Goal: Information Seeking & Learning: Learn about a topic

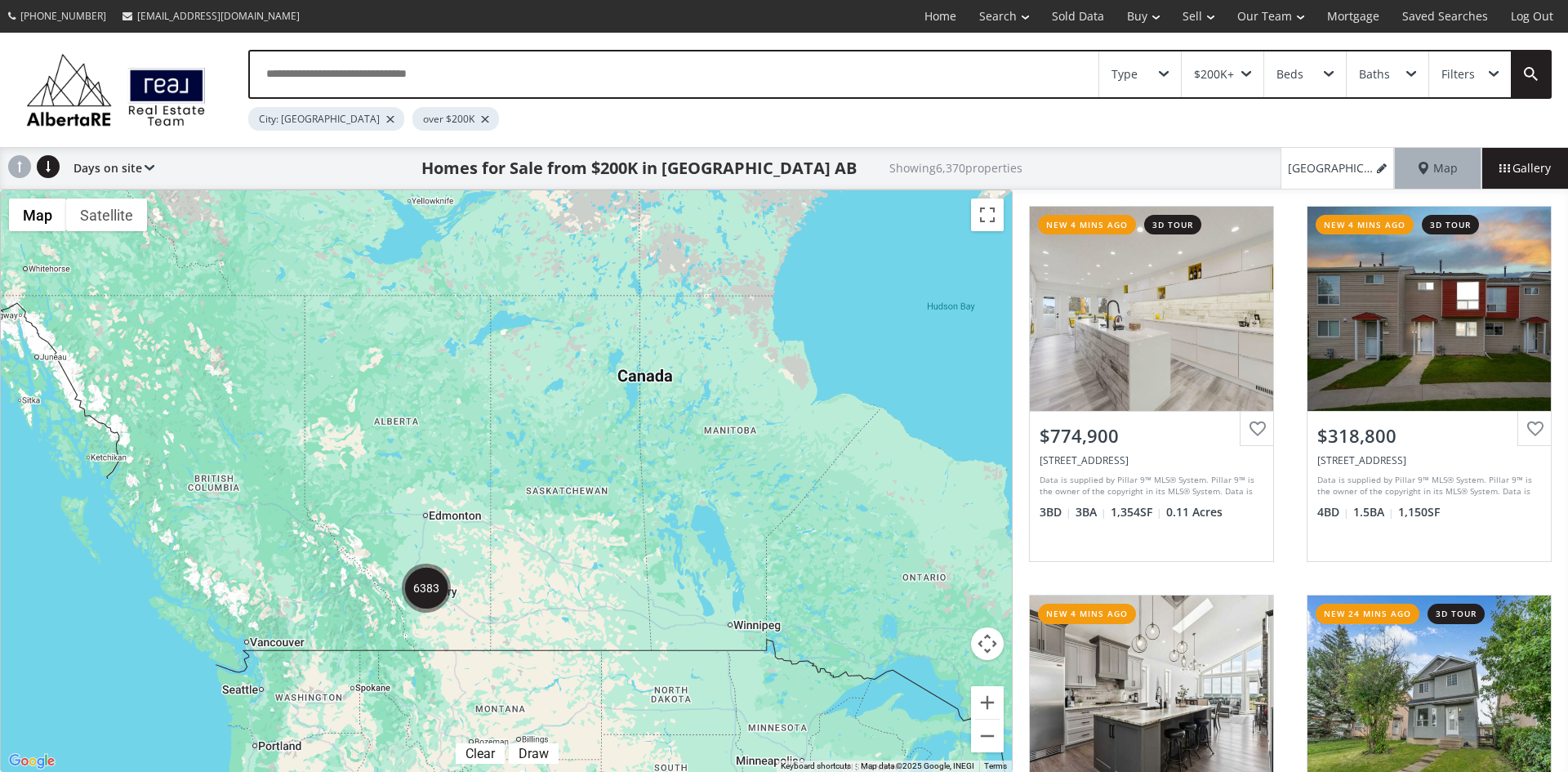
click at [1165, 66] on div "Type" at bounding box center [1140, 74] width 82 height 46
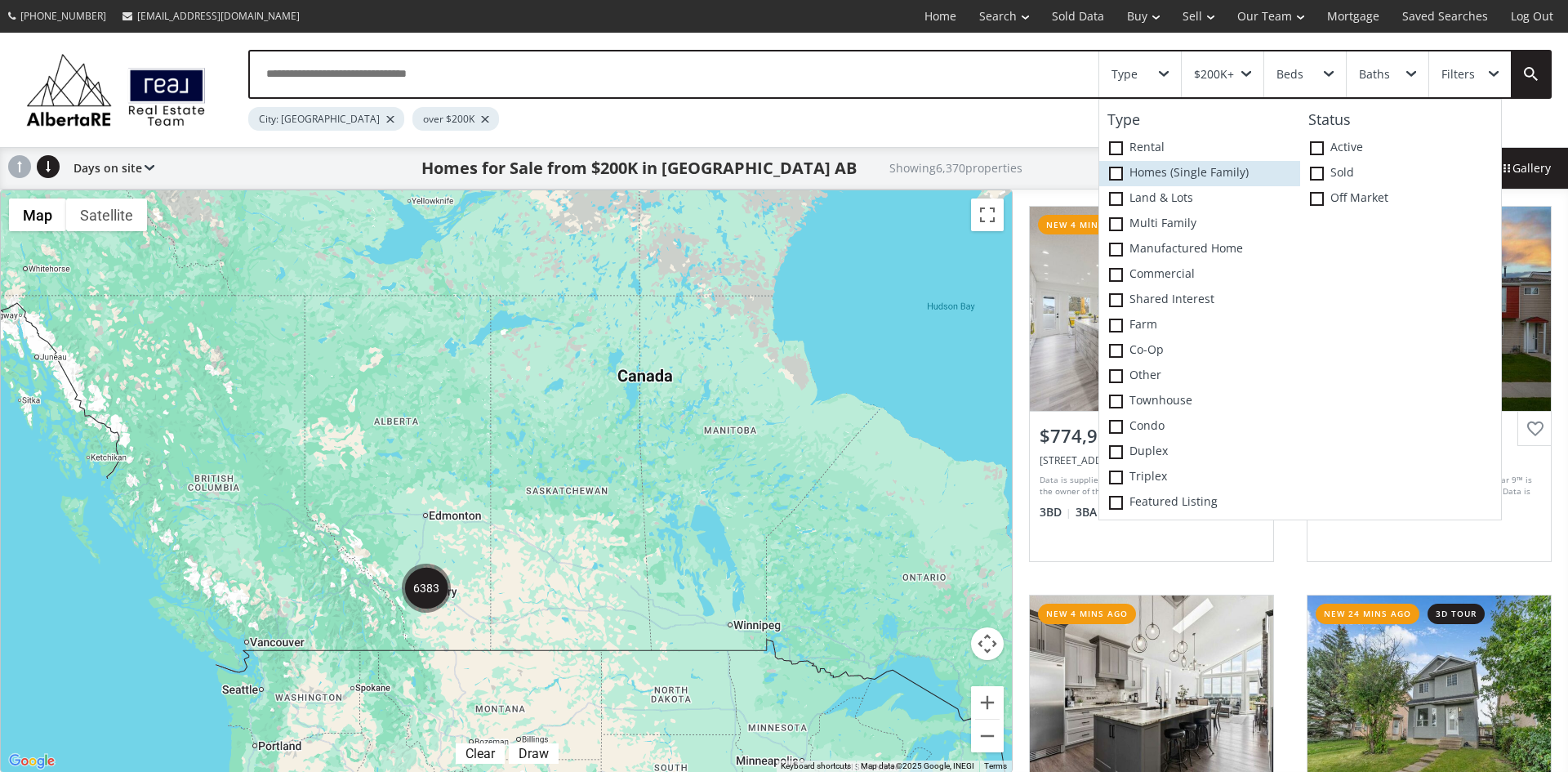
click at [1117, 176] on span at bounding box center [1116, 173] width 14 height 14
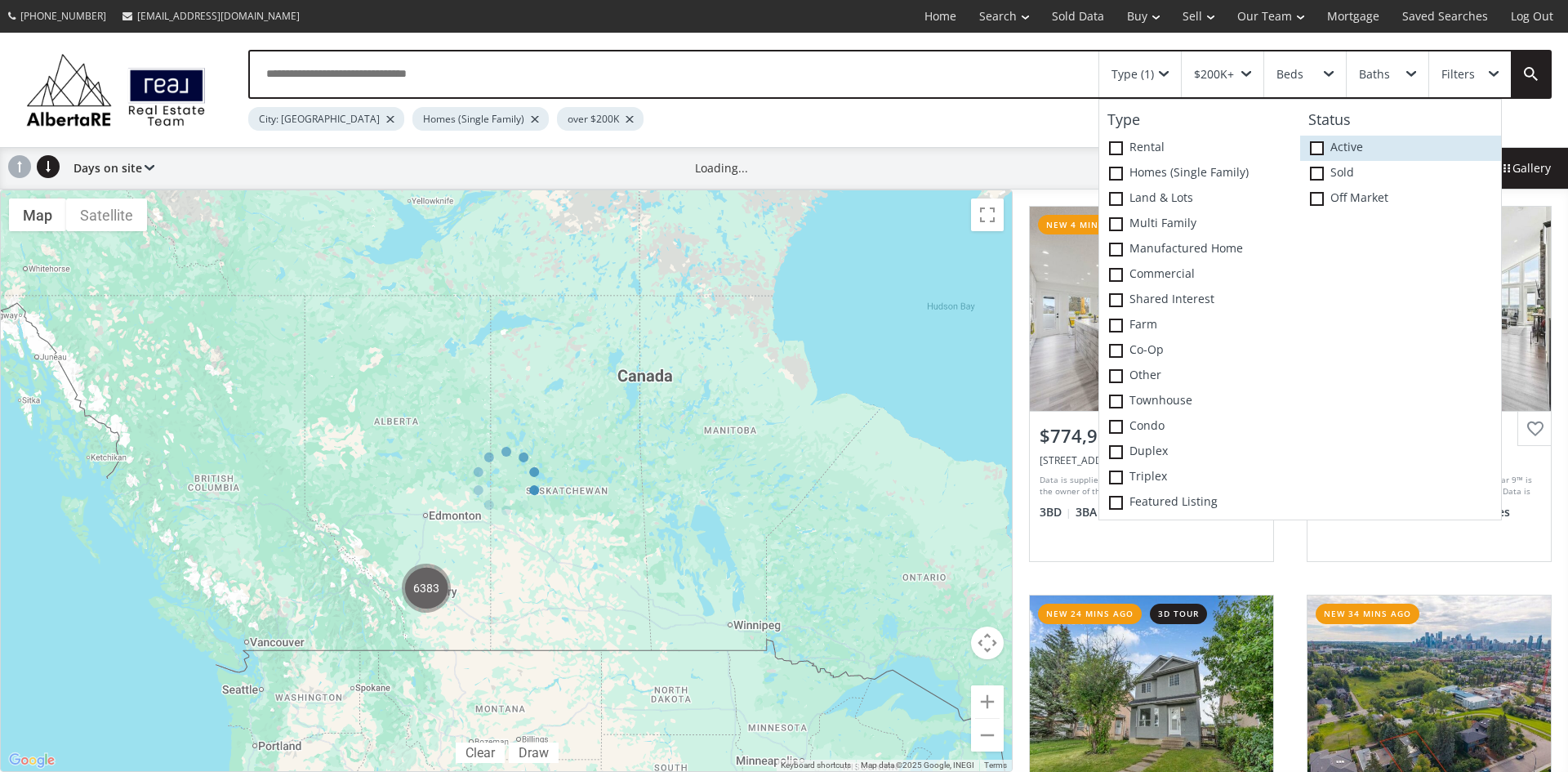
click at [1318, 140] on label "Active" at bounding box center [1400, 149] width 201 height 26
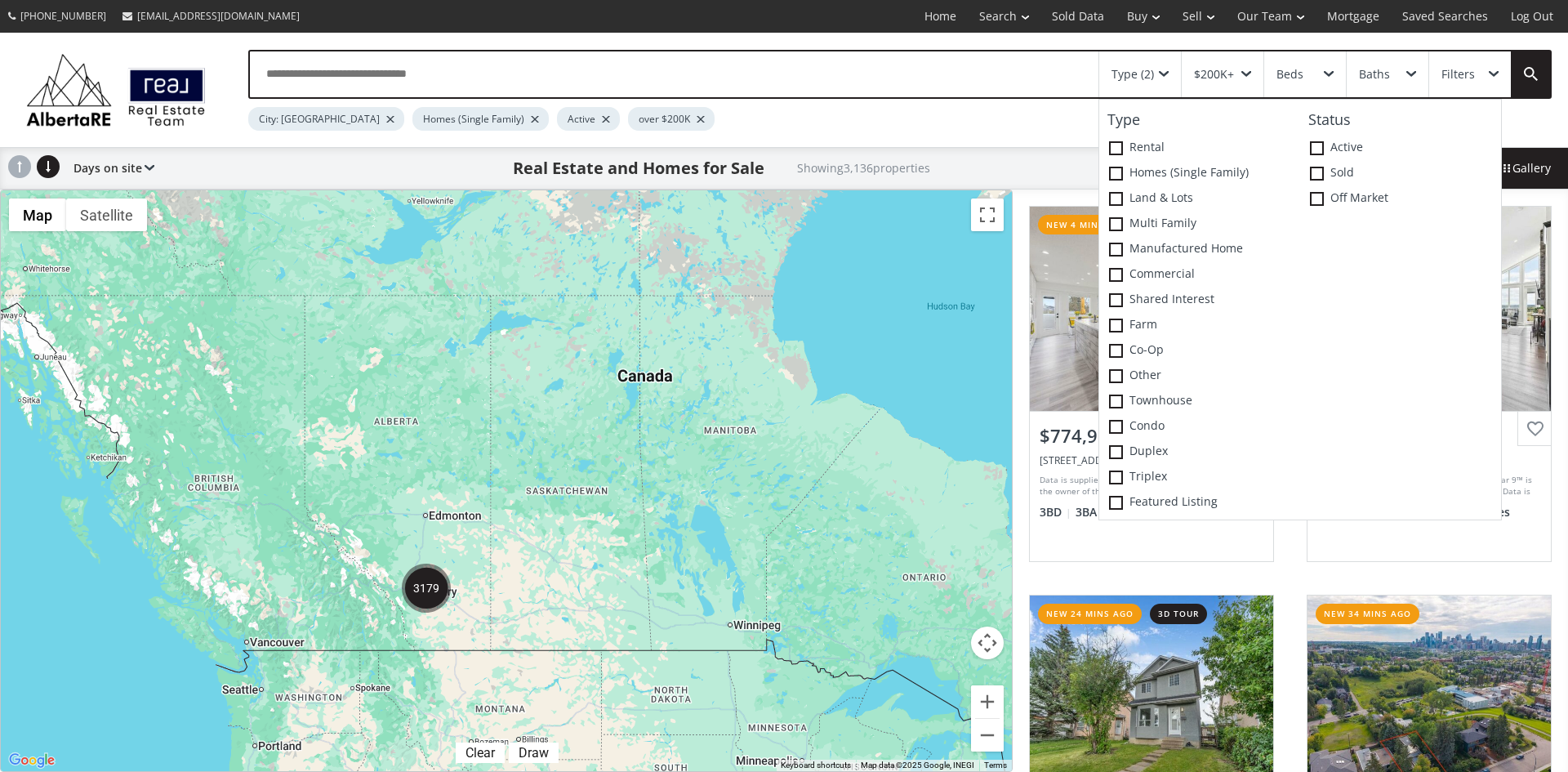
click at [542, 518] on div "To navigate, press the arrow keys." at bounding box center [506, 481] width 1012 height 581
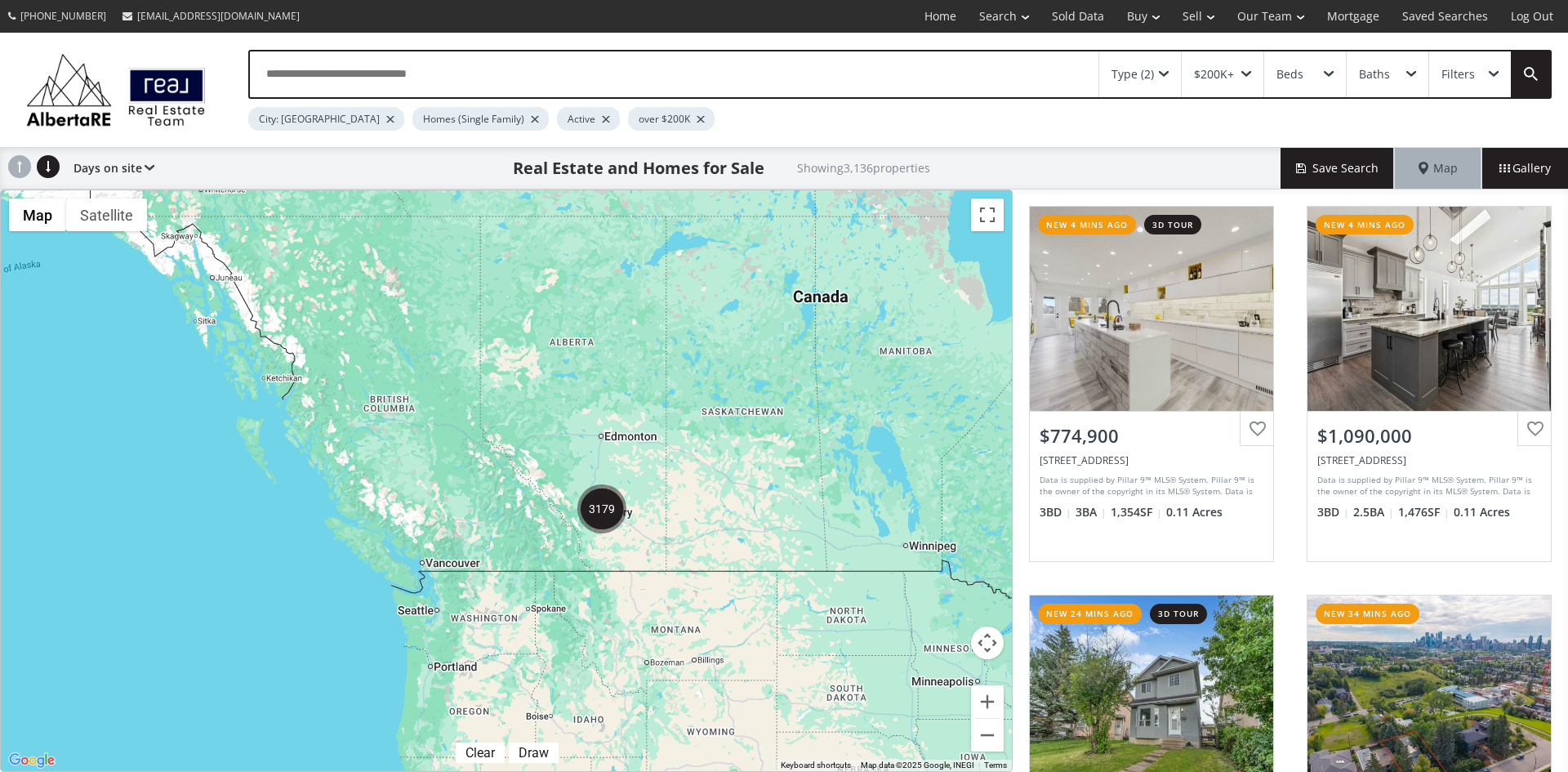
drag, startPoint x: 533, startPoint y: 547, endPoint x: 711, endPoint y: 464, distance: 196.4
click at [711, 464] on div "To navigate, press the arrow keys." at bounding box center [506, 481] width 1012 height 581
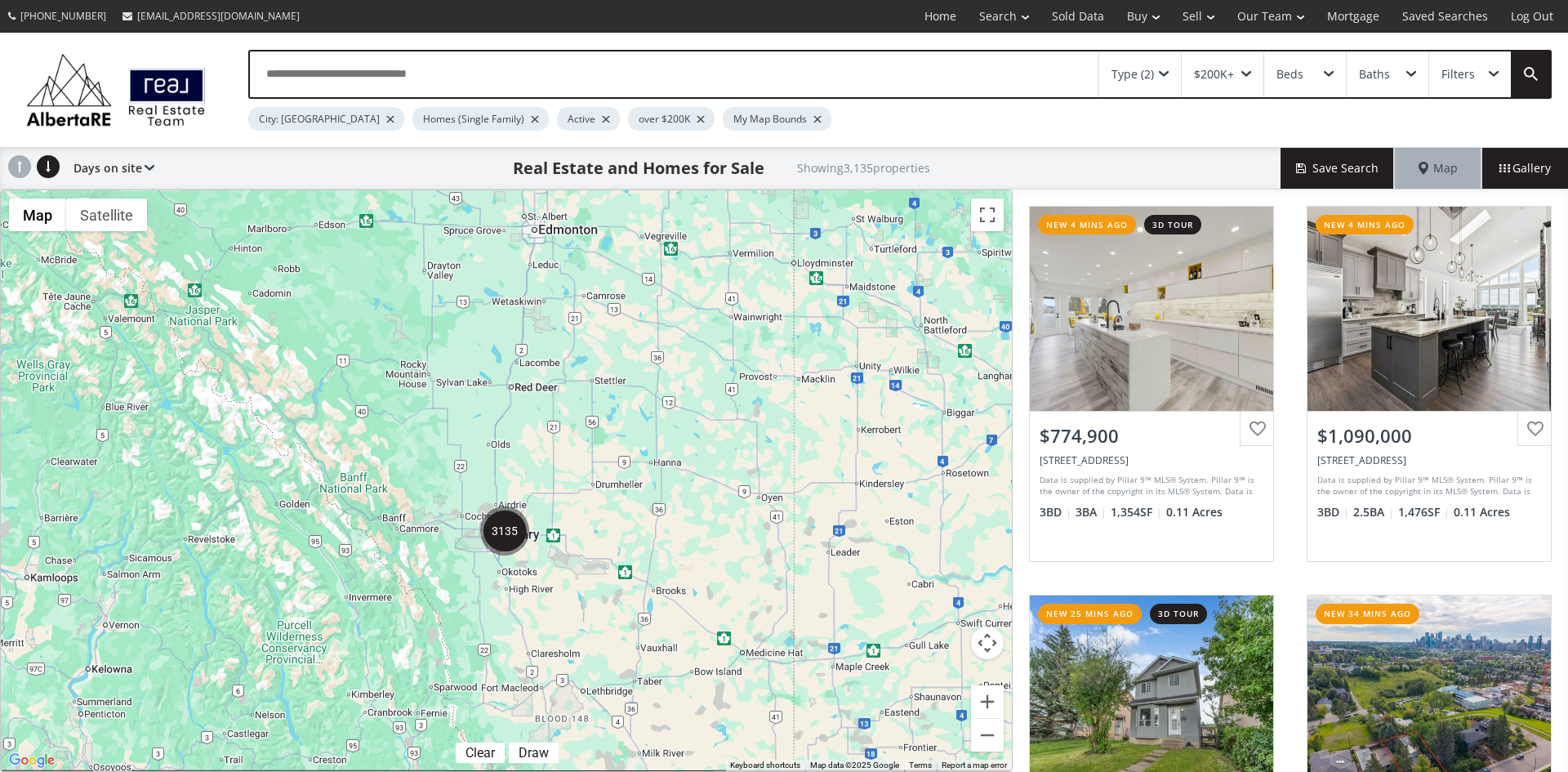
drag, startPoint x: 394, startPoint y: 439, endPoint x: 549, endPoint y: 402, distance: 159.4
click at [549, 402] on div "To navigate, press the arrow keys." at bounding box center [506, 481] width 1012 height 581
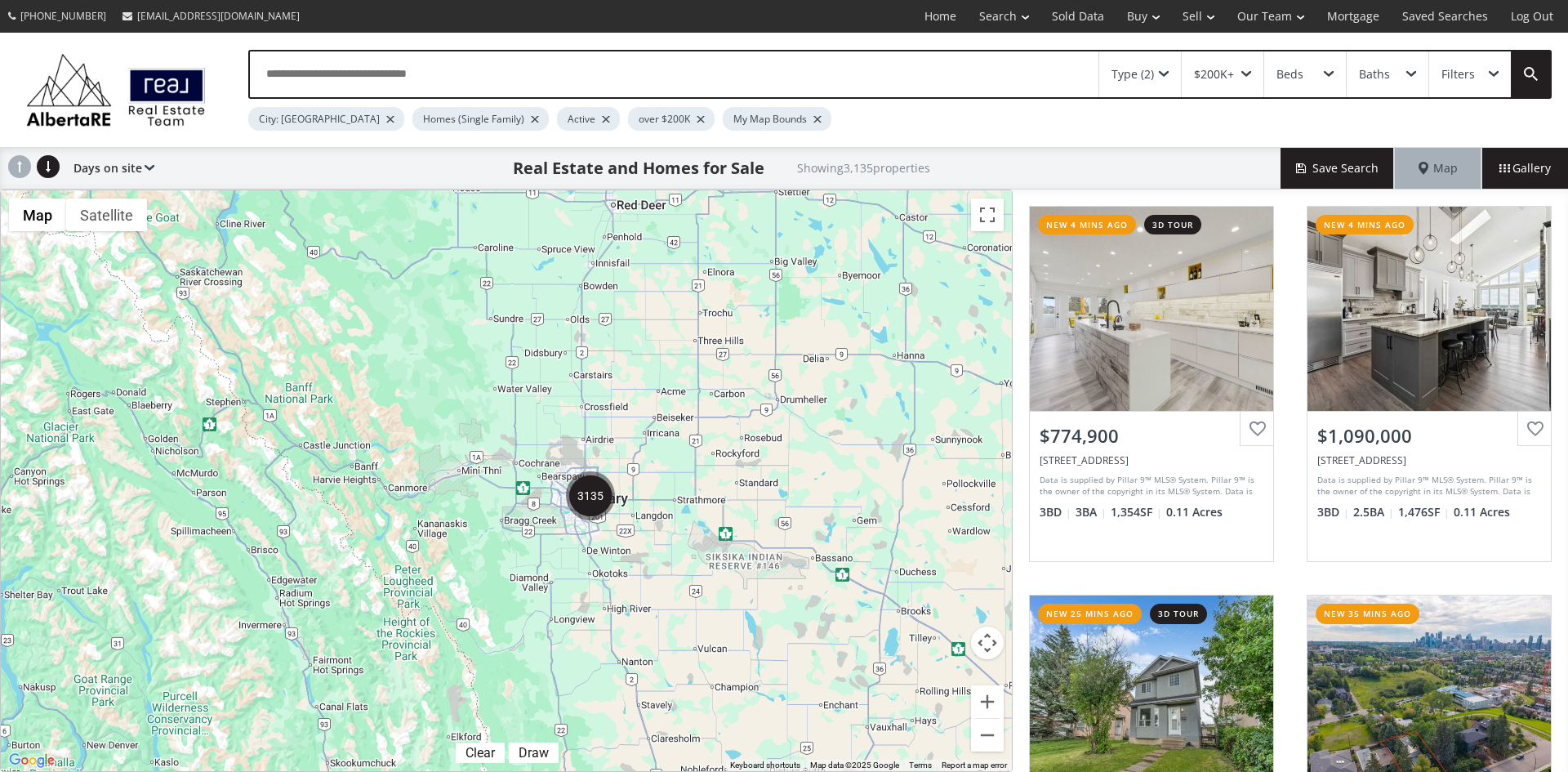
drag, startPoint x: 618, startPoint y: 435, endPoint x: 627, endPoint y: 423, distance: 15.0
click at [627, 423] on div "To navigate, press the arrow keys." at bounding box center [506, 481] width 1012 height 581
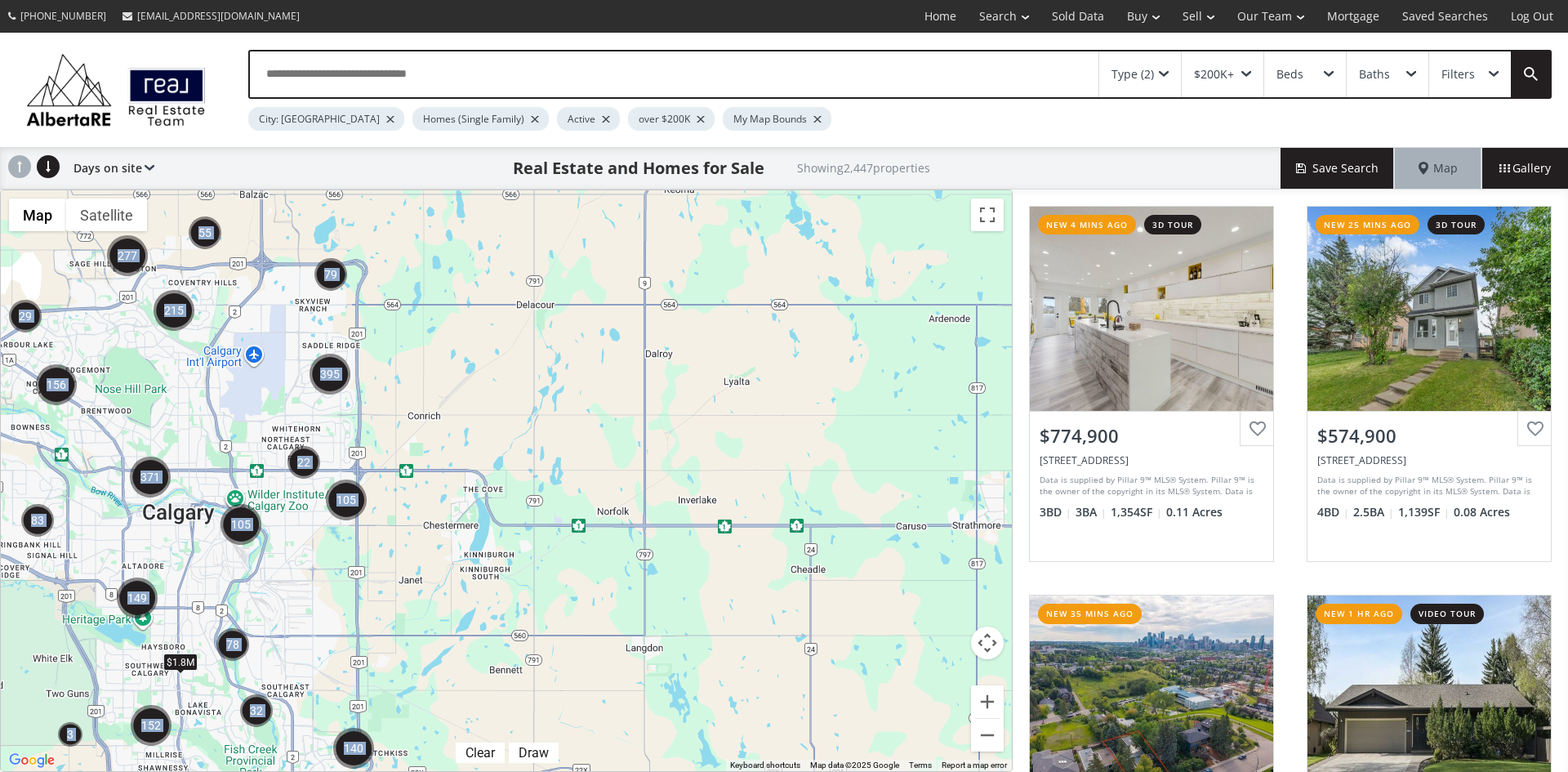
drag, startPoint x: 352, startPoint y: 448, endPoint x: 577, endPoint y: 433, distance: 225.5
click at [577, 433] on div "← Move left → Move right ↑ Move up ↓ Move down + Zoom in - Zoom out Home Jump l…" at bounding box center [506, 481] width 1012 height 582
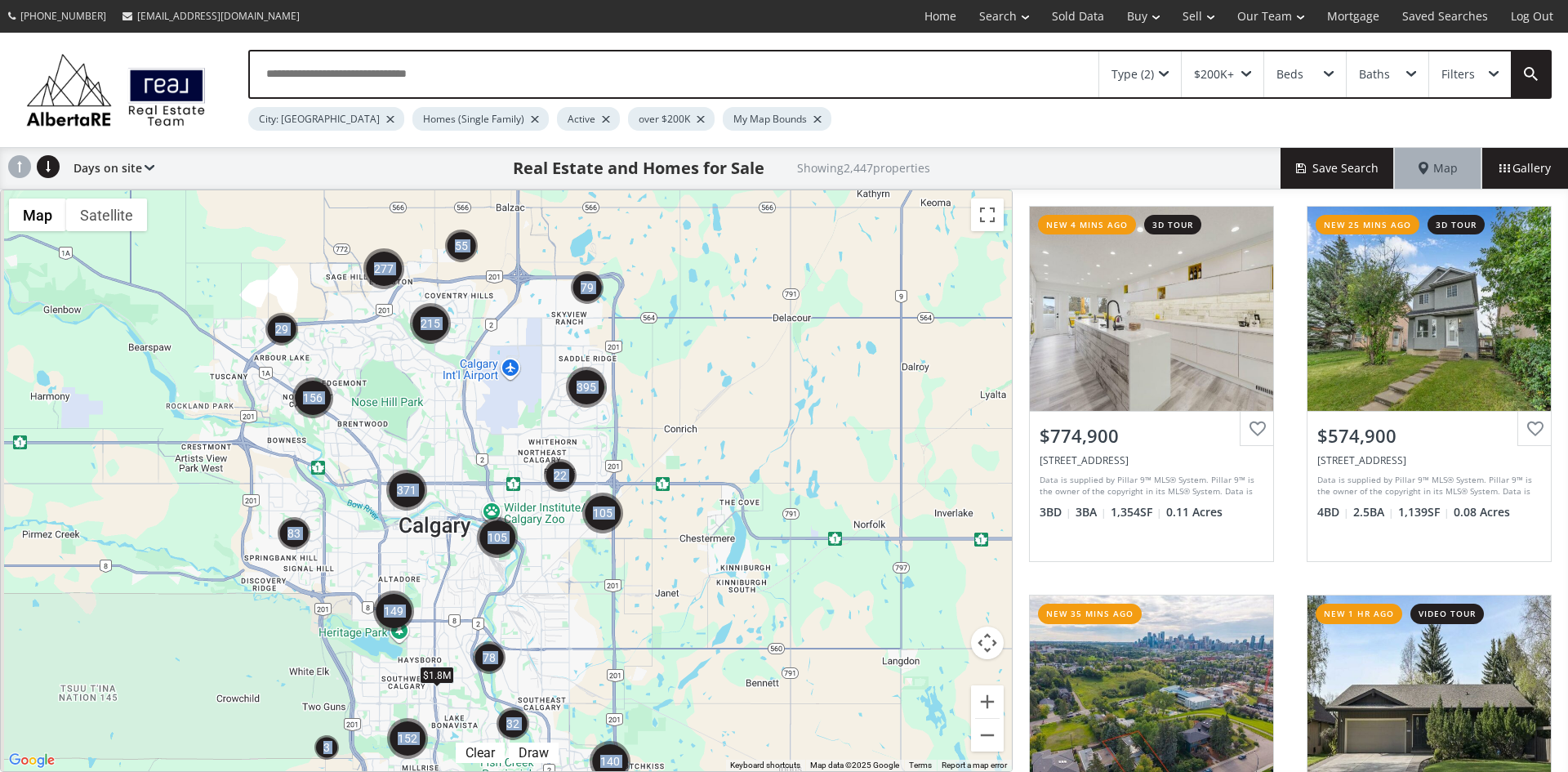
drag, startPoint x: 449, startPoint y: 470, endPoint x: 714, endPoint y: 483, distance: 265.3
click at [714, 483] on div "To navigate, press the arrow keys. $1.8M" at bounding box center [506, 481] width 1012 height 581
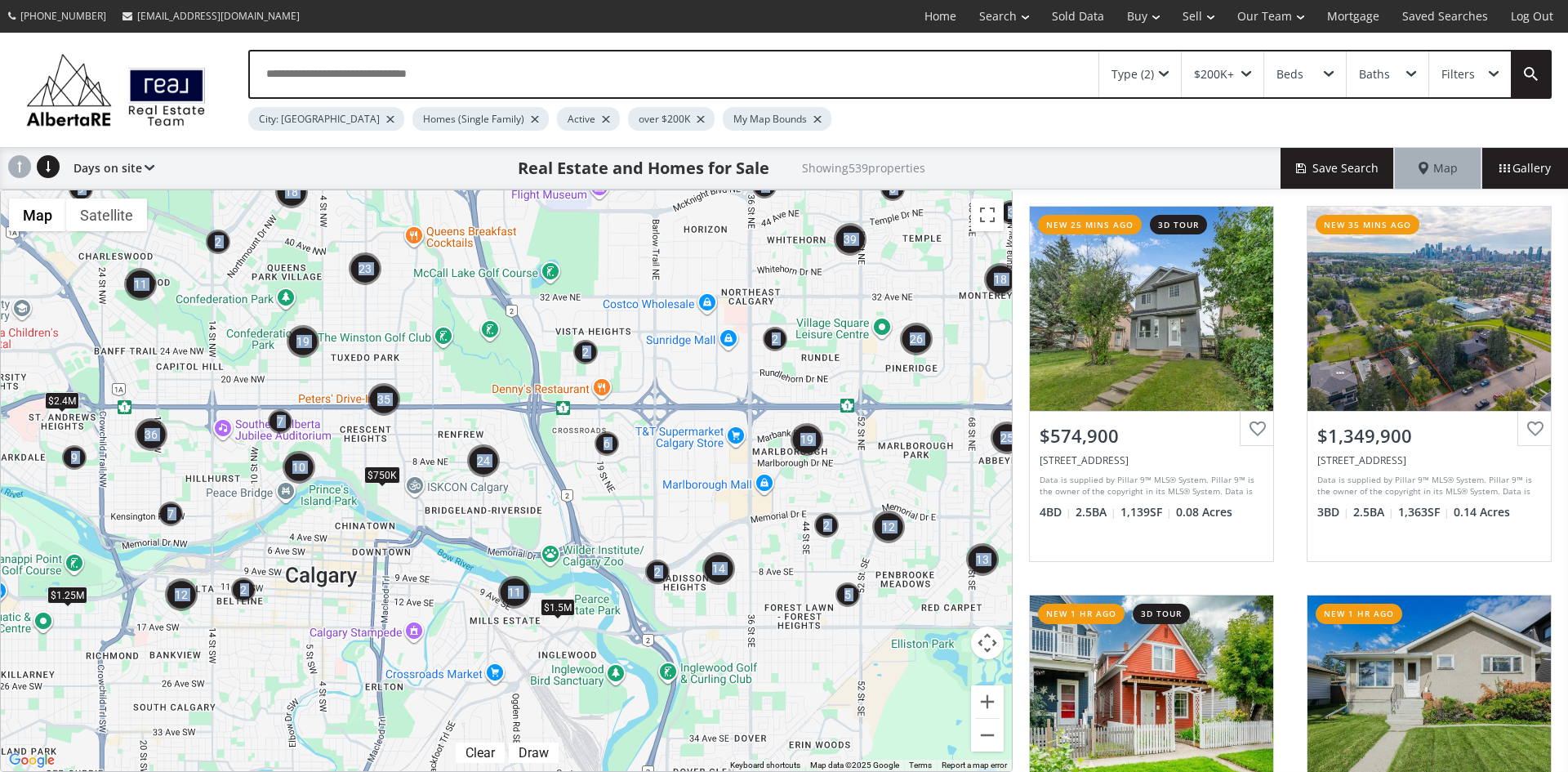
drag, startPoint x: 469, startPoint y: 549, endPoint x: 525, endPoint y: 407, distance: 152.6
click at [525, 407] on div "To navigate, press the arrow keys. $1.5M $1.25M $750K $2.4M" at bounding box center [506, 481] width 1012 height 581
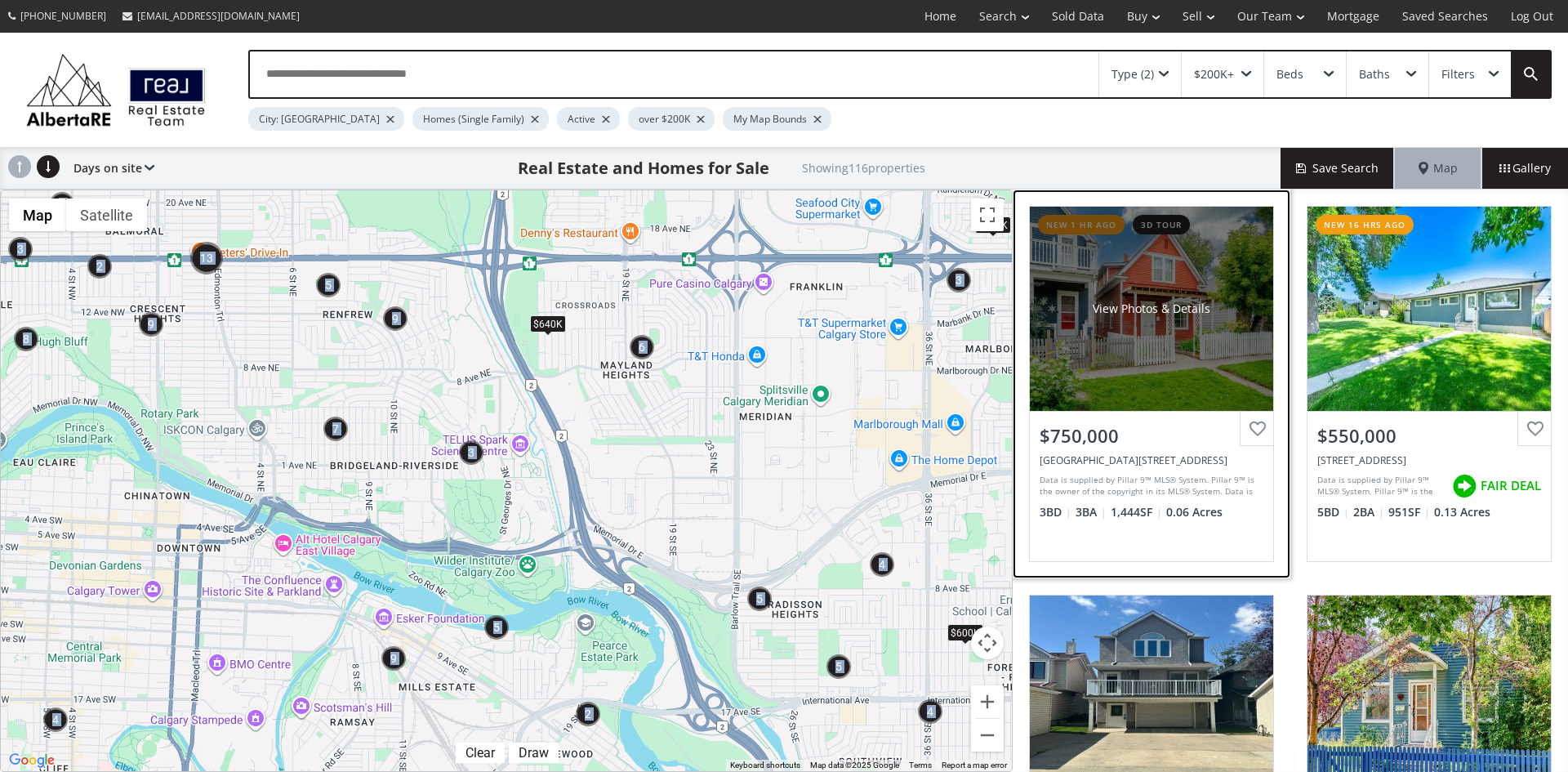
click at [1088, 384] on div "View Photos & Details" at bounding box center [1151, 309] width 244 height 204
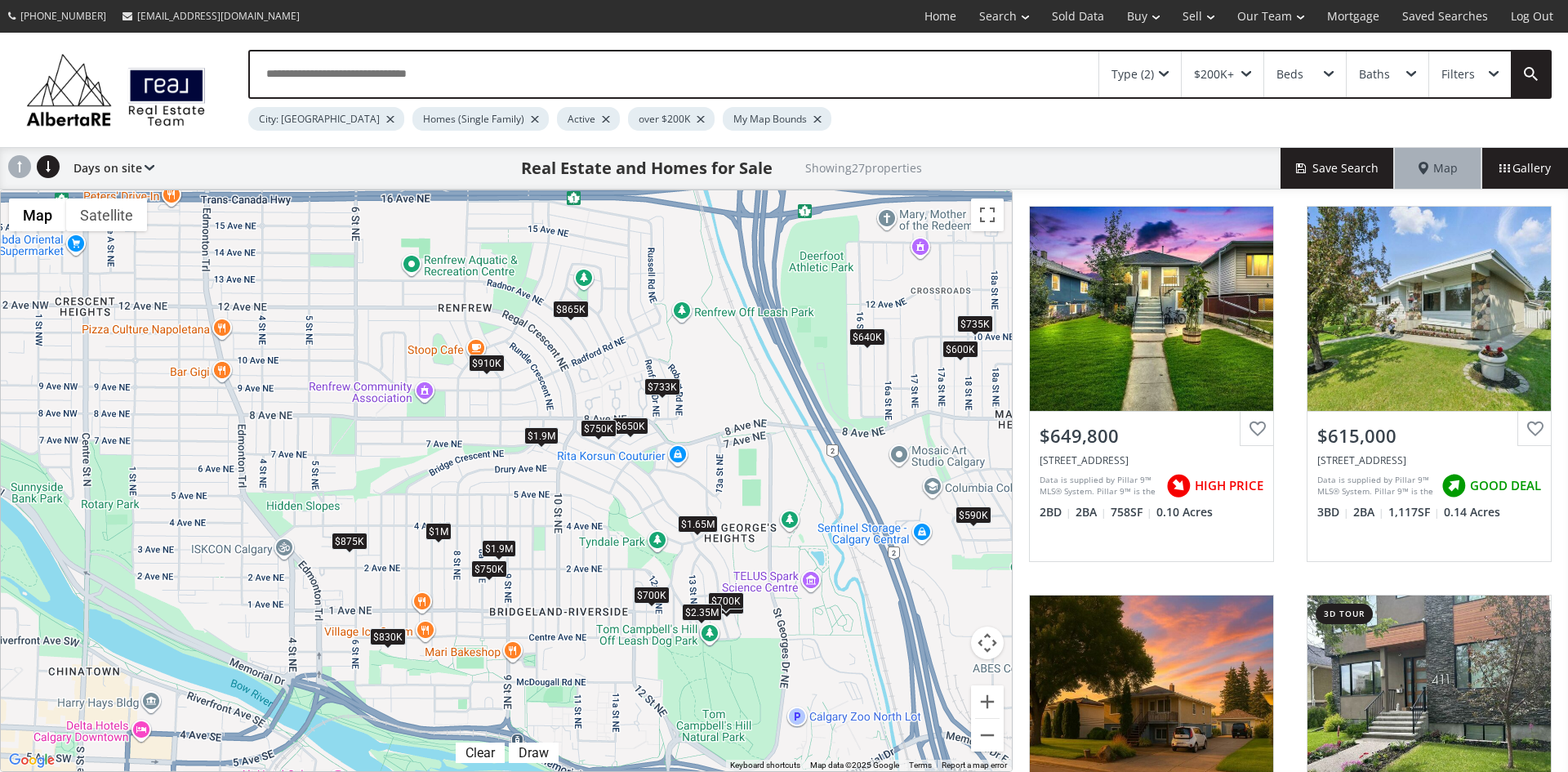
drag, startPoint x: 466, startPoint y: 357, endPoint x: 809, endPoint y: 483, distance: 365.4
click at [809, 483] on div "To navigate, press the arrow keys. $650K $615K $733K $1.9M $700K $875K $1.65M $…" at bounding box center [506, 481] width 1012 height 581
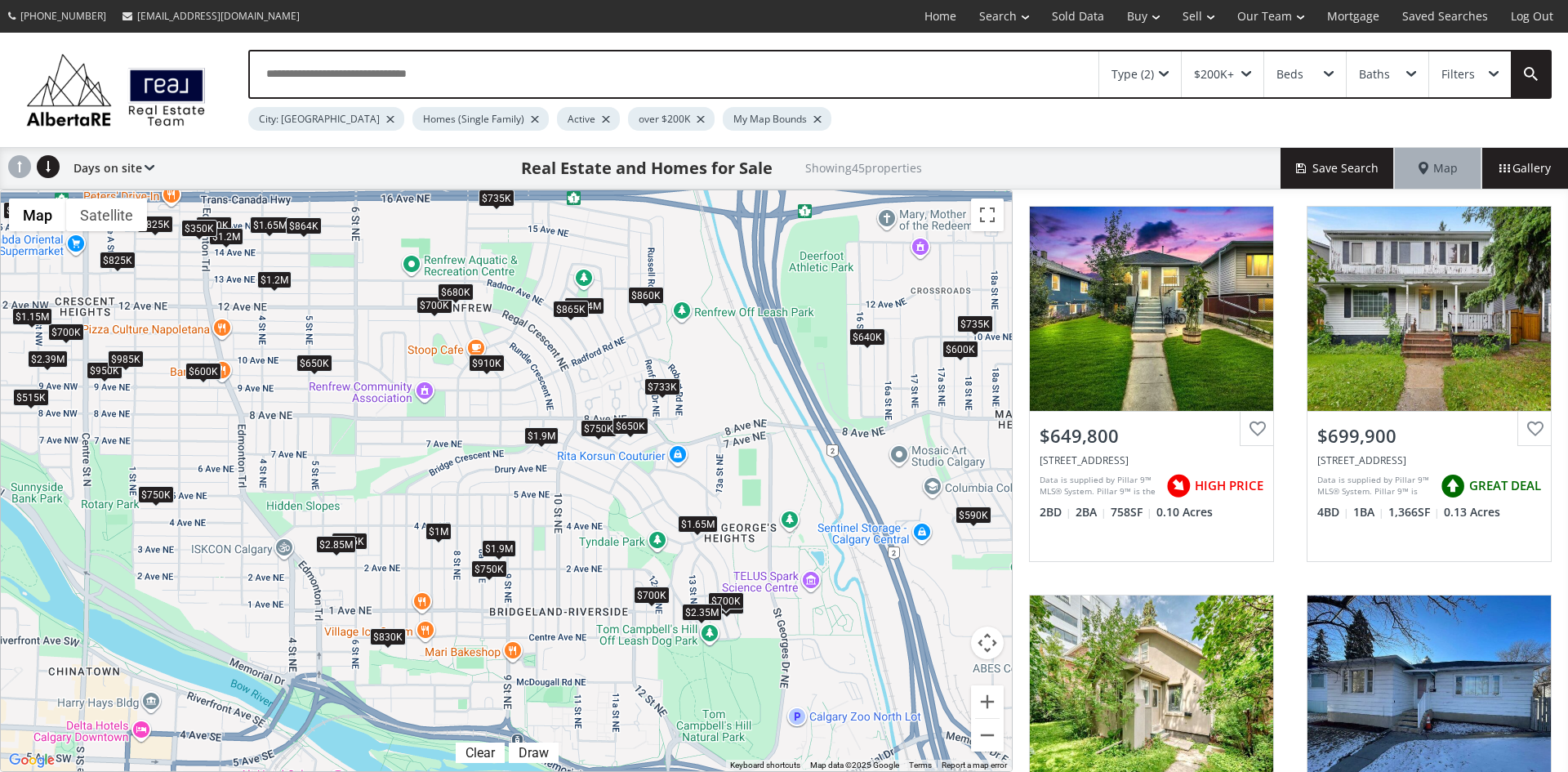
click at [638, 424] on div "$650K" at bounding box center [630, 426] width 36 height 17
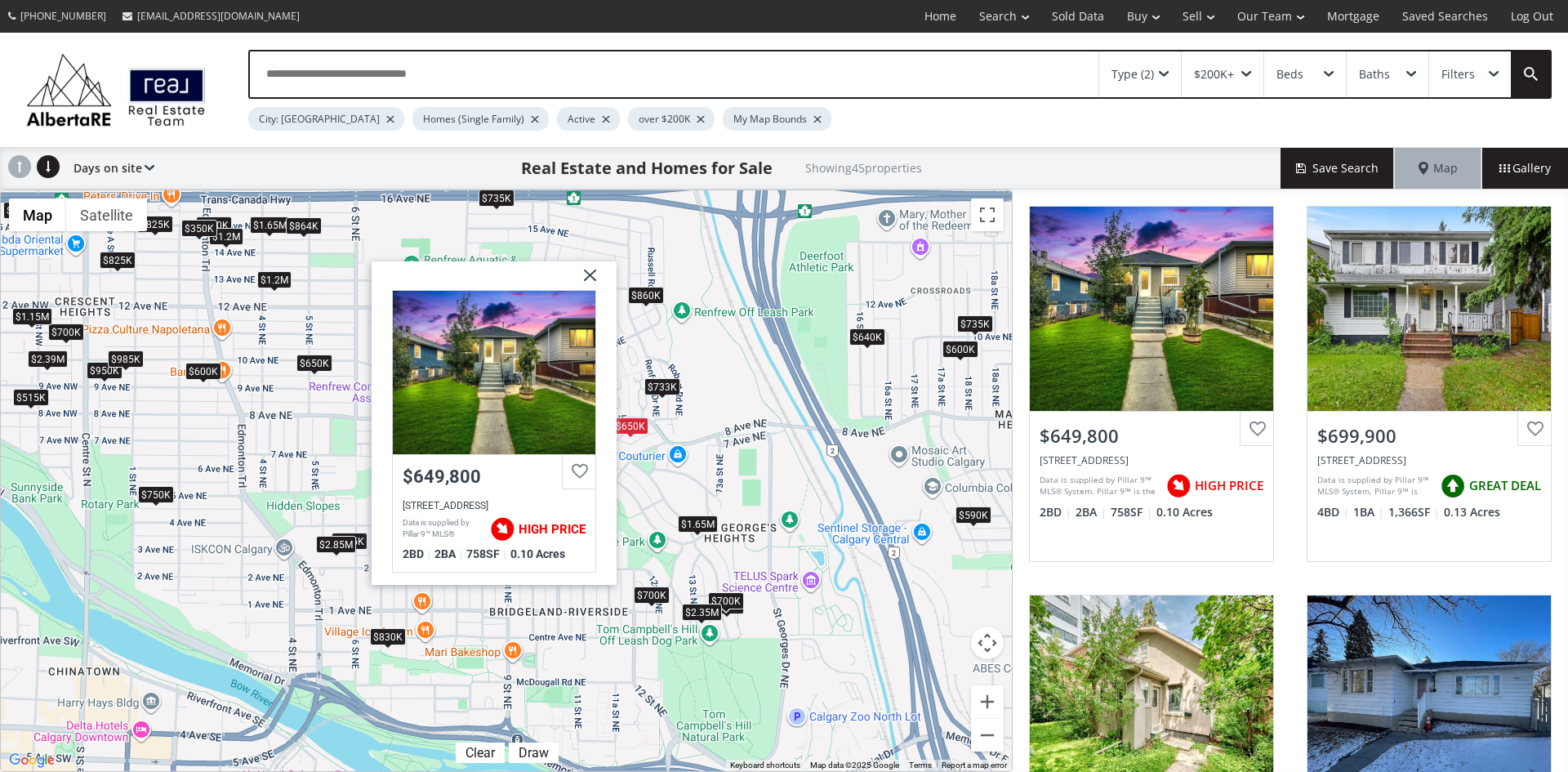
click at [588, 269] on img at bounding box center [584, 281] width 41 height 41
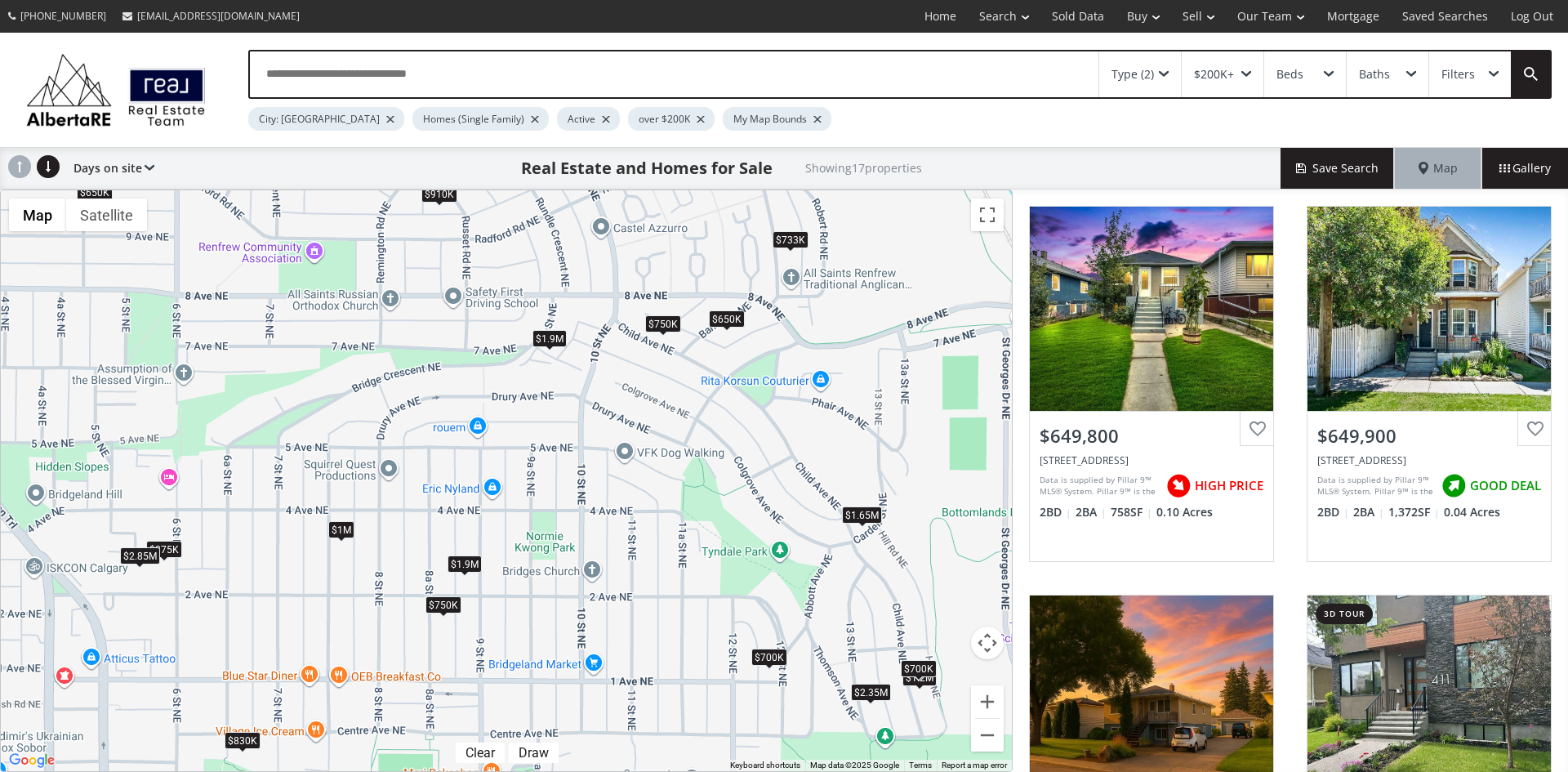
click at [447, 599] on div "$750K" at bounding box center [443, 605] width 36 height 17
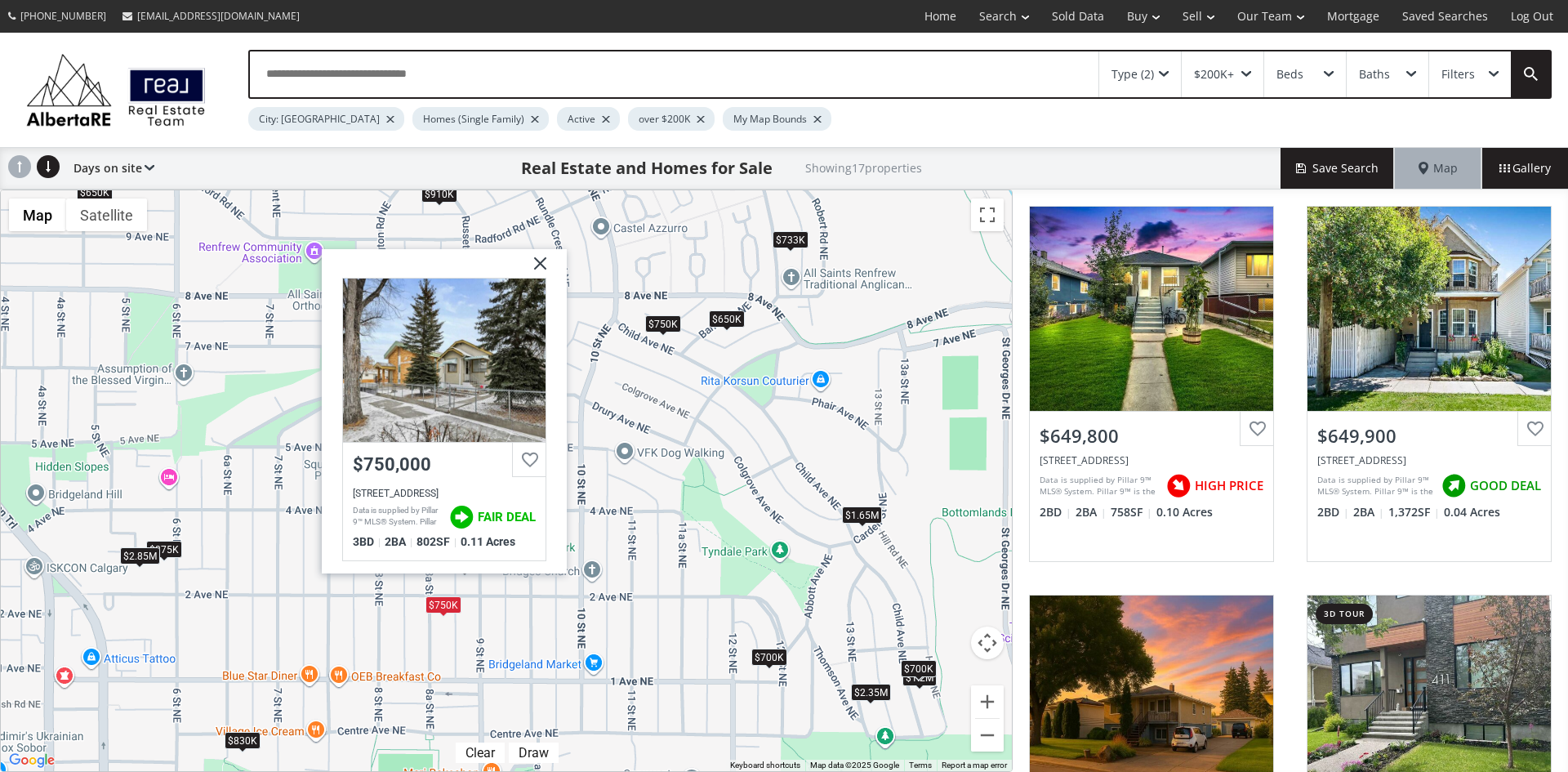
click at [545, 254] on img at bounding box center [534, 269] width 41 height 41
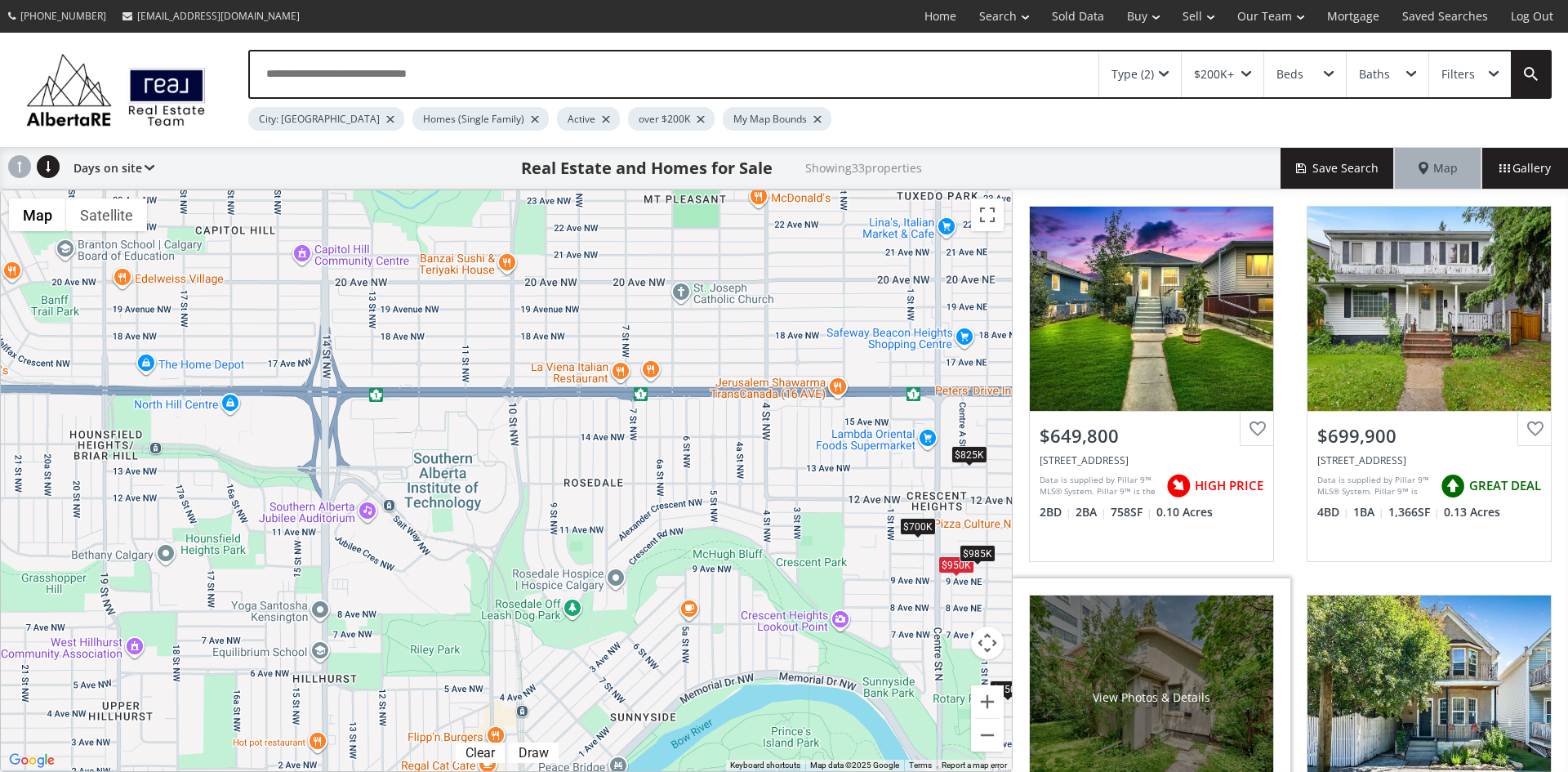
drag, startPoint x: 246, startPoint y: 362, endPoint x: 1156, endPoint y: 628, distance: 948.1
click at [1156, 628] on div "← Move left → Move right ↑ Move up ↓ Move down + Zoom in - Zoom out Home Jump l…" at bounding box center [784, 481] width 1568 height 582
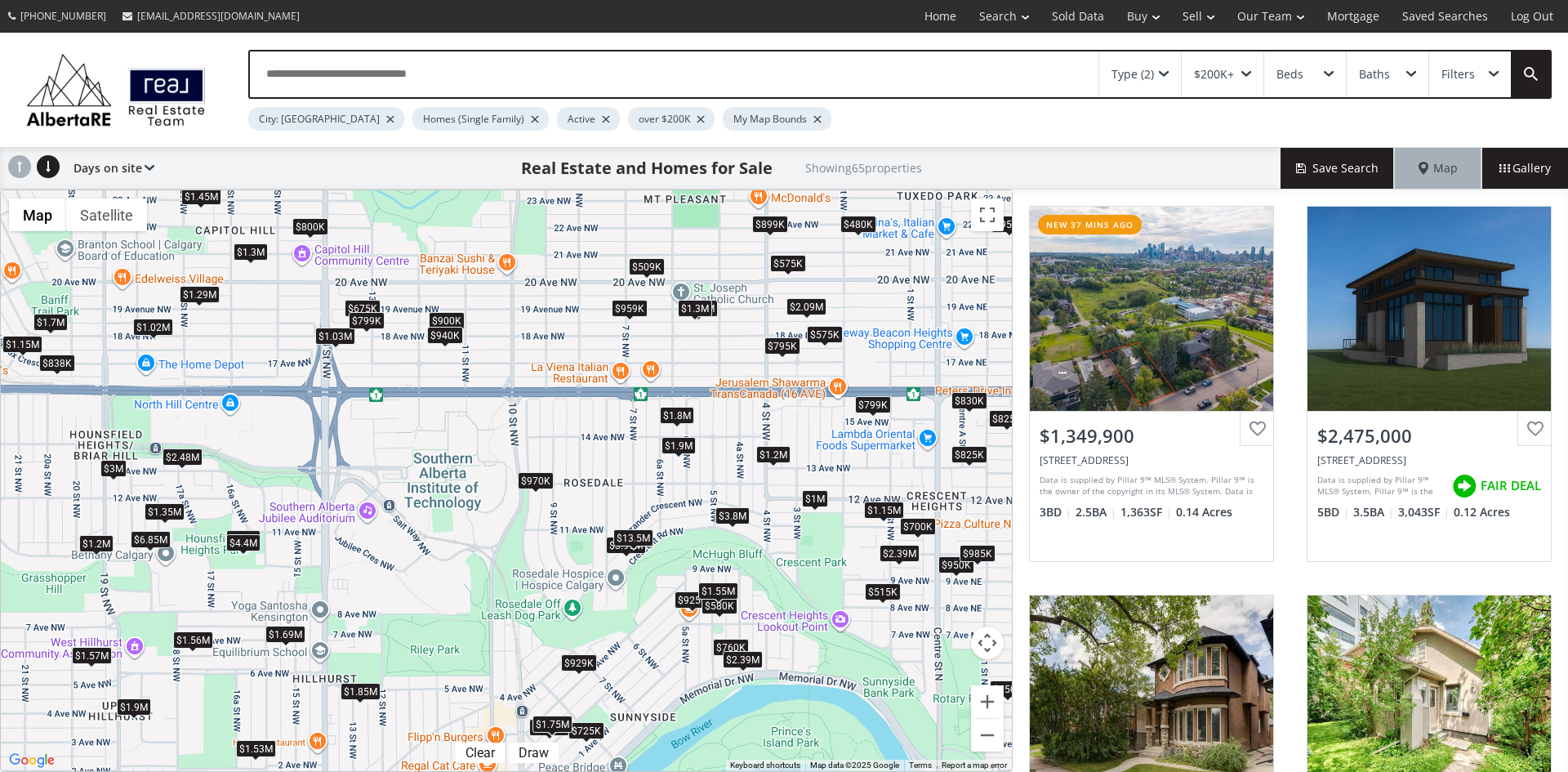
click at [682, 413] on div "$1.8M" at bounding box center [677, 415] width 35 height 17
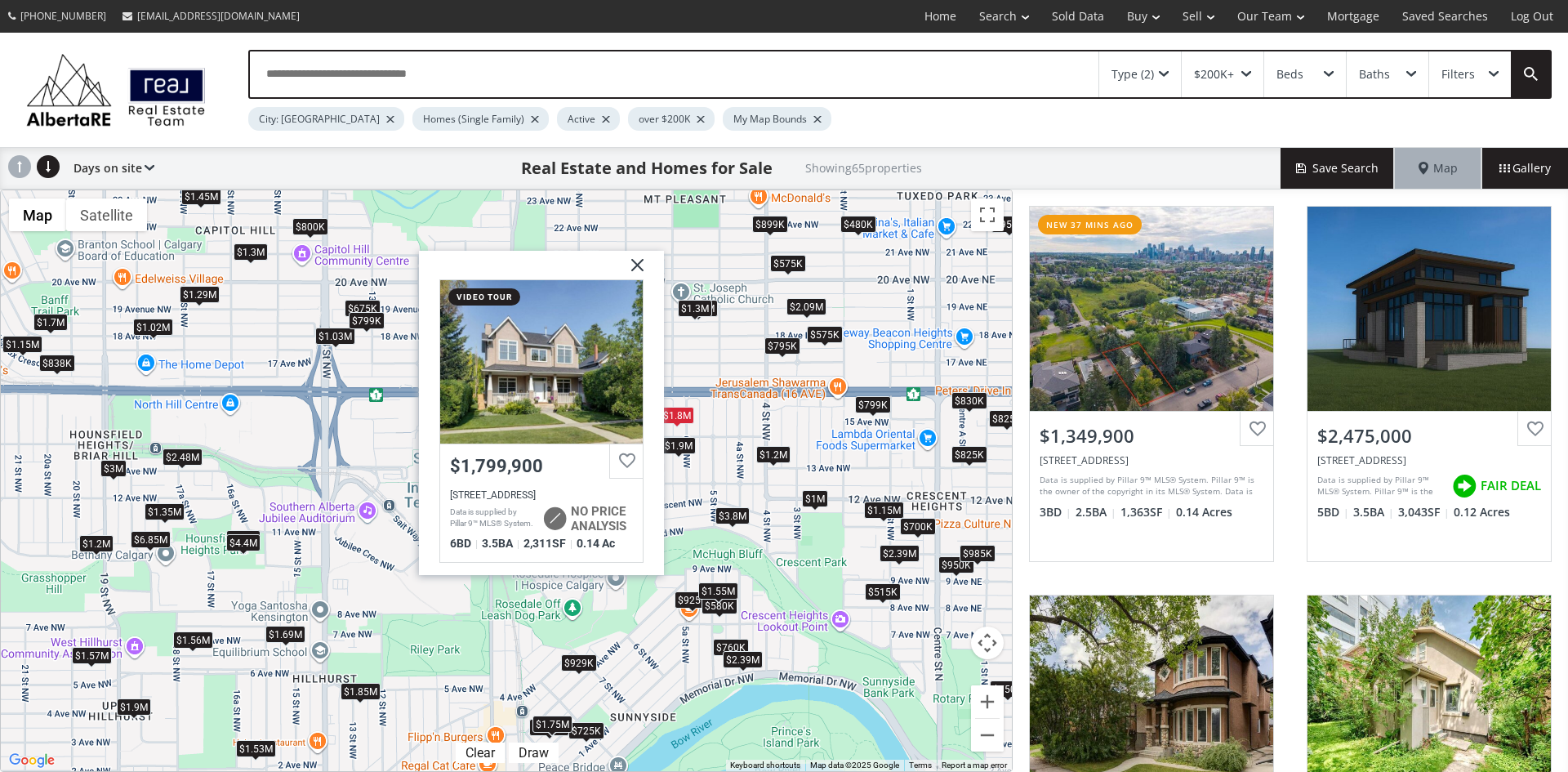
click at [637, 265] on img at bounding box center [631, 270] width 41 height 41
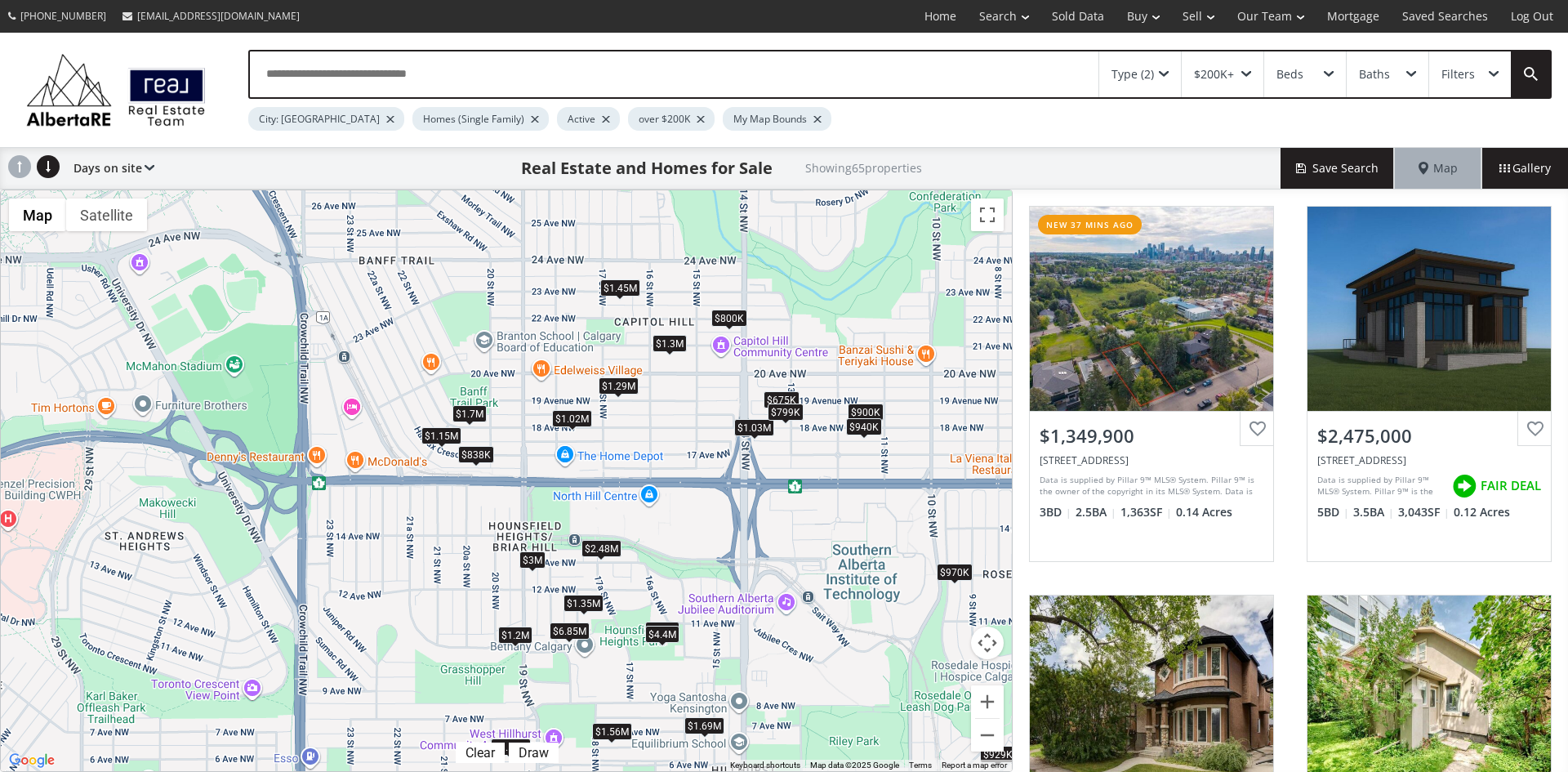
drag, startPoint x: 221, startPoint y: 457, endPoint x: 644, endPoint y: 548, distance: 432.7
click at [644, 548] on div "To navigate, press the arrow keys. $1.35M $2.48M $900K $950K $480K $675K $575K …" at bounding box center [506, 481] width 1012 height 581
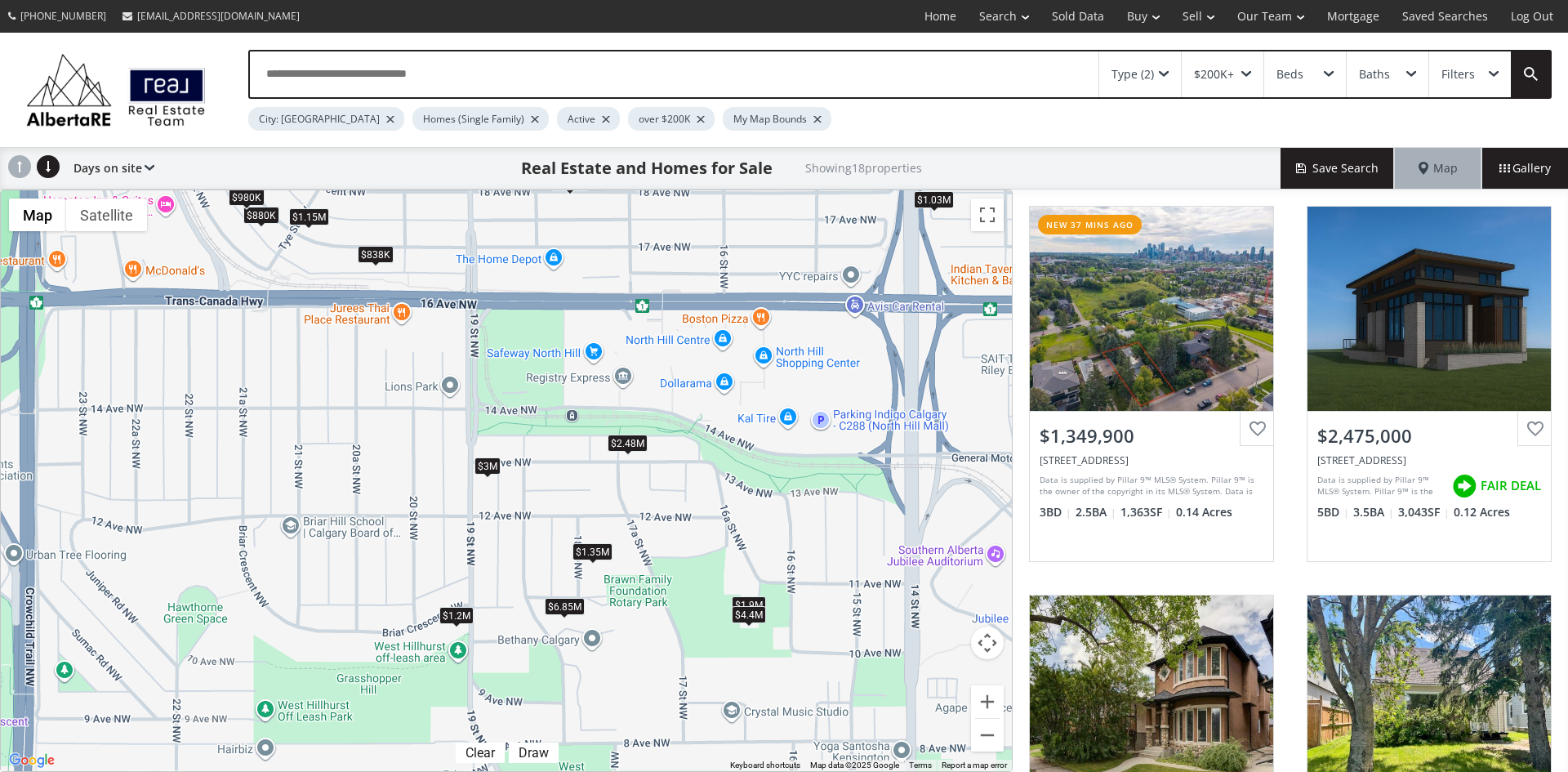
drag, startPoint x: 618, startPoint y: 551, endPoint x: 769, endPoint y: 501, distance: 159.1
click at [769, 501] on div "To navigate, press the arrow keys. $1.35M $2.48M $900K $675K $1.15M $1.03M $1.7…" at bounding box center [506, 481] width 1012 height 581
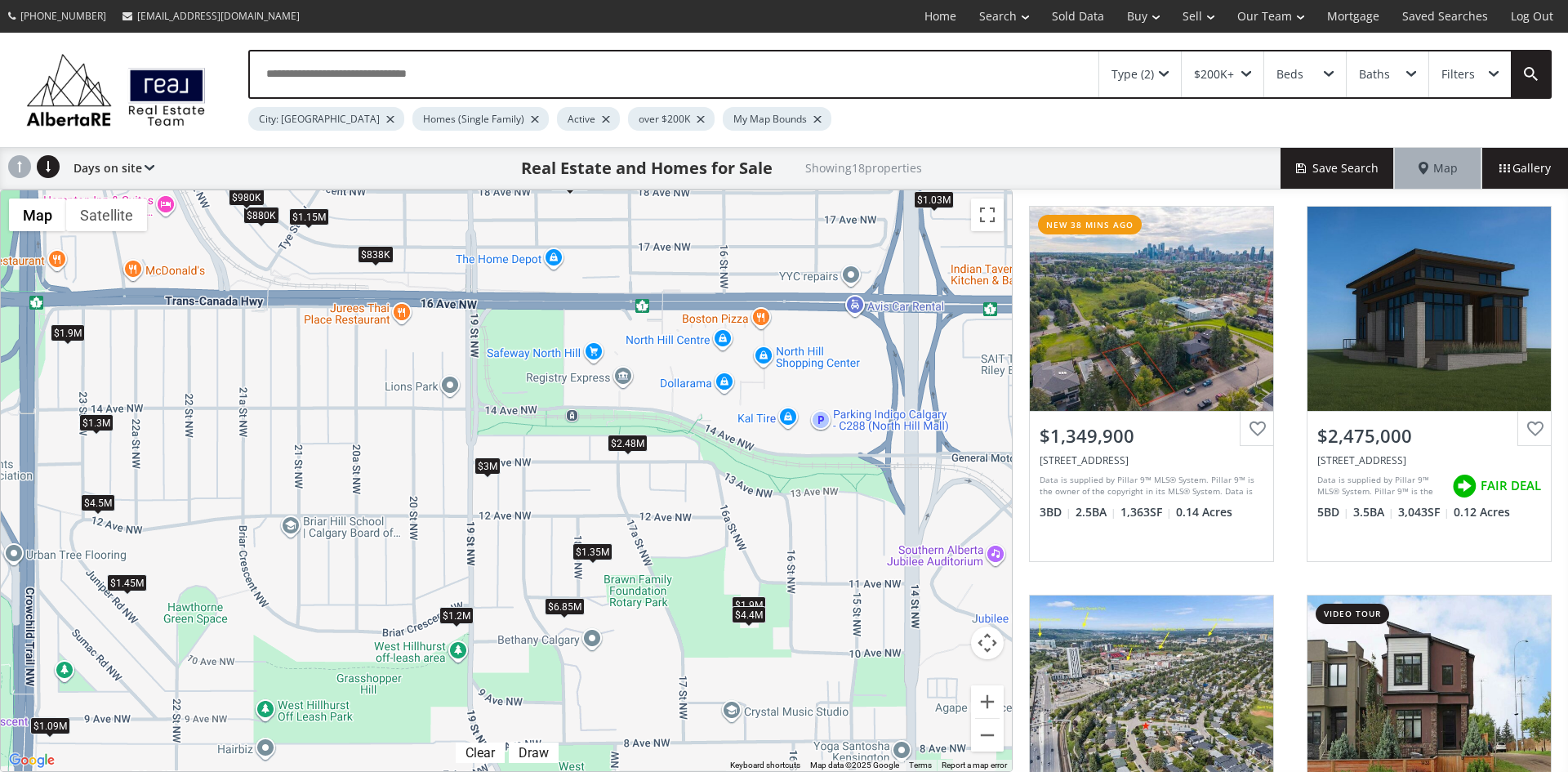
click at [590, 548] on div "$1.35M" at bounding box center [593, 551] width 40 height 17
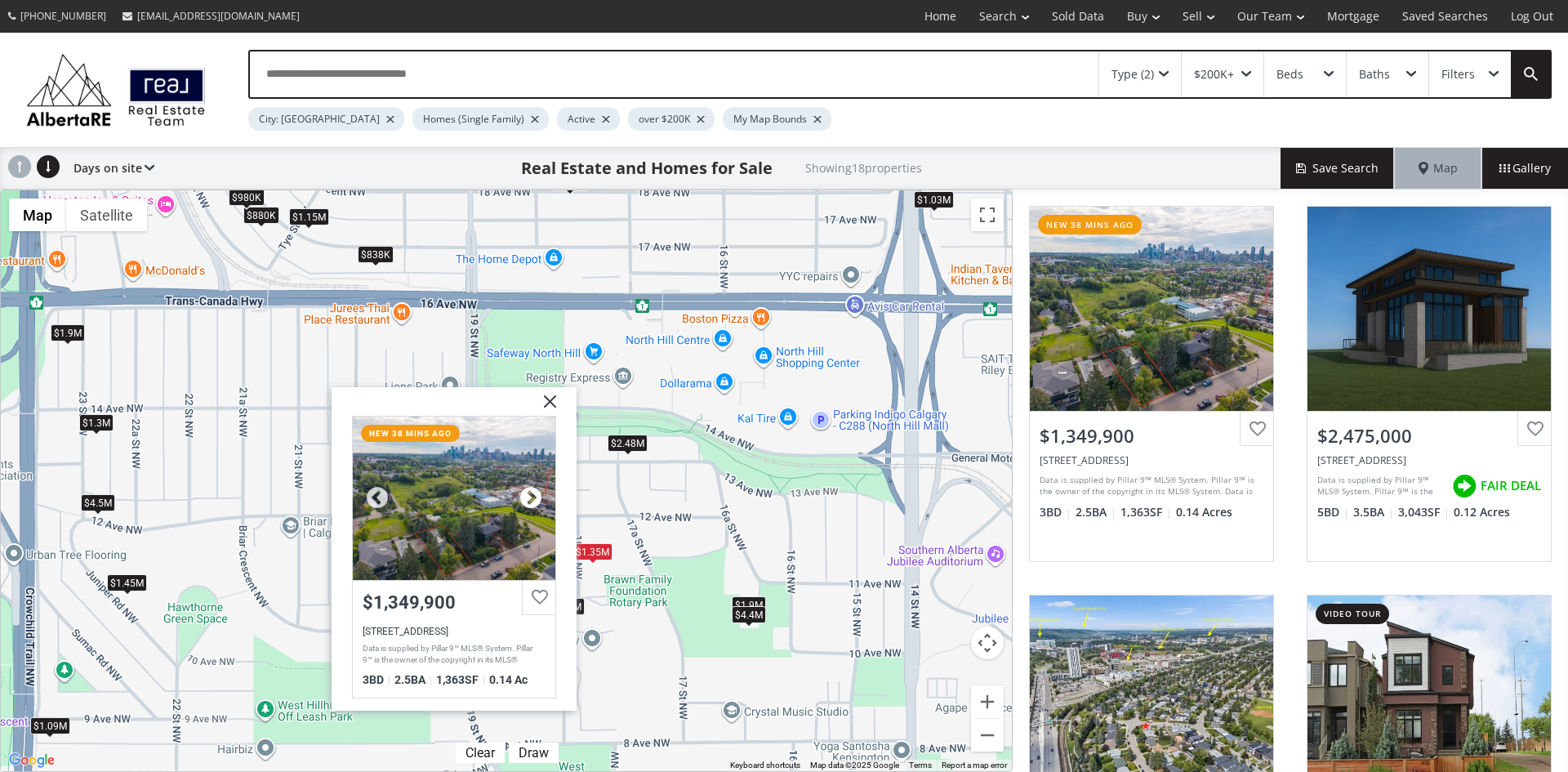
click at [529, 489] on div at bounding box center [531, 497] width 25 height 25
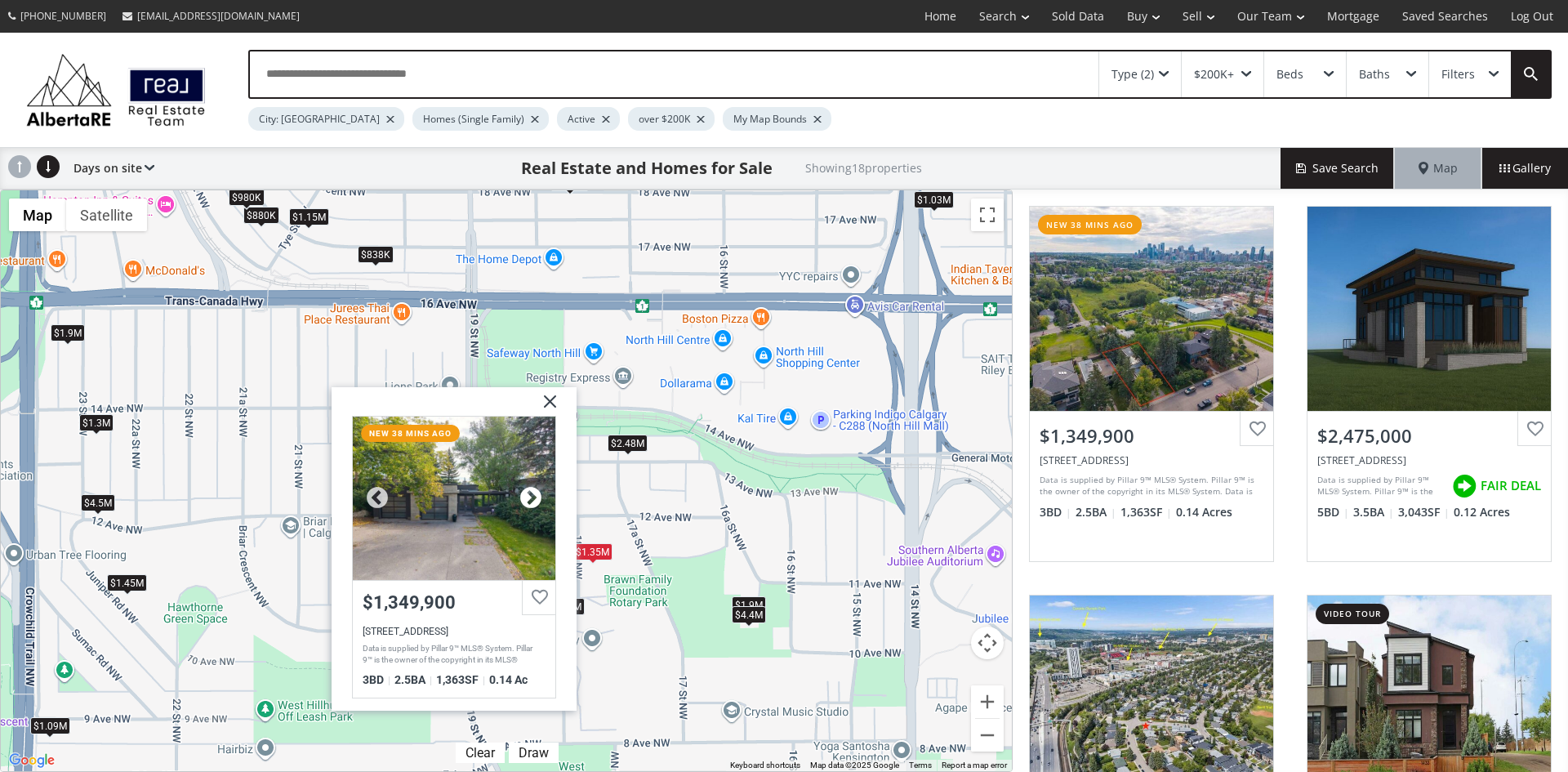
click at [528, 492] on div at bounding box center [531, 497] width 25 height 25
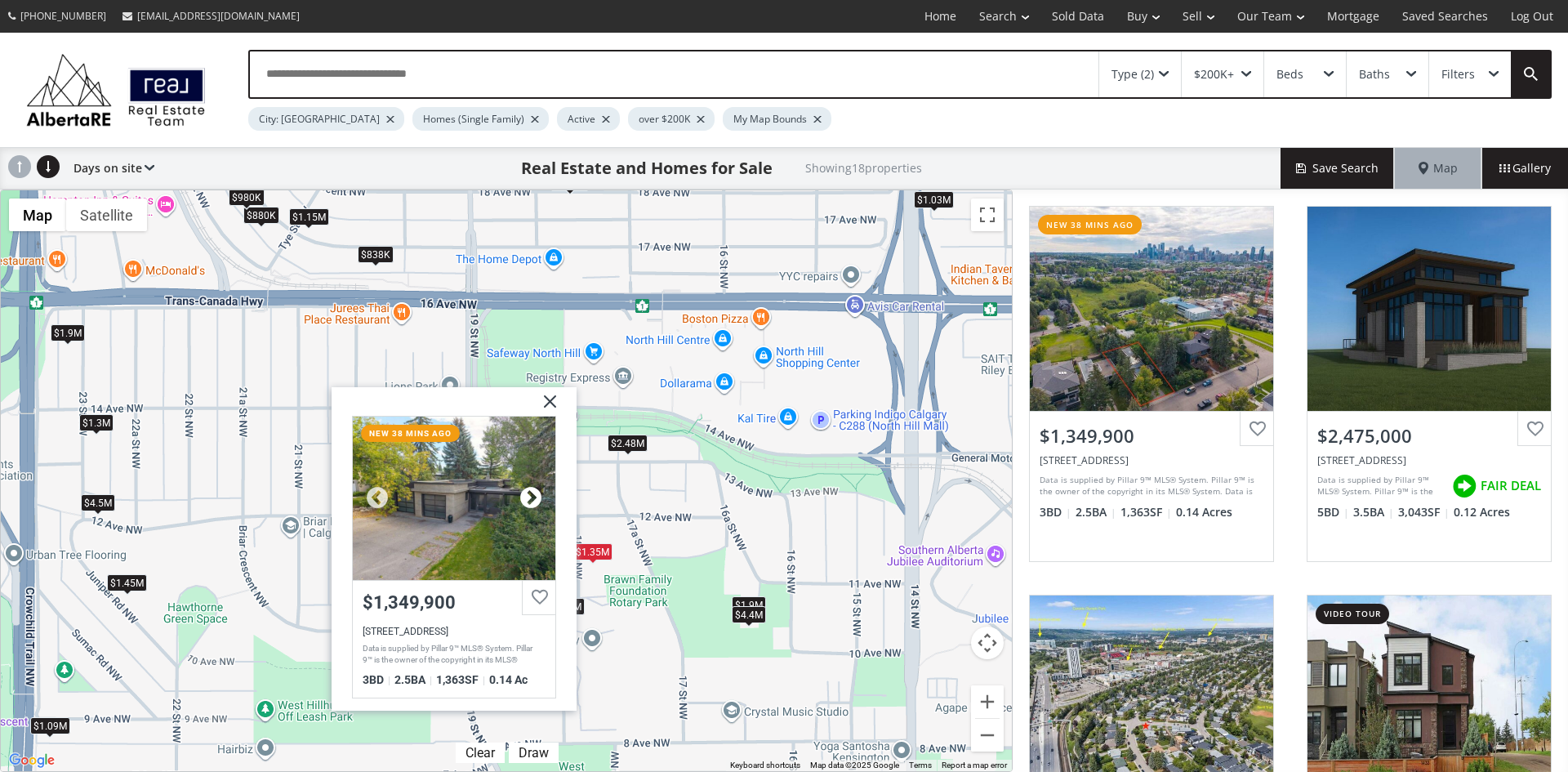
click at [528, 492] on div at bounding box center [531, 497] width 25 height 25
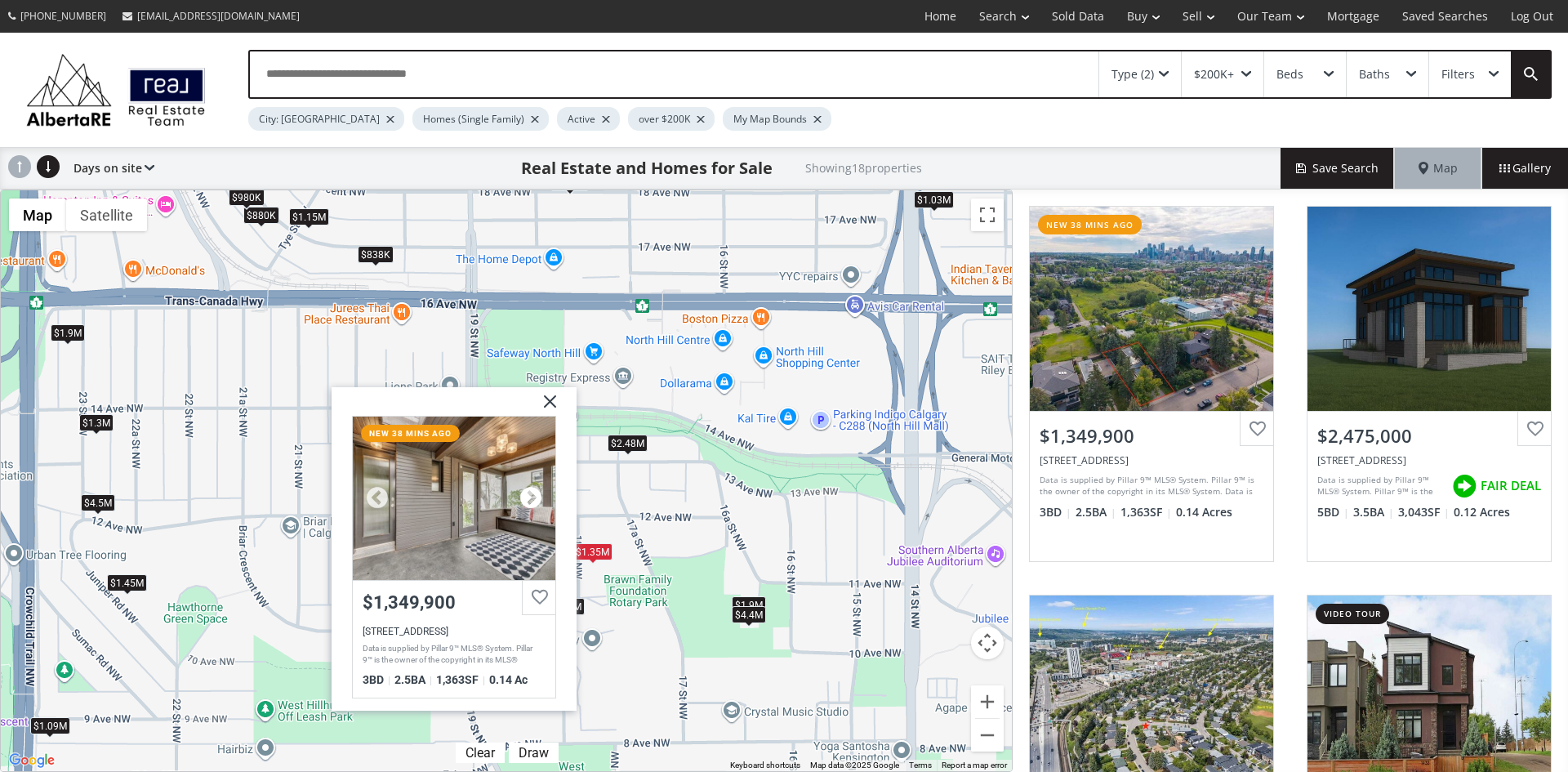
click at [528, 490] on div at bounding box center [531, 497] width 25 height 25
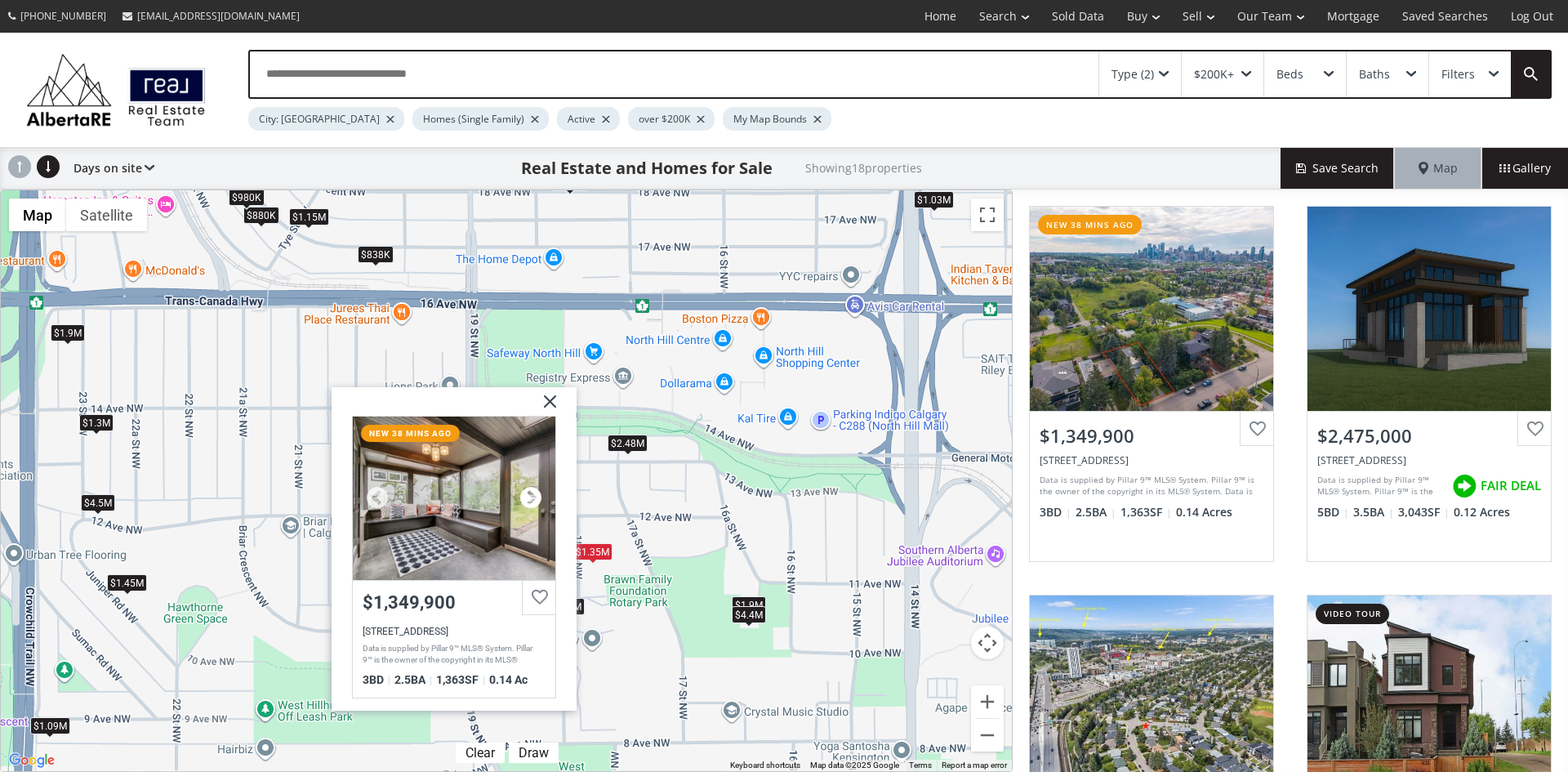
click at [528, 490] on div at bounding box center [531, 497] width 25 height 25
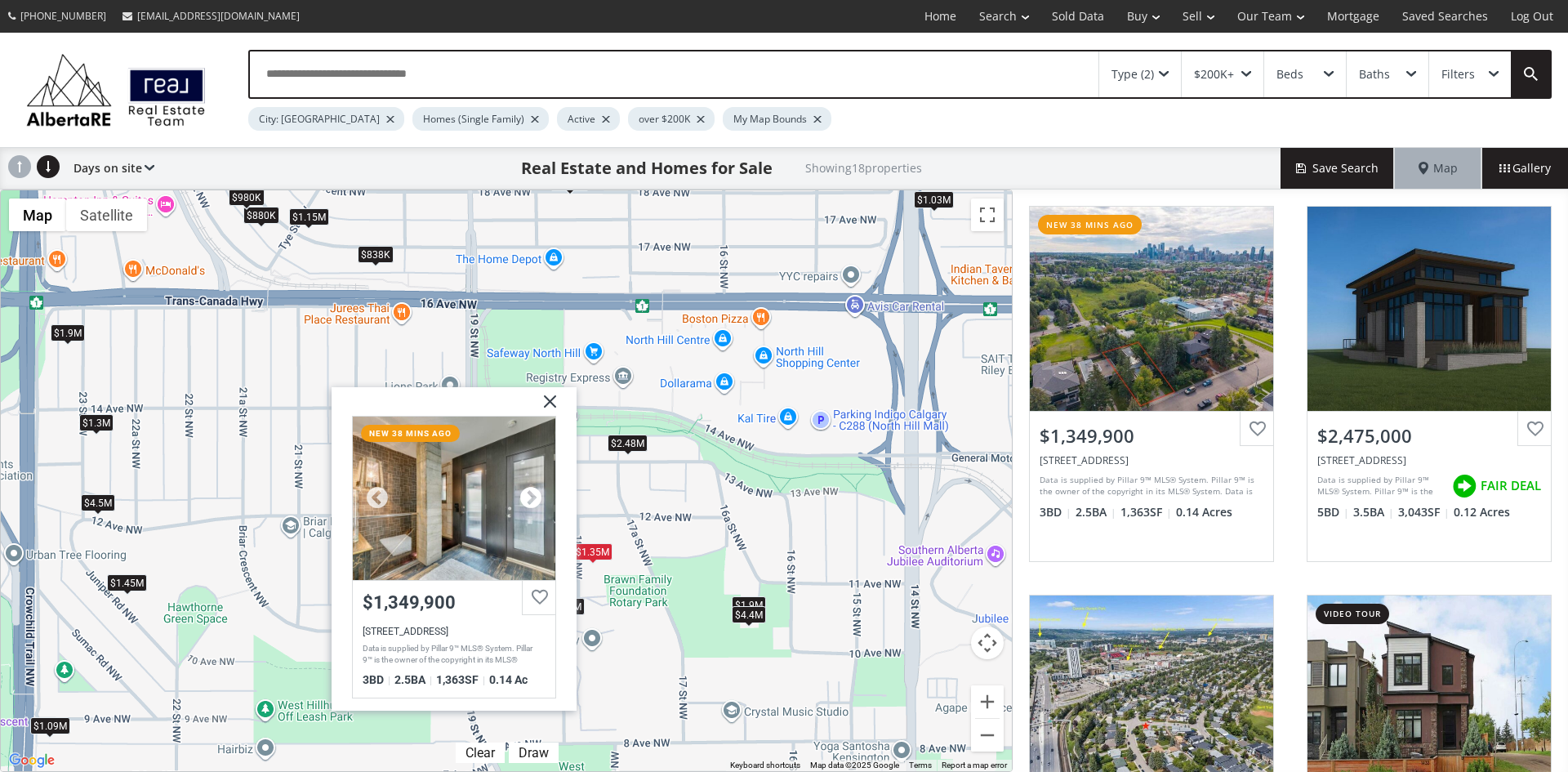
click at [528, 490] on div at bounding box center [531, 497] width 25 height 25
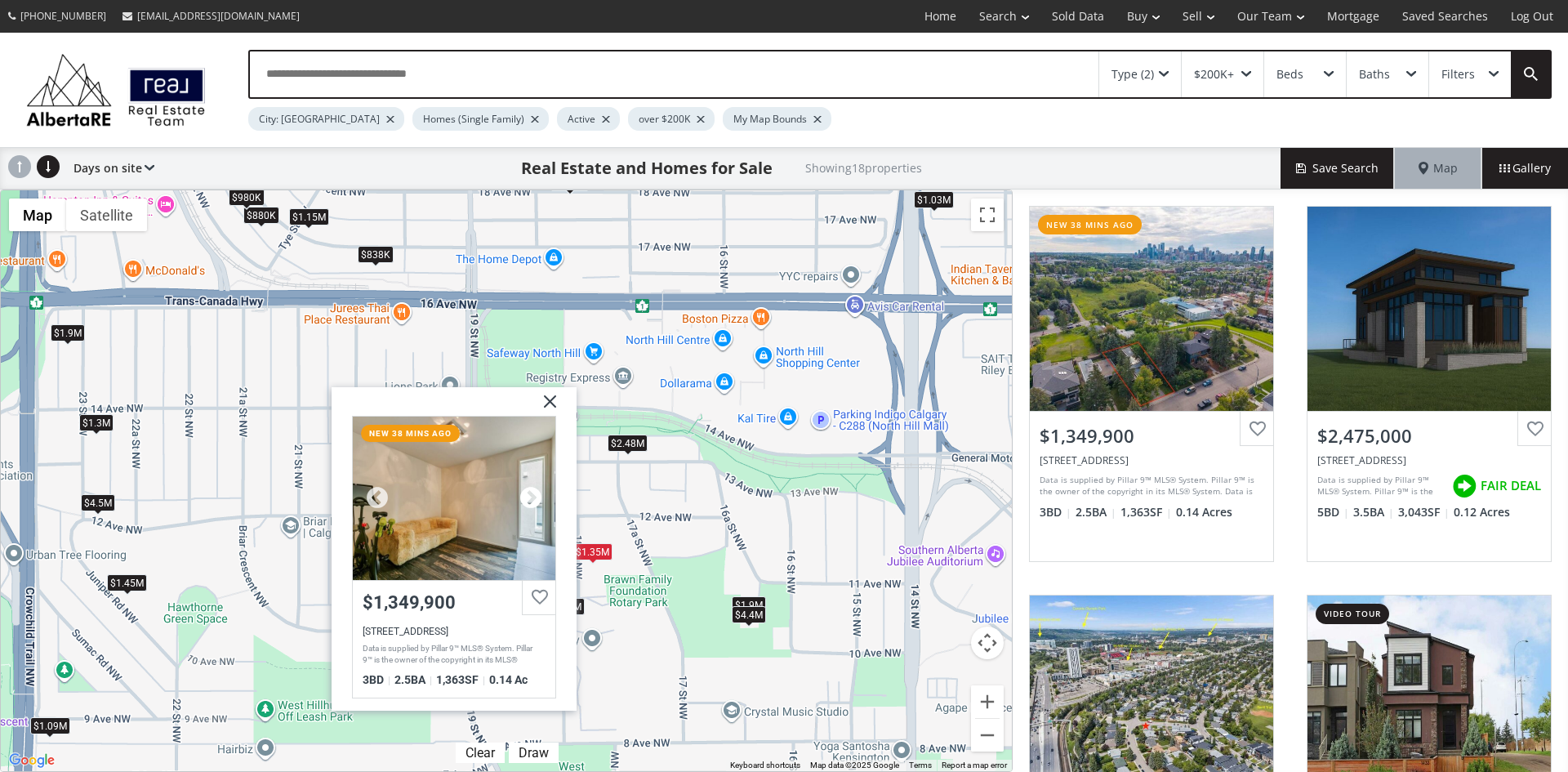
click at [528, 490] on div at bounding box center [531, 497] width 25 height 25
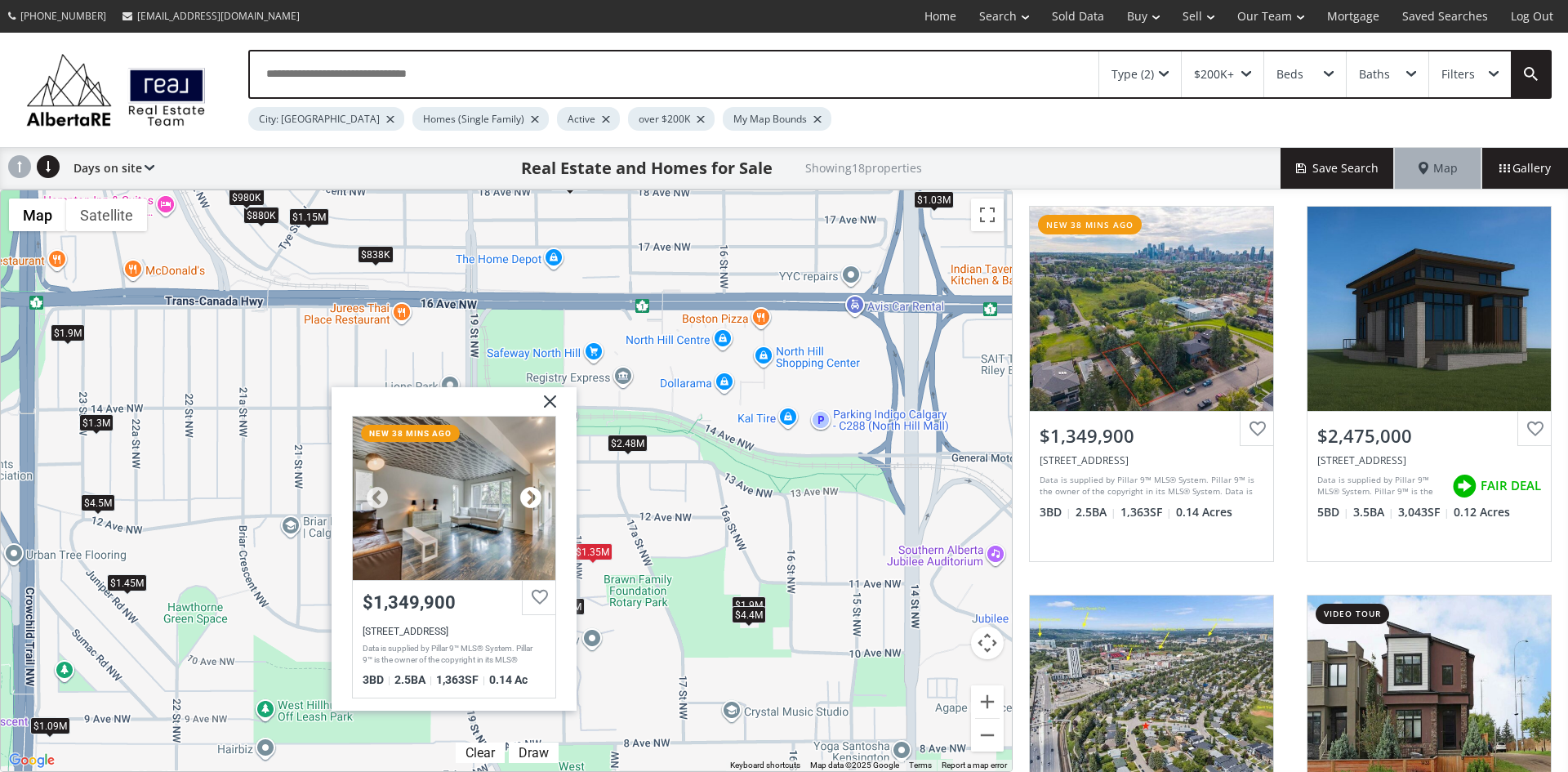
click at [528, 490] on div at bounding box center [531, 497] width 25 height 25
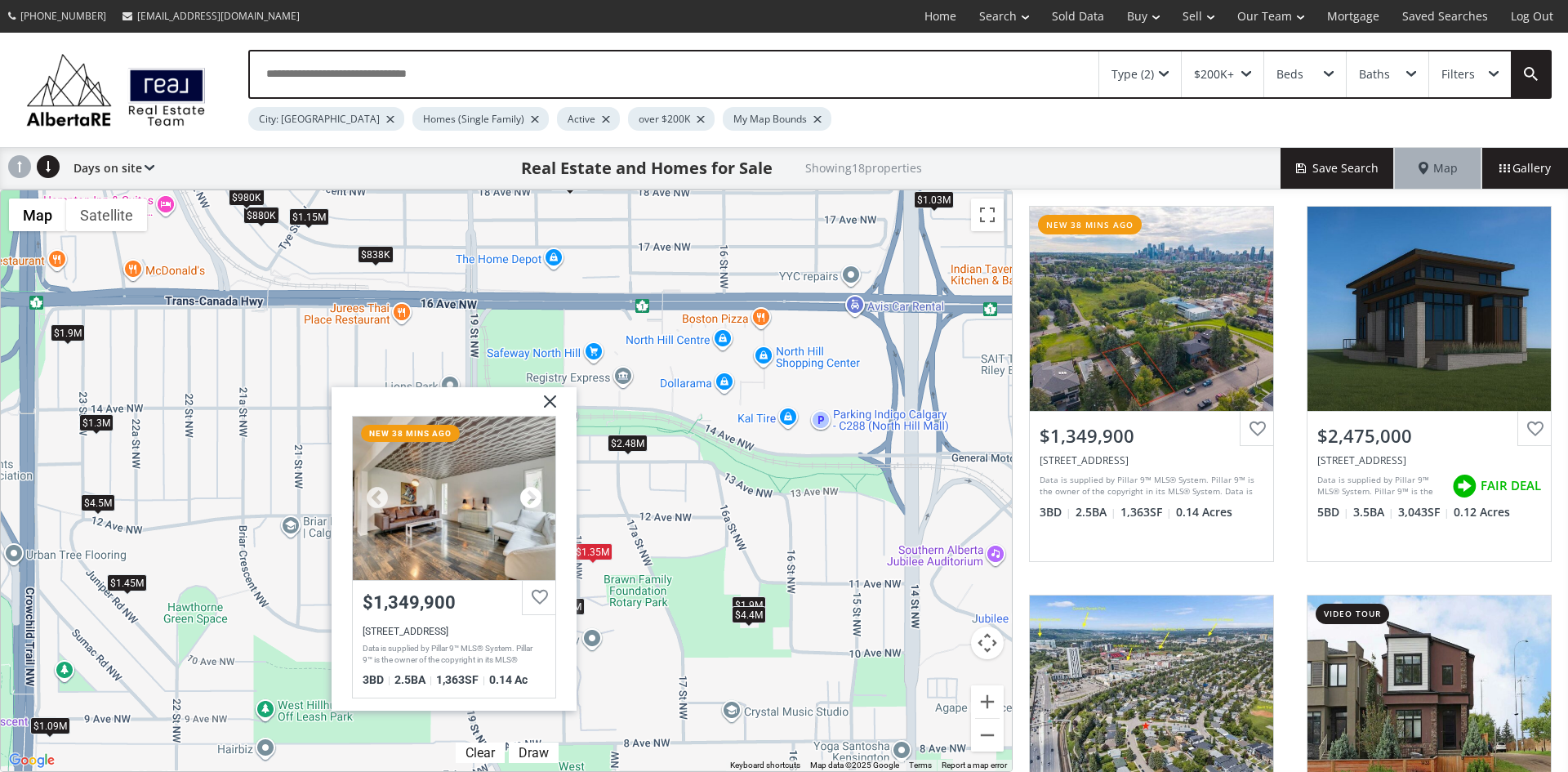
click at [528, 490] on div at bounding box center [531, 497] width 25 height 25
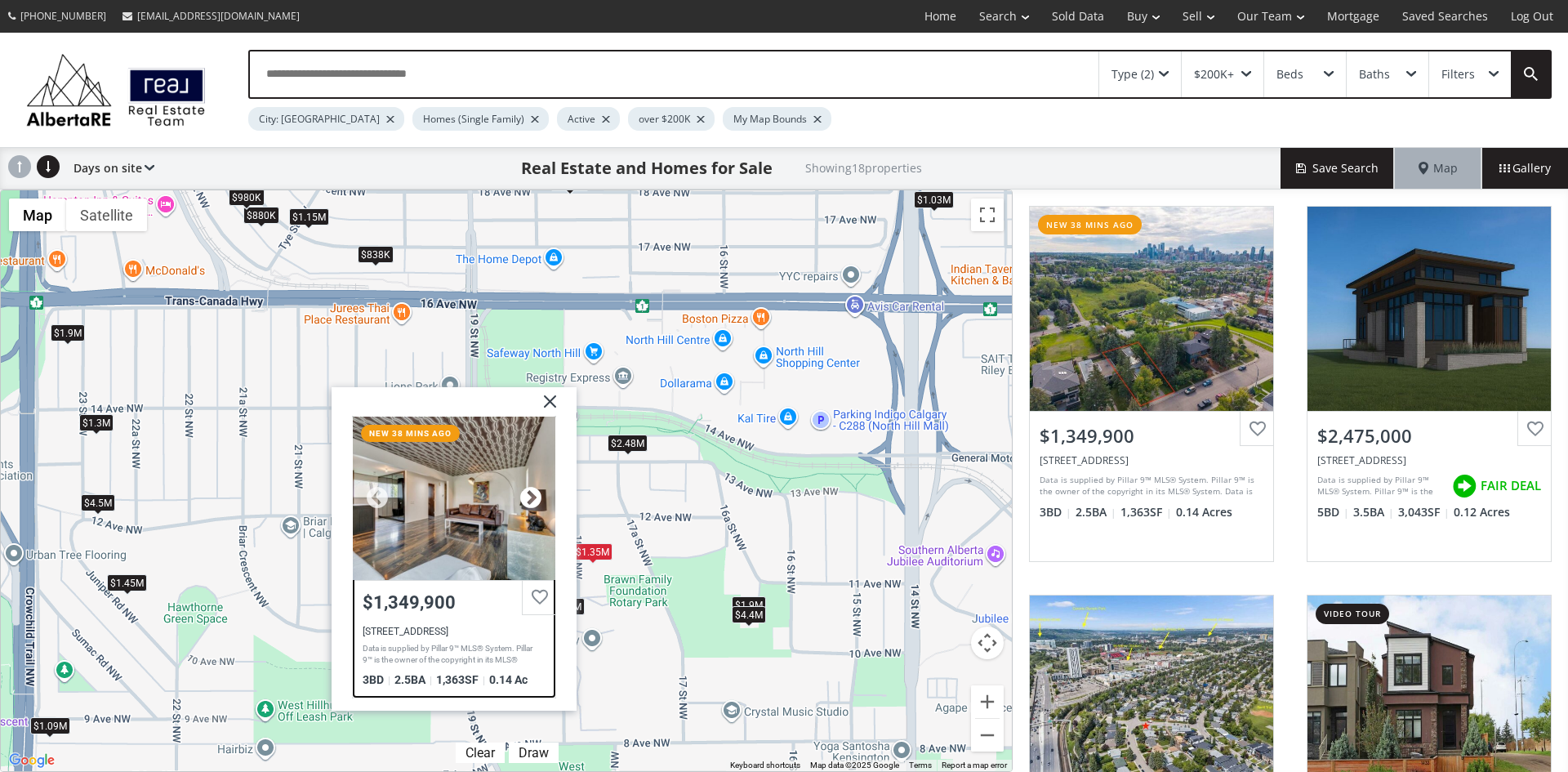
click at [528, 490] on div at bounding box center [531, 497] width 25 height 25
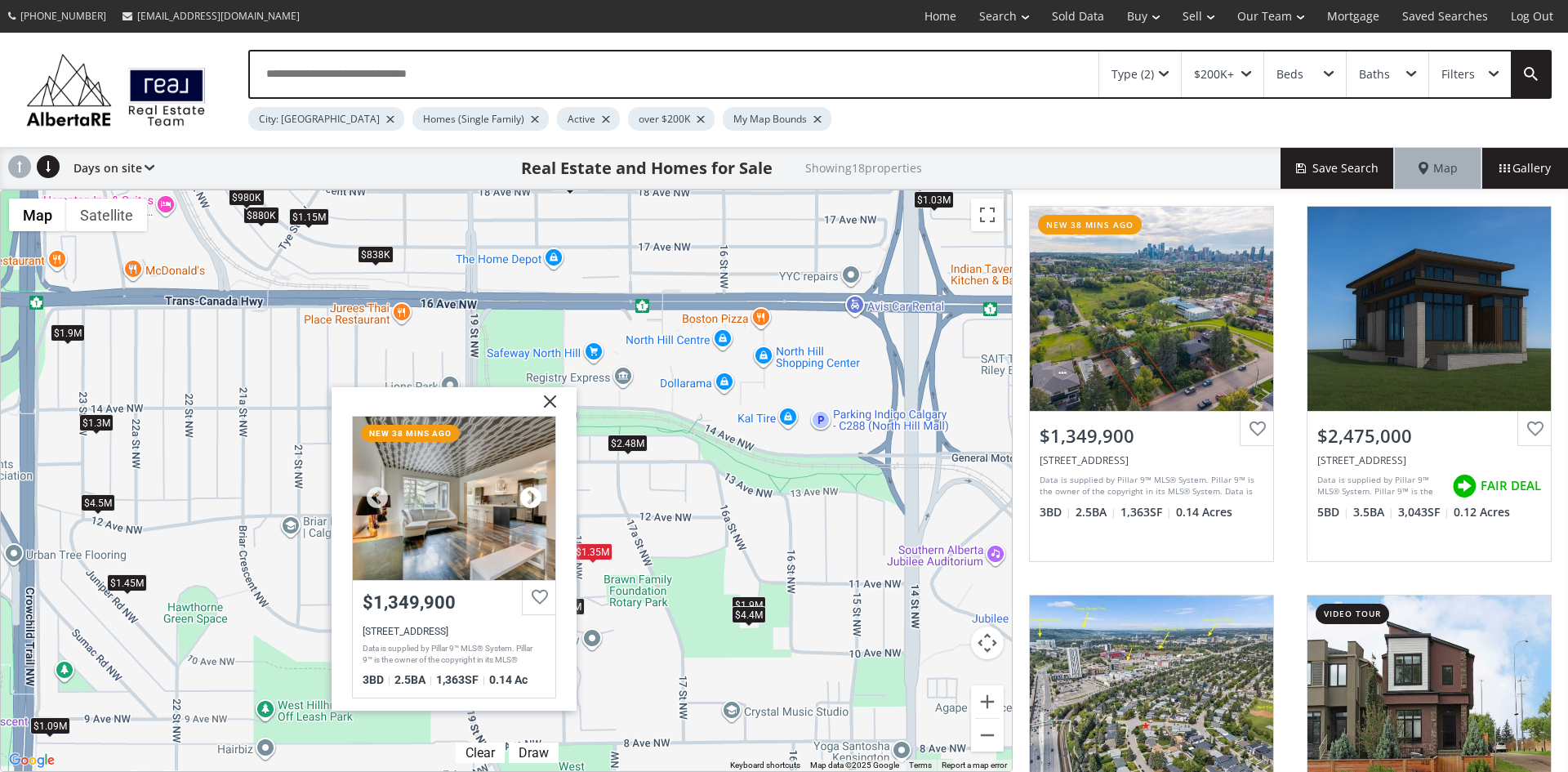
click at [528, 490] on div at bounding box center [531, 497] width 25 height 25
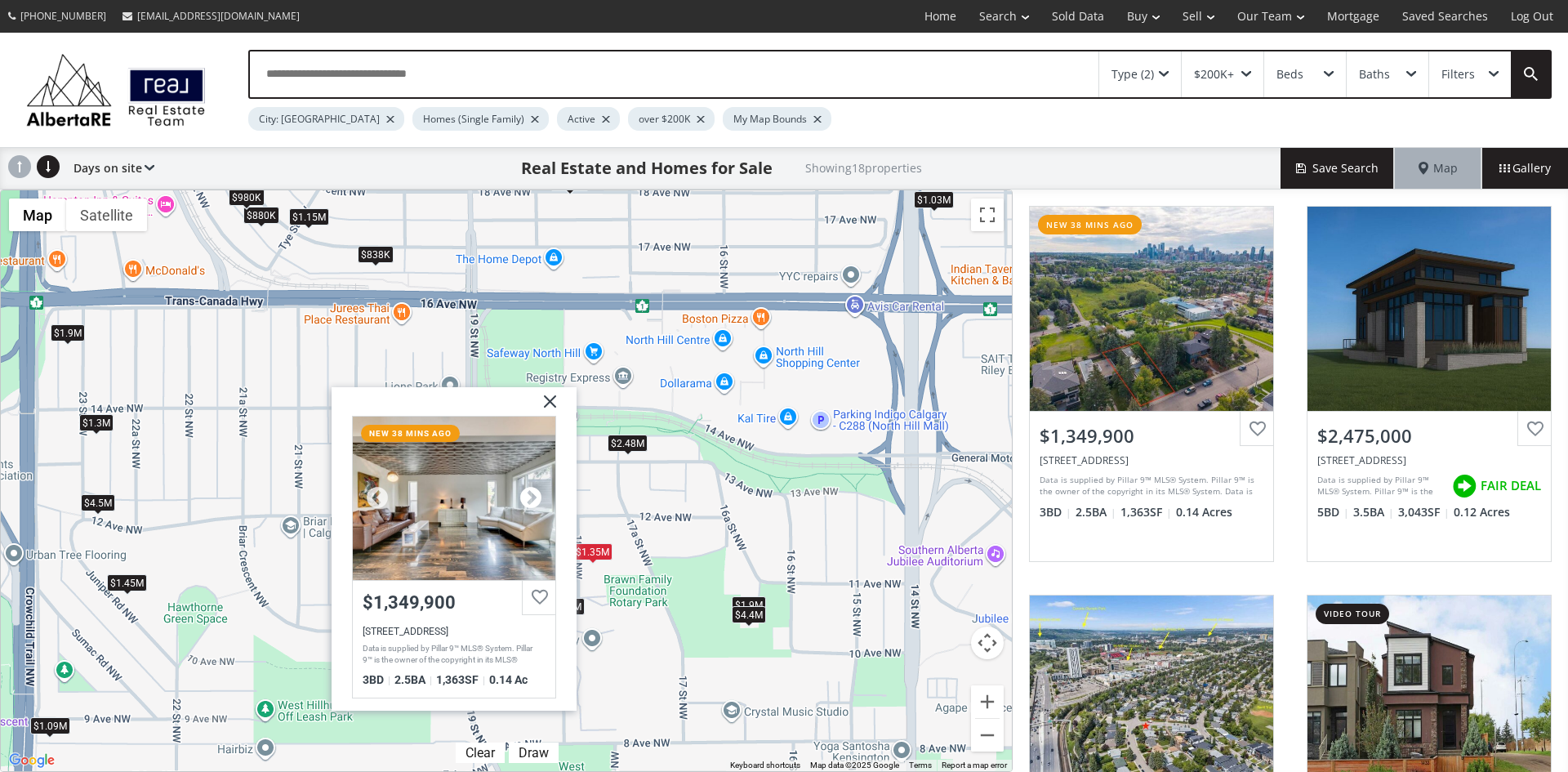
click at [528, 490] on div at bounding box center [531, 497] width 25 height 25
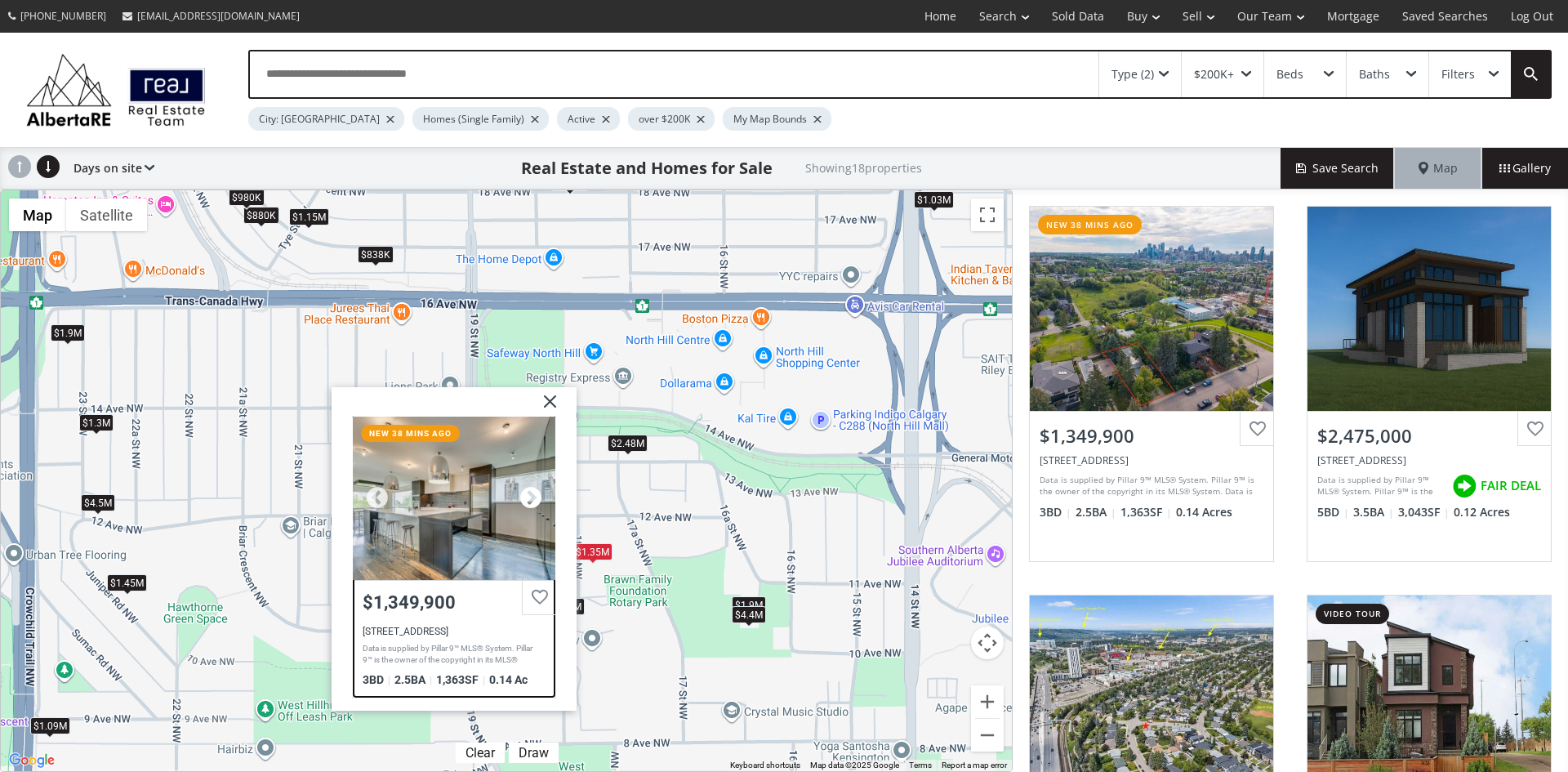
click at [528, 490] on div at bounding box center [531, 497] width 25 height 25
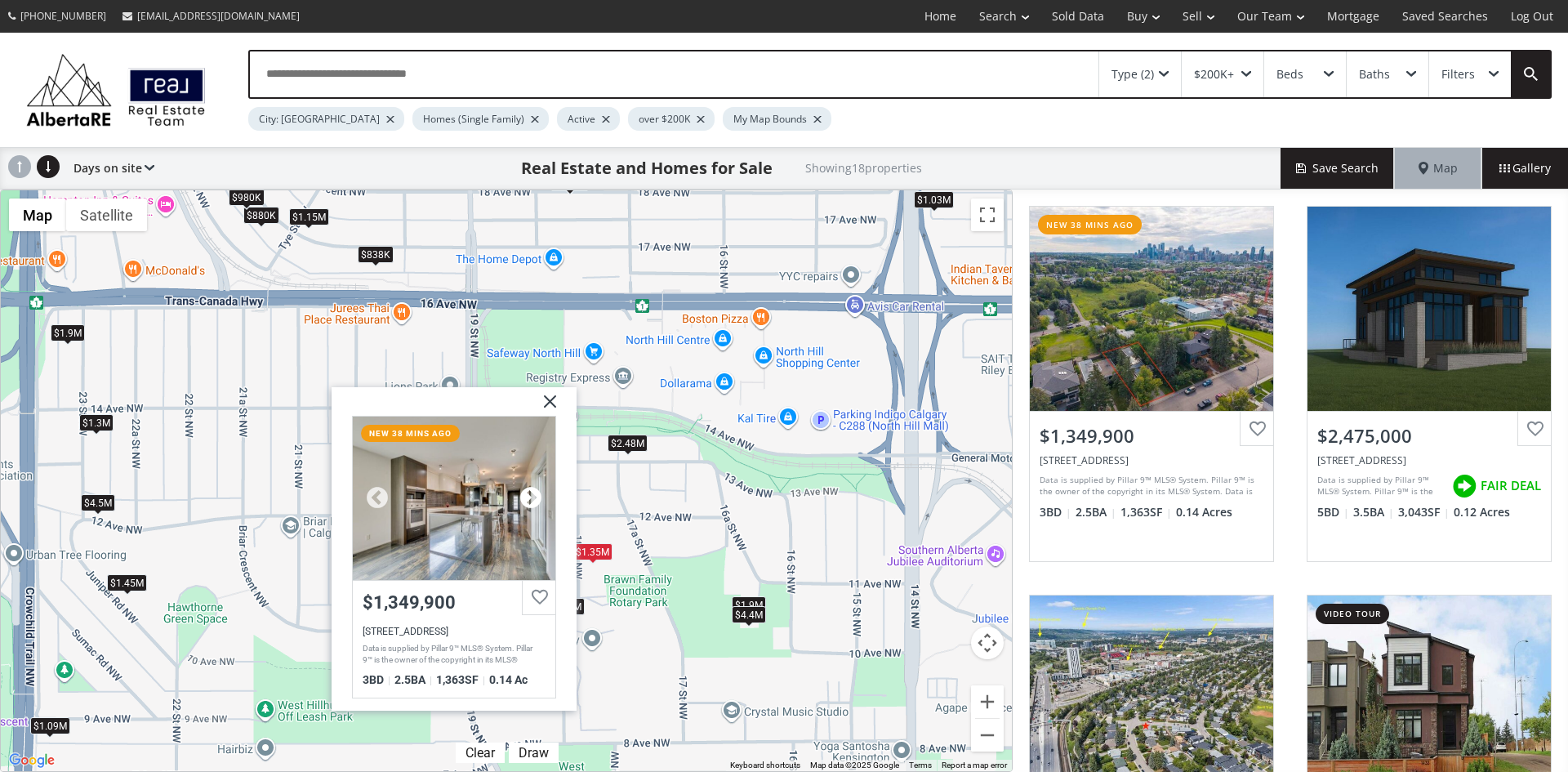
click at [528, 490] on div at bounding box center [531, 497] width 25 height 25
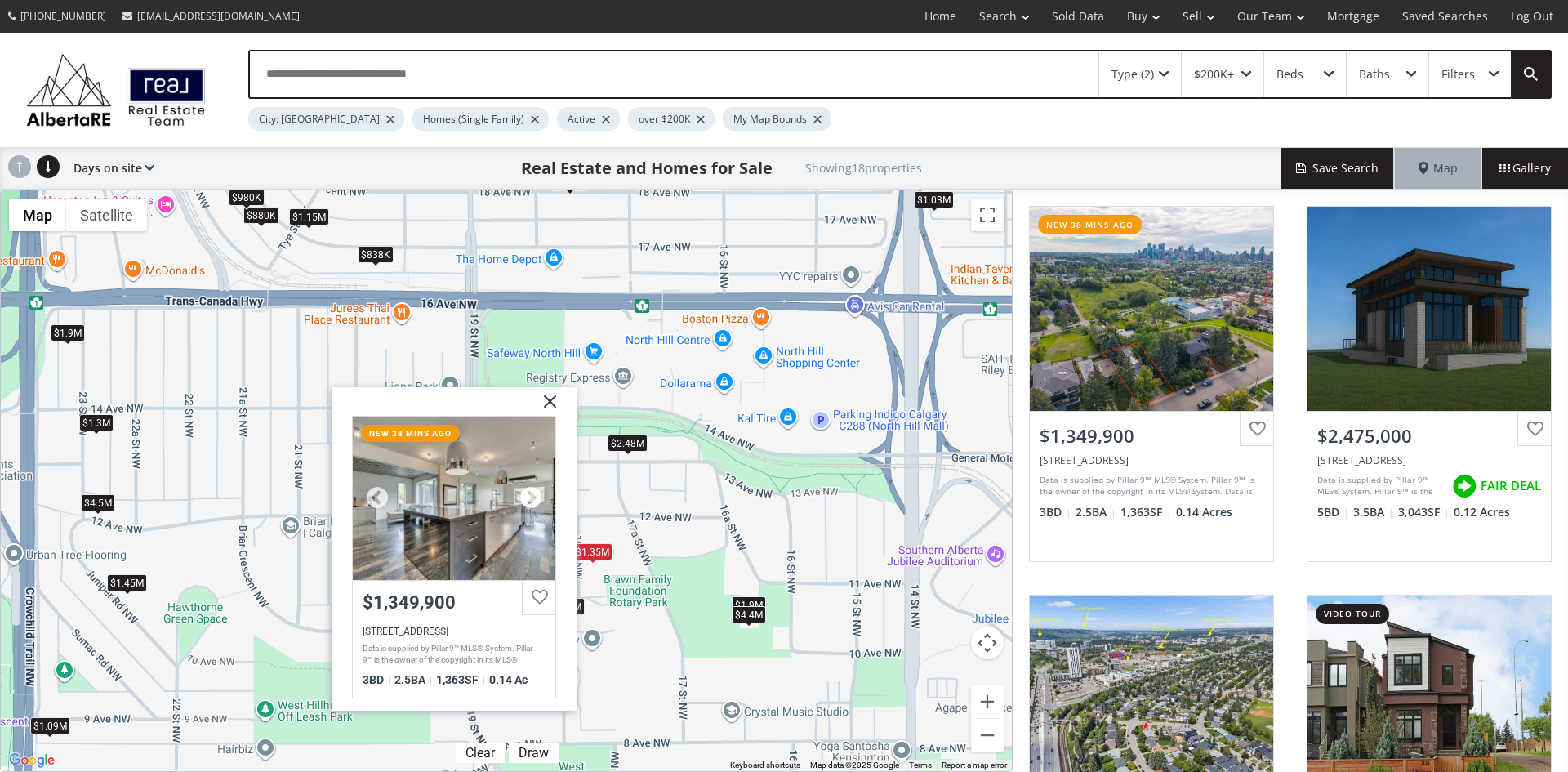
click at [528, 490] on div at bounding box center [531, 497] width 25 height 25
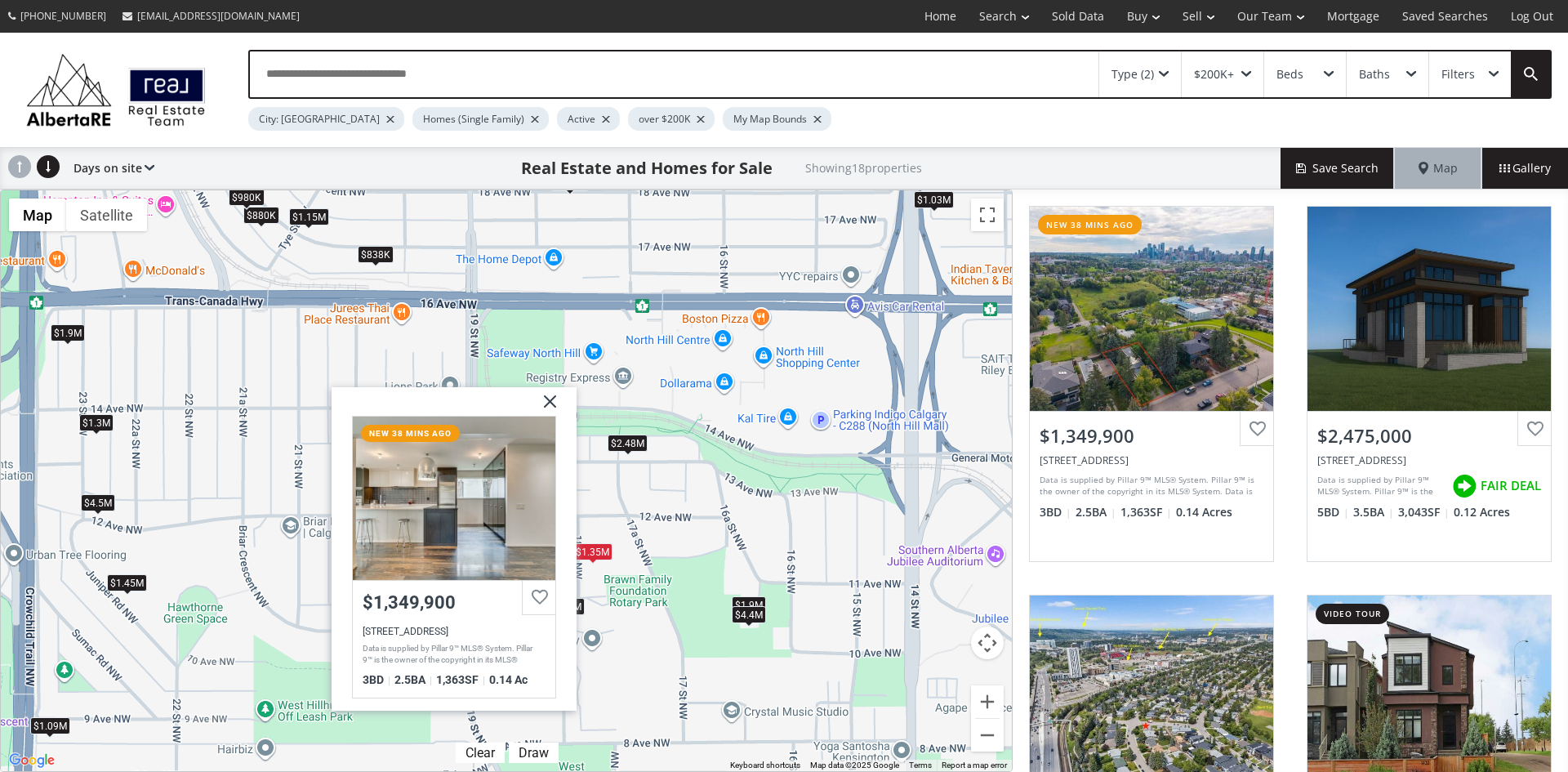
click at [550, 400] on img at bounding box center [544, 407] width 41 height 41
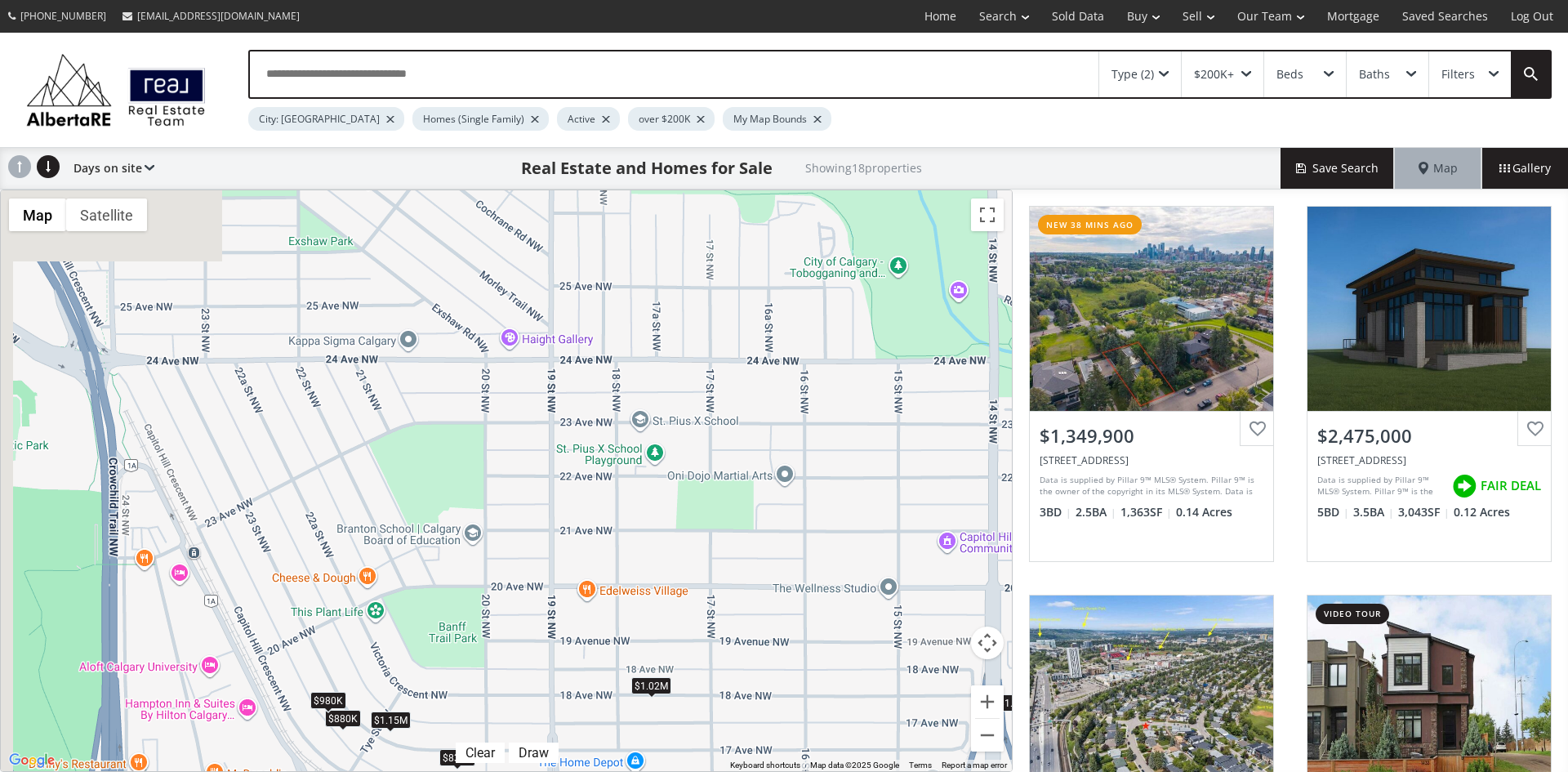
drag, startPoint x: 331, startPoint y: 302, endPoint x: 415, endPoint y: 810, distance: 514.9
click at [415, 771] on html "[PHONE_NUMBER] [EMAIL_ADDRESS][DOMAIN_NAME] Home Search Search By Map Advanced …" at bounding box center [784, 386] width 1568 height 772
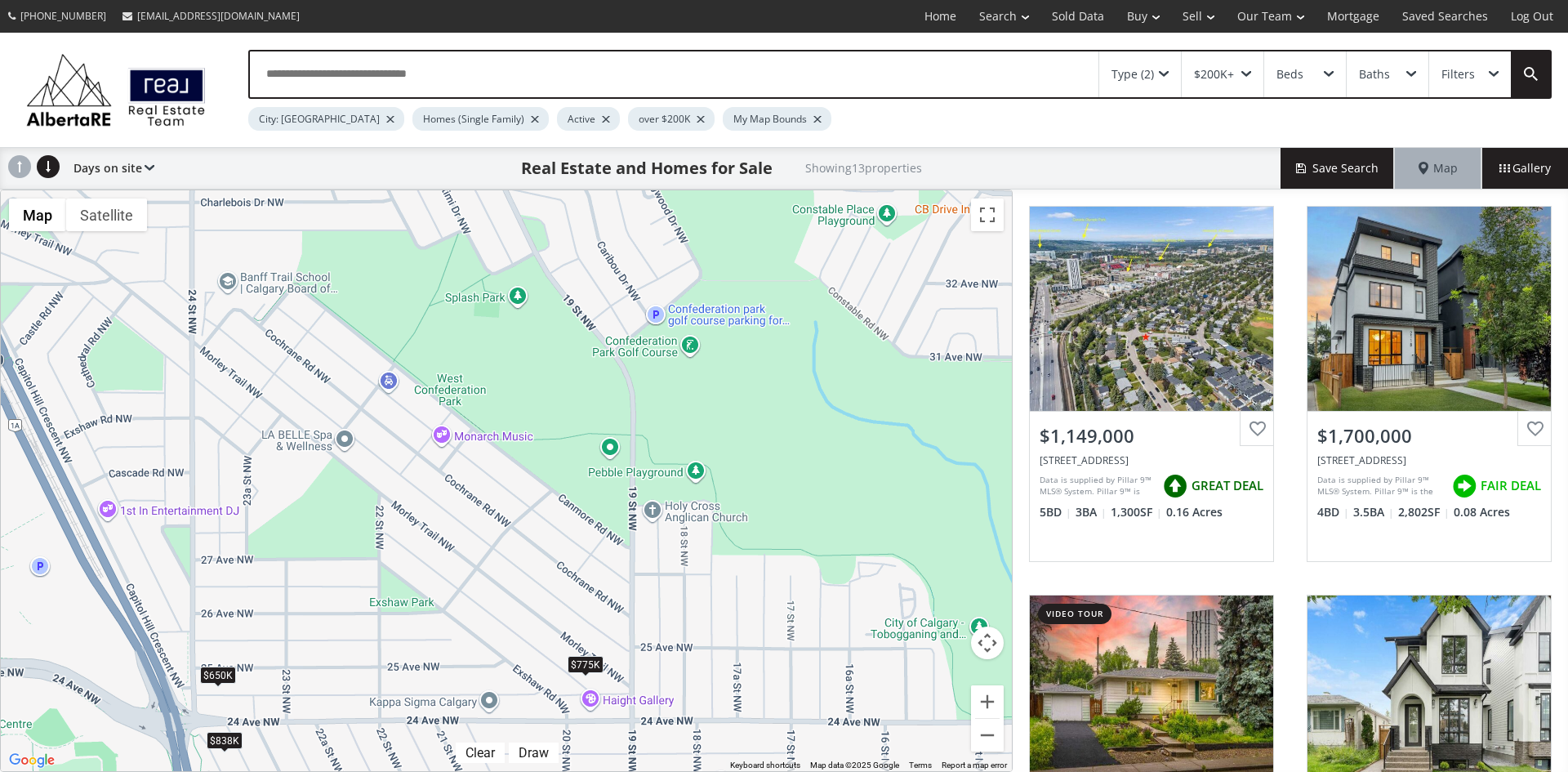
drag, startPoint x: 441, startPoint y: 356, endPoint x: 521, endPoint y: 719, distance: 371.7
click at [521, 719] on div "To navigate, press the arrow keys. $1.15M $1.7M $880K $1.29M $1.3M $800K $980K …" at bounding box center [506, 481] width 1012 height 581
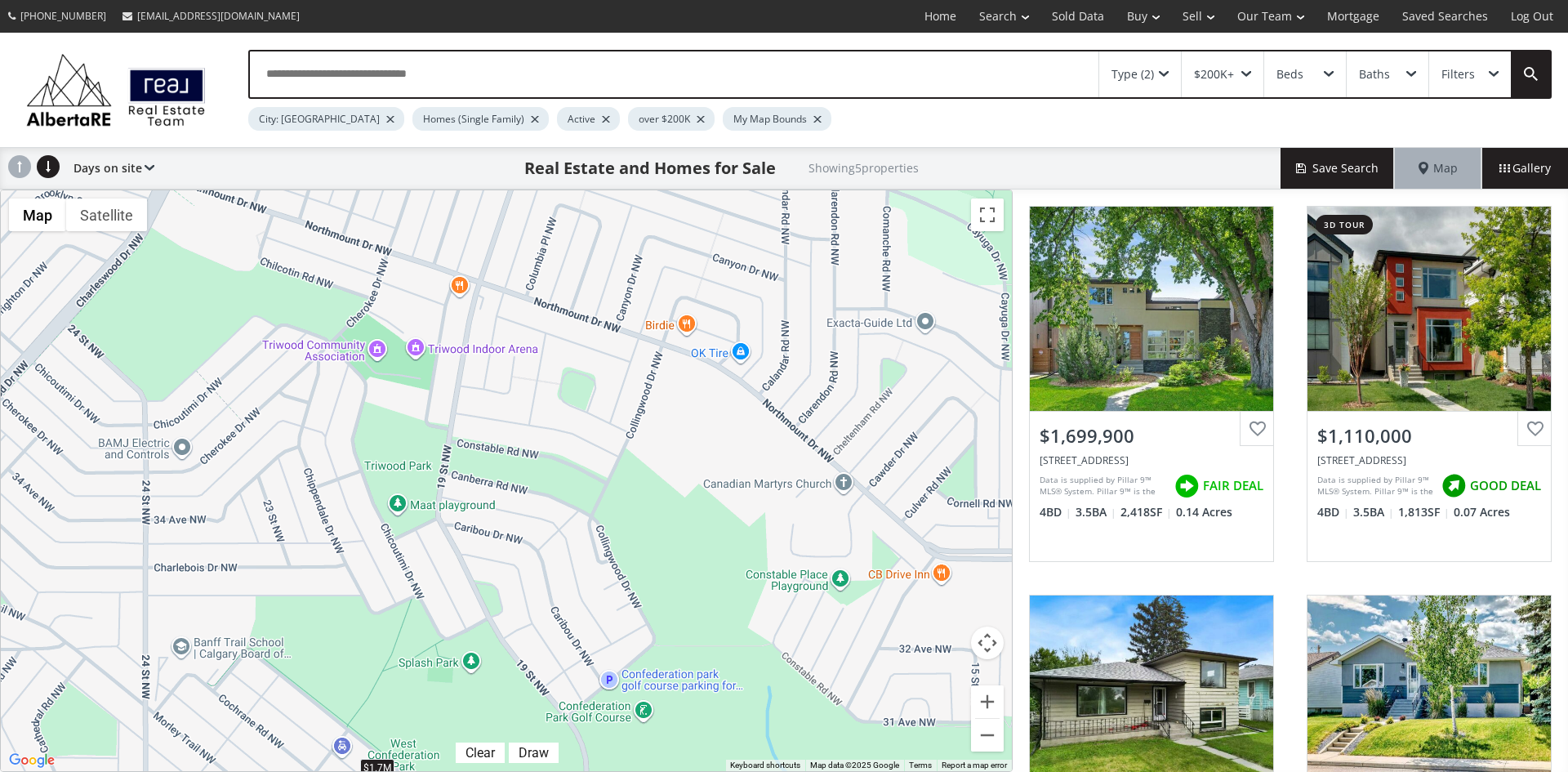
drag, startPoint x: 630, startPoint y: 327, endPoint x: 619, endPoint y: 650, distance: 323.2
click at [619, 650] on div "To navigate, press the arrow keys. $1.7M $1.11M $838K $775K $650K" at bounding box center [506, 481] width 1012 height 581
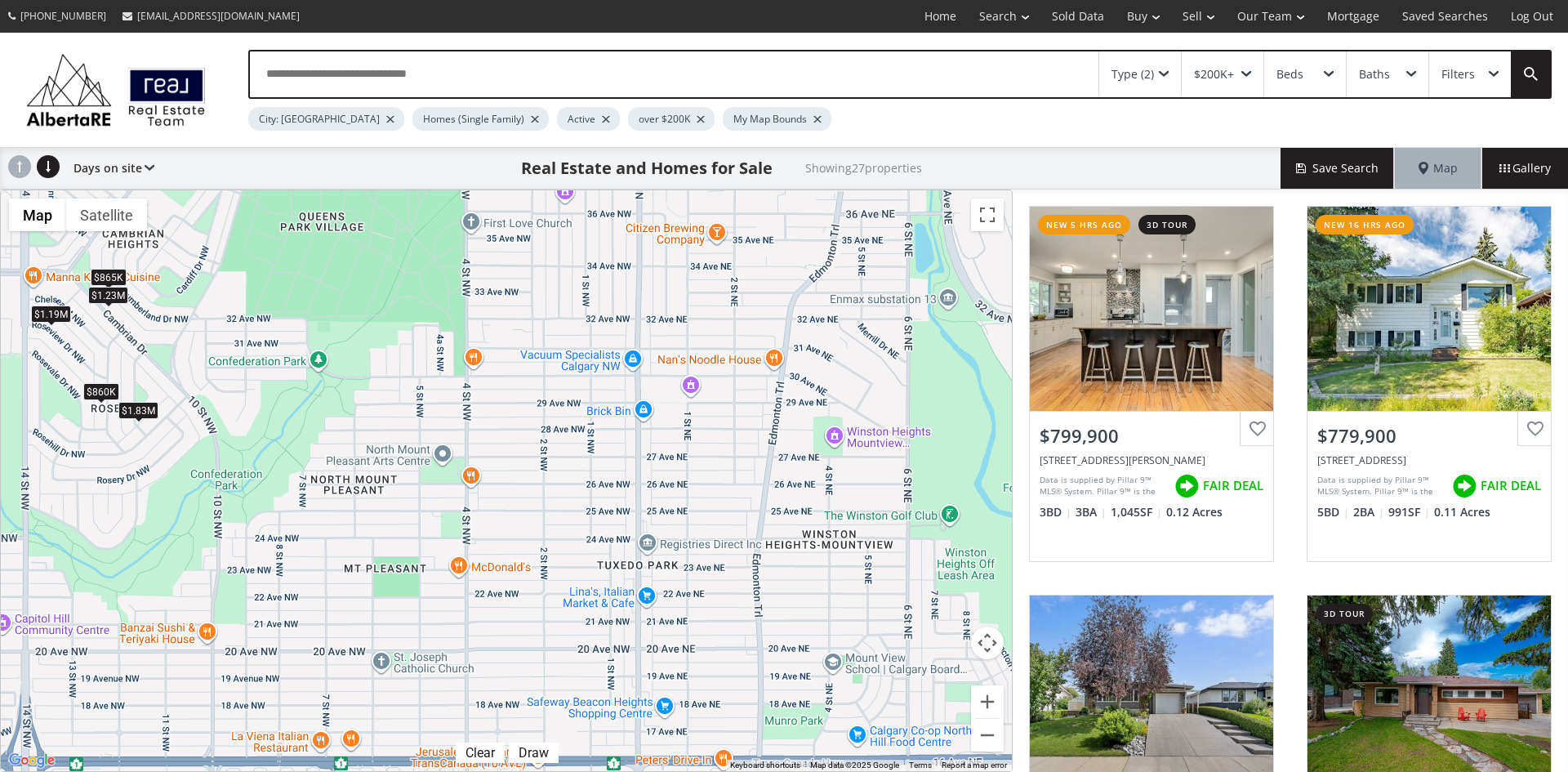
drag, startPoint x: 781, startPoint y: 665, endPoint x: 5, endPoint y: 418, distance: 814.4
click at [5, 418] on div "To navigate, press the arrow keys. $800K $780K $750K $1.19M $1.03M $1.7M $700K …" at bounding box center [506, 481] width 1012 height 581
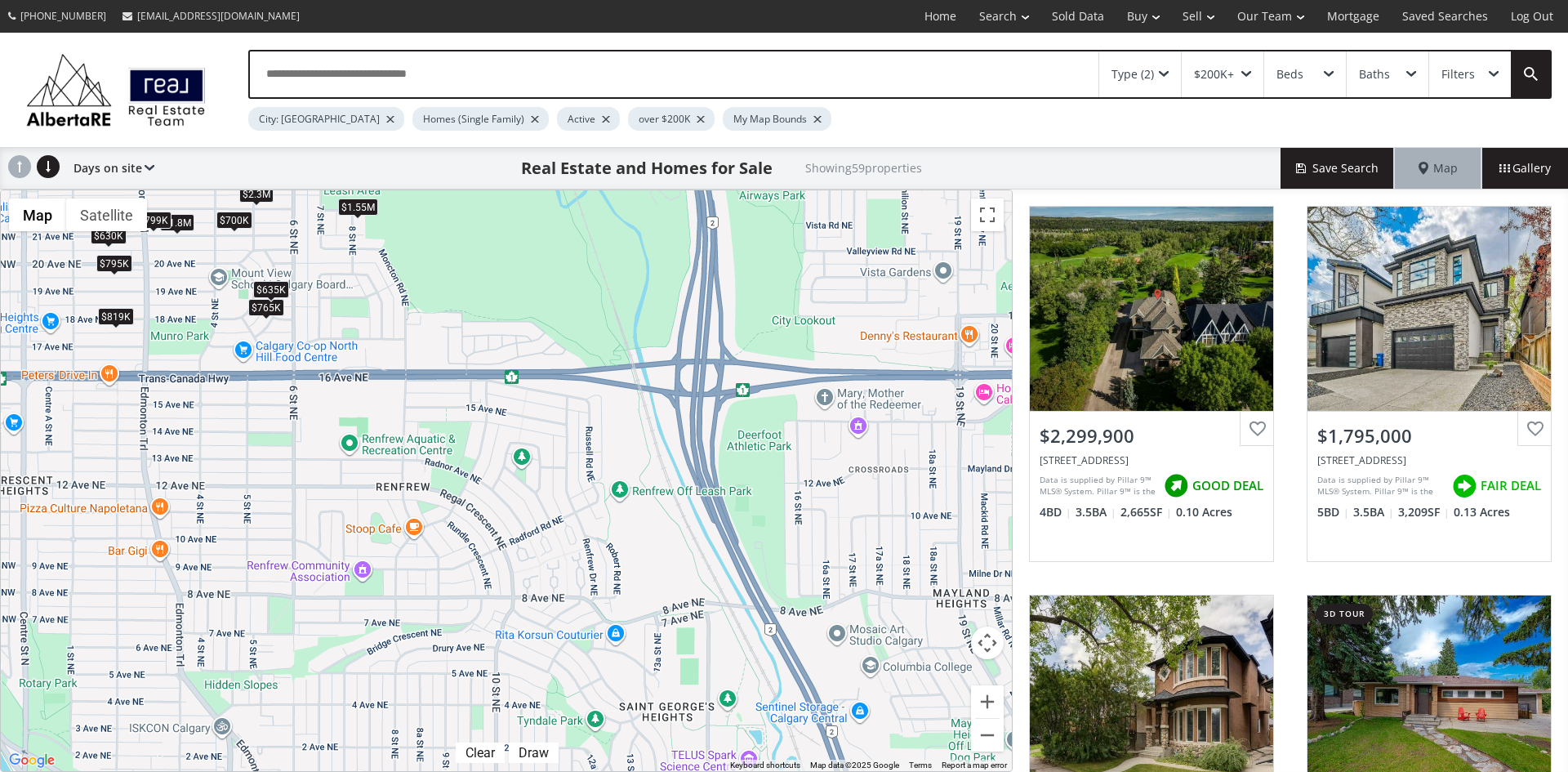
drag, startPoint x: 943, startPoint y: 655, endPoint x: 326, endPoint y: 270, distance: 727.3
click at [326, 270] on div "To navigate, press the arrow keys. $2.3M $1.8M $900K $1.19M $819K $765K $480K $…" at bounding box center [506, 481] width 1012 height 581
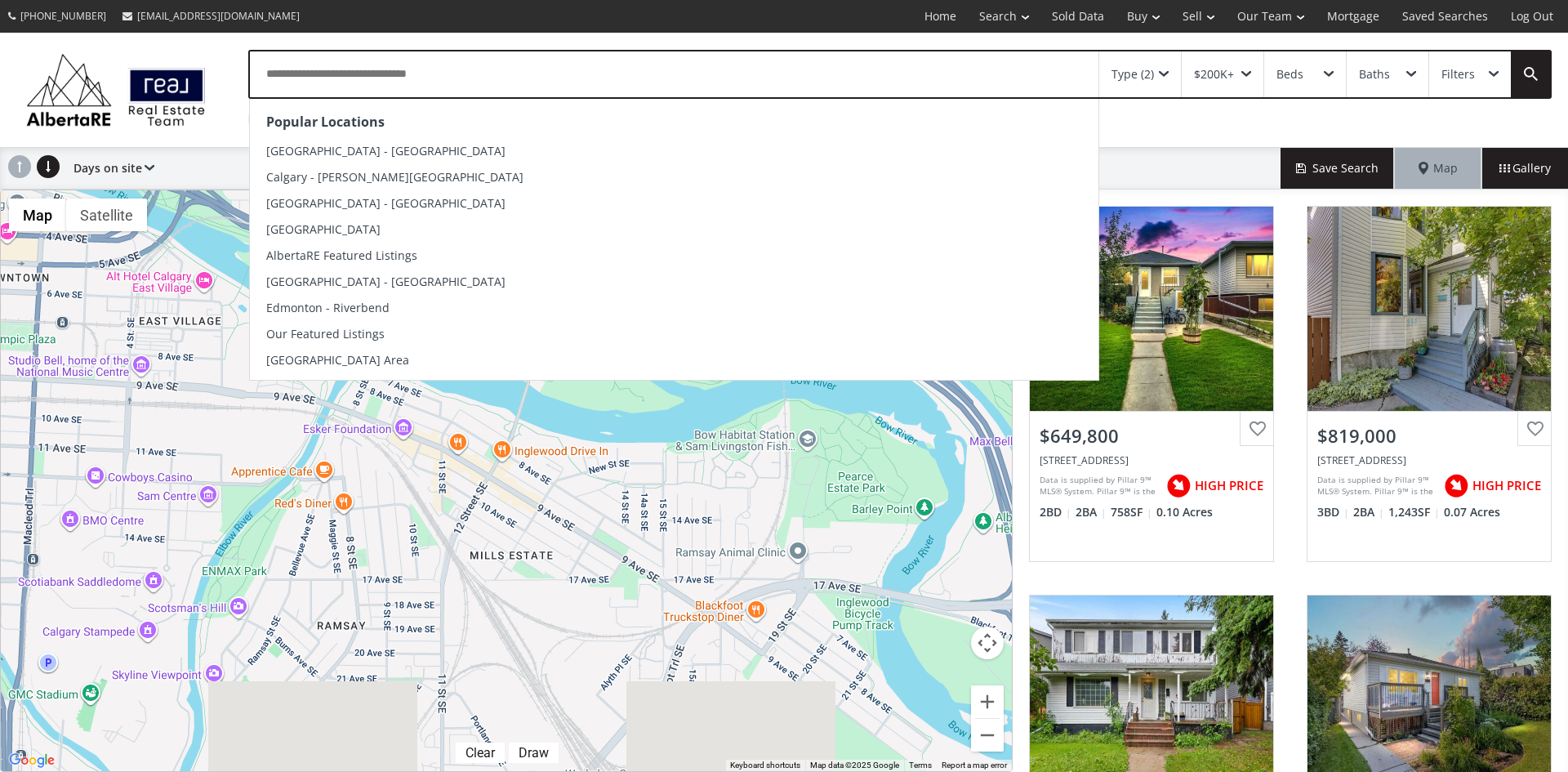
drag, startPoint x: 740, startPoint y: 729, endPoint x: 669, endPoint y: 48, distance: 684.7
click at [669, 48] on div "Popular Locations [GEOGRAPHIC_DATA] - [GEOGRAPHIC_DATA] [GEOGRAPHIC_DATA] - [PE…" at bounding box center [784, 402] width 1568 height 739
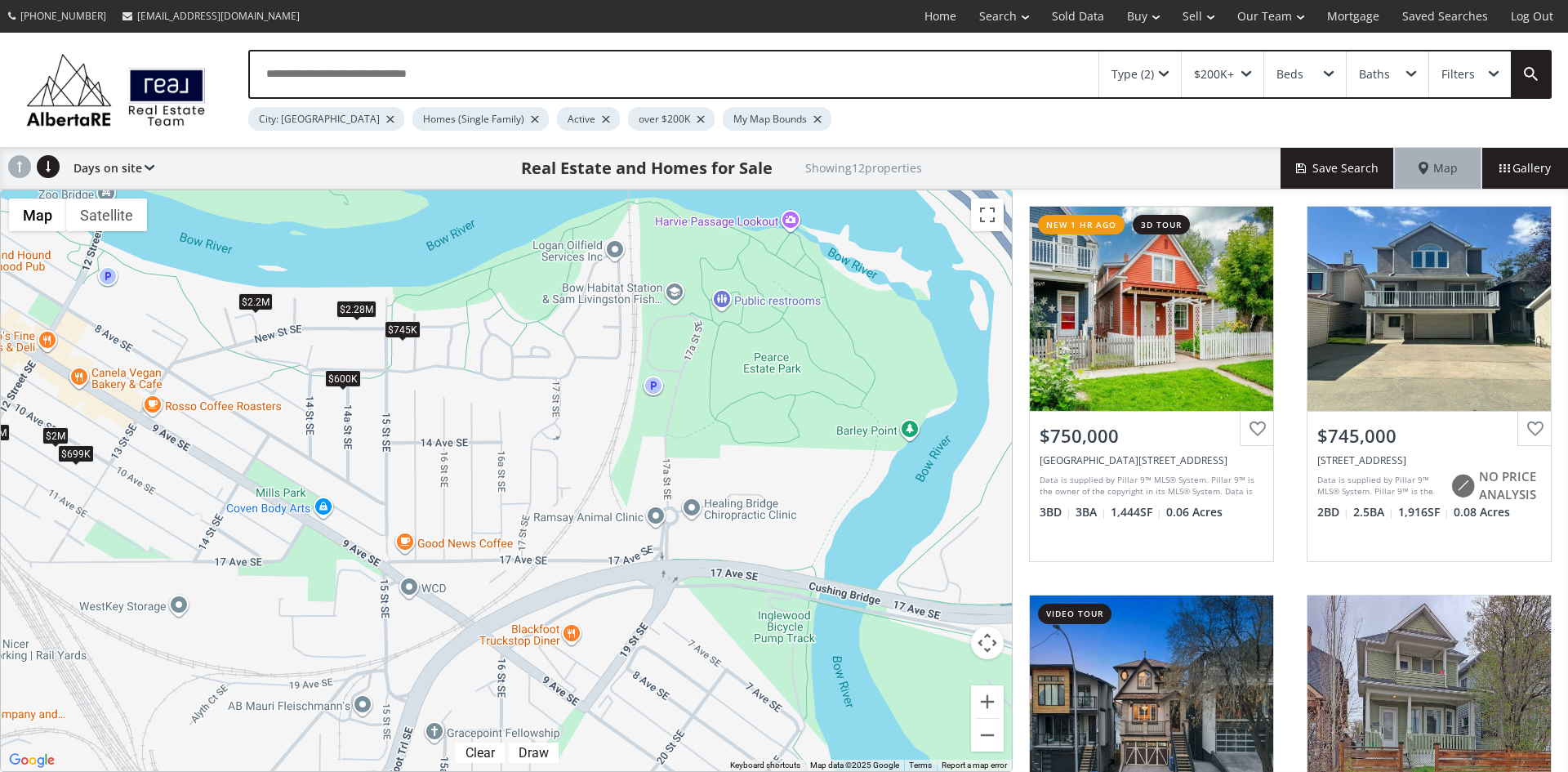
drag, startPoint x: 847, startPoint y: 698, endPoint x: 342, endPoint y: 645, distance: 507.8
click at [342, 645] on div "To navigate, press the arrow keys. $750K $745K $2.95M $600K $750K $1.2M $2M $69…" at bounding box center [506, 481] width 1012 height 581
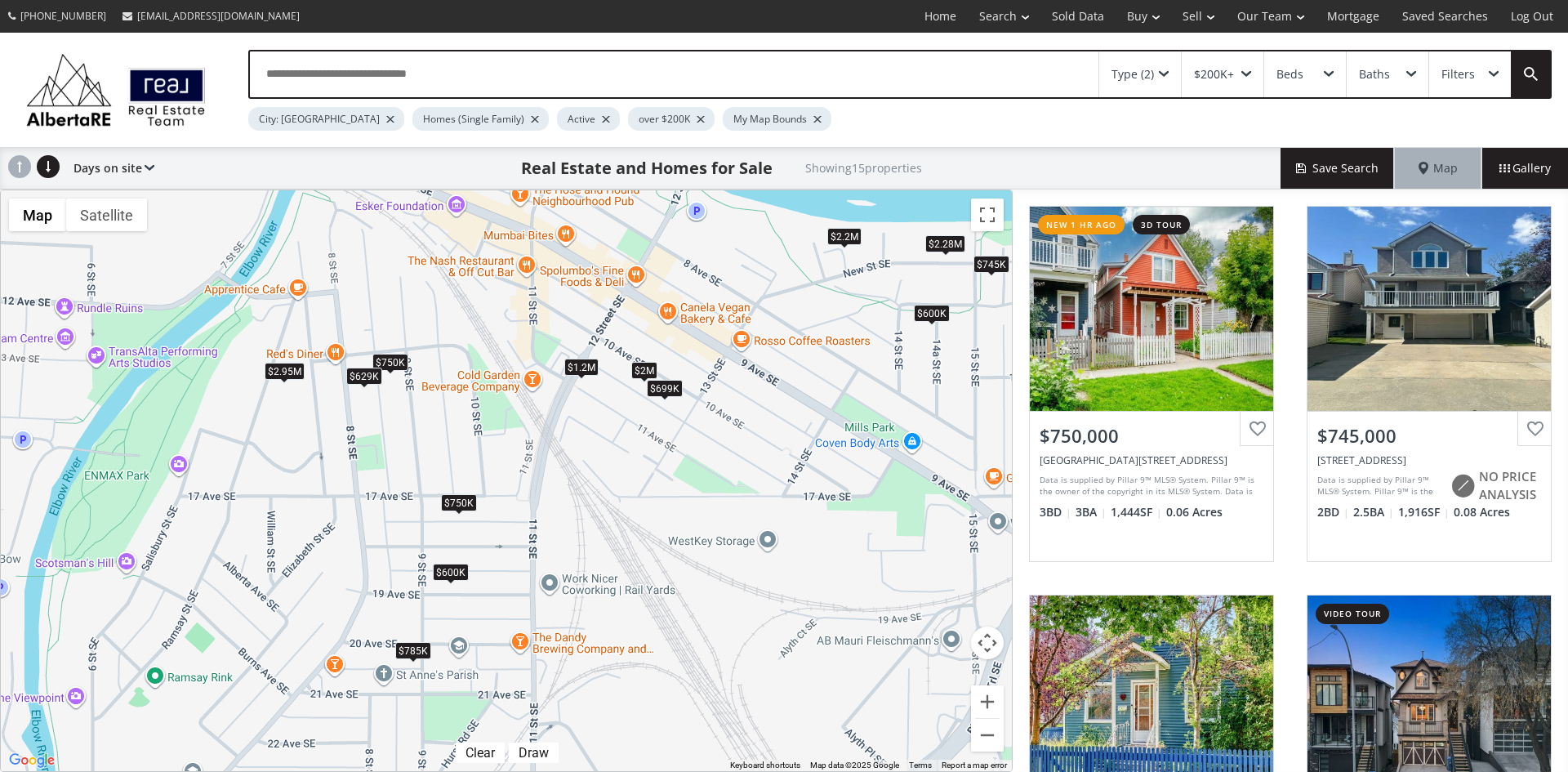
drag, startPoint x: 239, startPoint y: 631, endPoint x: 499, endPoint y: 592, distance: 262.9
click at [499, 592] on div "To navigate, press the arrow keys. $750K $745K $785K $2.95M $600K $750K $1.2M $…" at bounding box center [506, 481] width 1012 height 581
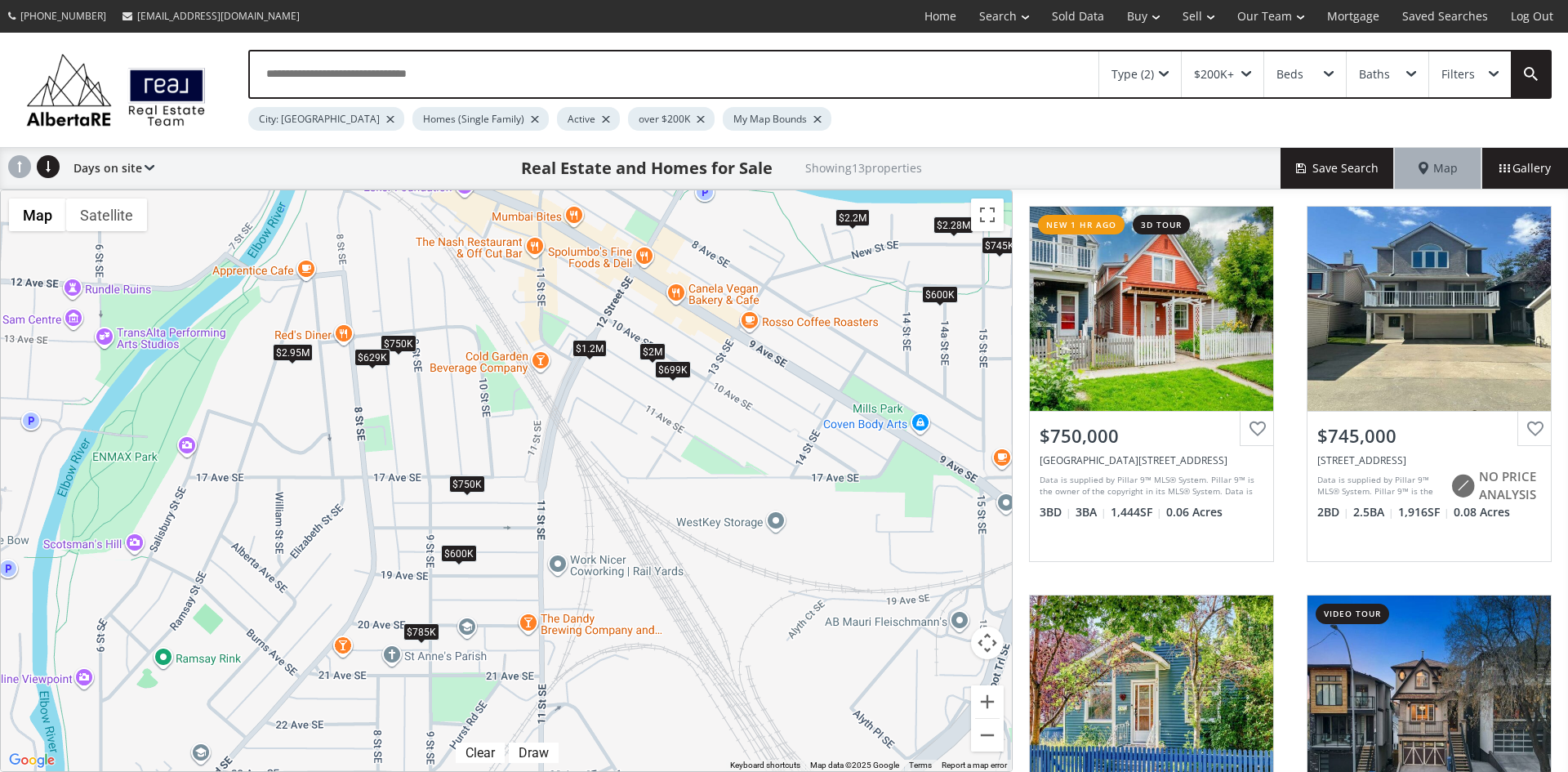
click at [461, 552] on div "$600K" at bounding box center [459, 553] width 36 height 17
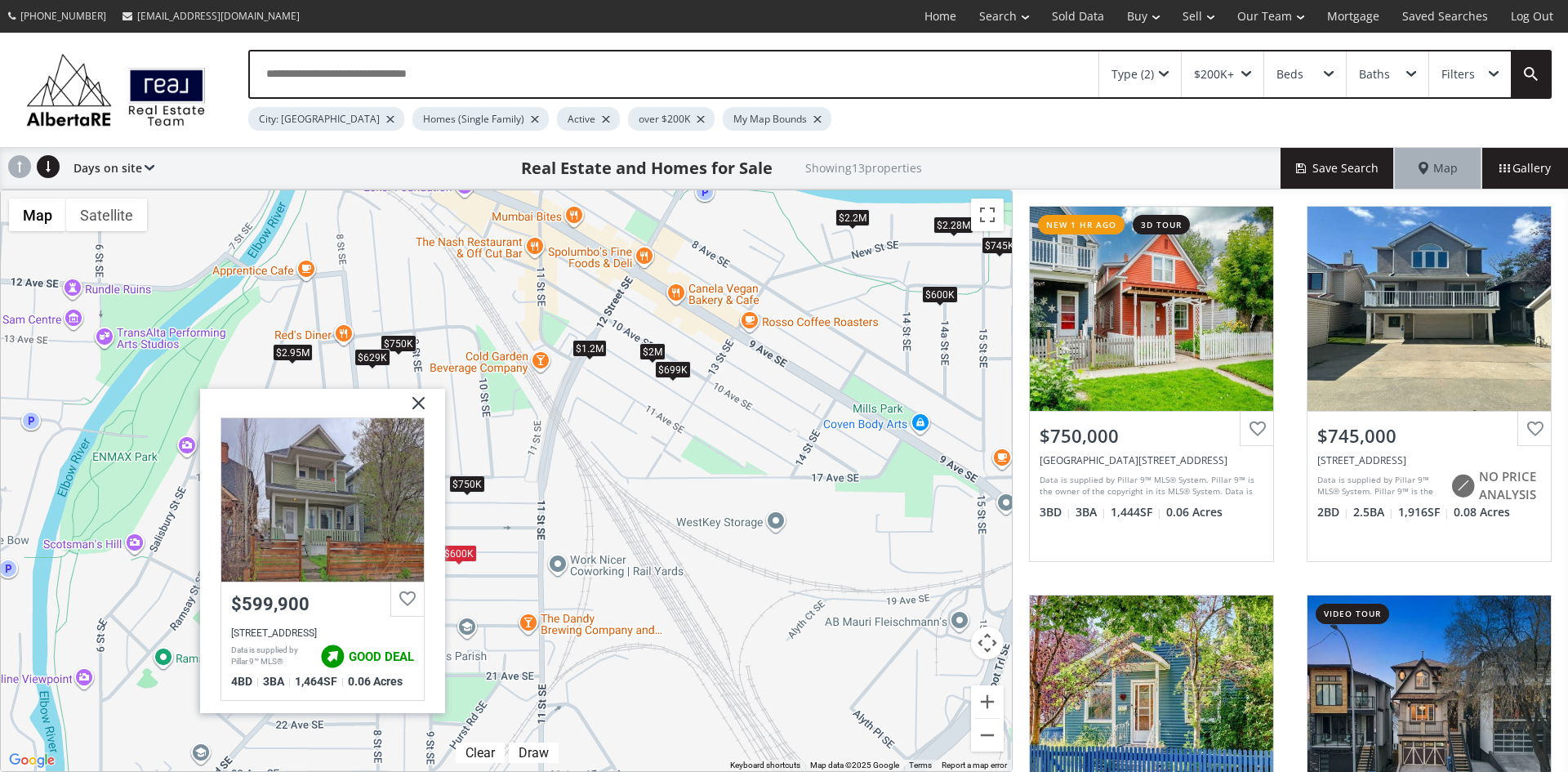
click at [426, 403] on img at bounding box center [412, 408] width 41 height 41
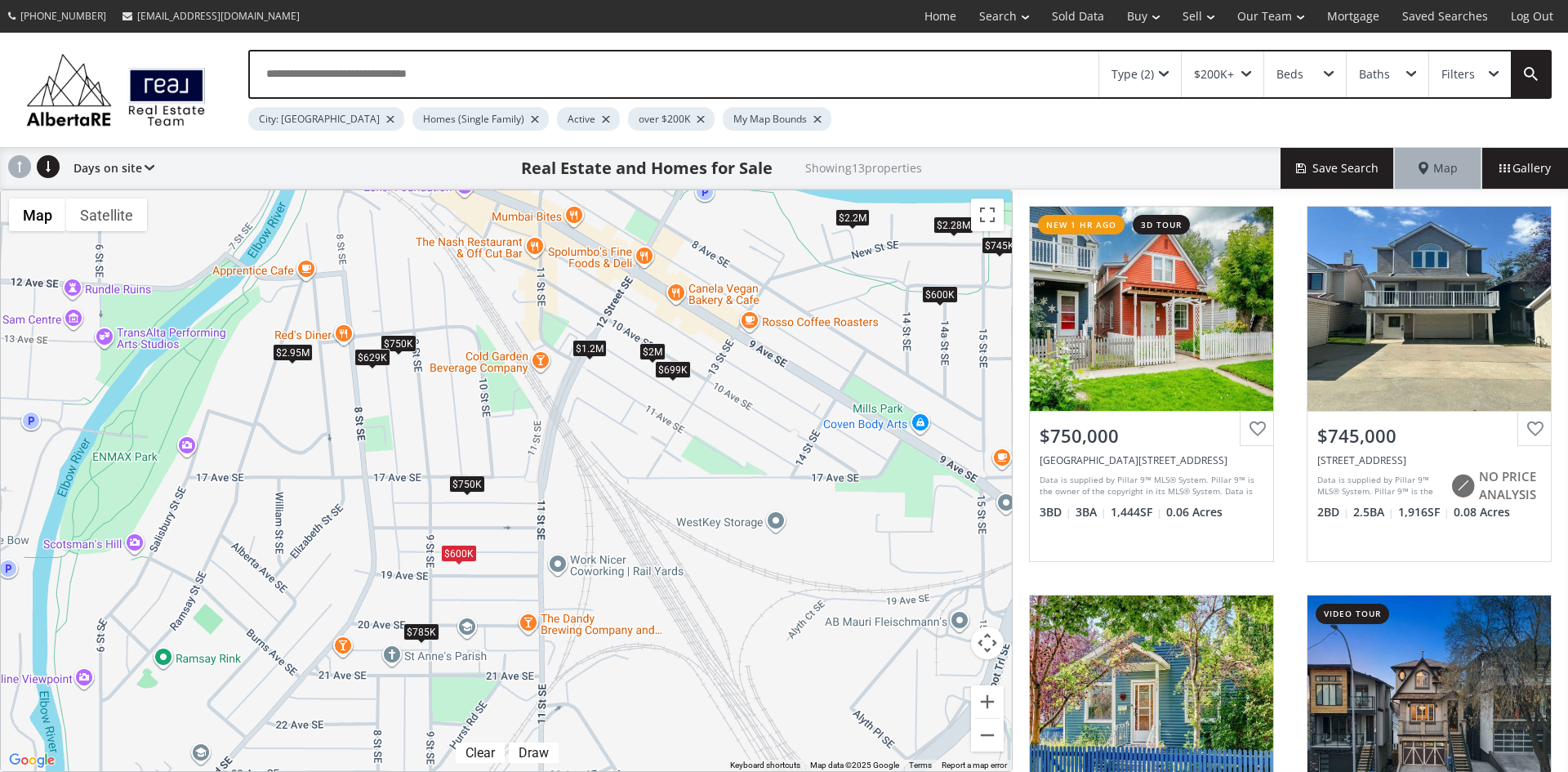
click at [421, 634] on div "$785K" at bounding box center [421, 631] width 36 height 17
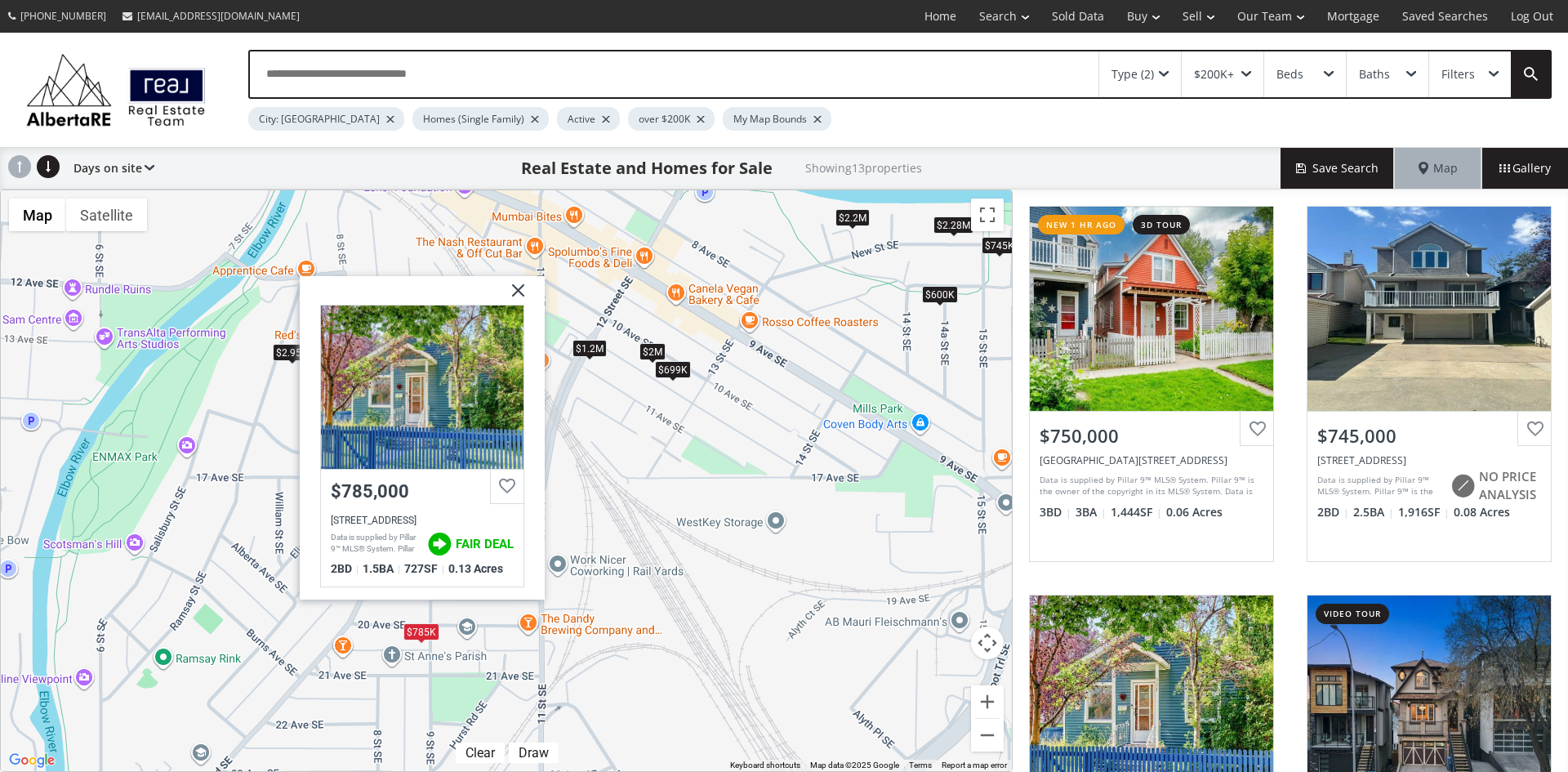
click at [512, 292] on img at bounding box center [512, 296] width 41 height 41
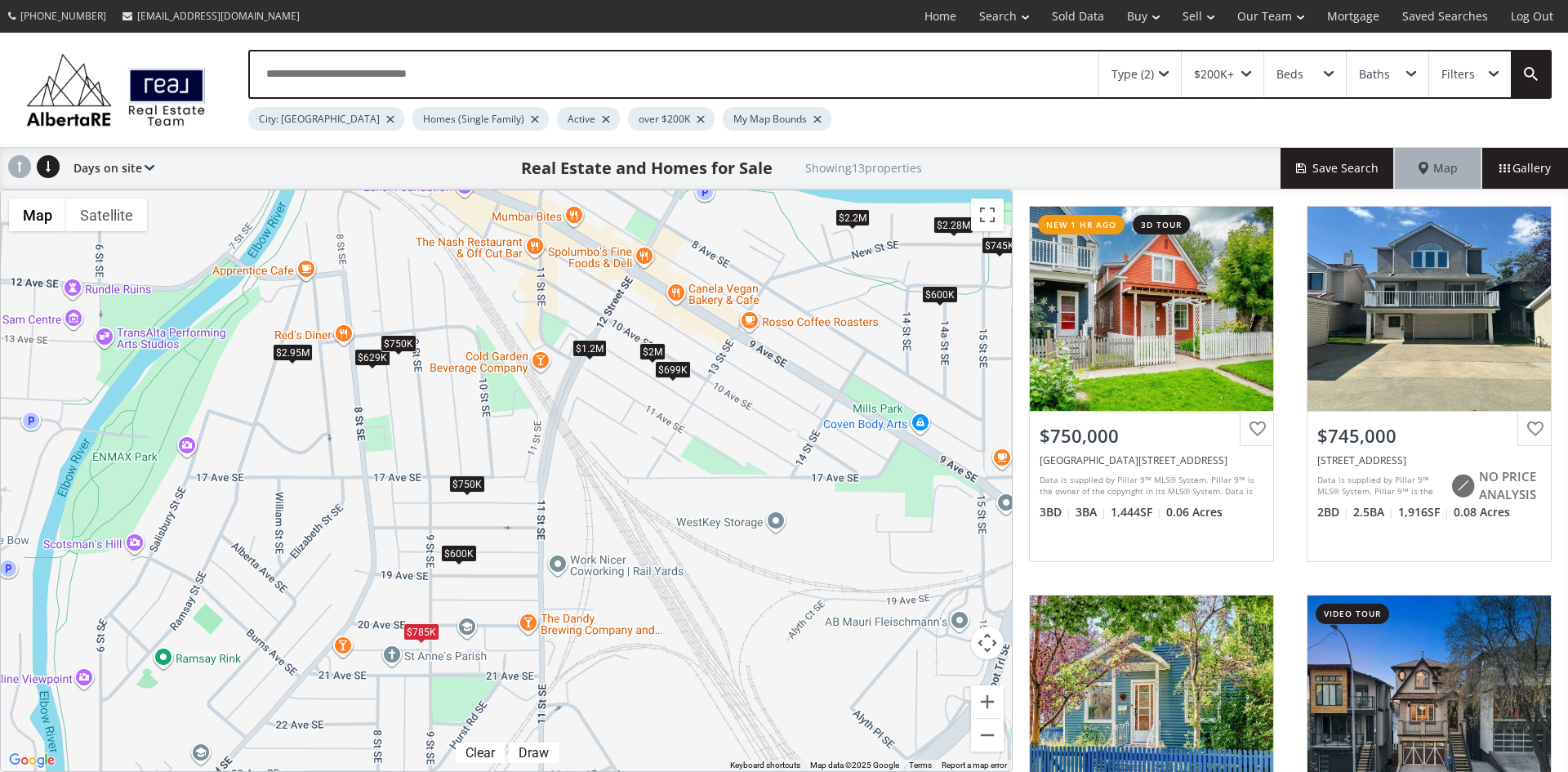
click at [400, 341] on div "$750K" at bounding box center [398, 342] width 36 height 17
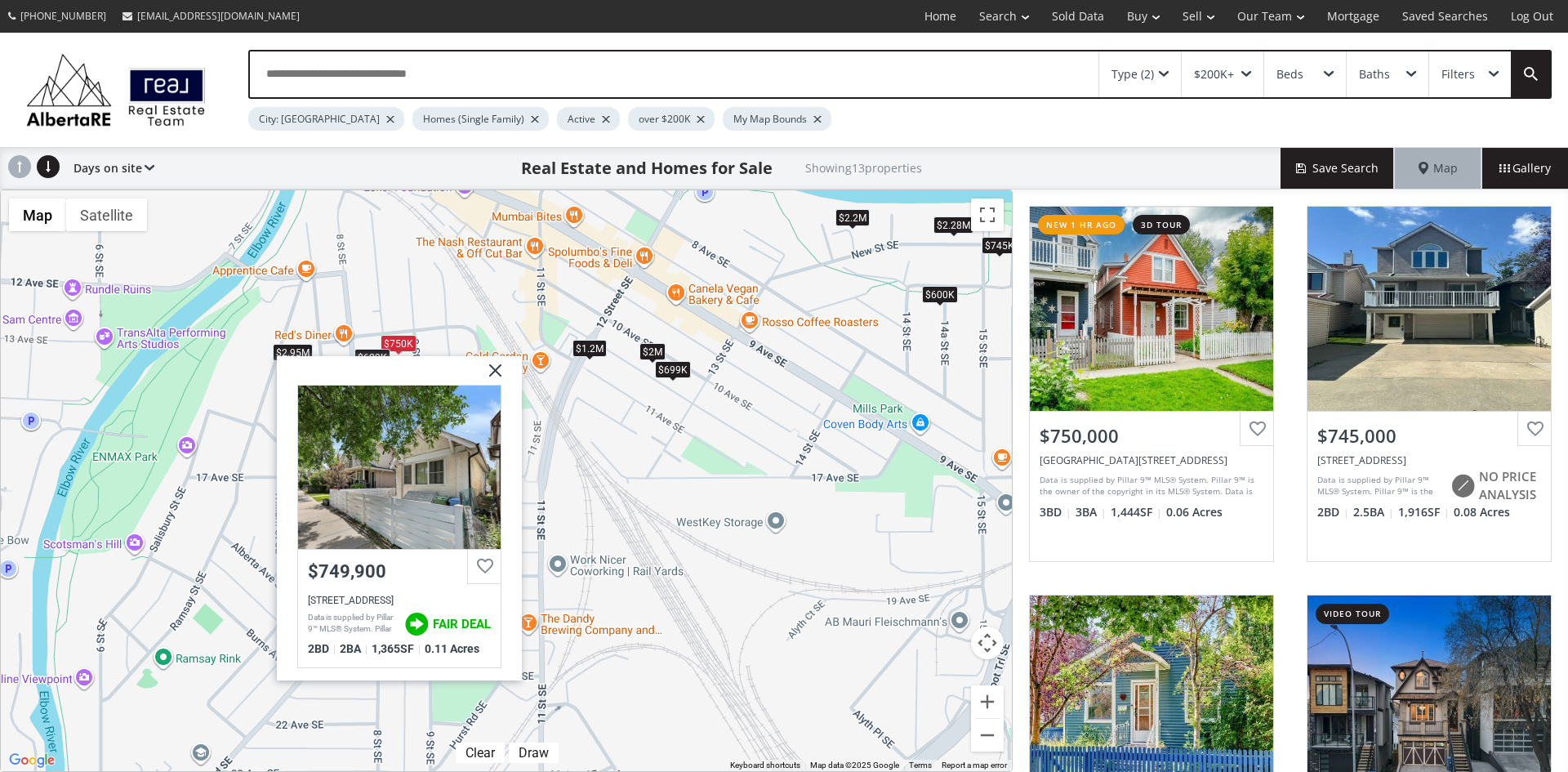
click at [504, 371] on img at bounding box center [489, 375] width 41 height 41
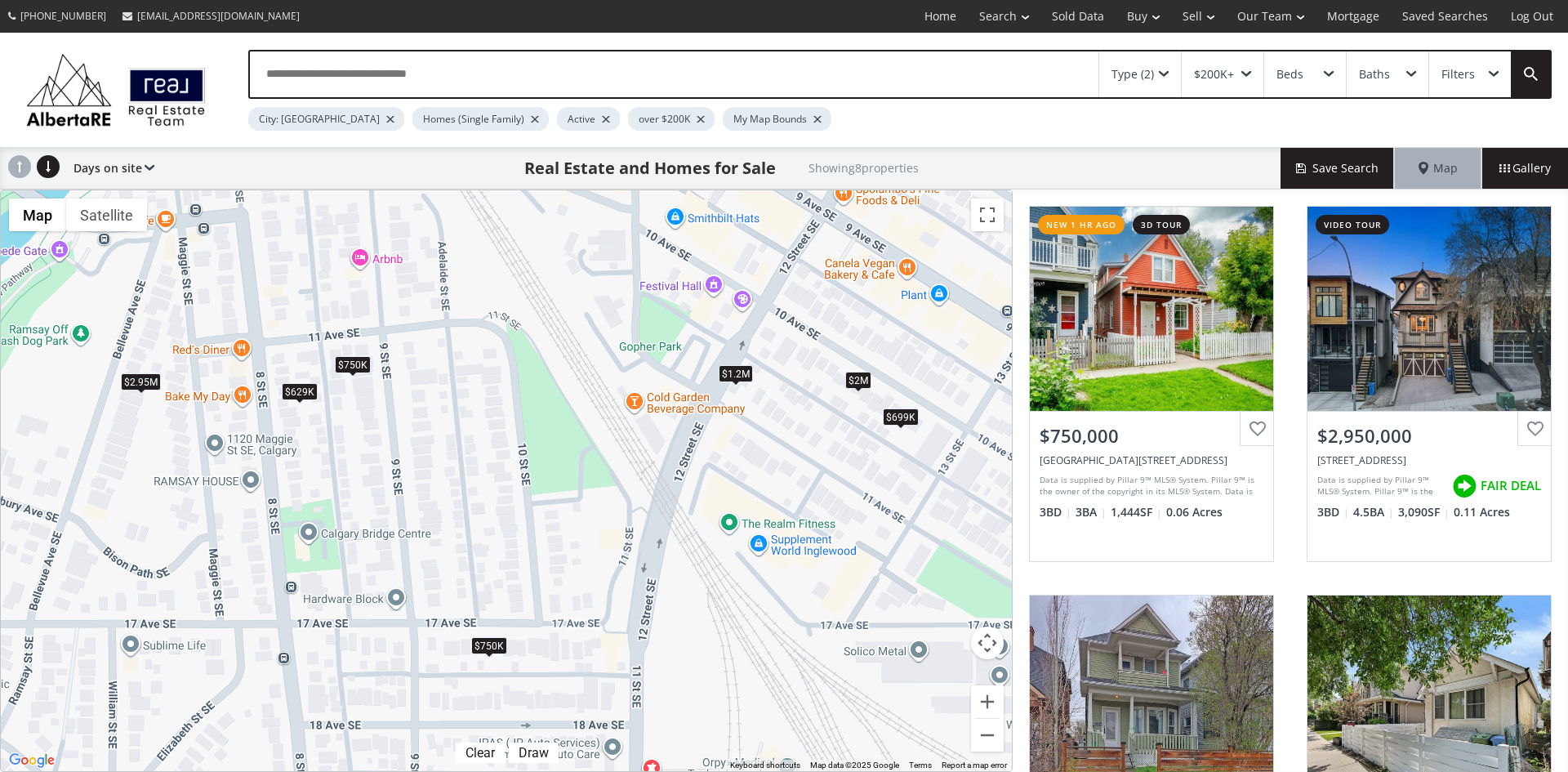
drag, startPoint x: 433, startPoint y: 460, endPoint x: 386, endPoint y: 569, distance: 118.7
click at [386, 569] on div "To navigate, press the arrow keys. $750K $2.95M $600K $750K $1.2M $2M $699K $62…" at bounding box center [506, 481] width 1012 height 581
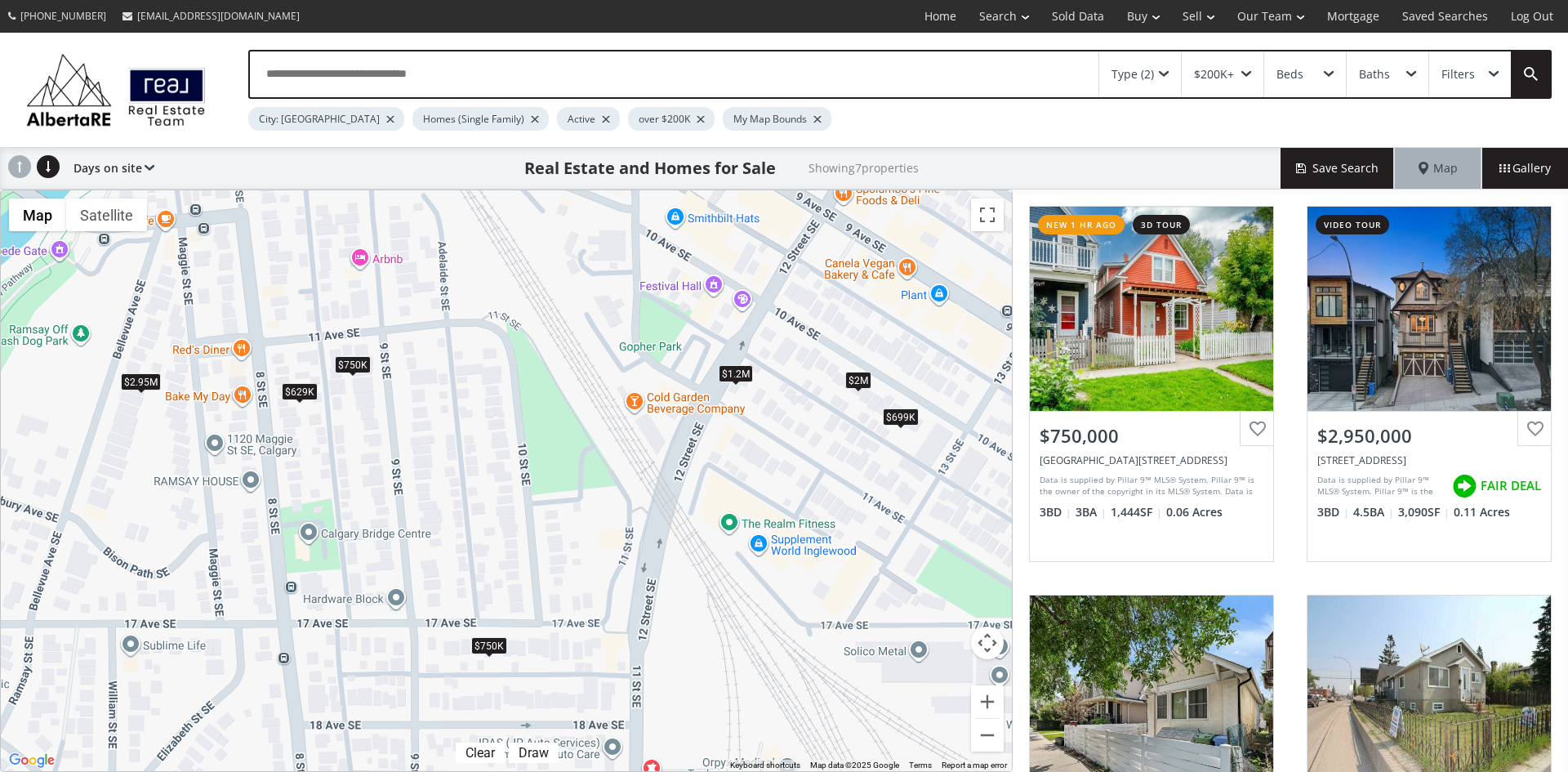
click at [902, 421] on div "$699K" at bounding box center [900, 416] width 36 height 17
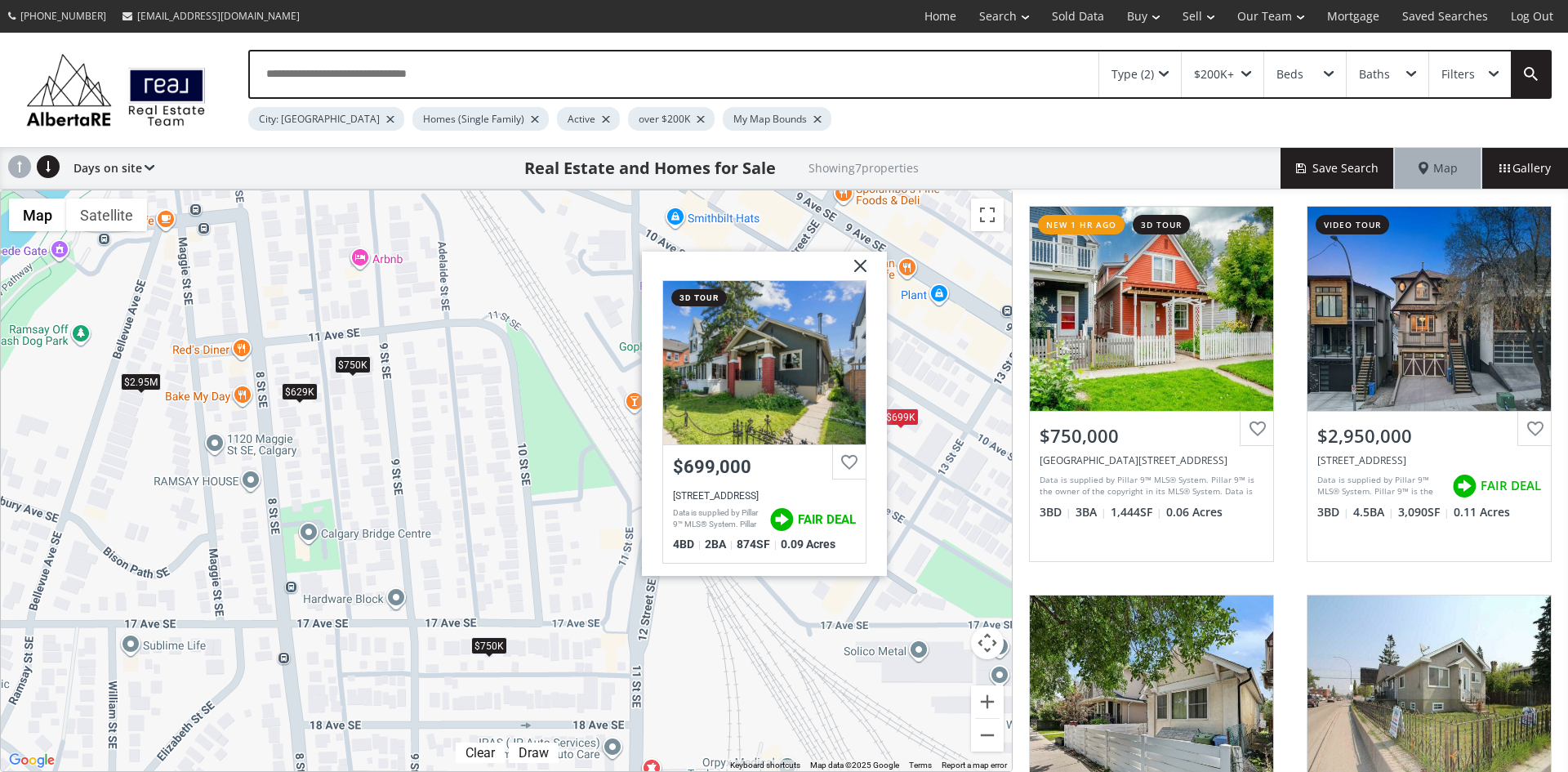
click at [865, 264] on img at bounding box center [854, 272] width 41 height 41
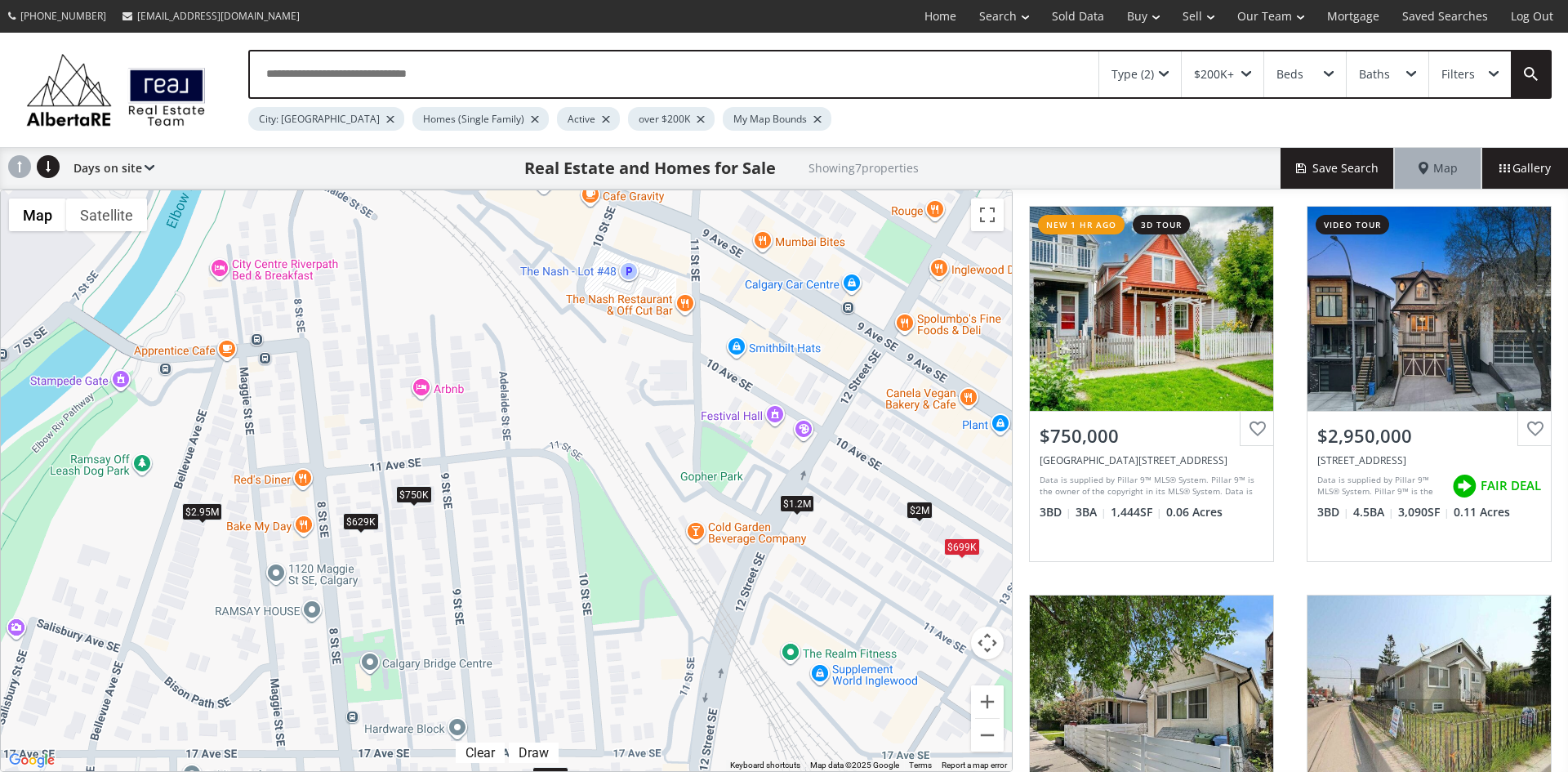
drag, startPoint x: 680, startPoint y: 406, endPoint x: 722, endPoint y: 481, distance: 86.0
click at [722, 481] on div "To navigate, press the arrow keys. $750K $2.95M $750K $1.2M $2M $699K $629K" at bounding box center [506, 481] width 1012 height 581
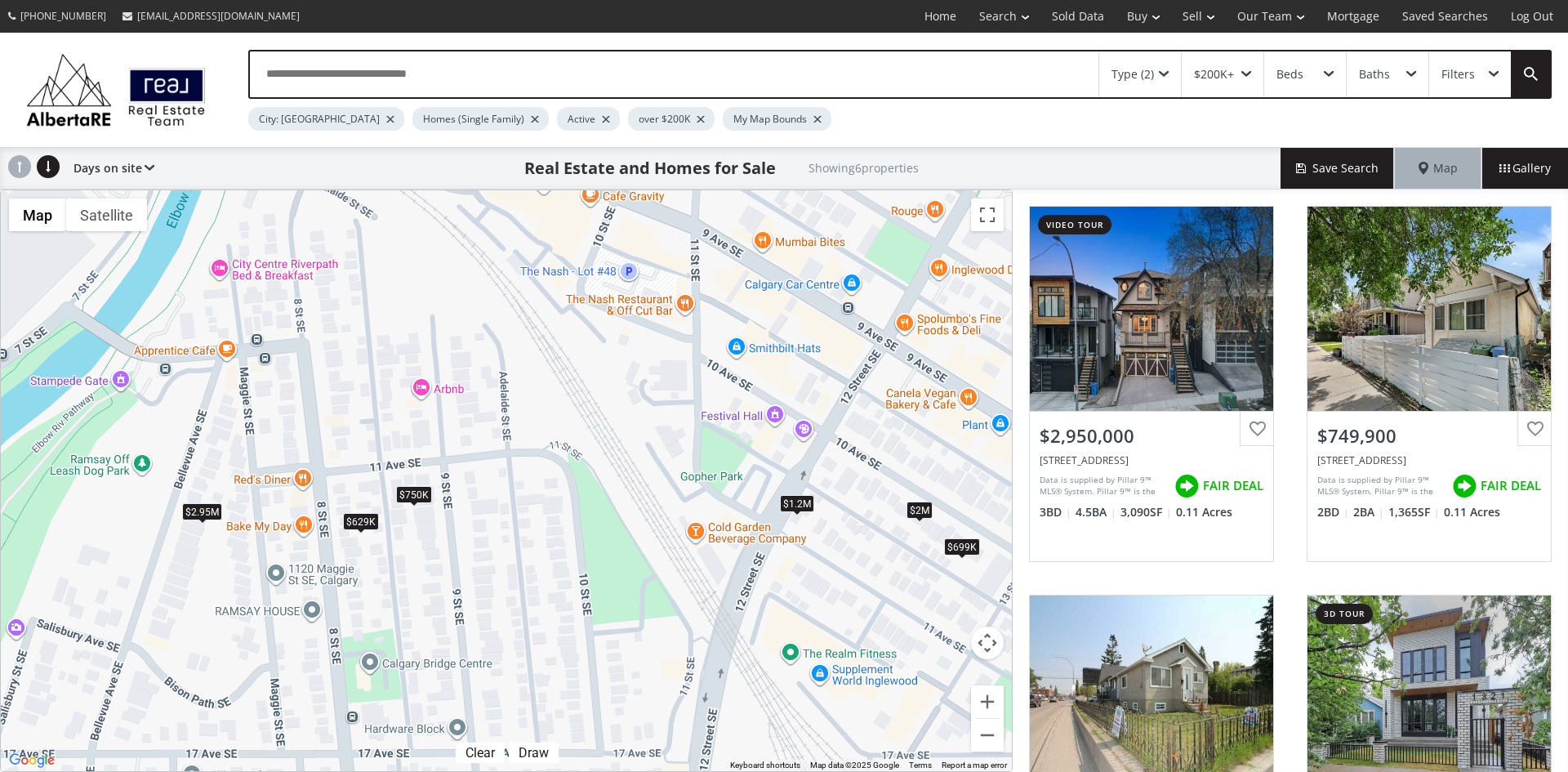
click at [412, 497] on div "$750K" at bounding box center [413, 494] width 36 height 17
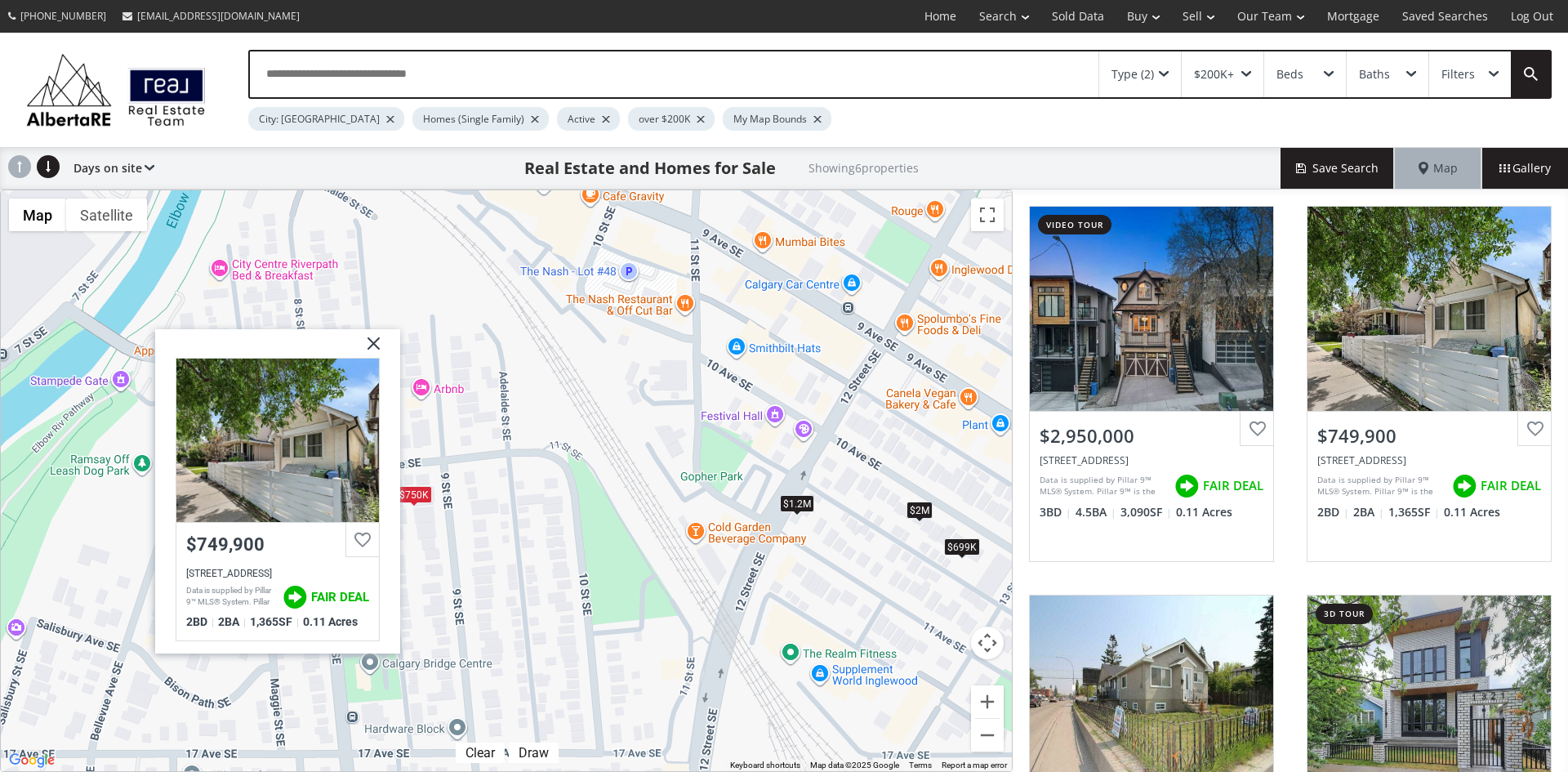
click at [375, 345] on img at bounding box center [368, 349] width 41 height 41
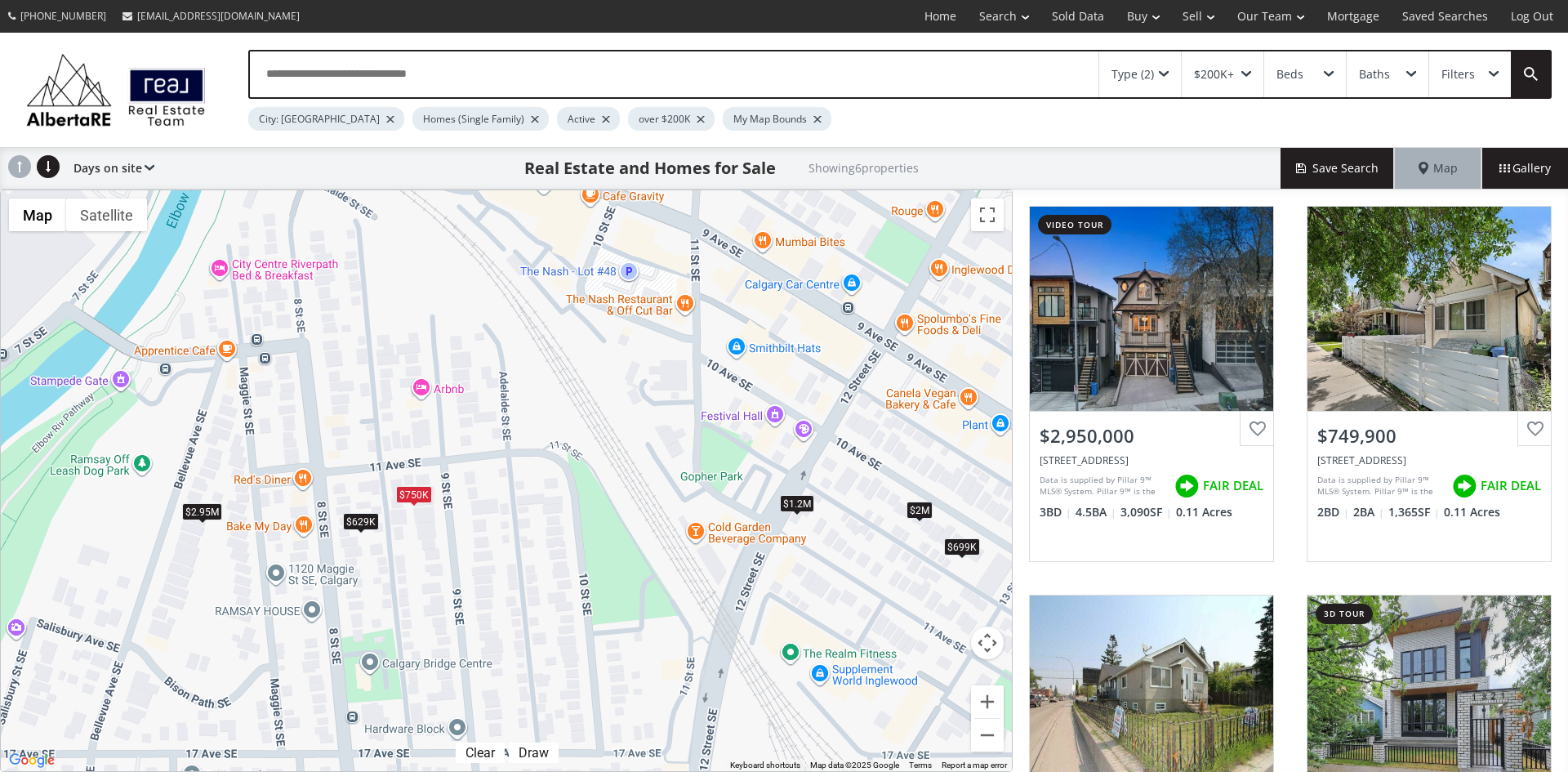
click at [357, 518] on div "$629K" at bounding box center [360, 521] width 36 height 17
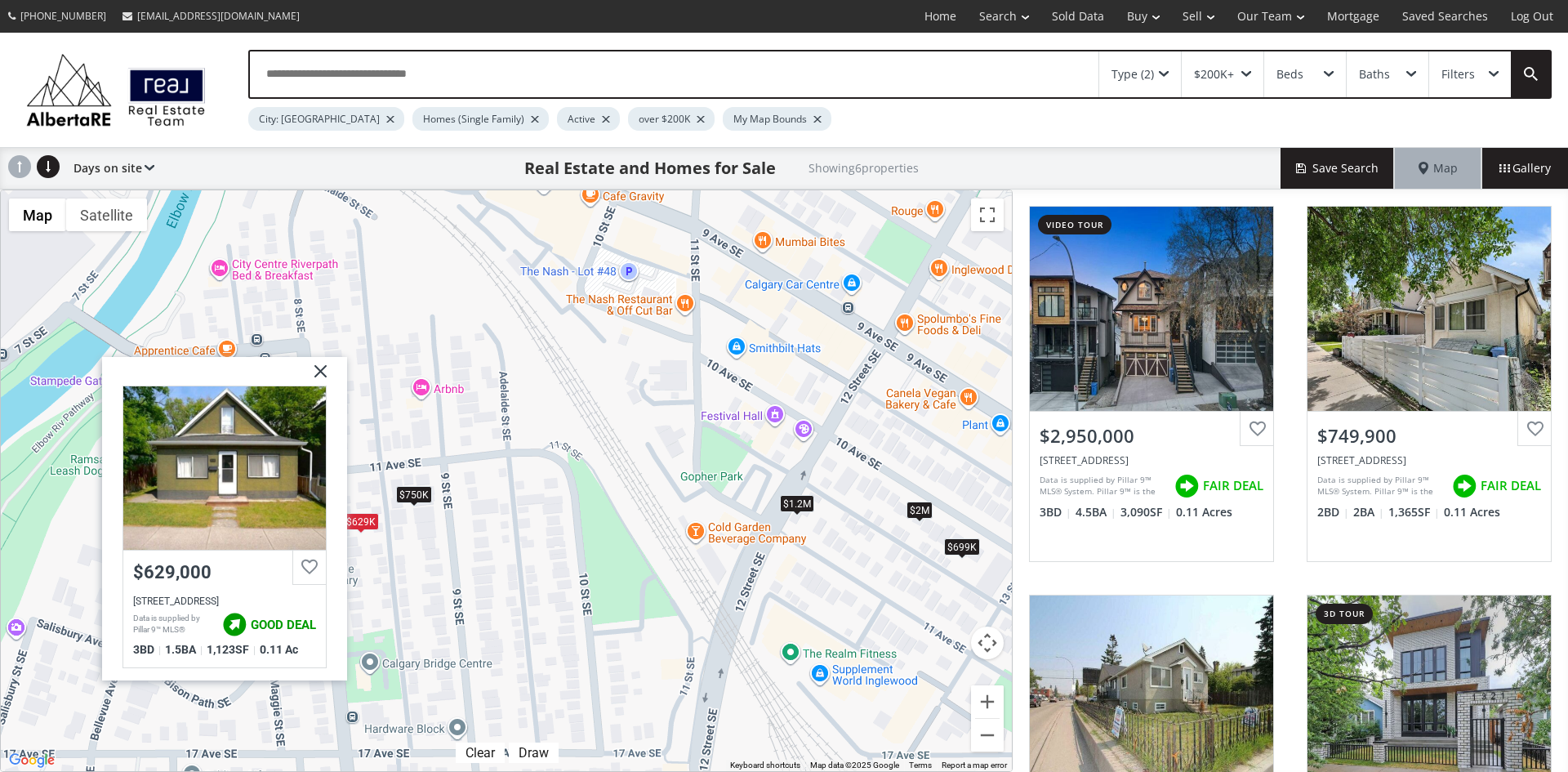
click at [318, 372] on img at bounding box center [314, 376] width 41 height 41
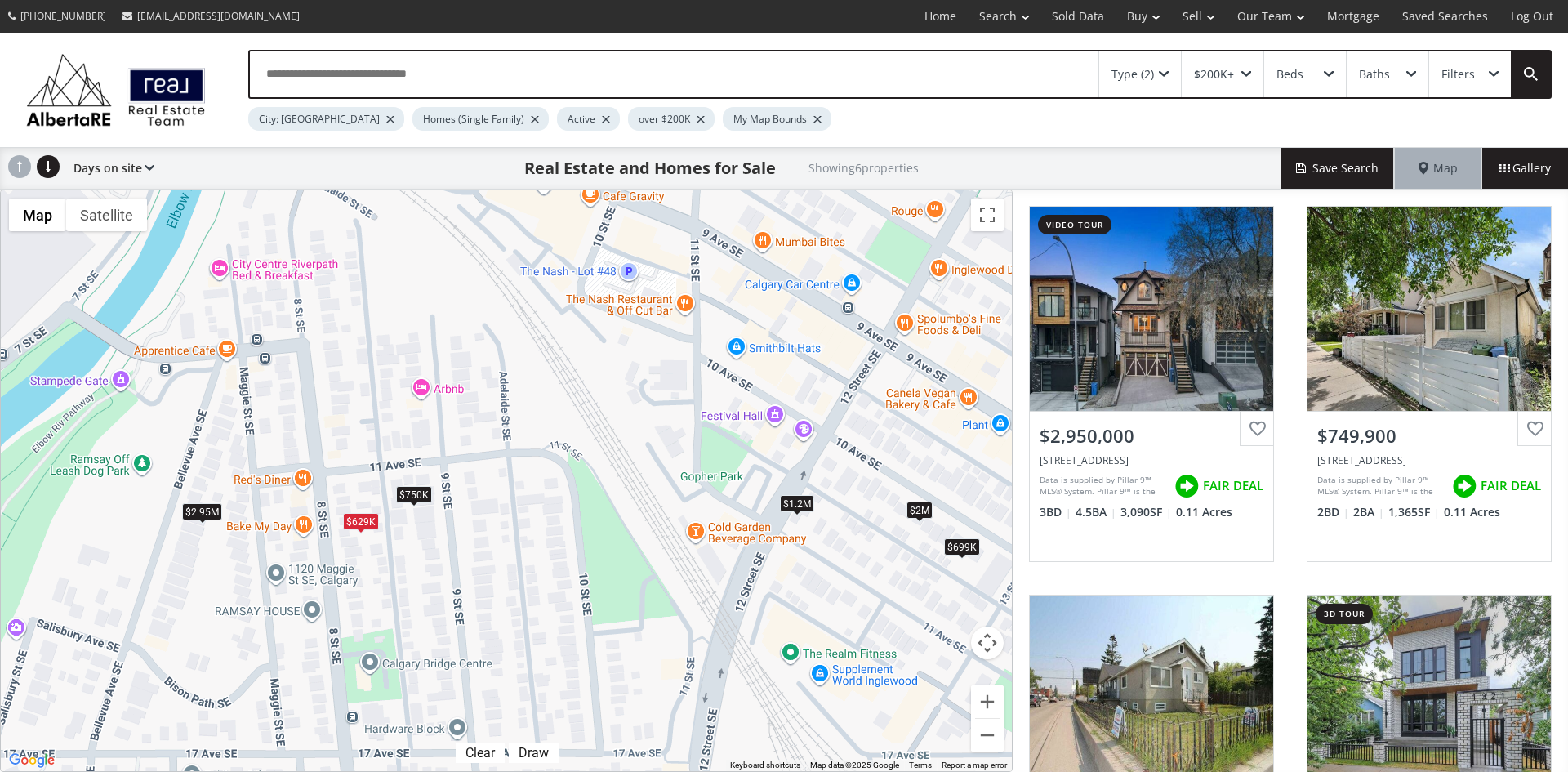
click at [207, 512] on div "$2.95M" at bounding box center [202, 512] width 40 height 17
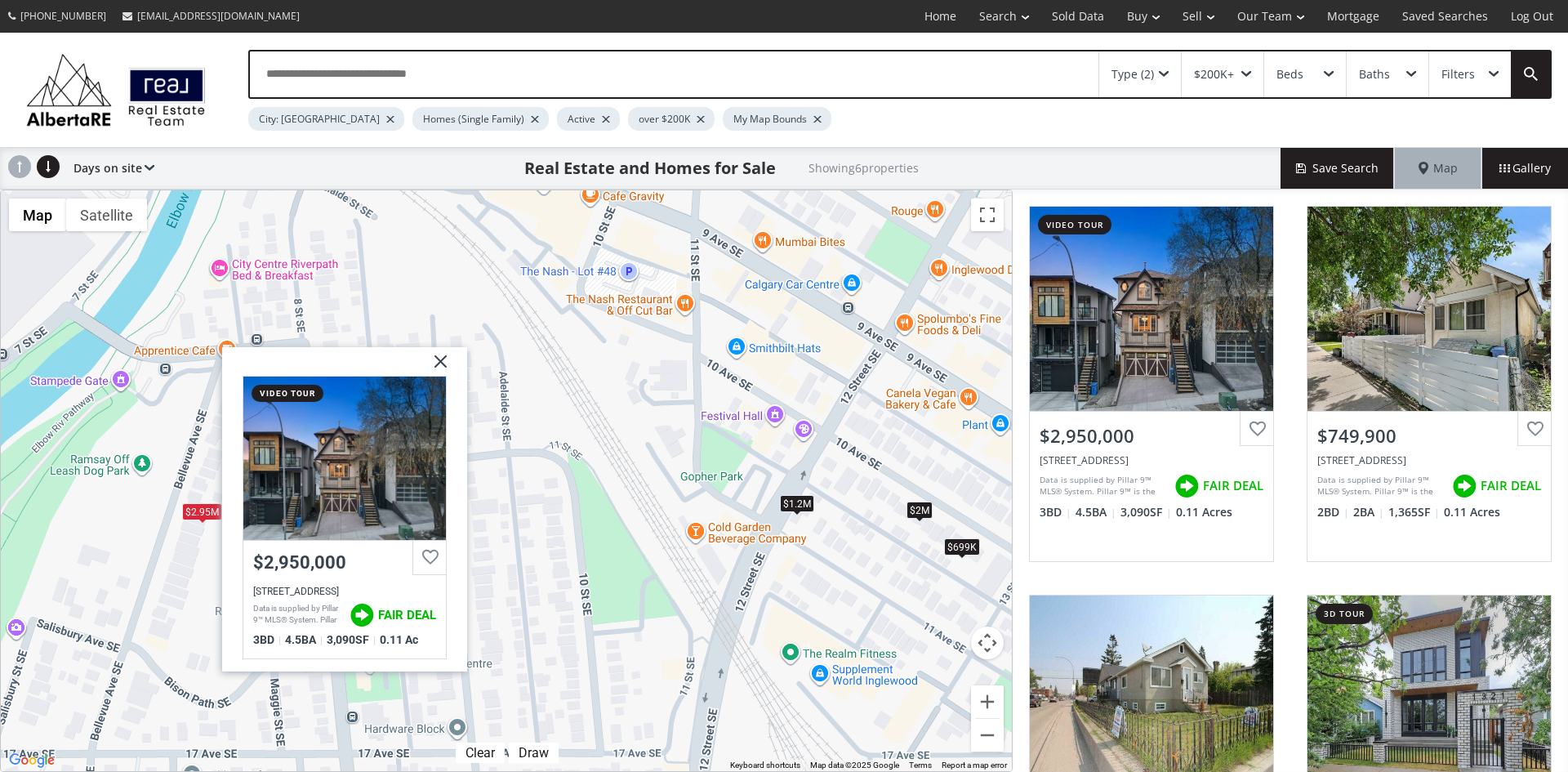
drag, startPoint x: 440, startPoint y: 364, endPoint x: 433, endPoint y: 418, distance: 54.5
click at [440, 364] on img at bounding box center [434, 367] width 41 height 41
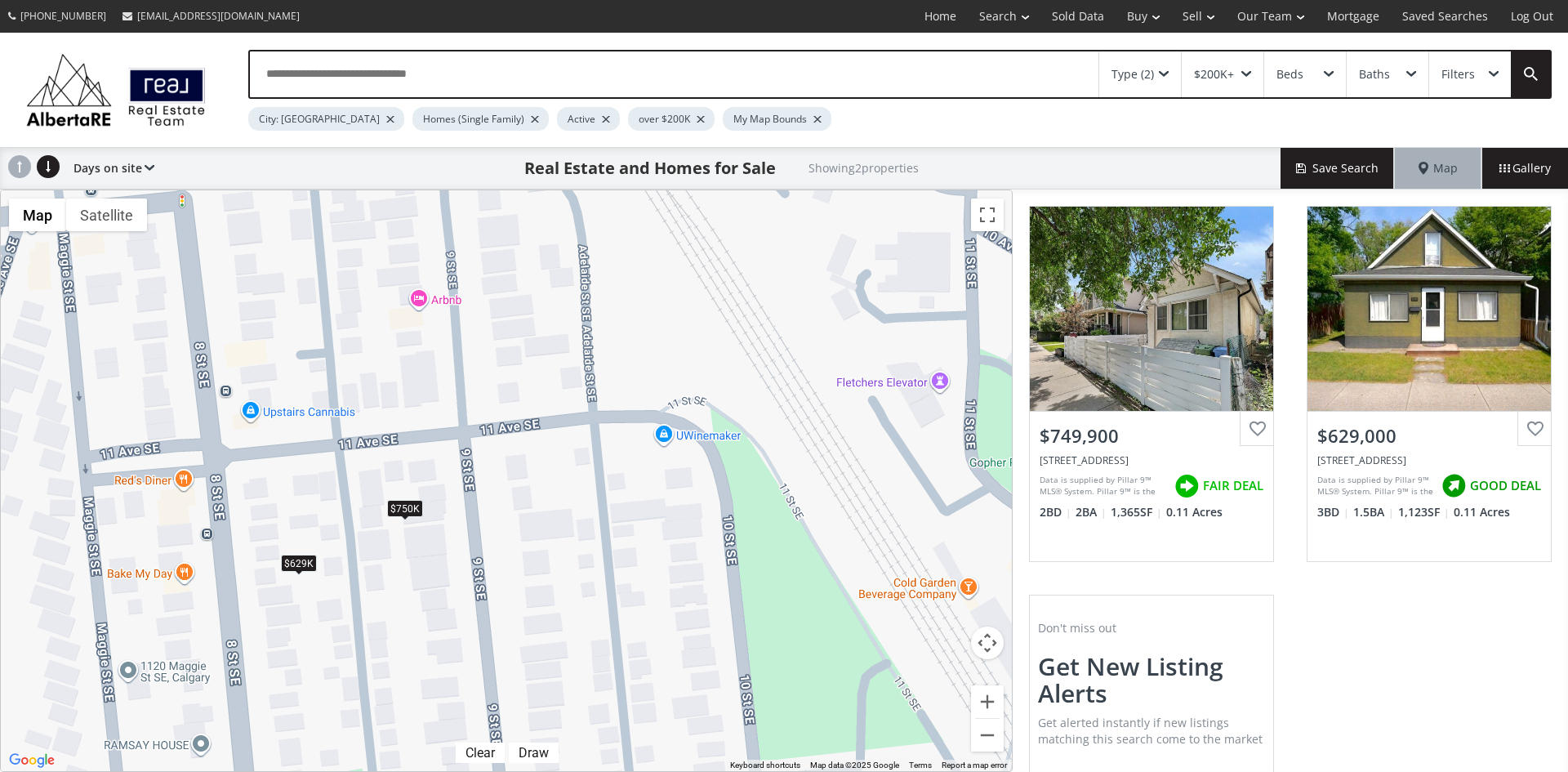
click at [407, 509] on div "$750K" at bounding box center [404, 508] width 36 height 17
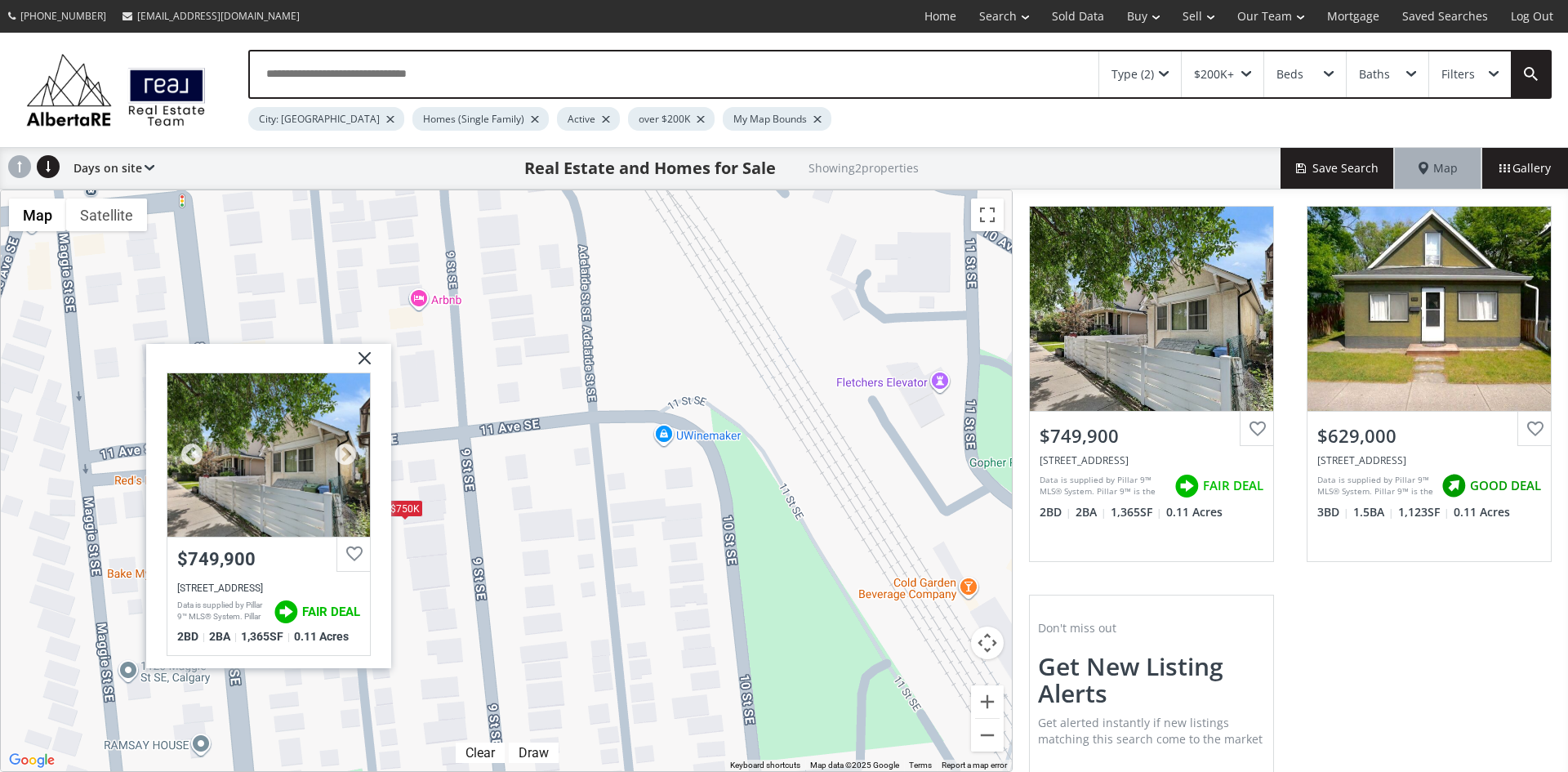
click at [265, 473] on div at bounding box center [269, 454] width 202 height 163
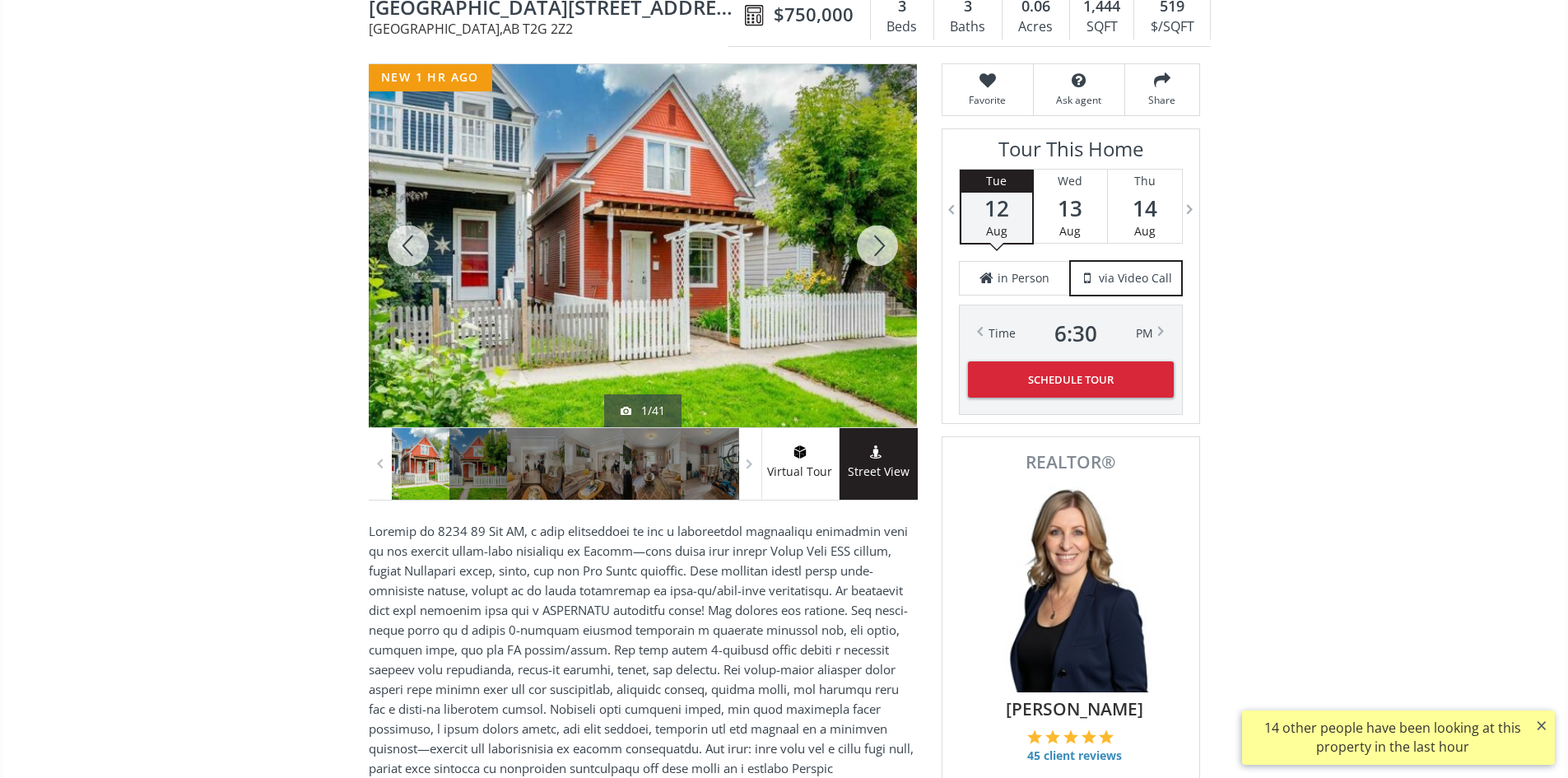
scroll to position [83, 0]
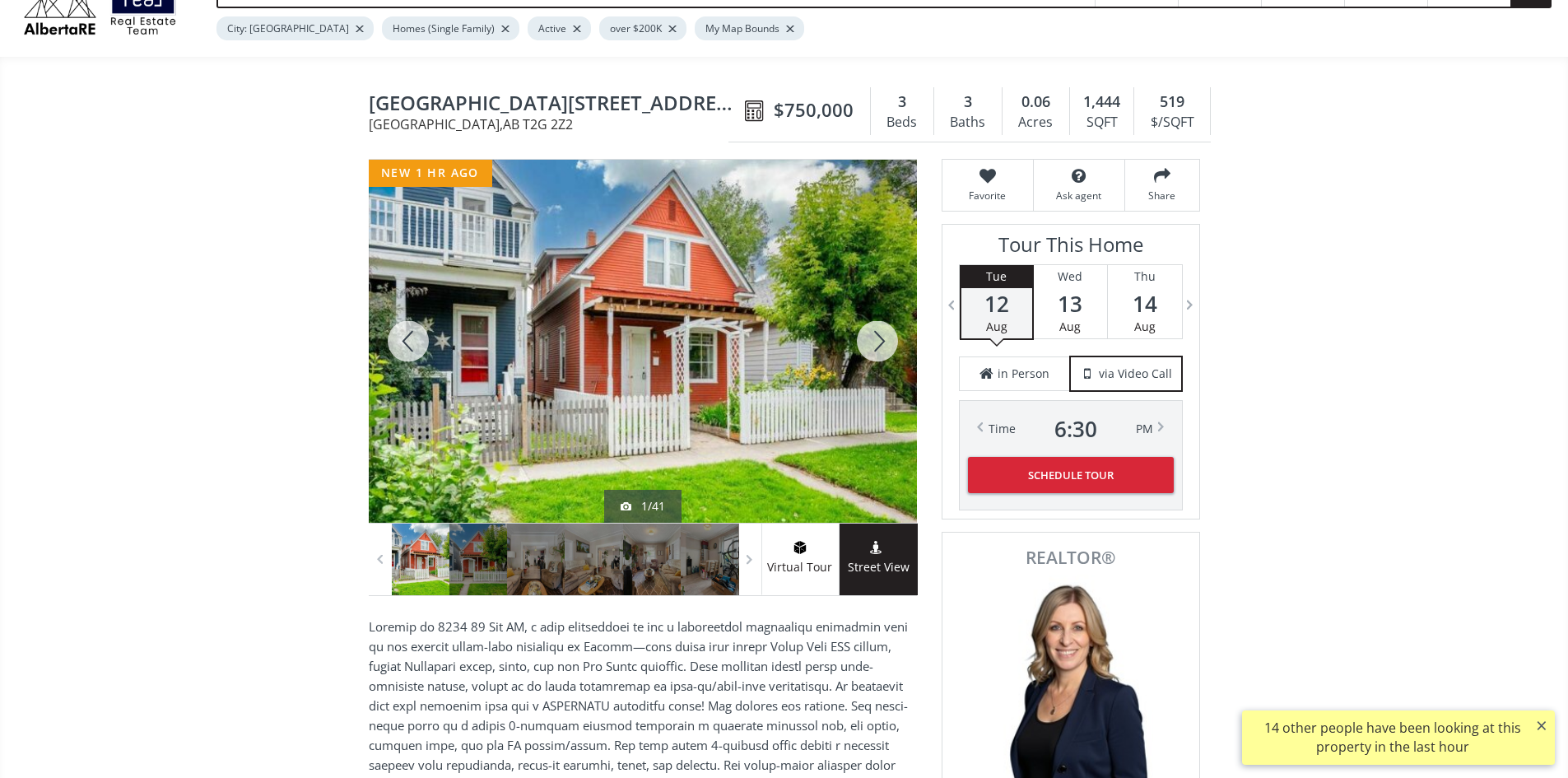
click at [869, 342] on div at bounding box center [878, 341] width 79 height 363
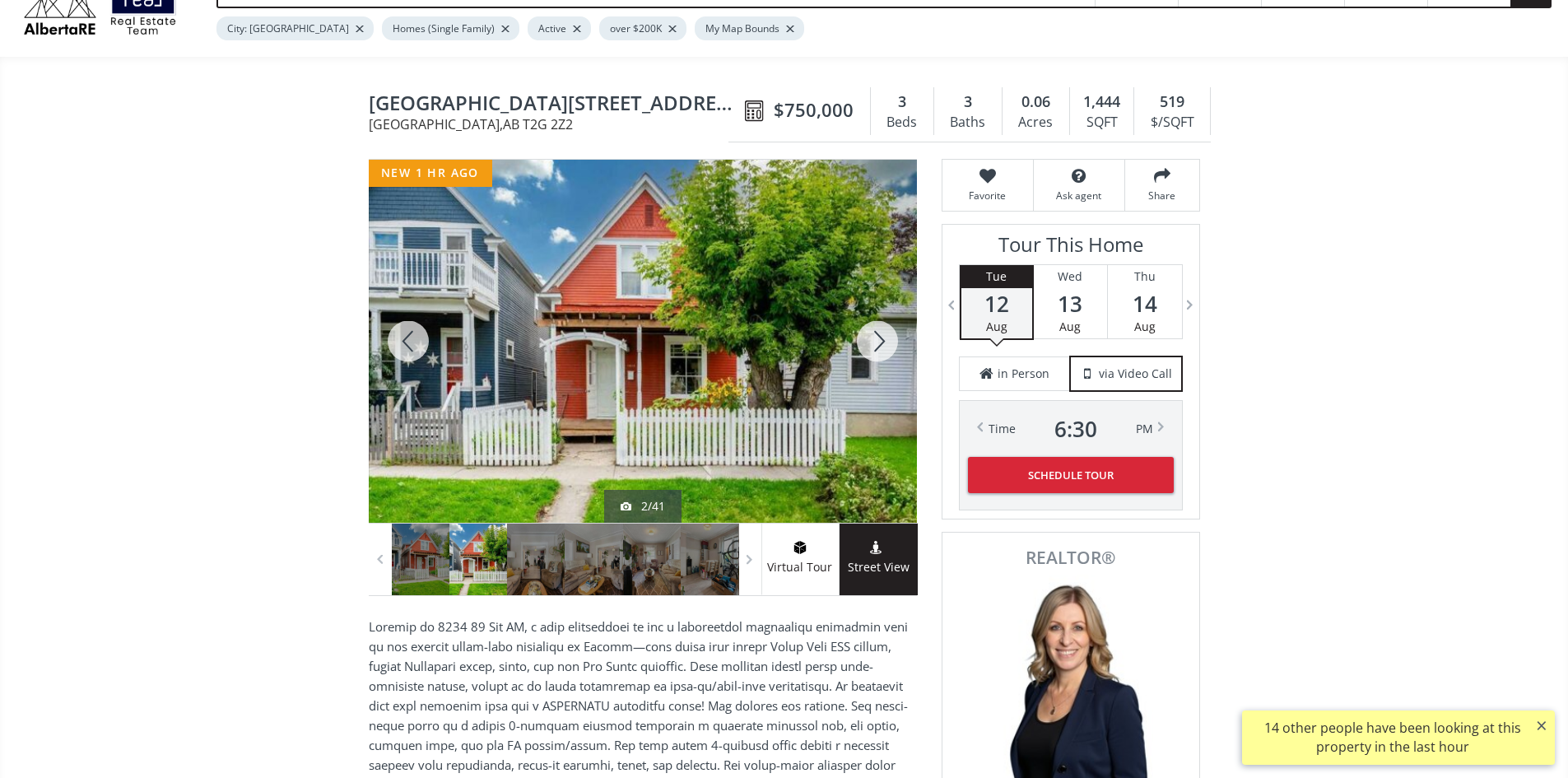
click at [873, 342] on div at bounding box center [878, 341] width 79 height 363
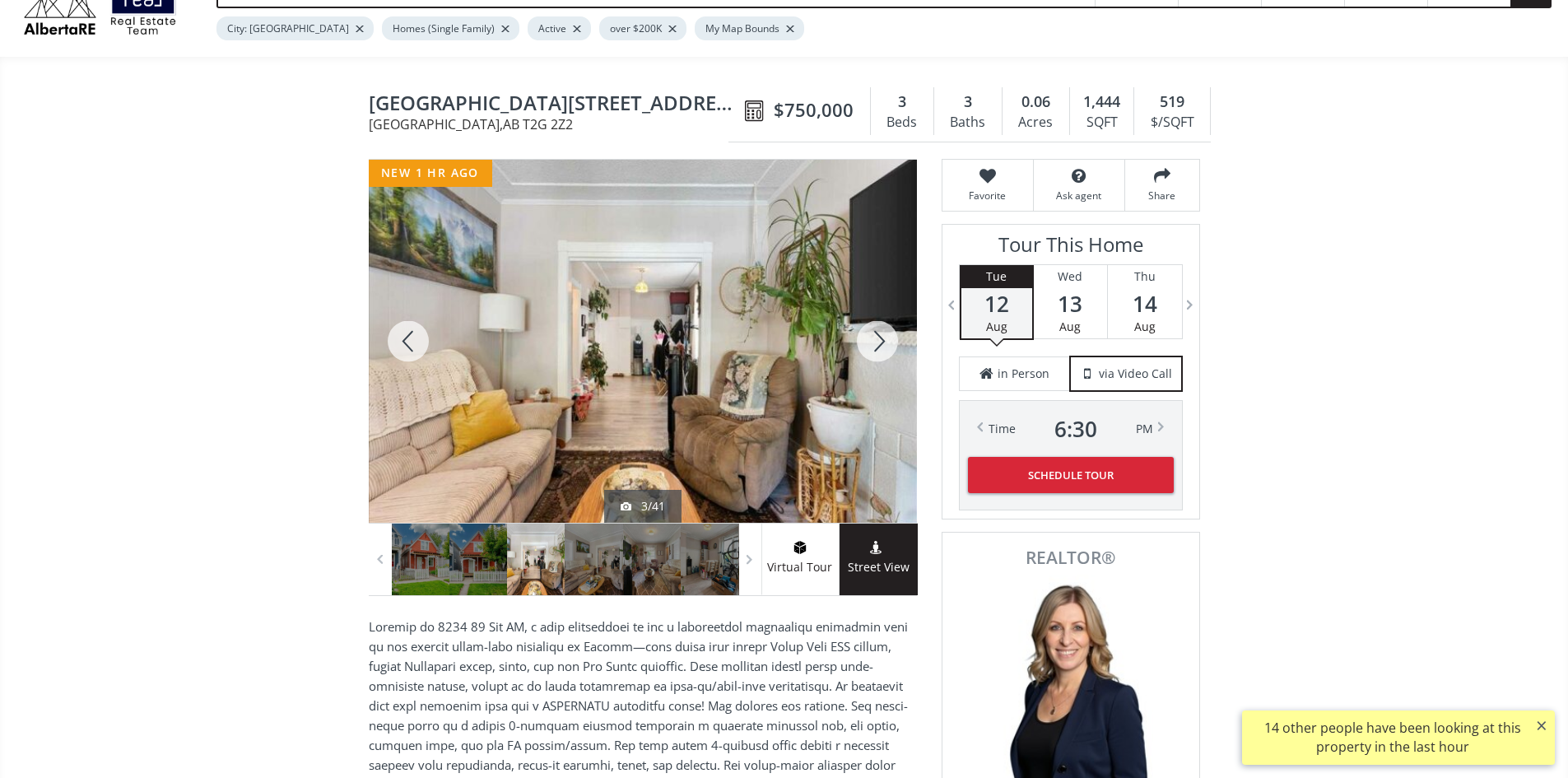
click at [875, 342] on div at bounding box center [878, 341] width 79 height 363
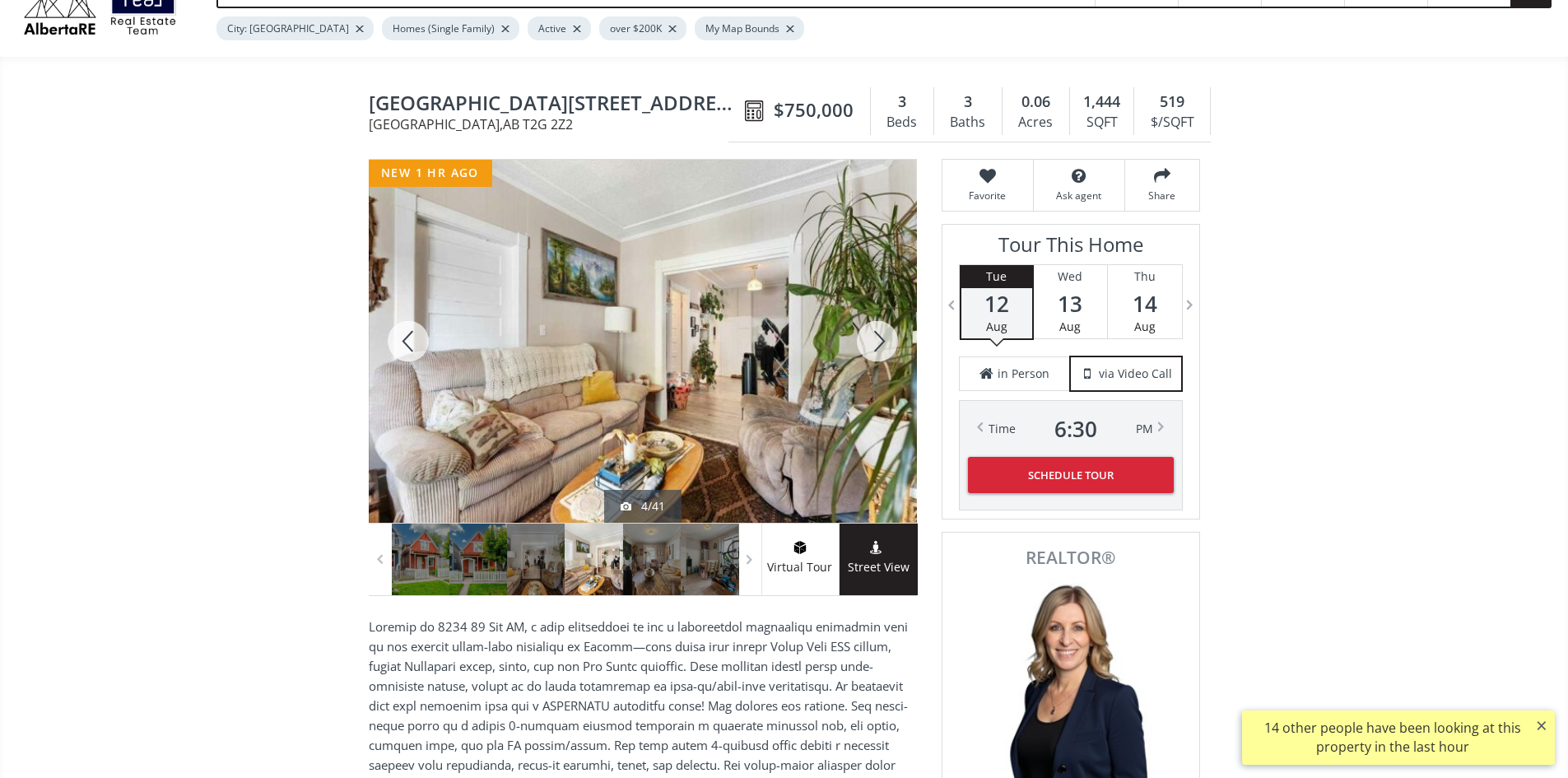
click at [875, 342] on div at bounding box center [878, 341] width 79 height 363
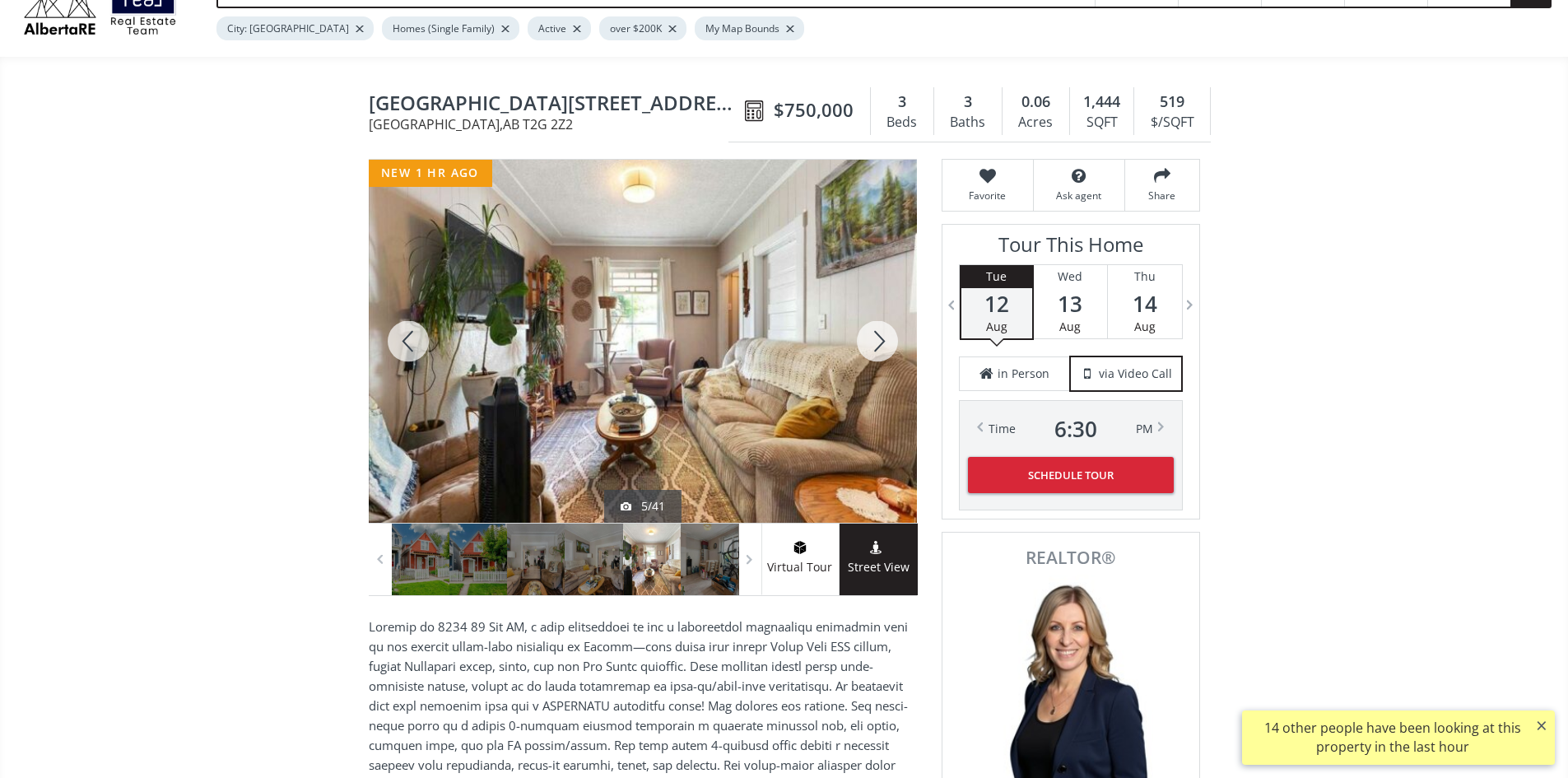
click at [893, 352] on div at bounding box center [878, 341] width 79 height 363
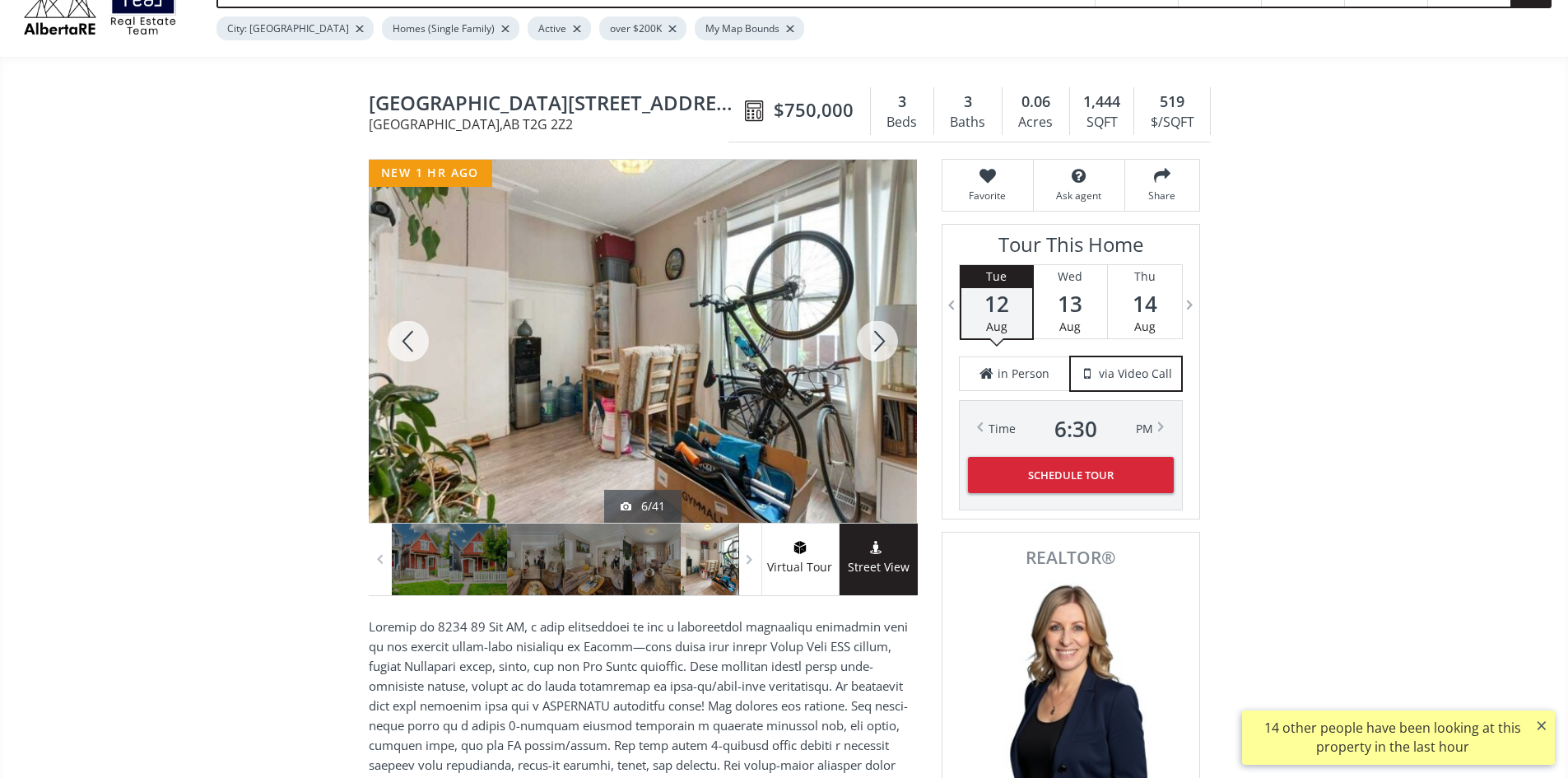
click at [893, 350] on div at bounding box center [878, 341] width 79 height 363
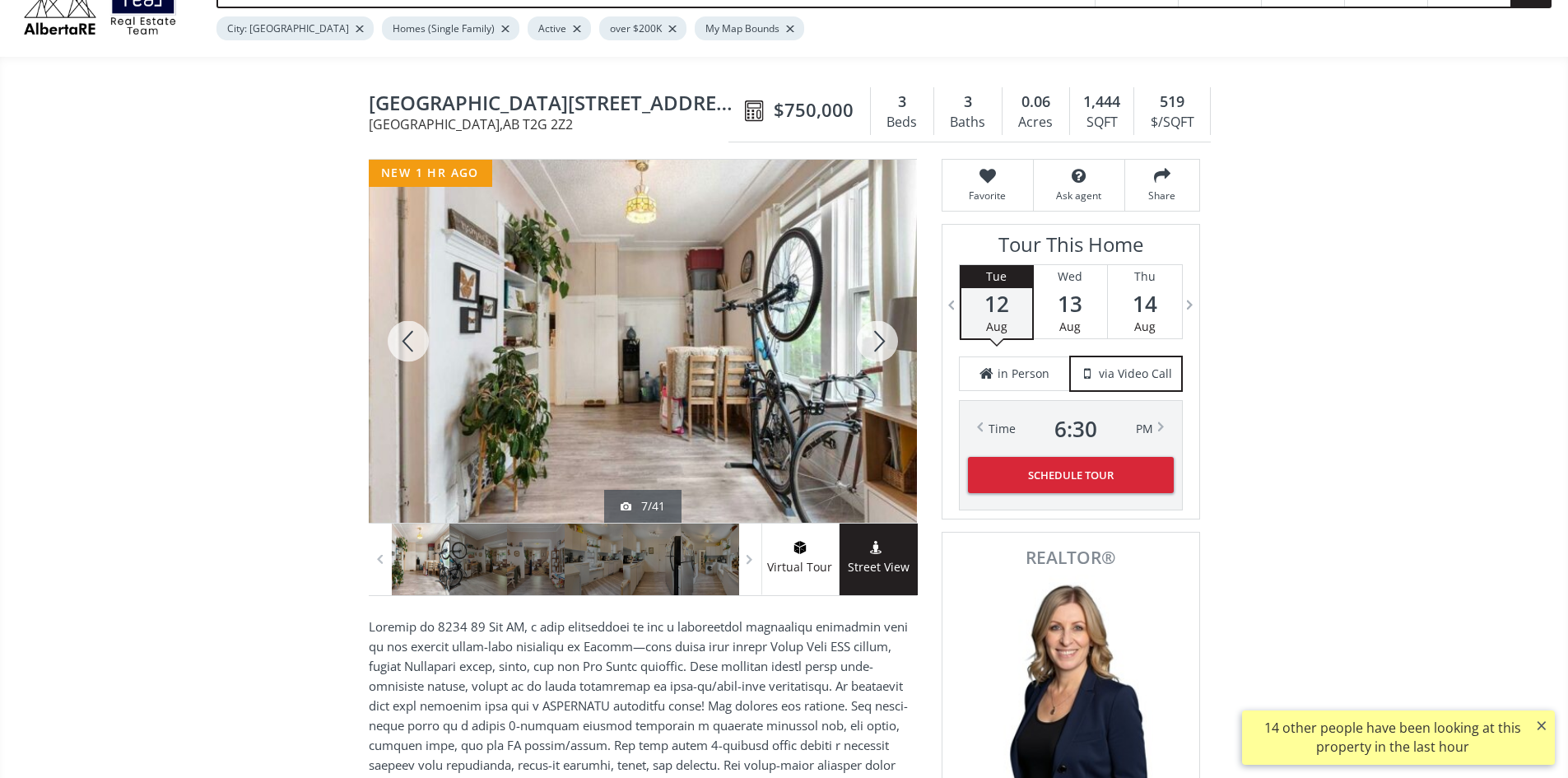
click at [892, 349] on div at bounding box center [878, 341] width 79 height 363
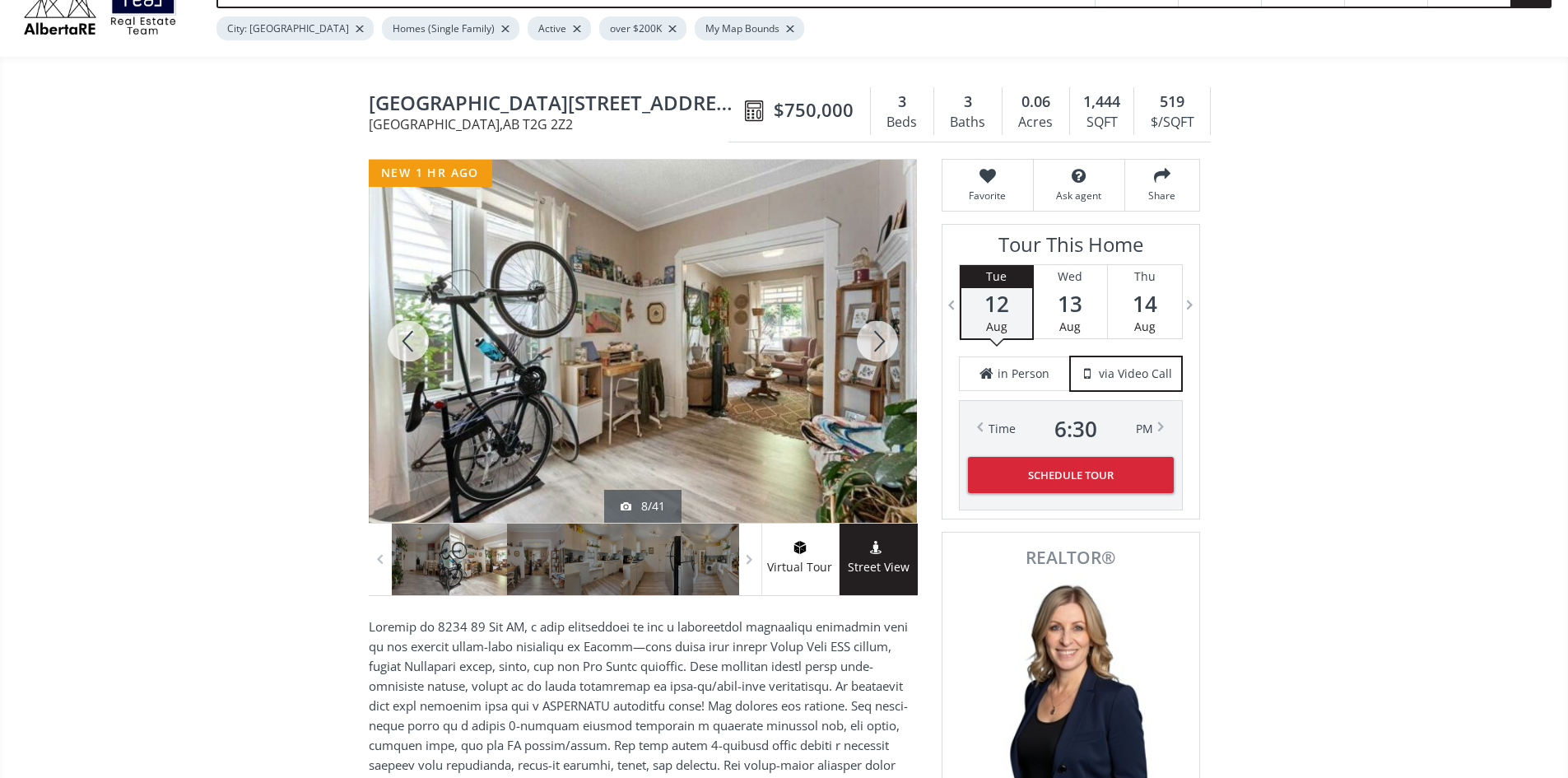
click at [884, 338] on div at bounding box center [878, 341] width 79 height 363
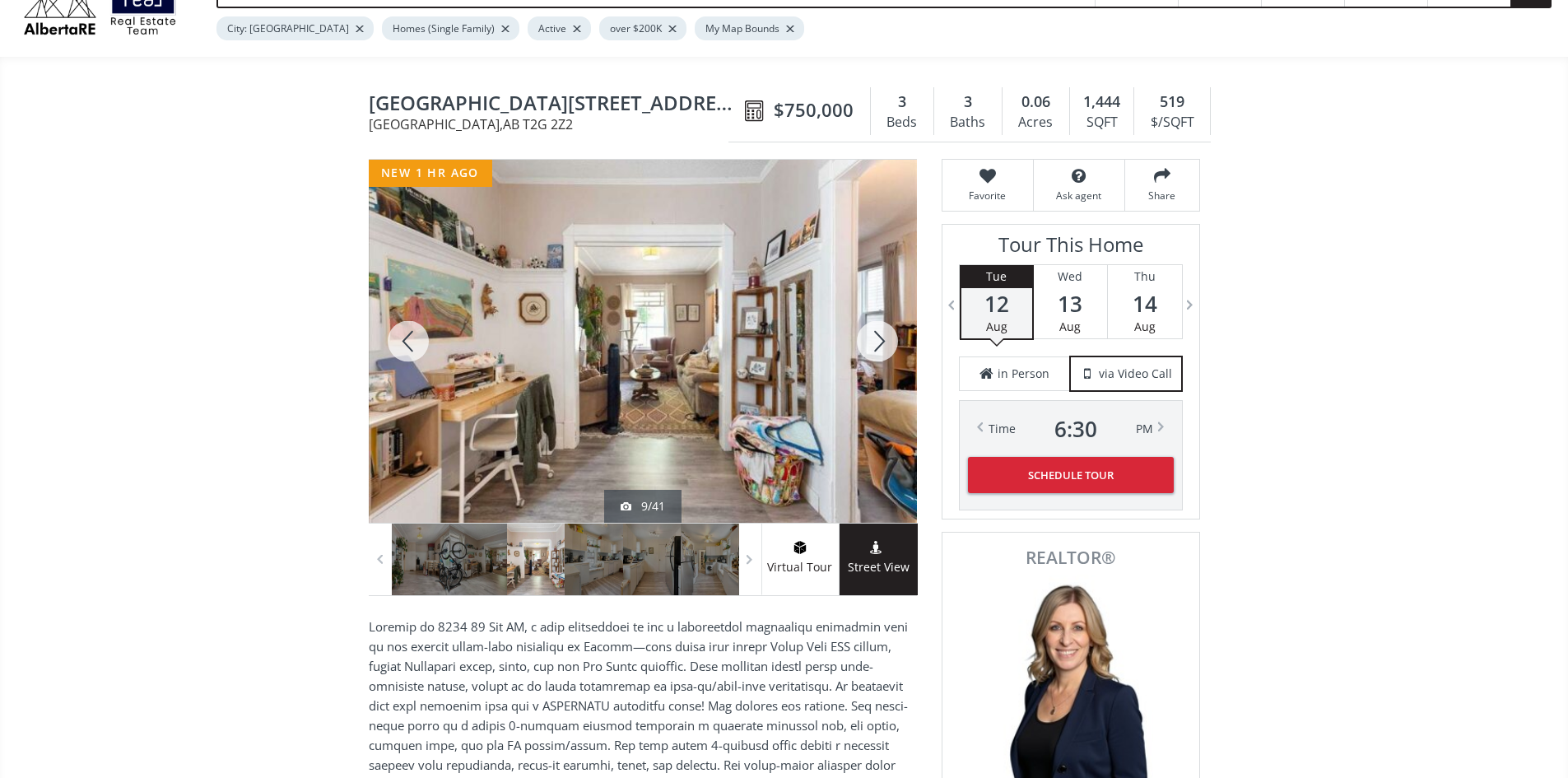
click at [884, 338] on div at bounding box center [878, 341] width 79 height 363
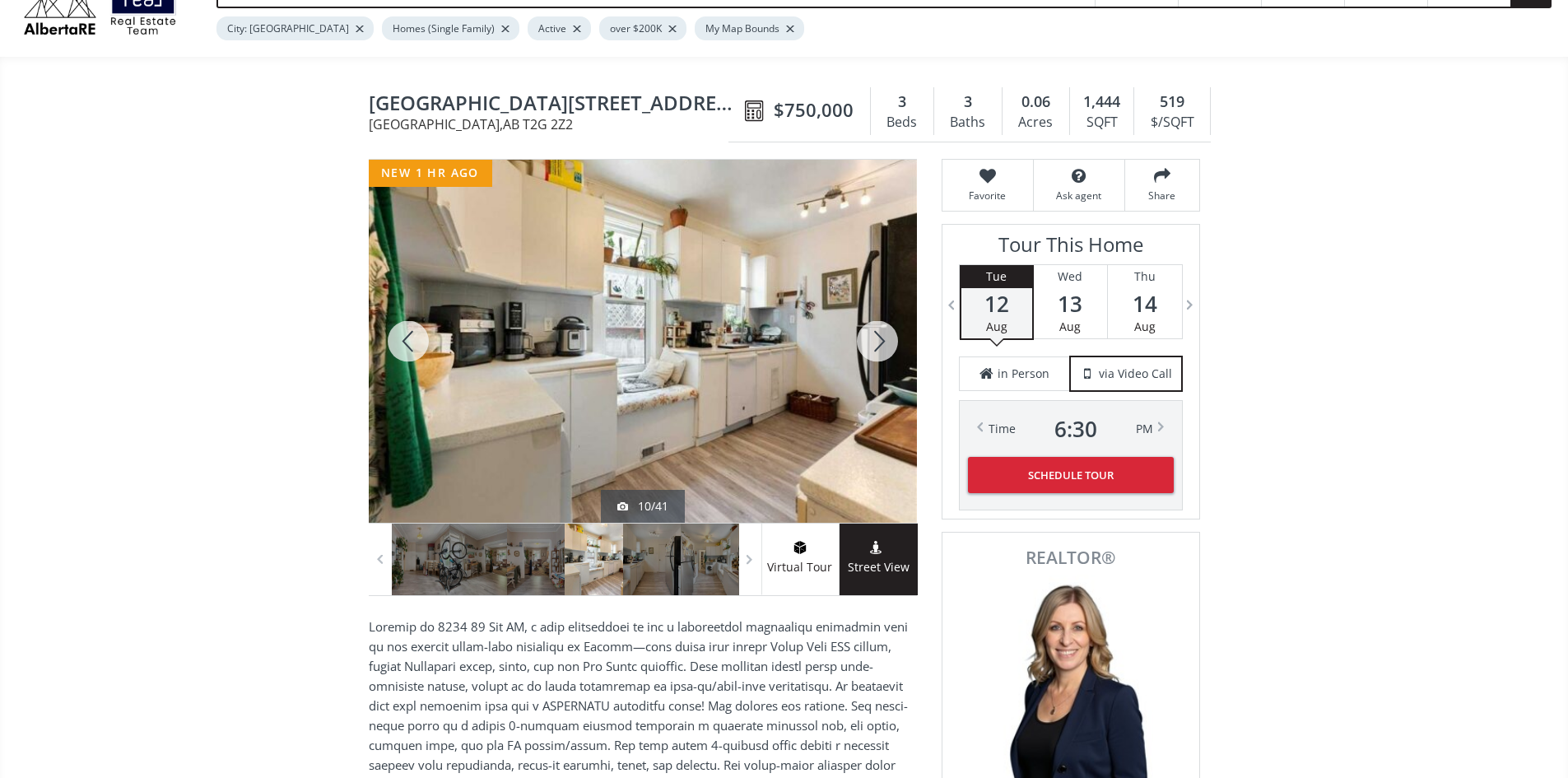
click at [884, 338] on div at bounding box center [878, 341] width 79 height 363
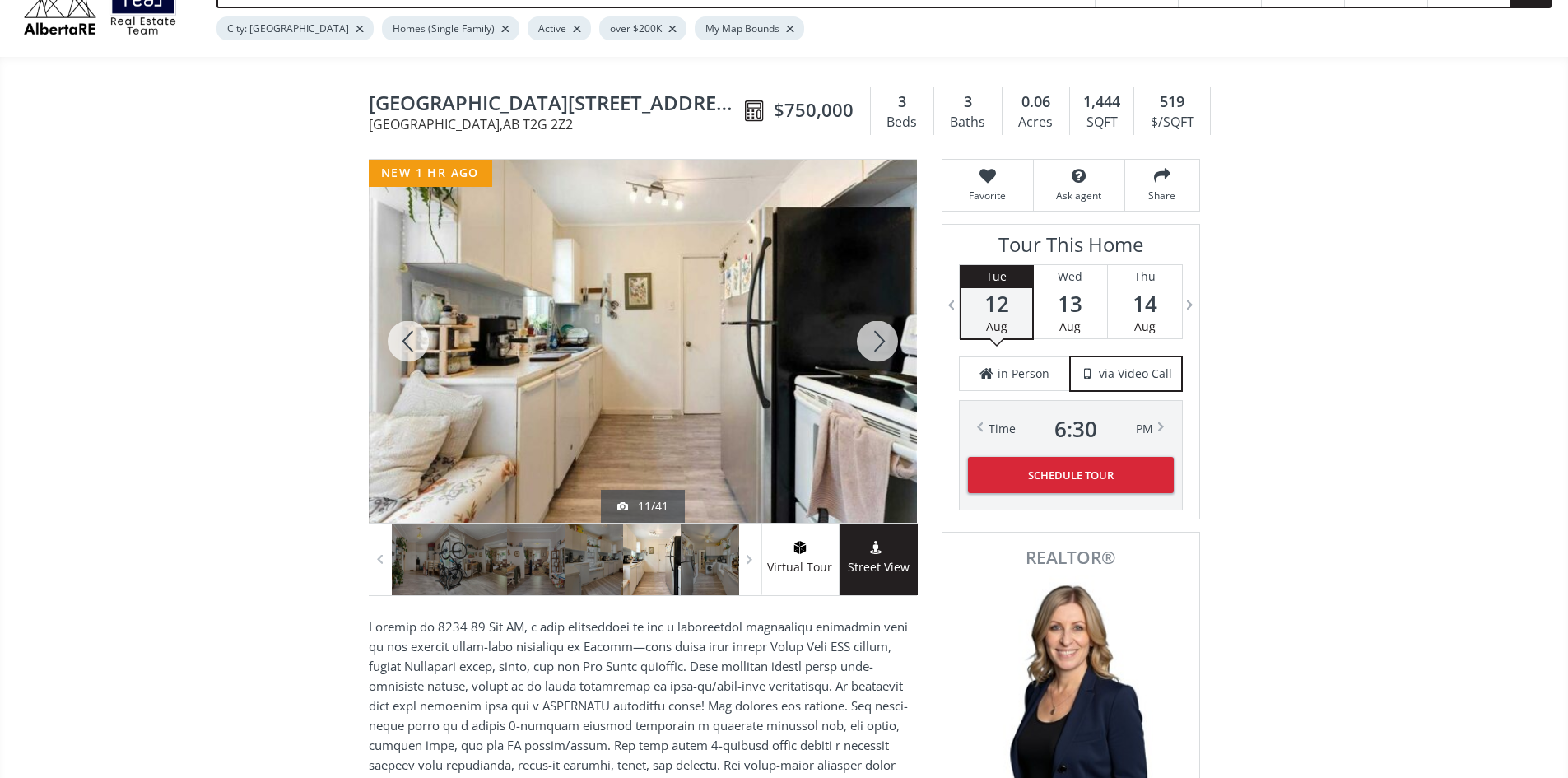
click at [884, 338] on div at bounding box center [878, 341] width 79 height 363
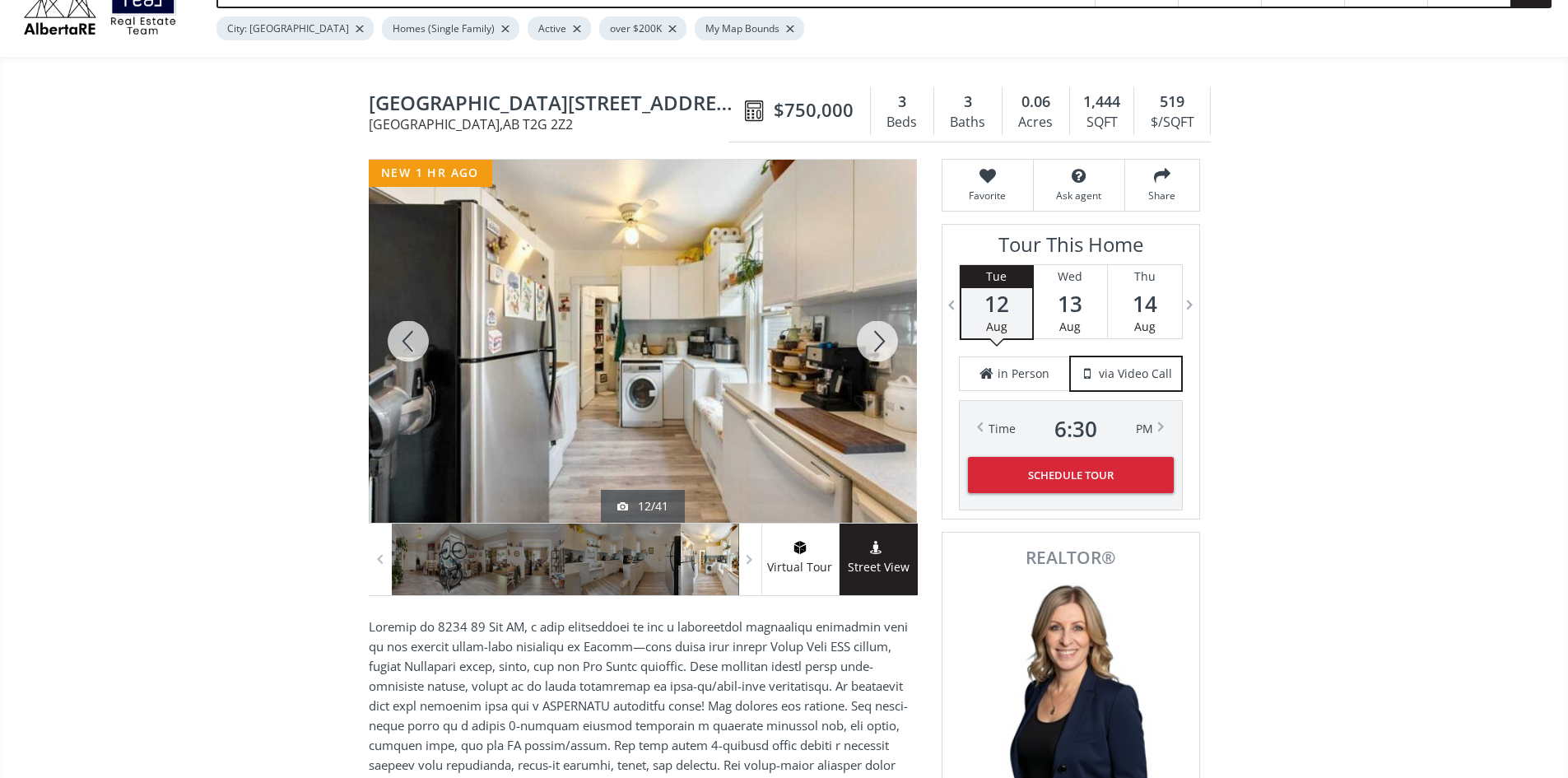
click at [884, 338] on div at bounding box center [878, 341] width 79 height 363
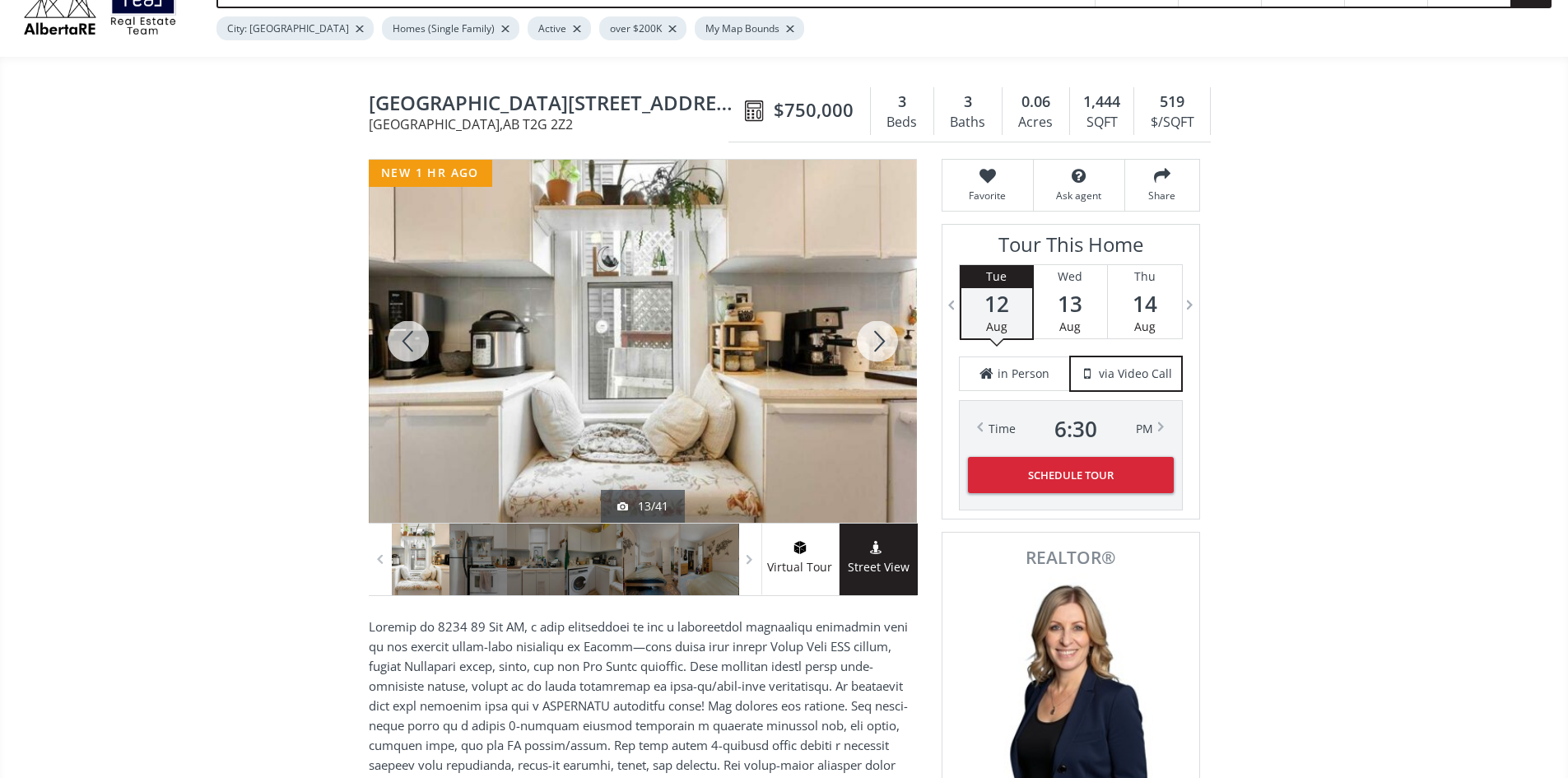
click at [884, 338] on div at bounding box center [878, 341] width 79 height 363
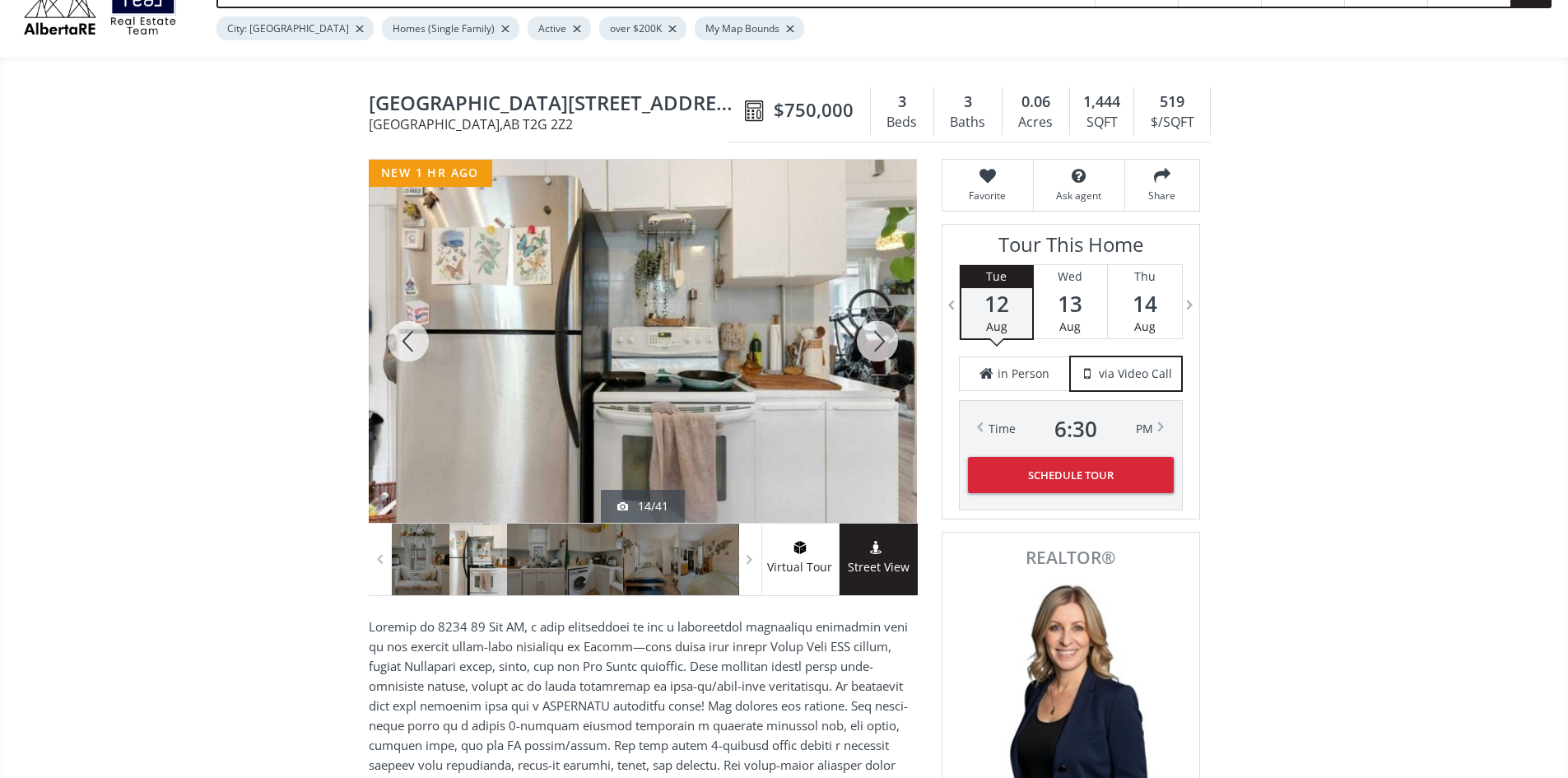
click at [415, 344] on div at bounding box center [408, 341] width 79 height 363
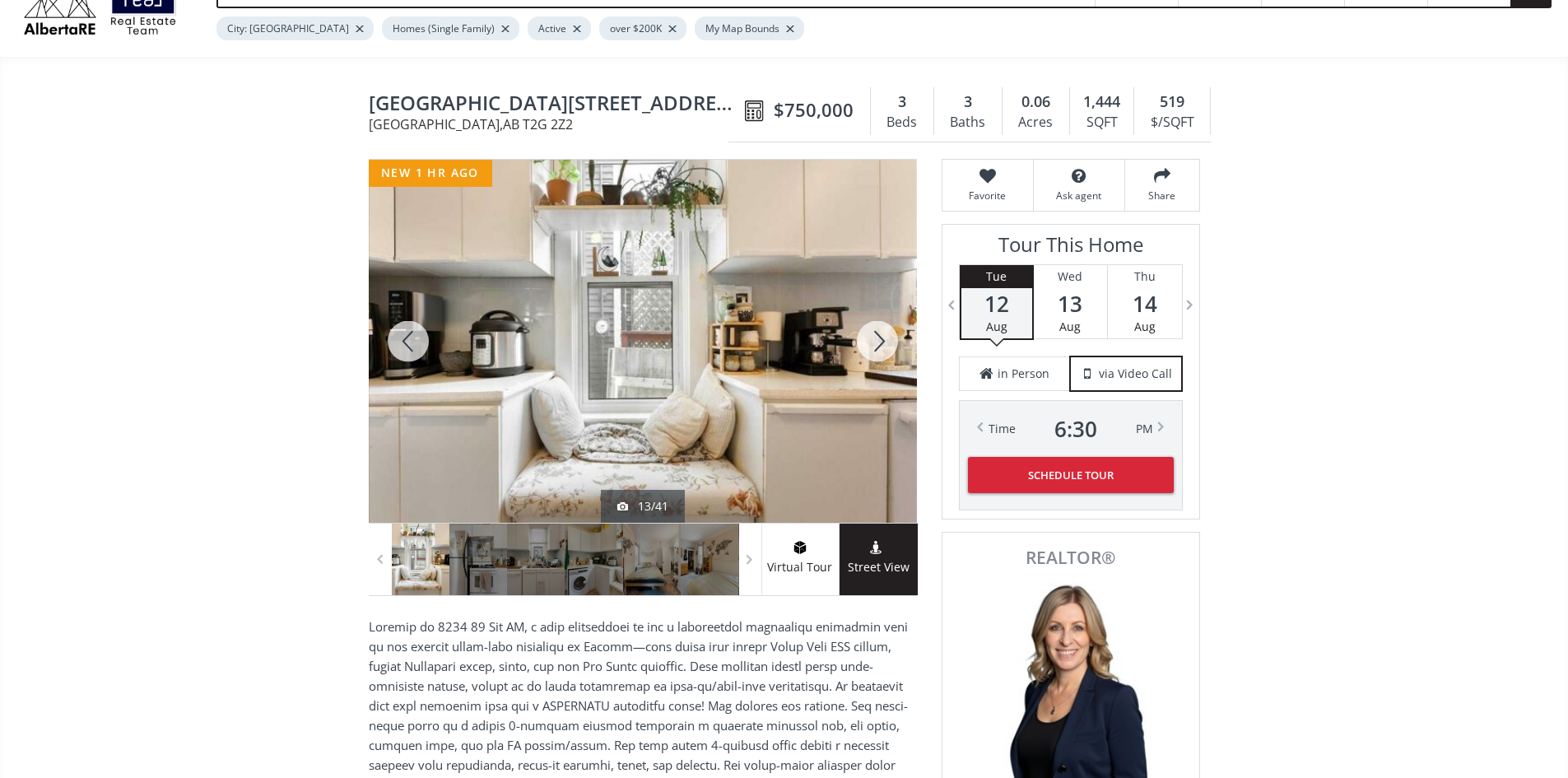
click at [866, 340] on div at bounding box center [878, 341] width 79 height 363
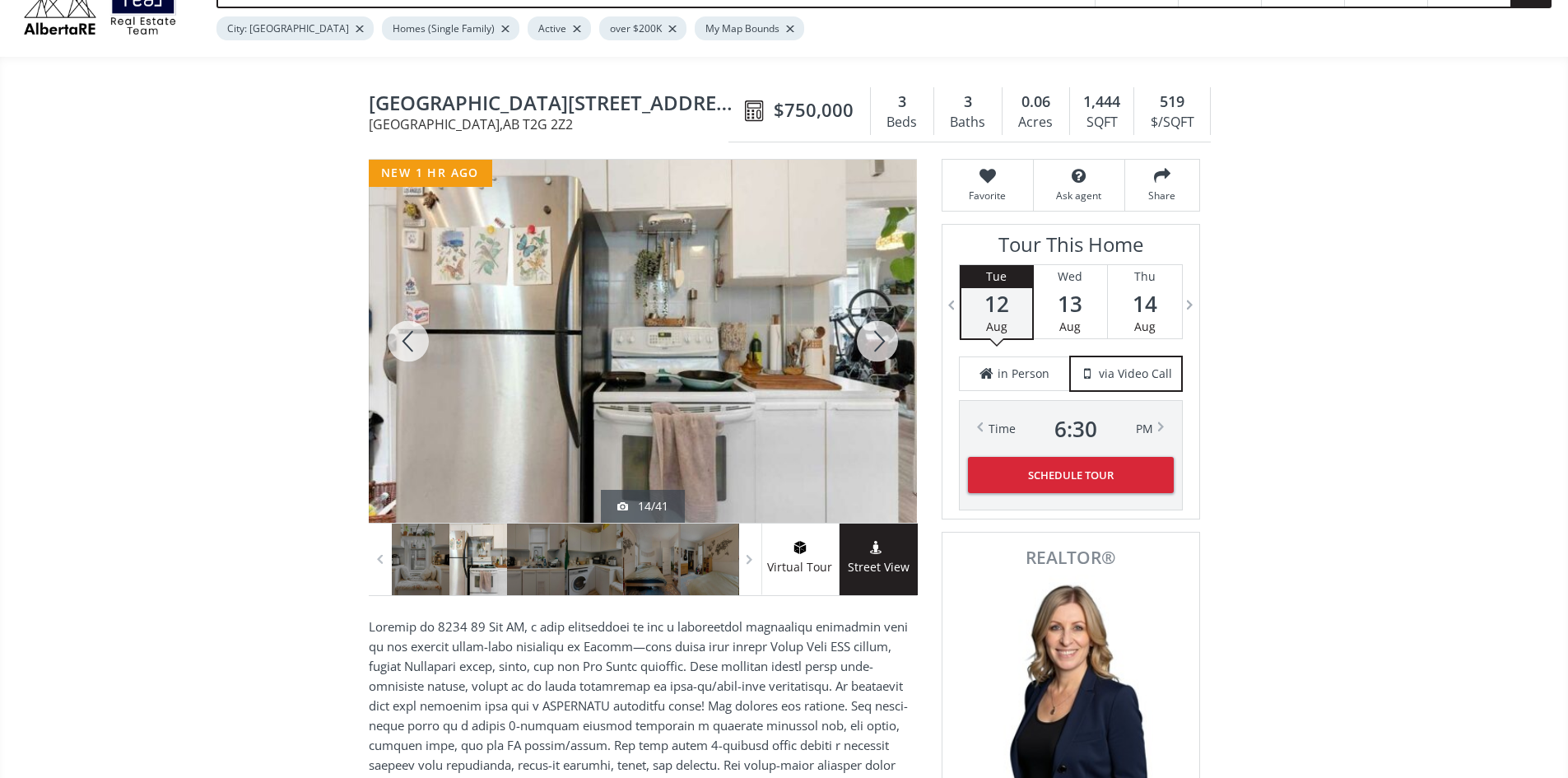
click at [877, 340] on div at bounding box center [878, 341] width 79 height 363
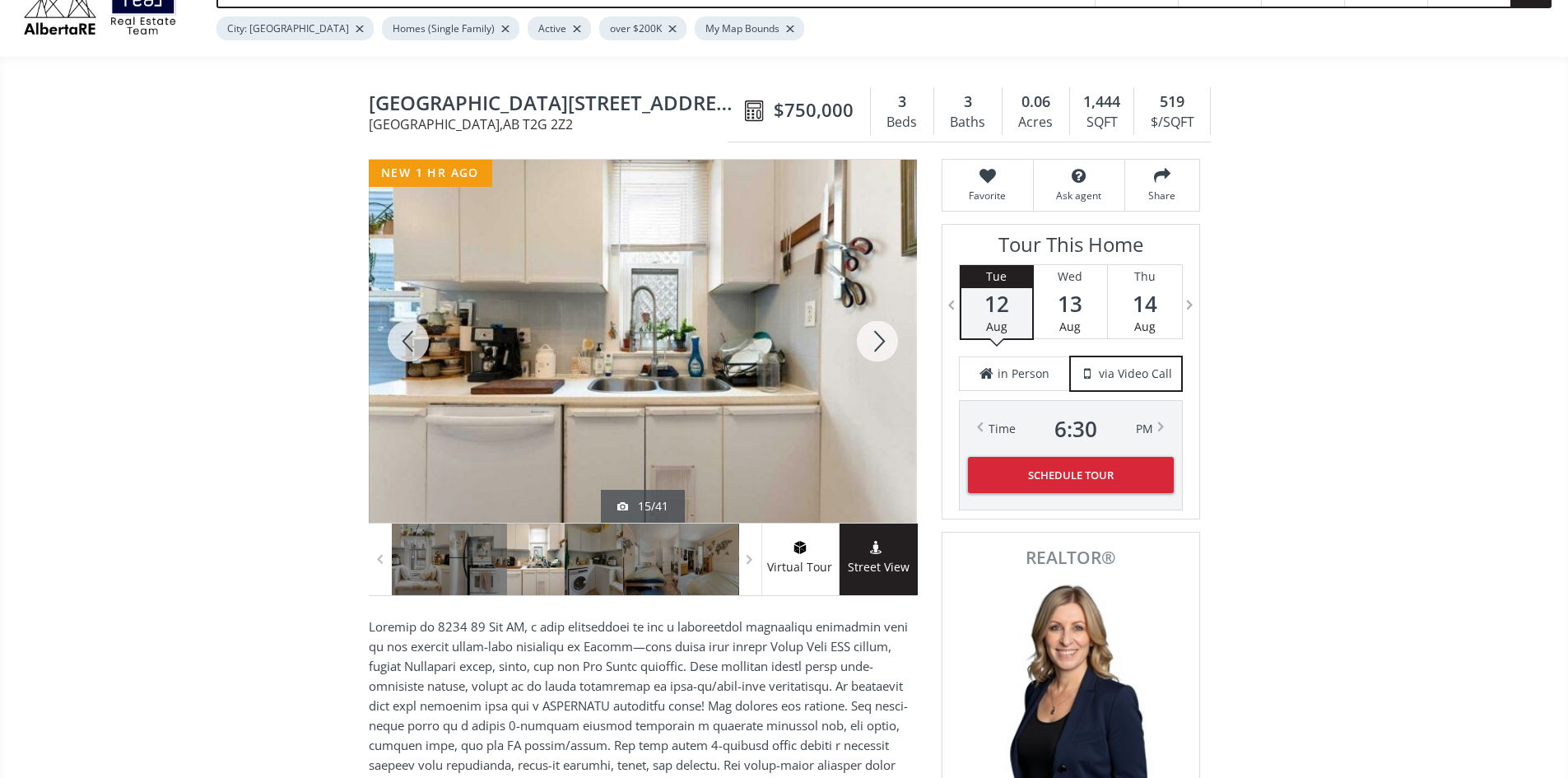
click at [877, 340] on div at bounding box center [878, 341] width 79 height 363
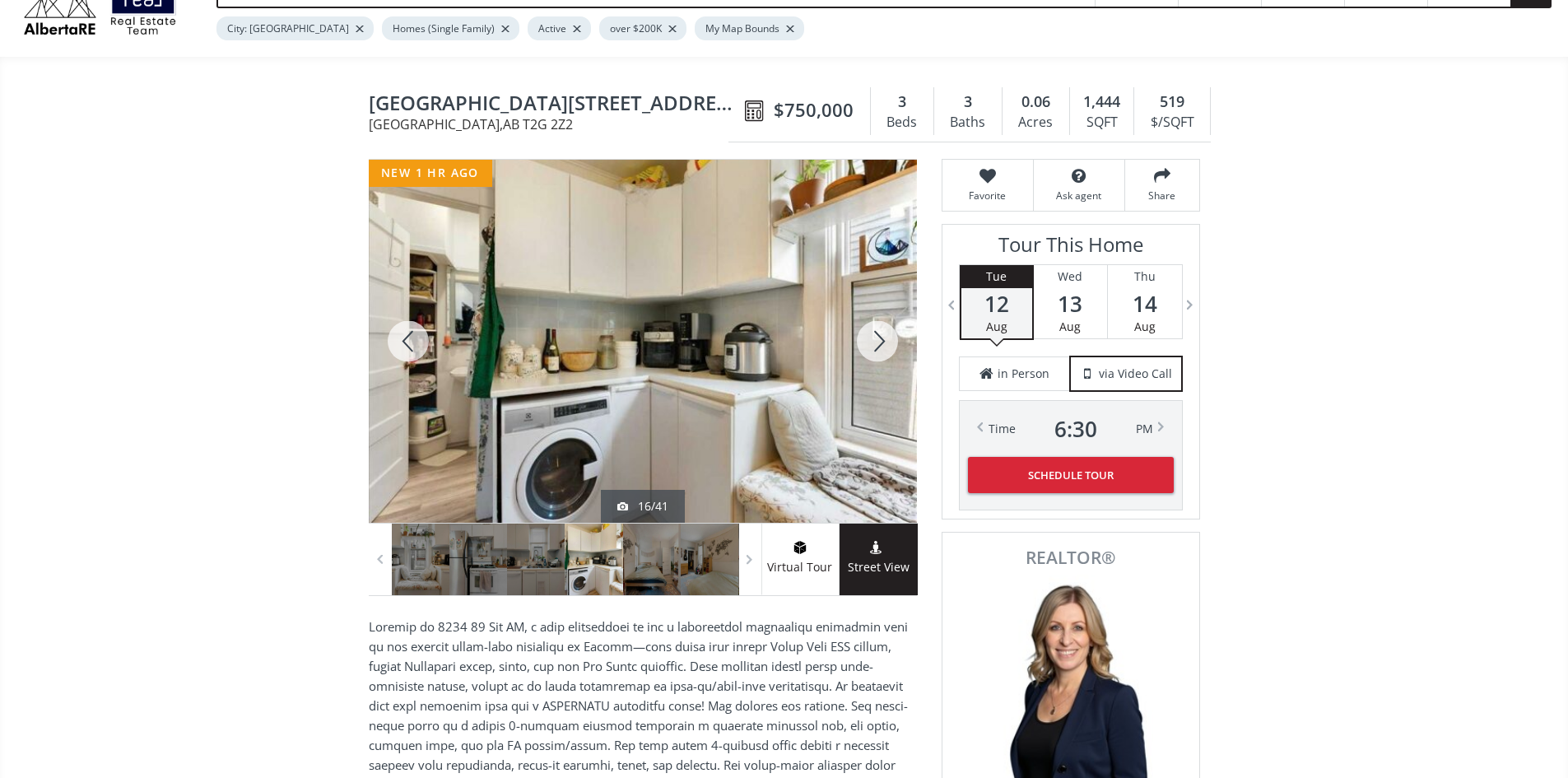
click at [877, 340] on div at bounding box center [878, 341] width 79 height 363
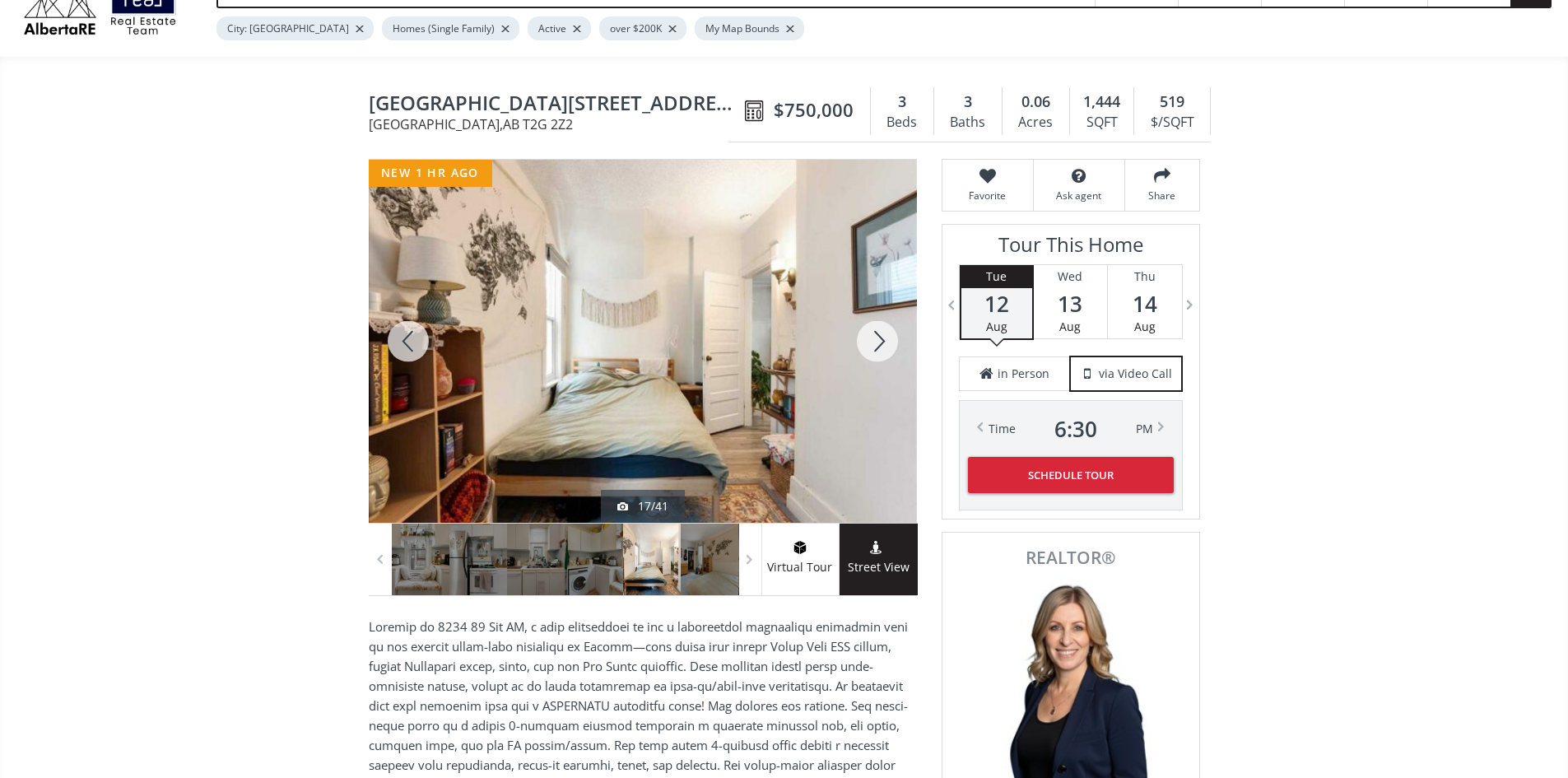
click at [878, 340] on div at bounding box center [878, 341] width 79 height 363
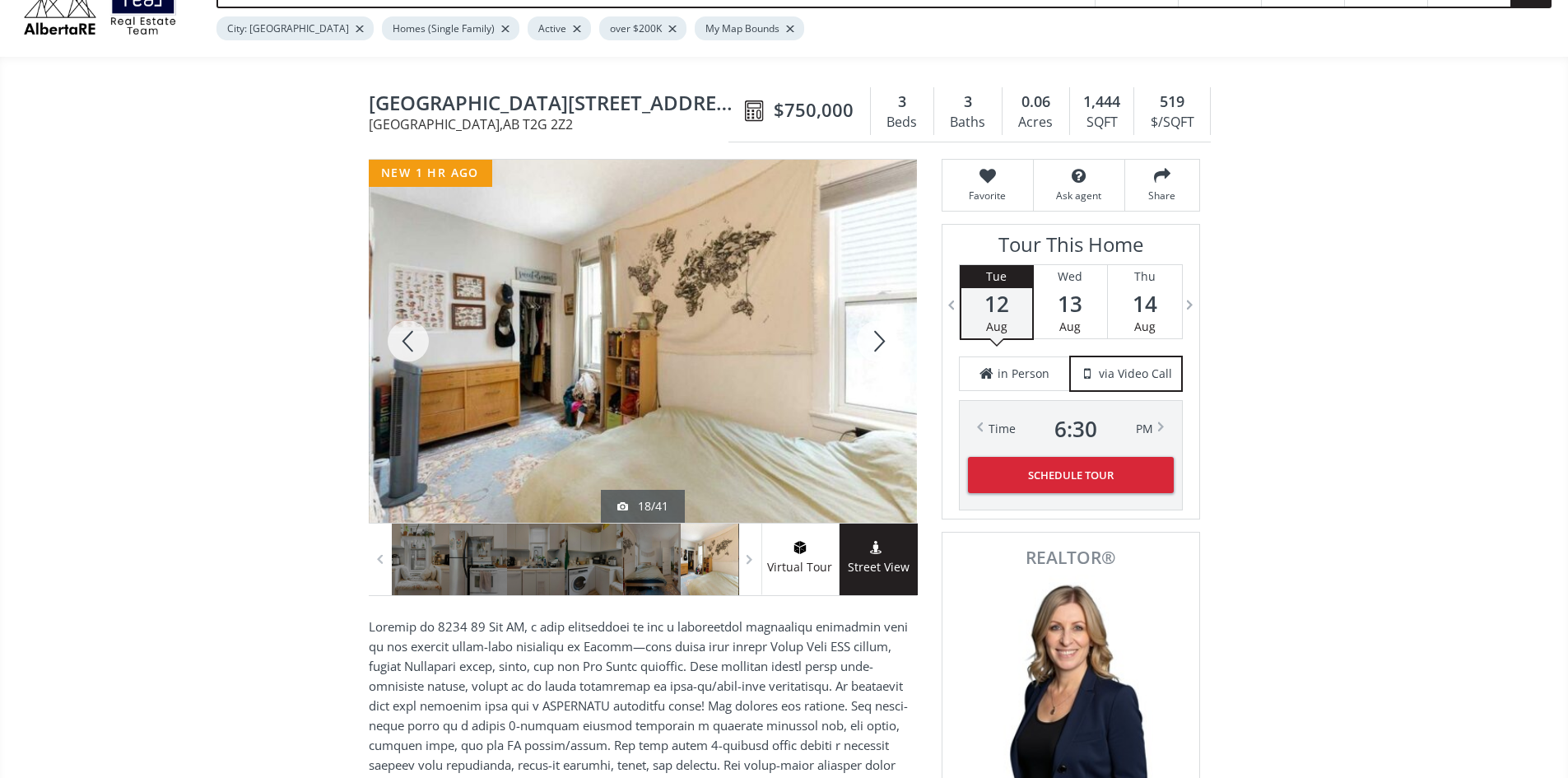
click at [881, 339] on div at bounding box center [878, 341] width 79 height 363
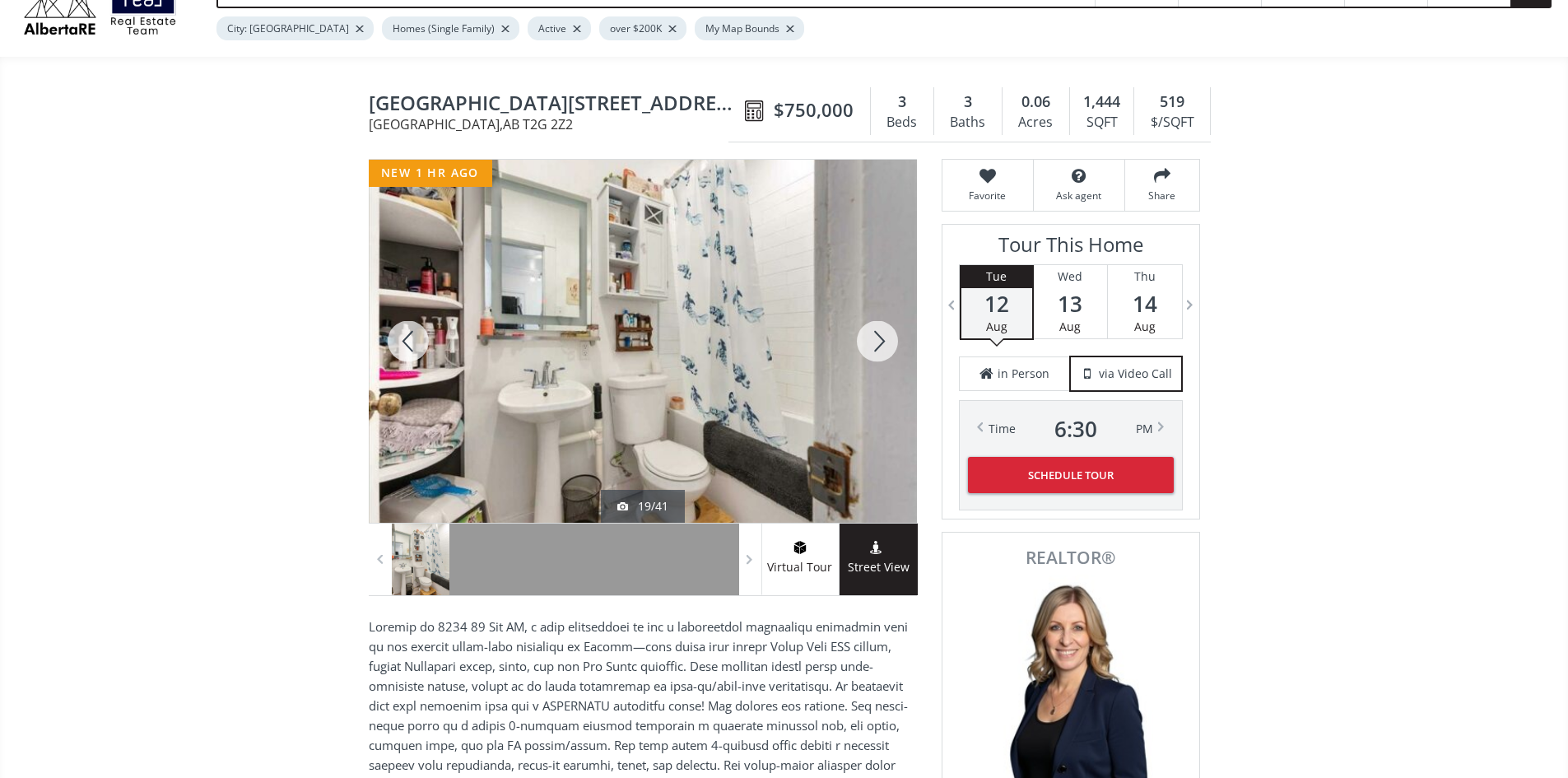
click at [881, 339] on div at bounding box center [878, 341] width 79 height 363
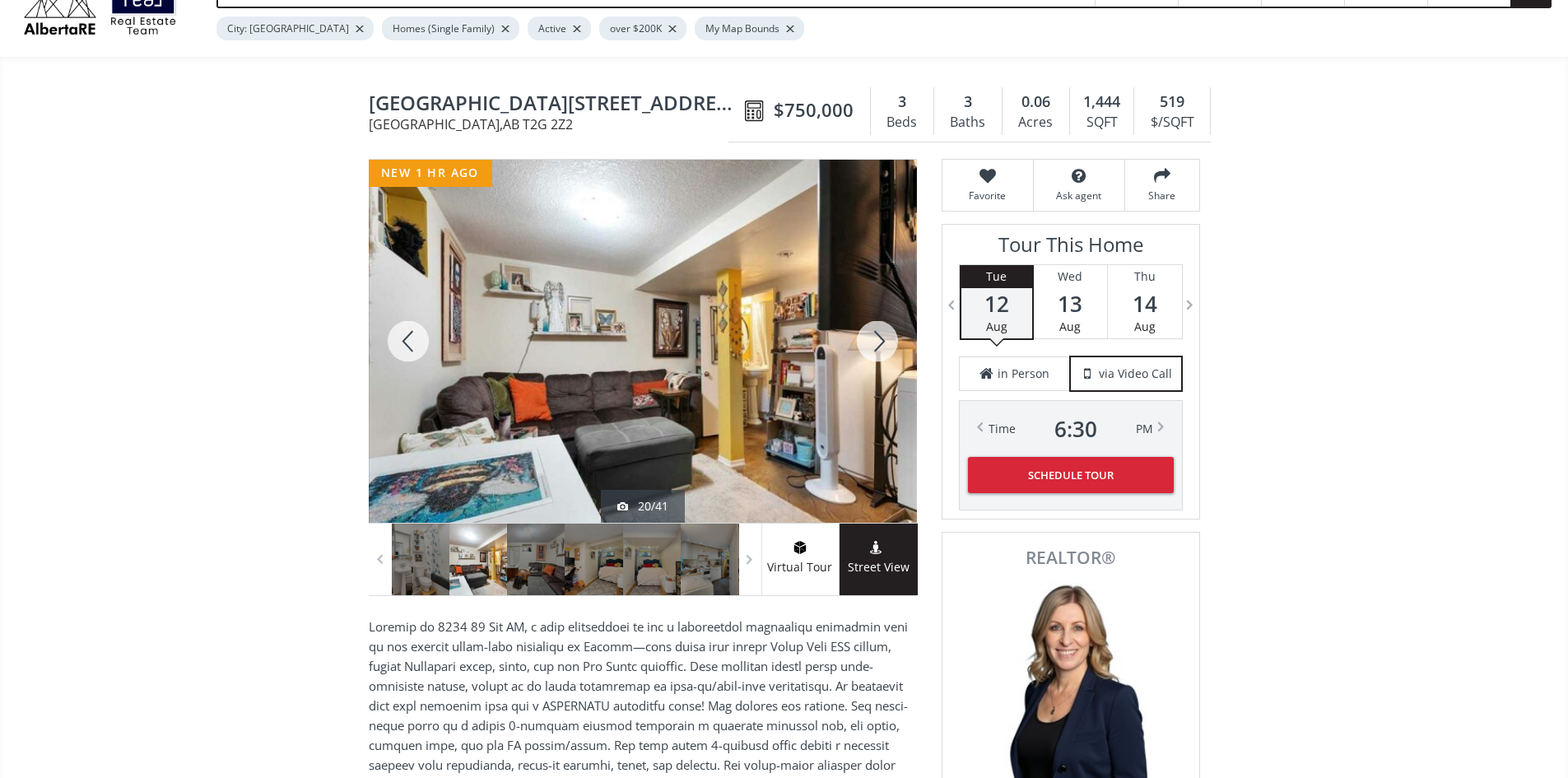
click at [881, 339] on div at bounding box center [878, 341] width 79 height 363
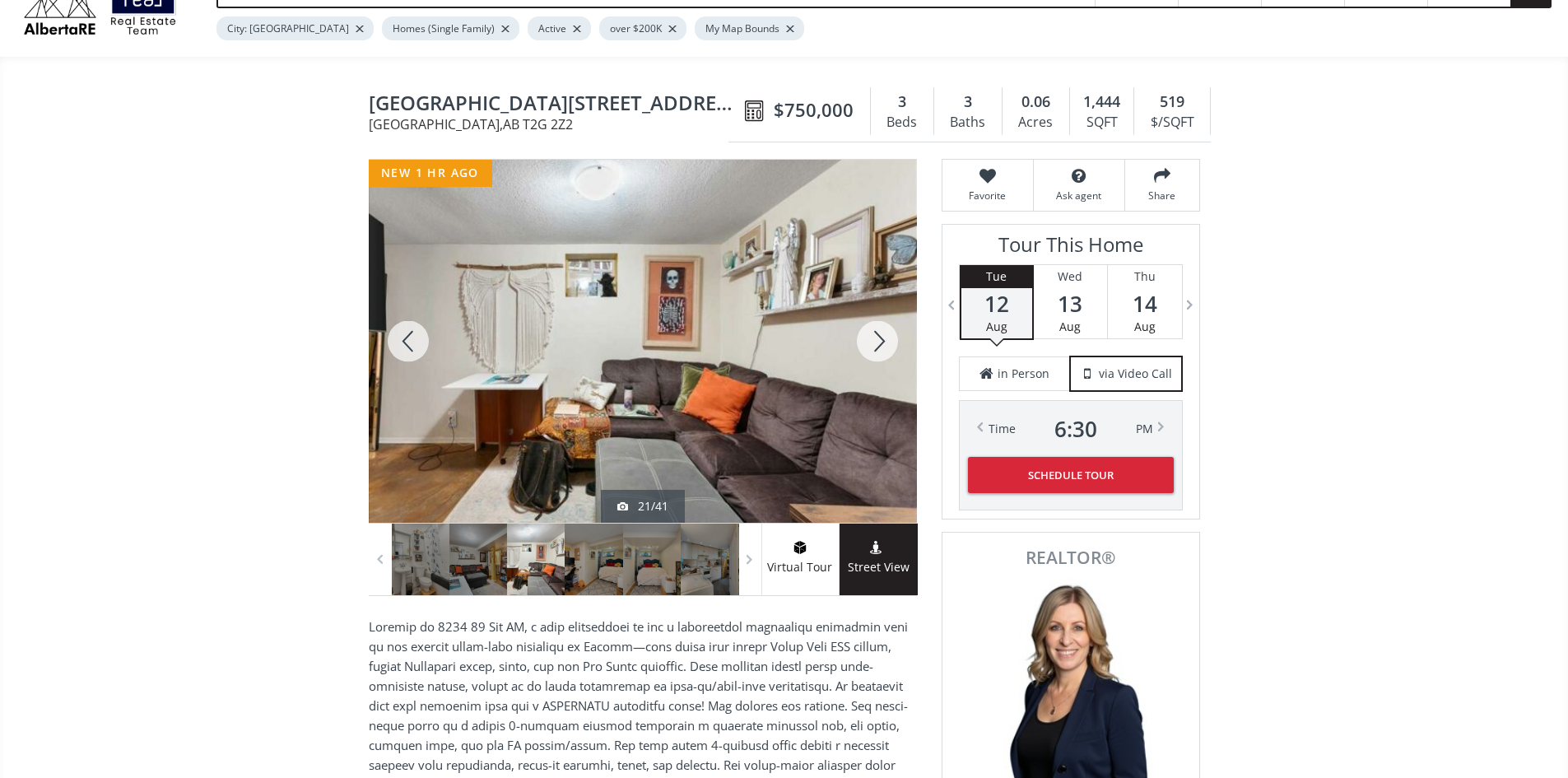
click at [881, 339] on div at bounding box center [878, 341] width 79 height 363
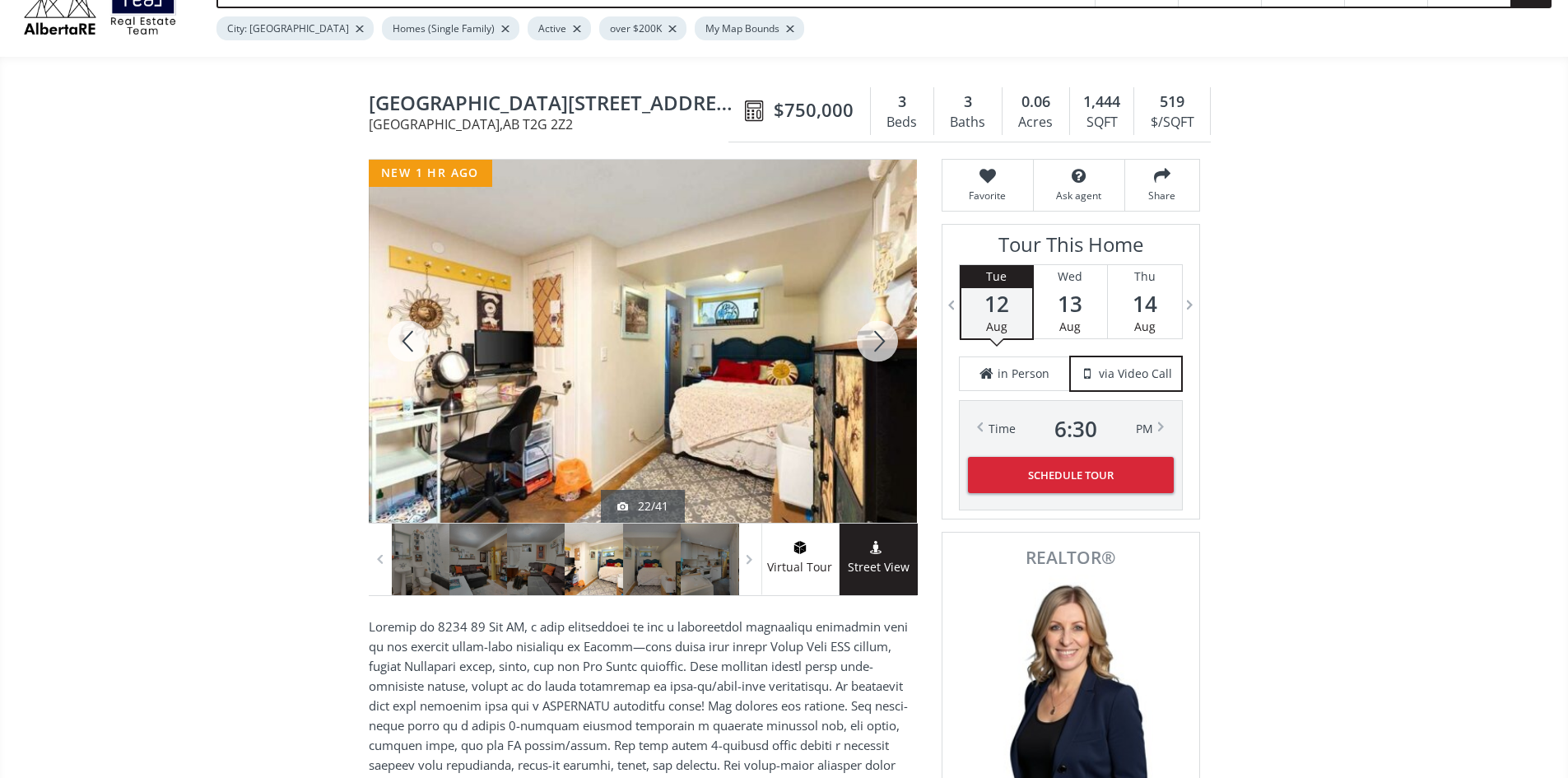
click at [877, 339] on div at bounding box center [878, 341] width 79 height 363
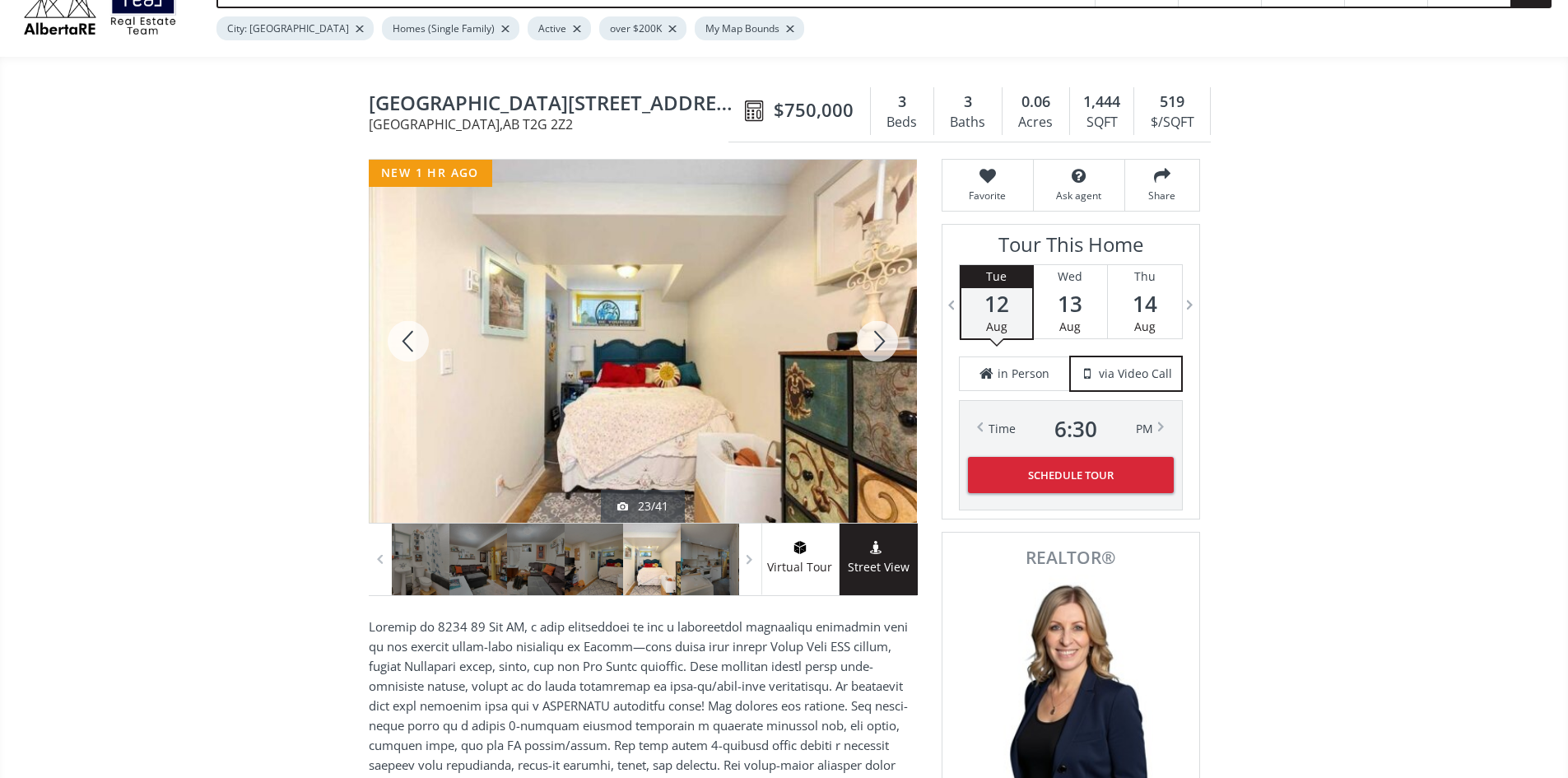
click at [877, 339] on div at bounding box center [878, 341] width 79 height 363
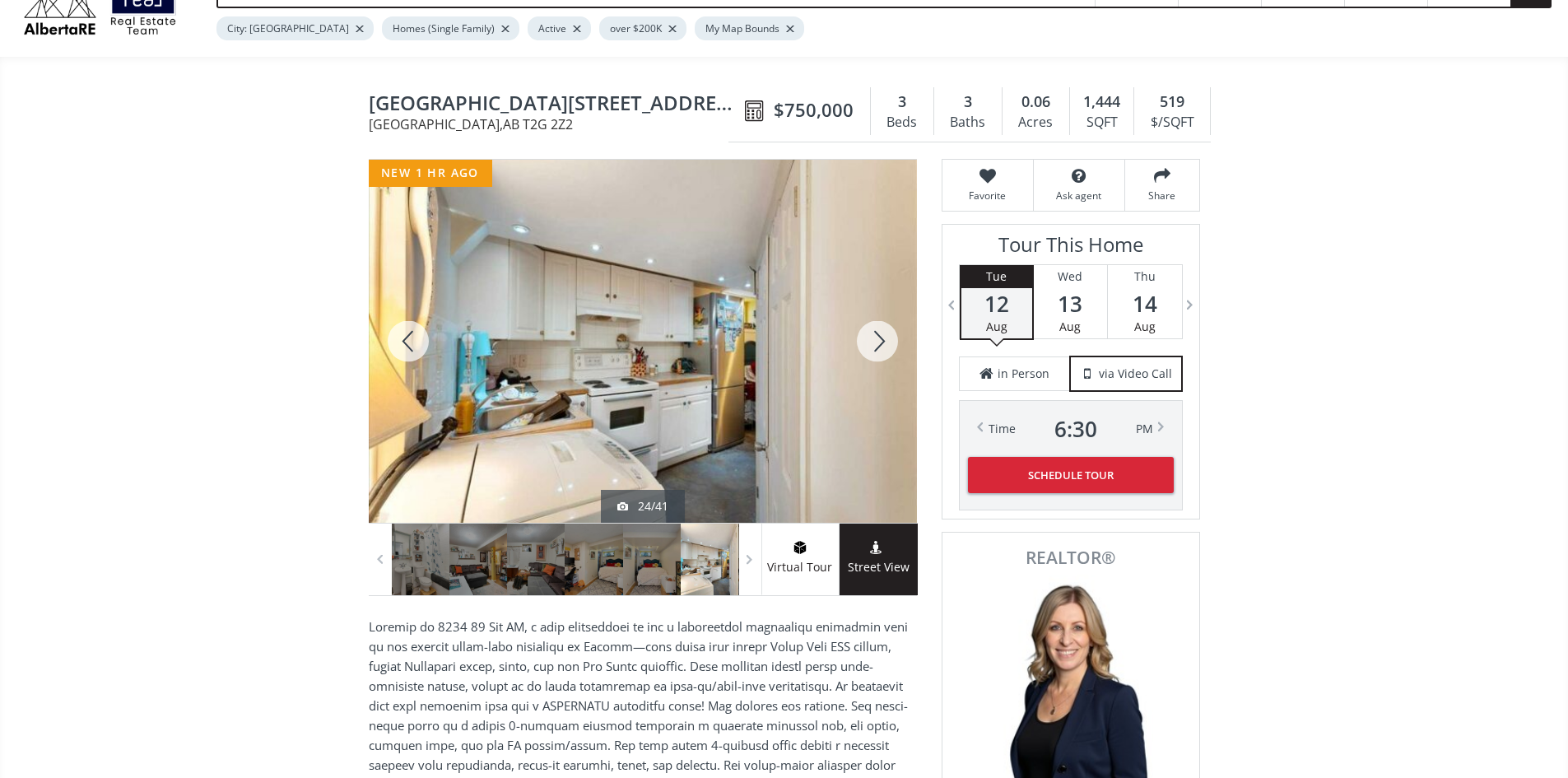
click at [877, 339] on div at bounding box center [878, 341] width 79 height 363
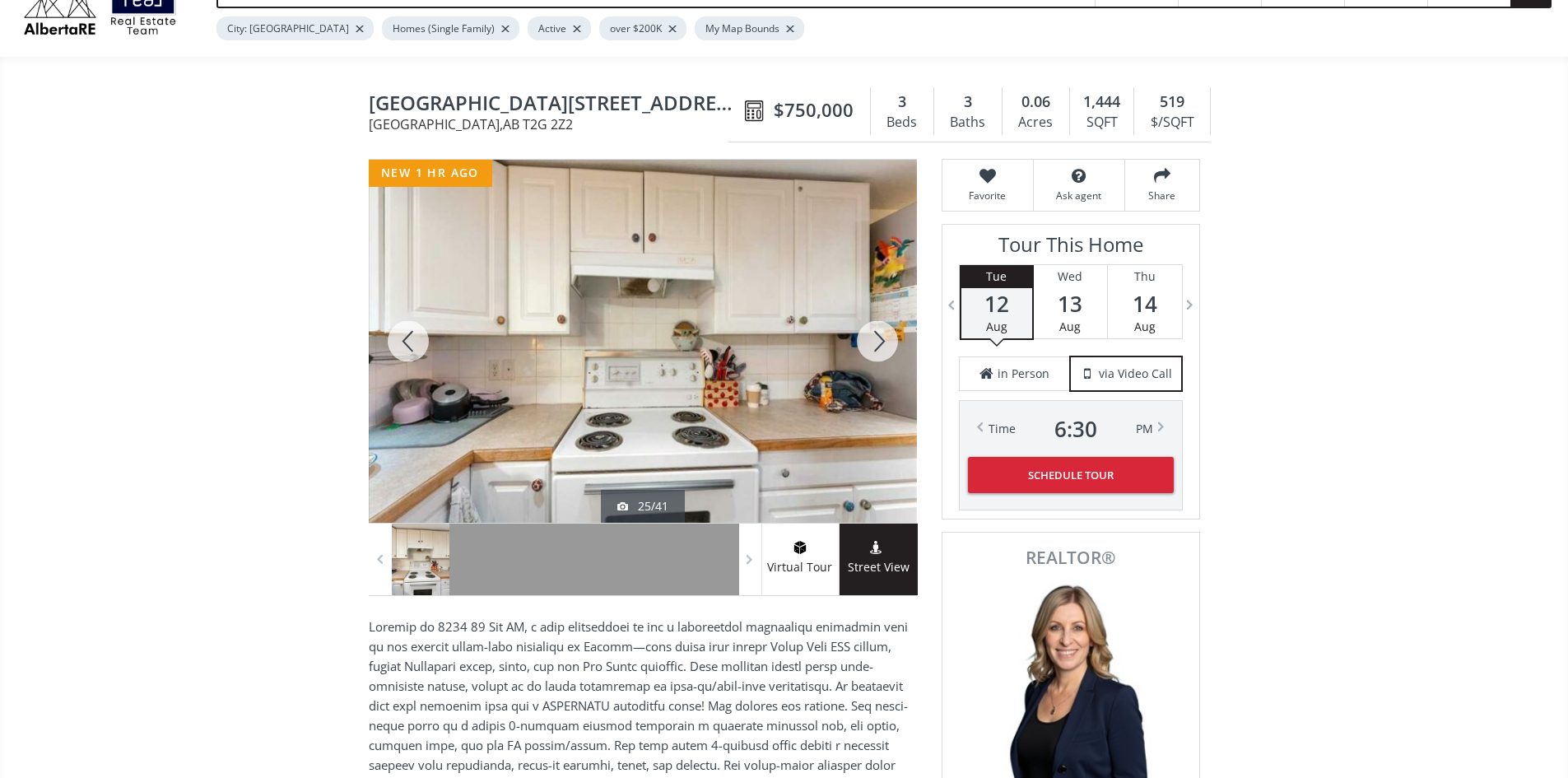
click at [877, 339] on div at bounding box center [878, 341] width 79 height 363
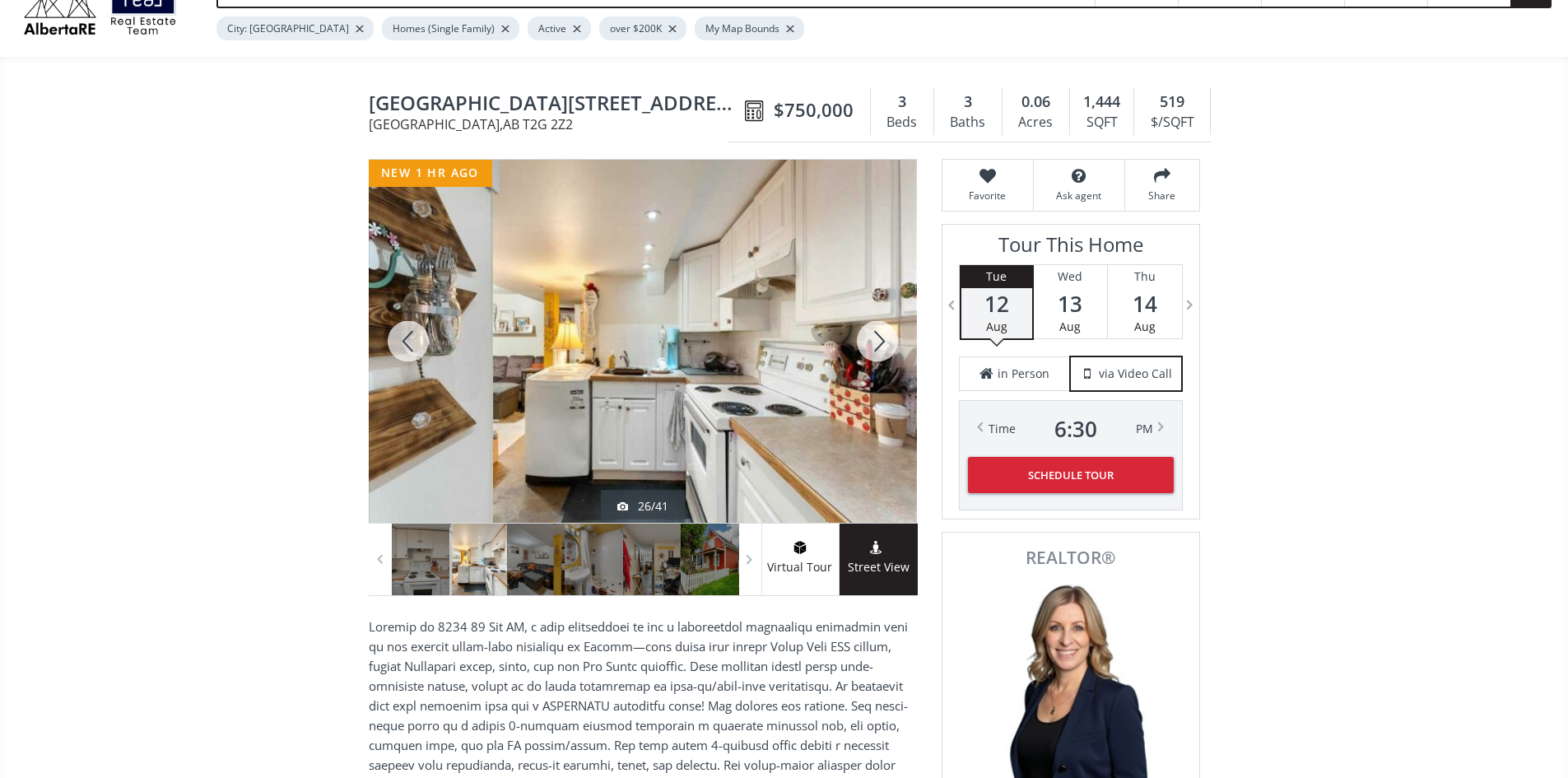
click at [877, 339] on div at bounding box center [878, 341] width 79 height 363
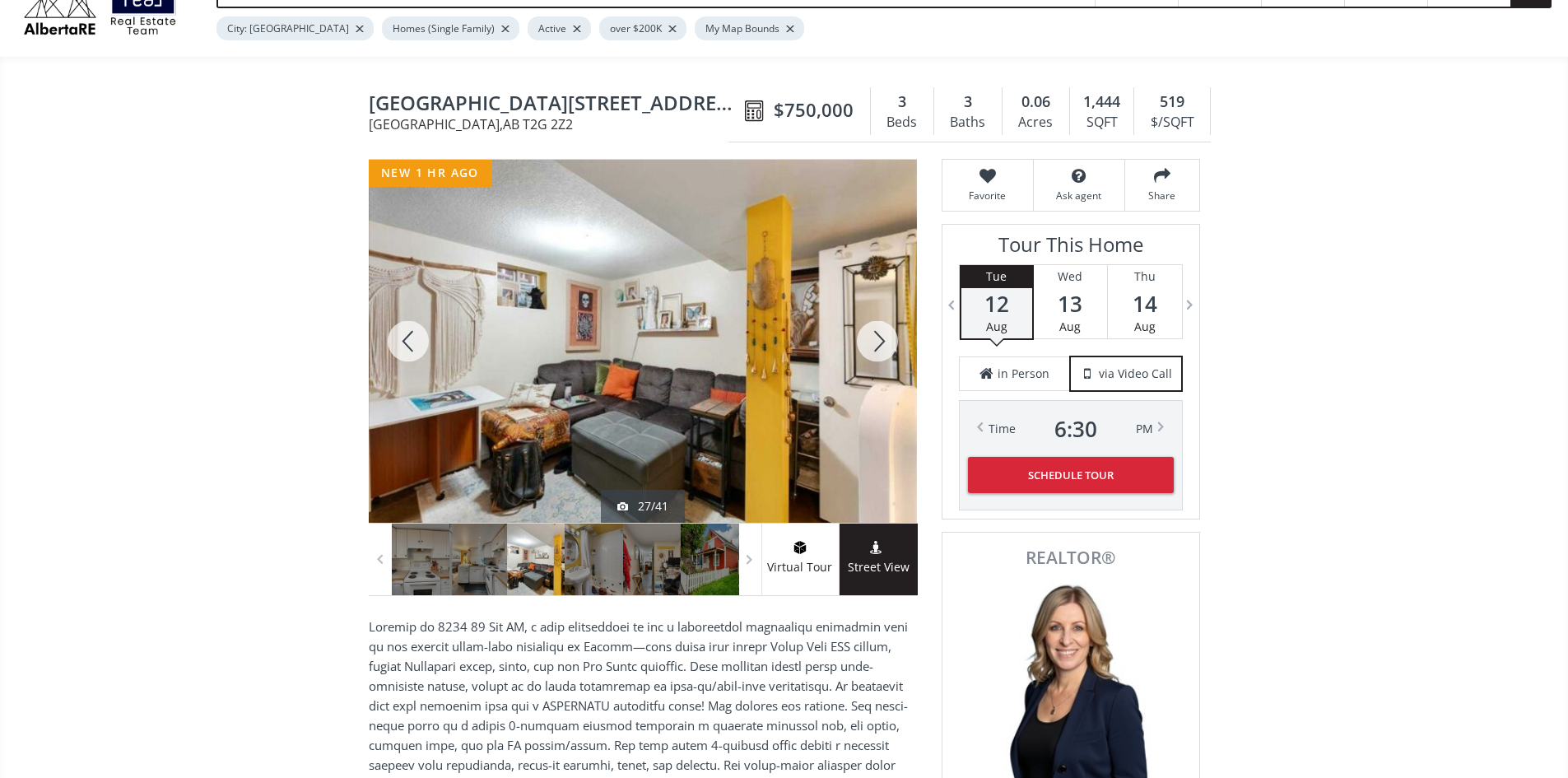
click at [877, 339] on div at bounding box center [878, 341] width 79 height 363
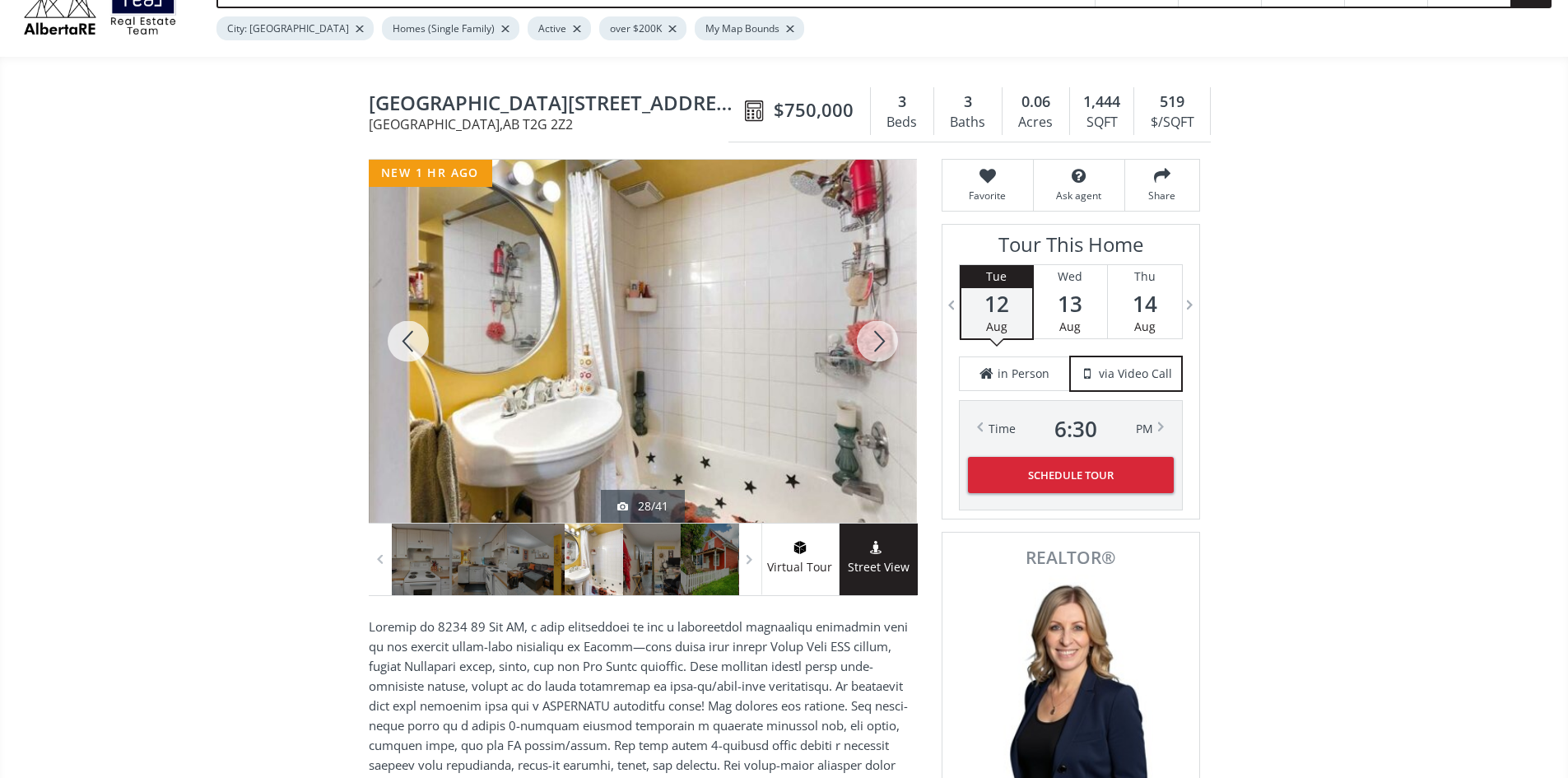
click at [877, 339] on div at bounding box center [878, 341] width 79 height 363
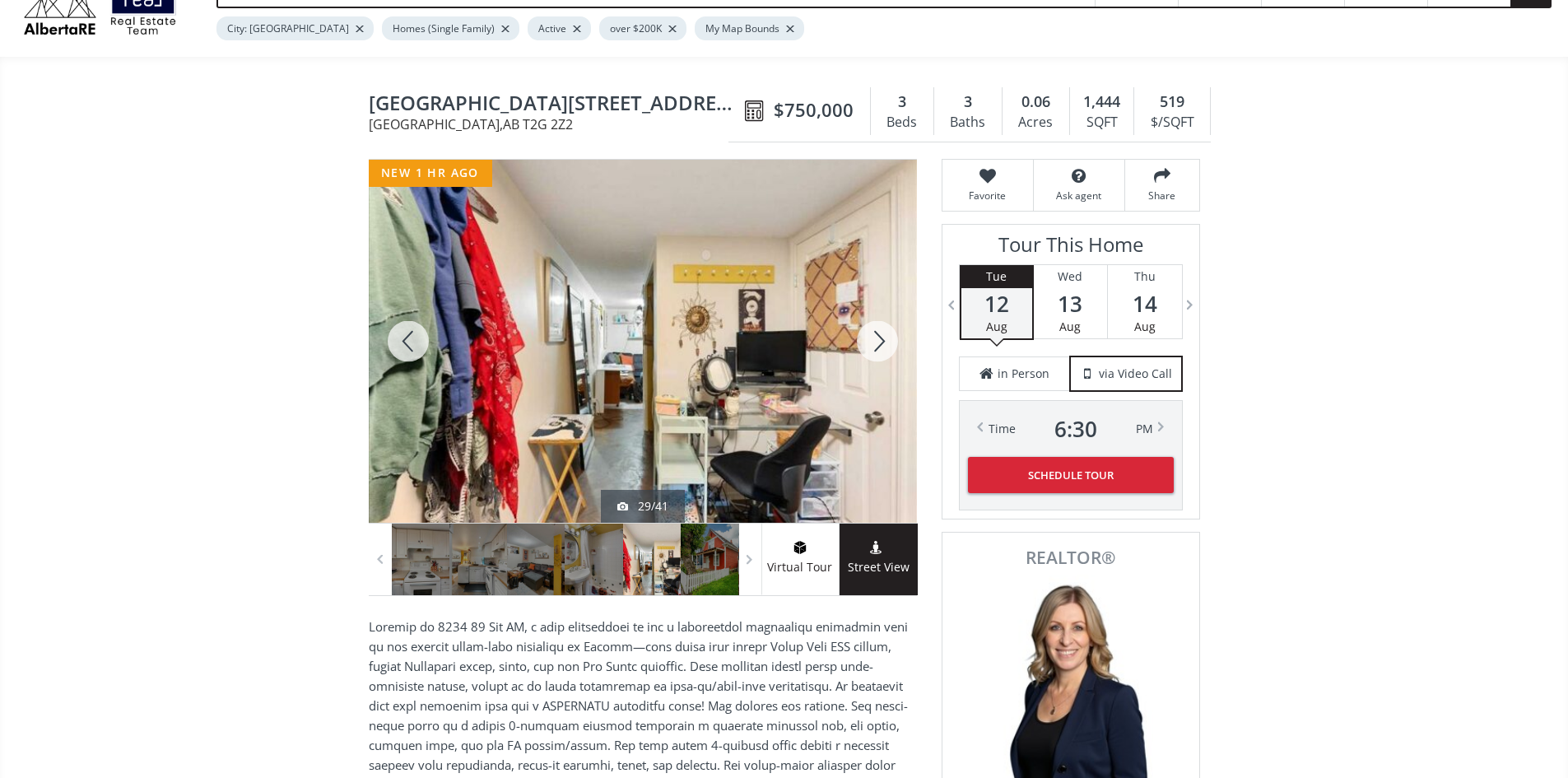
click at [877, 339] on div at bounding box center [878, 341] width 79 height 363
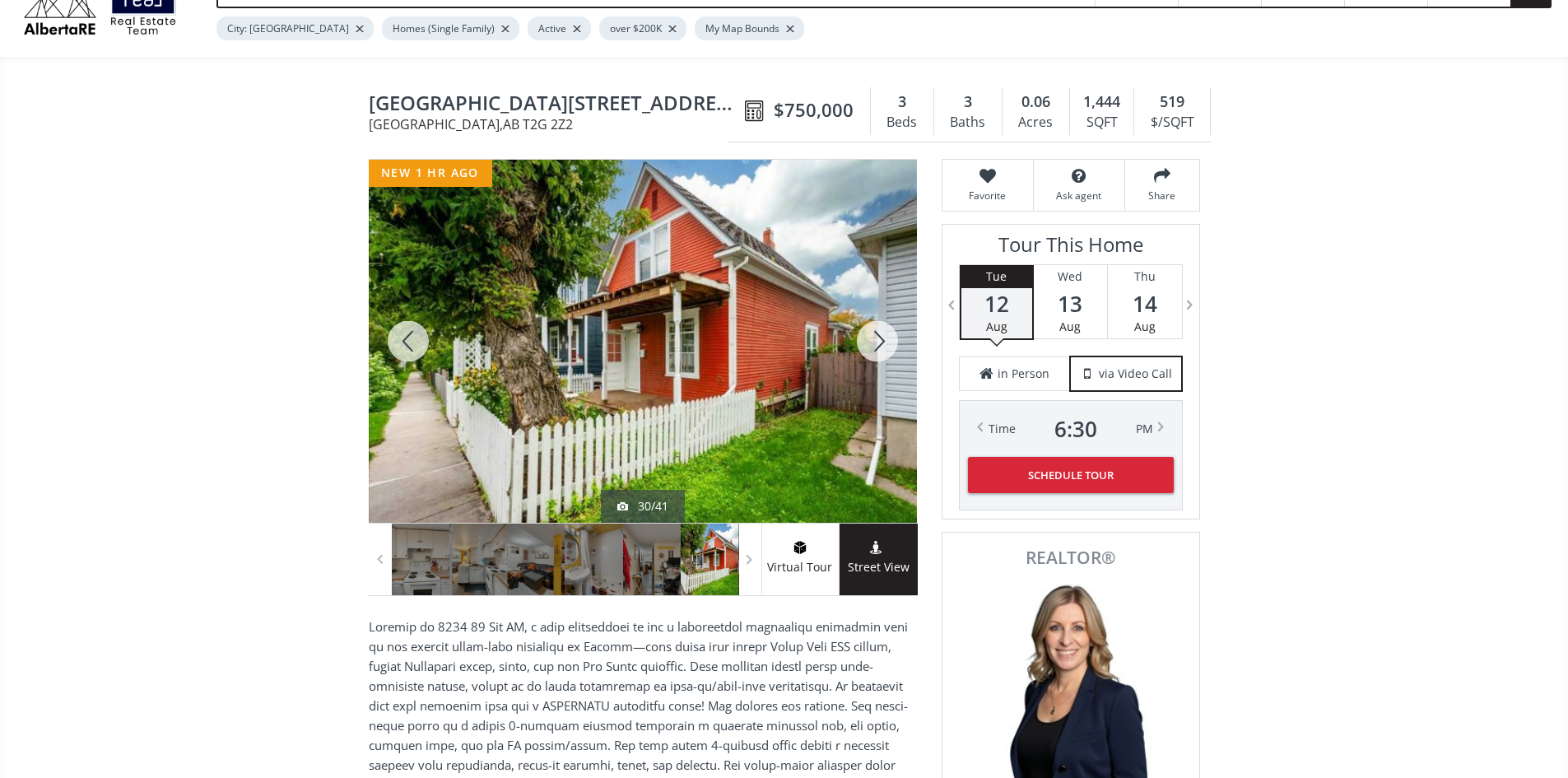
click at [877, 339] on div at bounding box center [878, 341] width 79 height 363
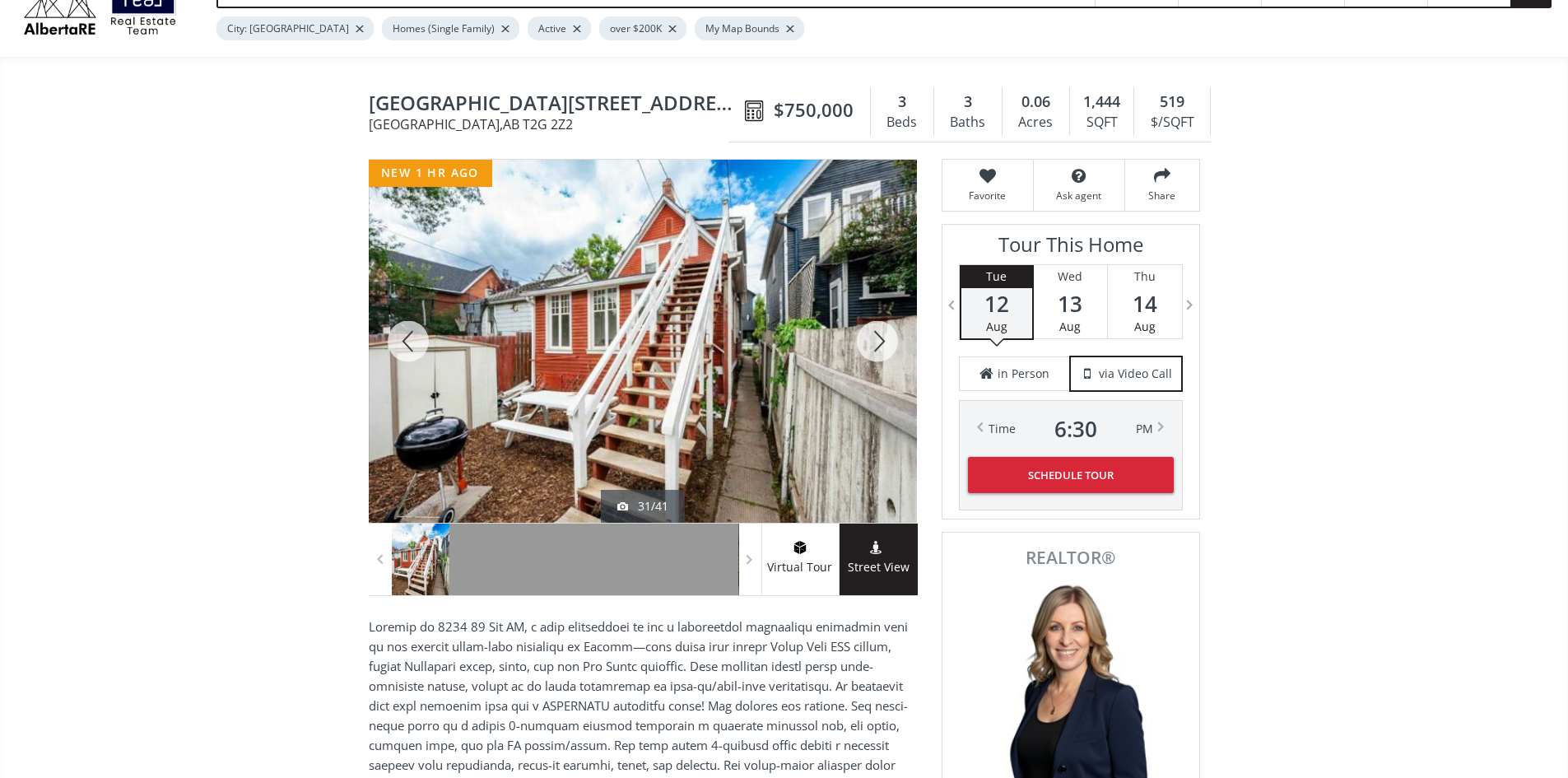
click at [877, 339] on div at bounding box center [878, 341] width 79 height 363
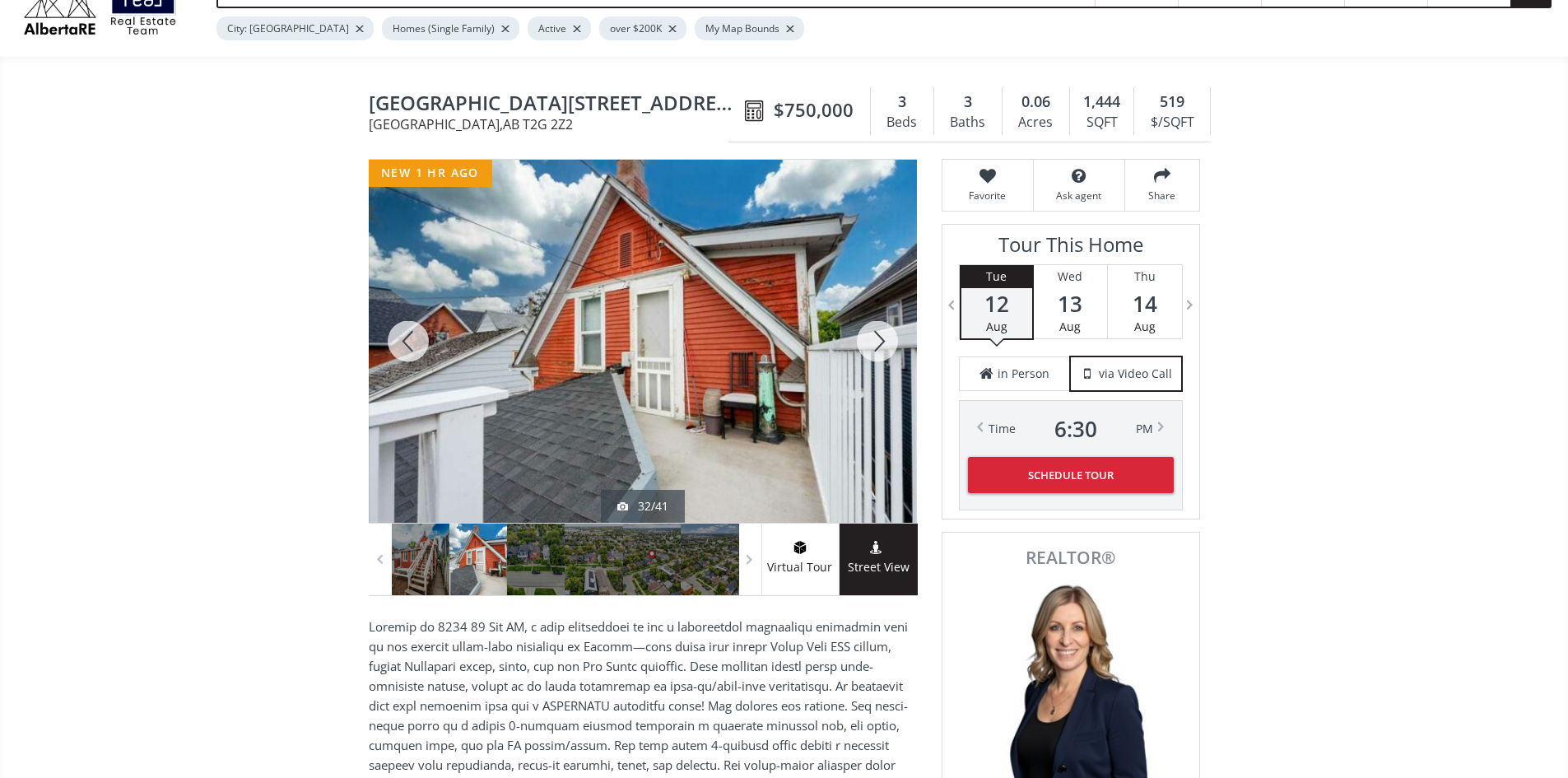
click at [877, 339] on div at bounding box center [878, 341] width 79 height 363
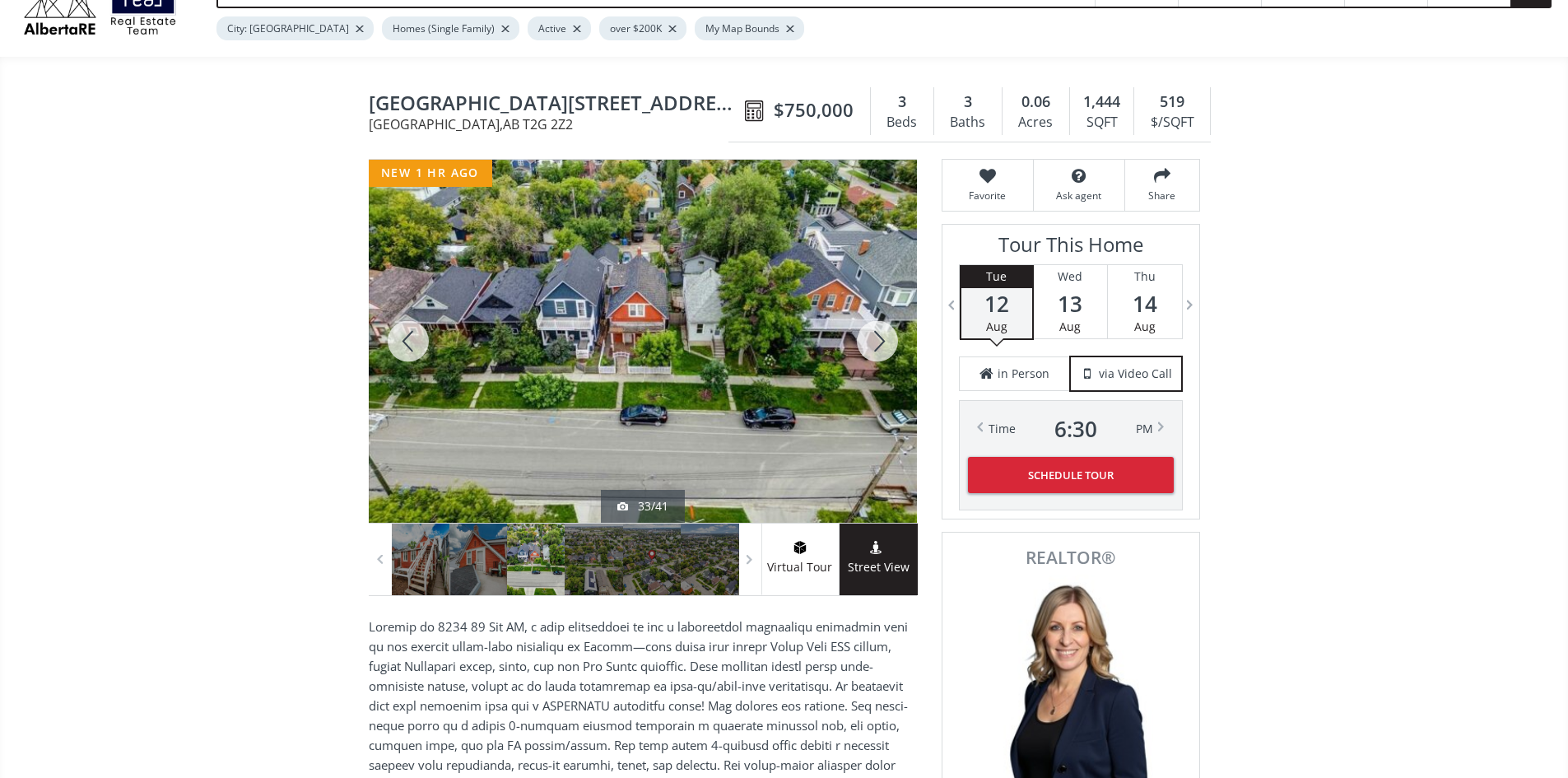
click at [877, 339] on div at bounding box center [878, 341] width 79 height 363
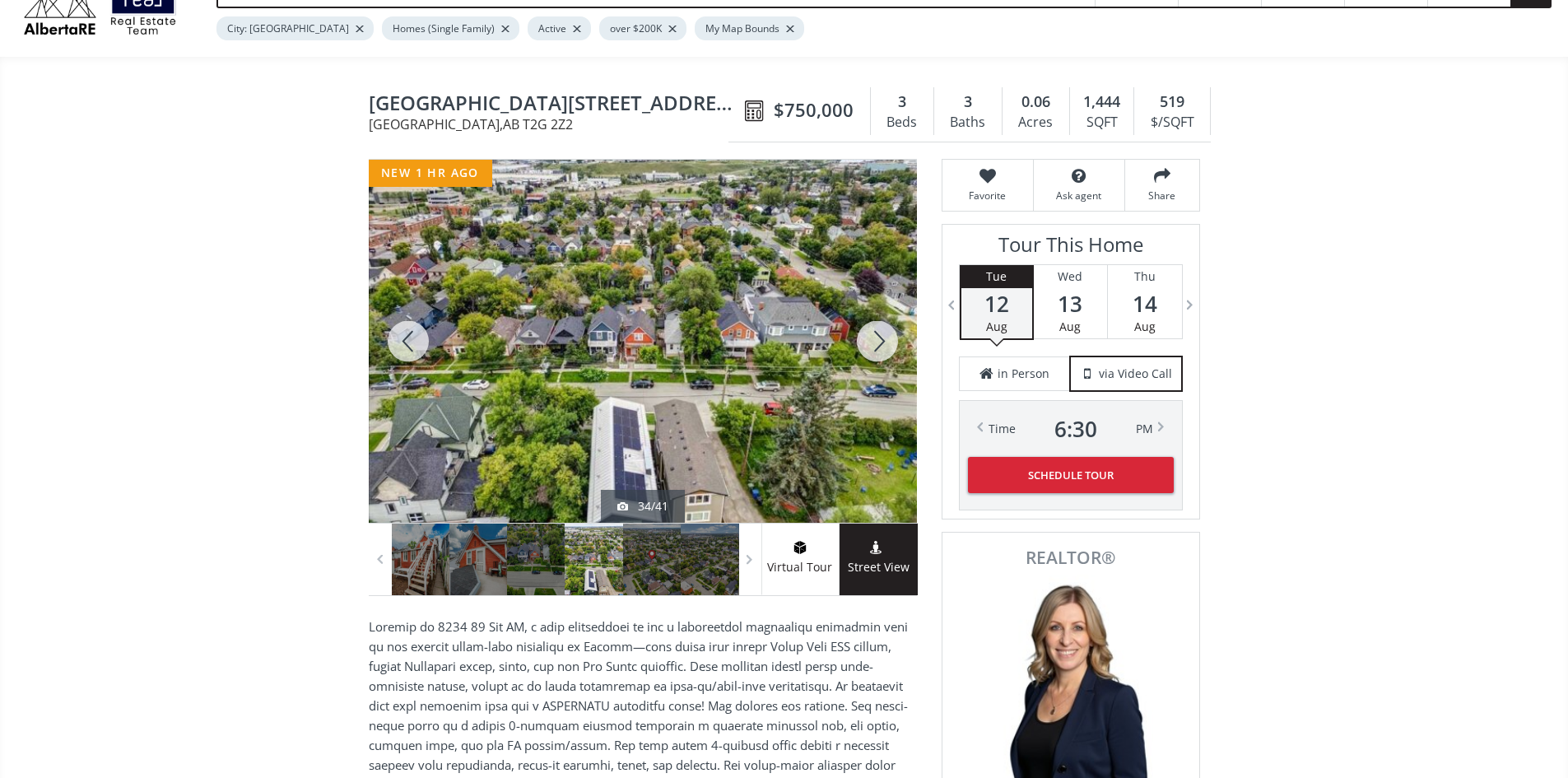
click at [877, 339] on div at bounding box center [878, 341] width 79 height 363
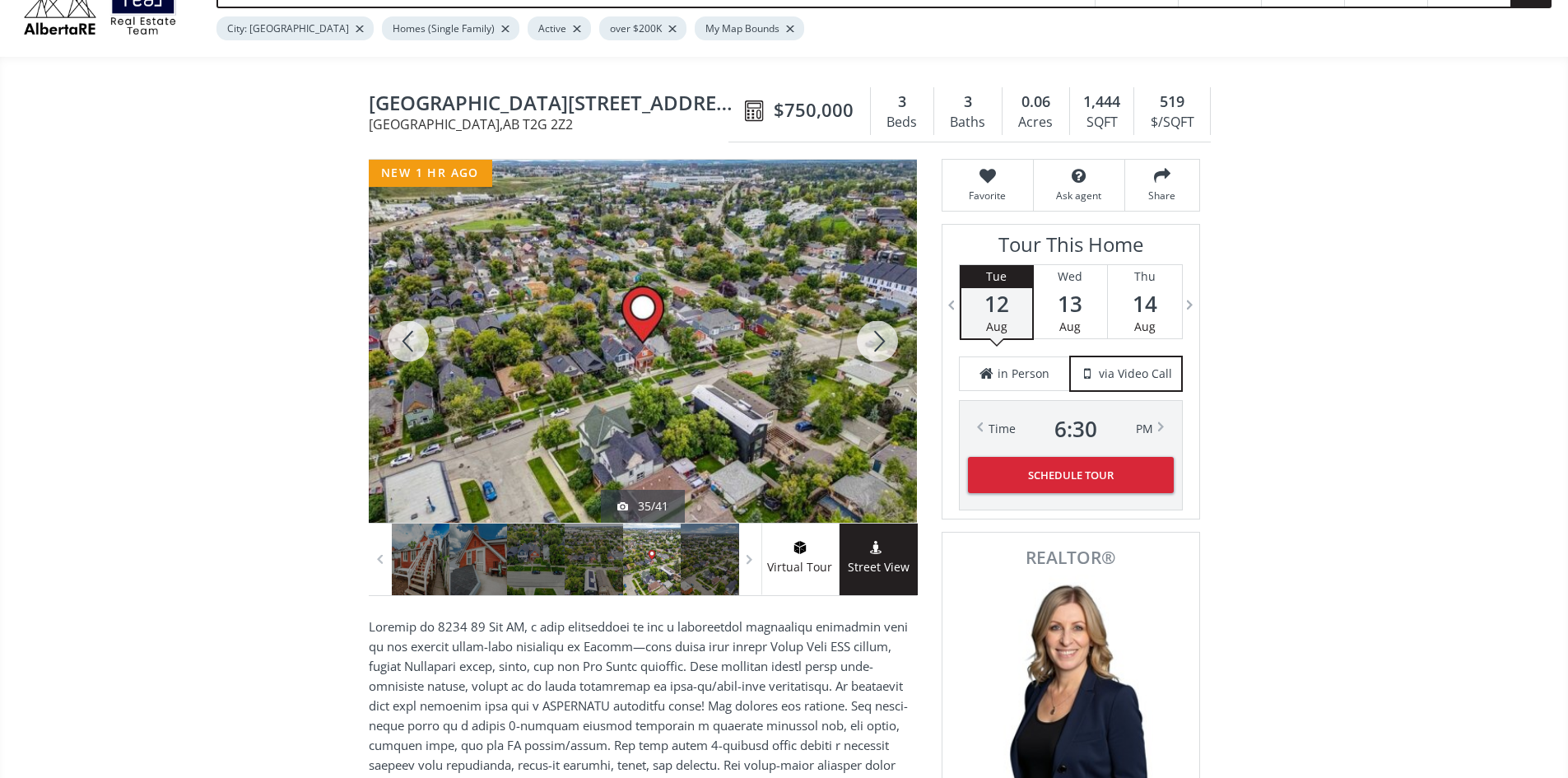
click at [877, 339] on div at bounding box center [878, 341] width 79 height 363
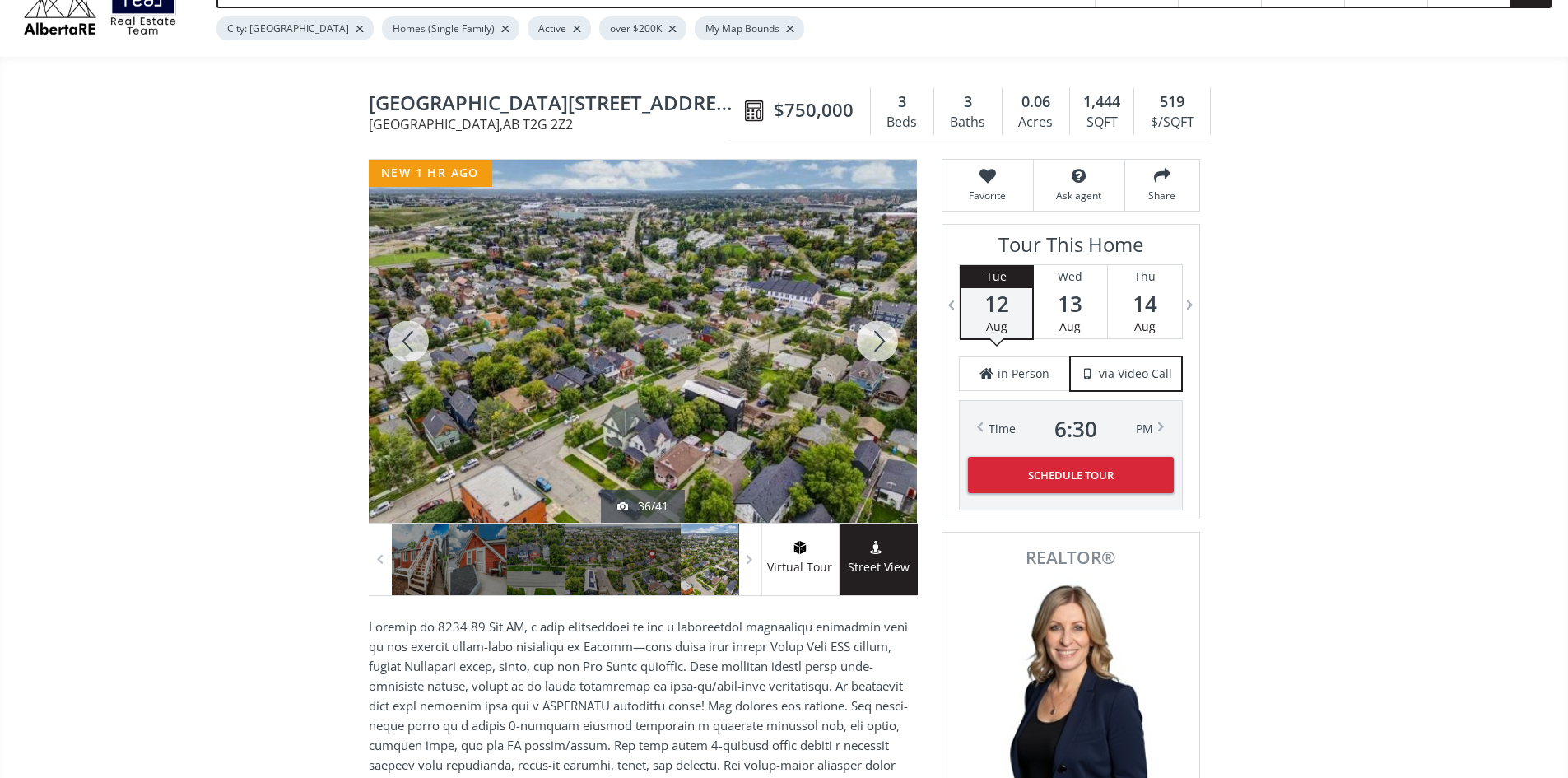
click at [877, 339] on div at bounding box center [878, 341] width 79 height 363
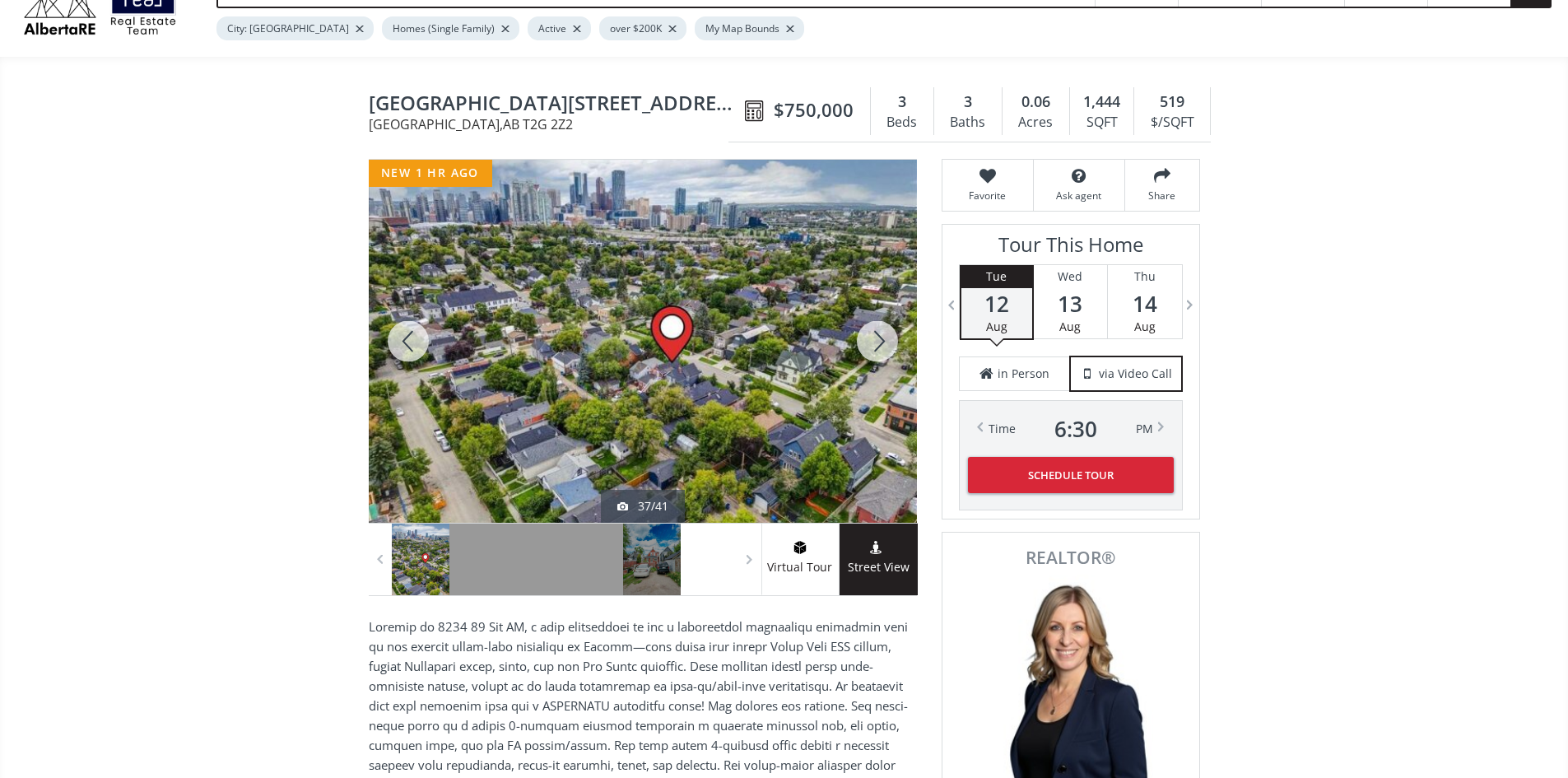
click at [877, 339] on div at bounding box center [878, 341] width 79 height 363
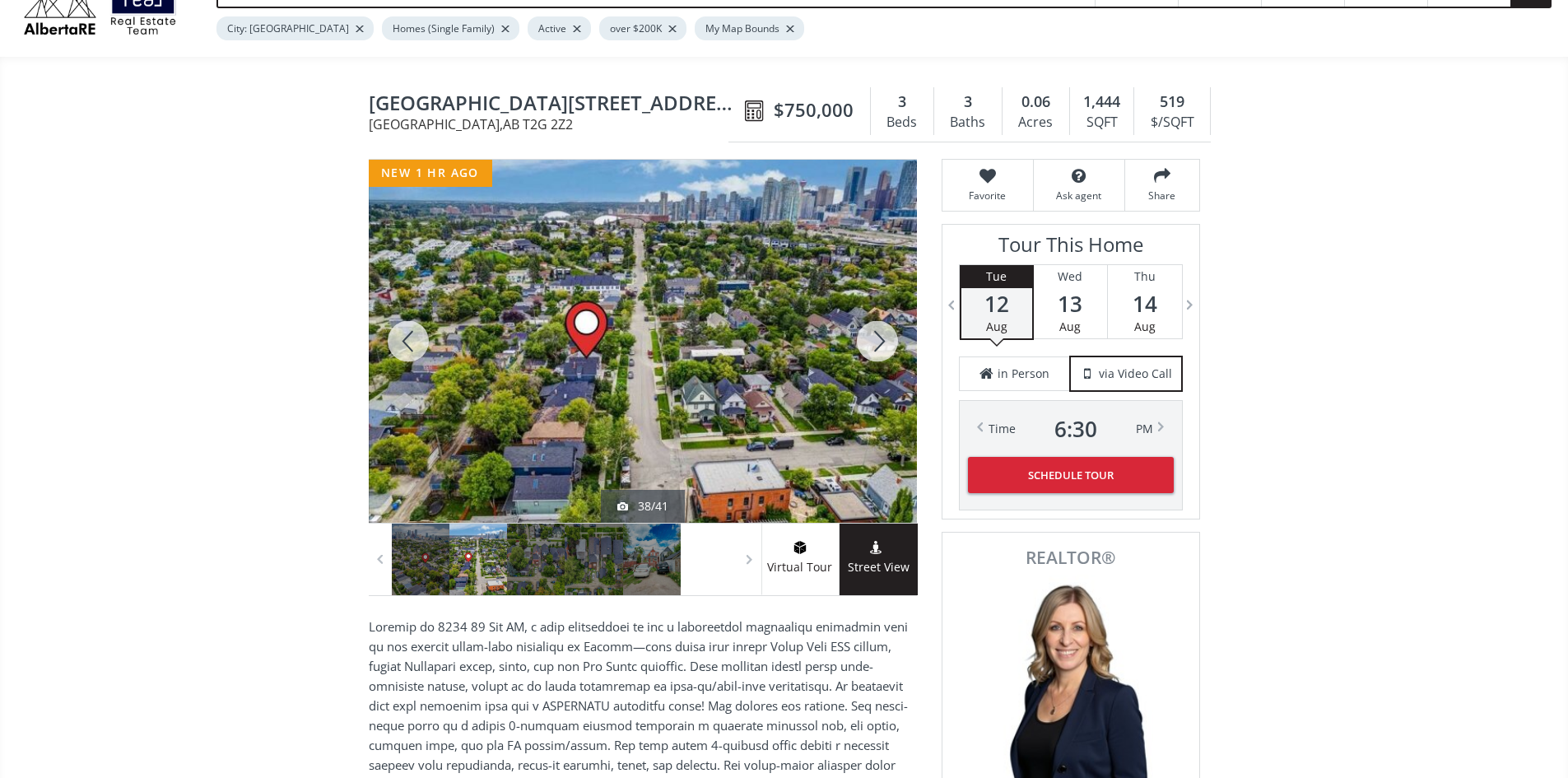
click at [877, 339] on div at bounding box center [878, 341] width 79 height 363
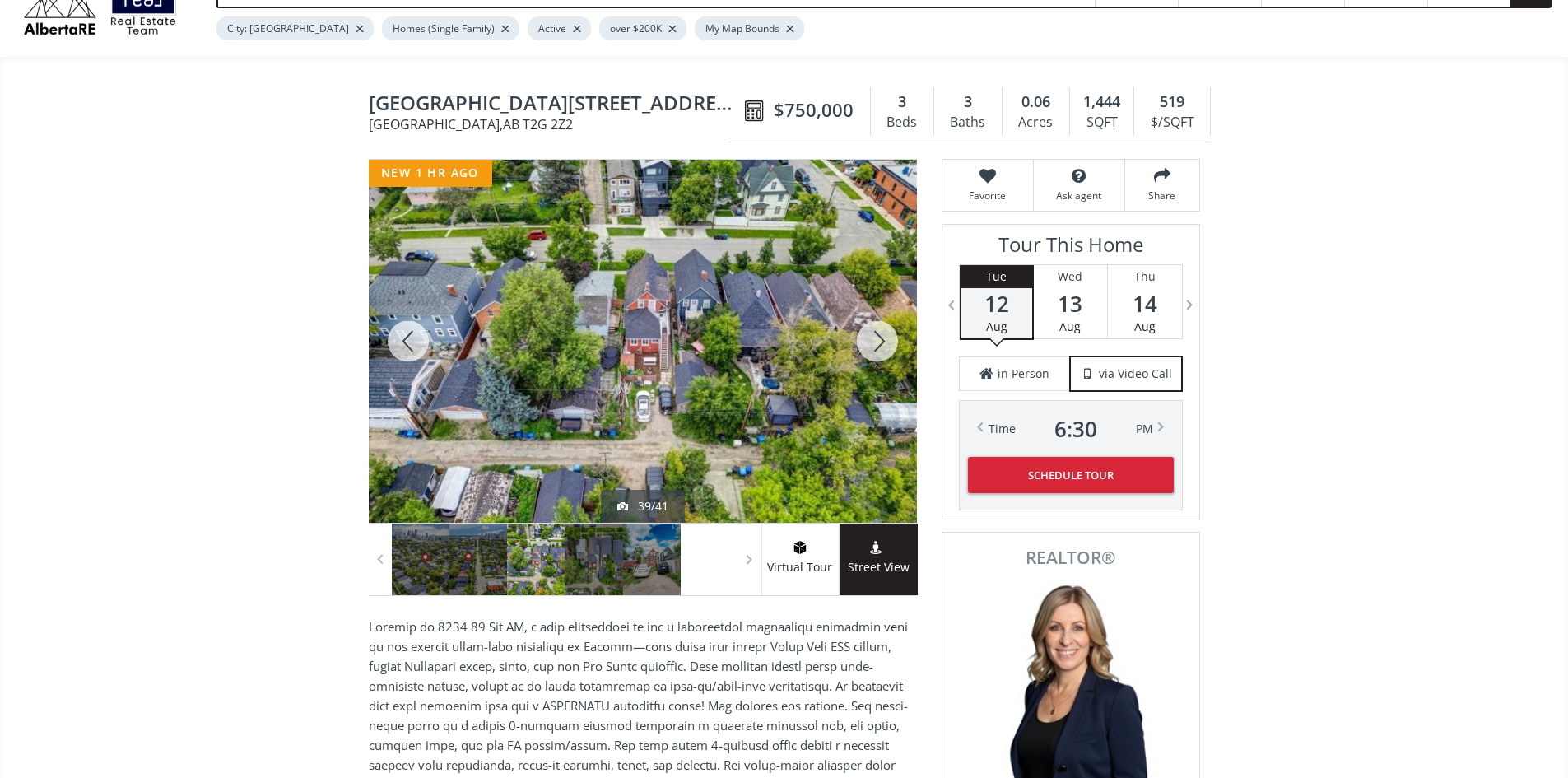
click at [877, 339] on div at bounding box center [878, 341] width 79 height 363
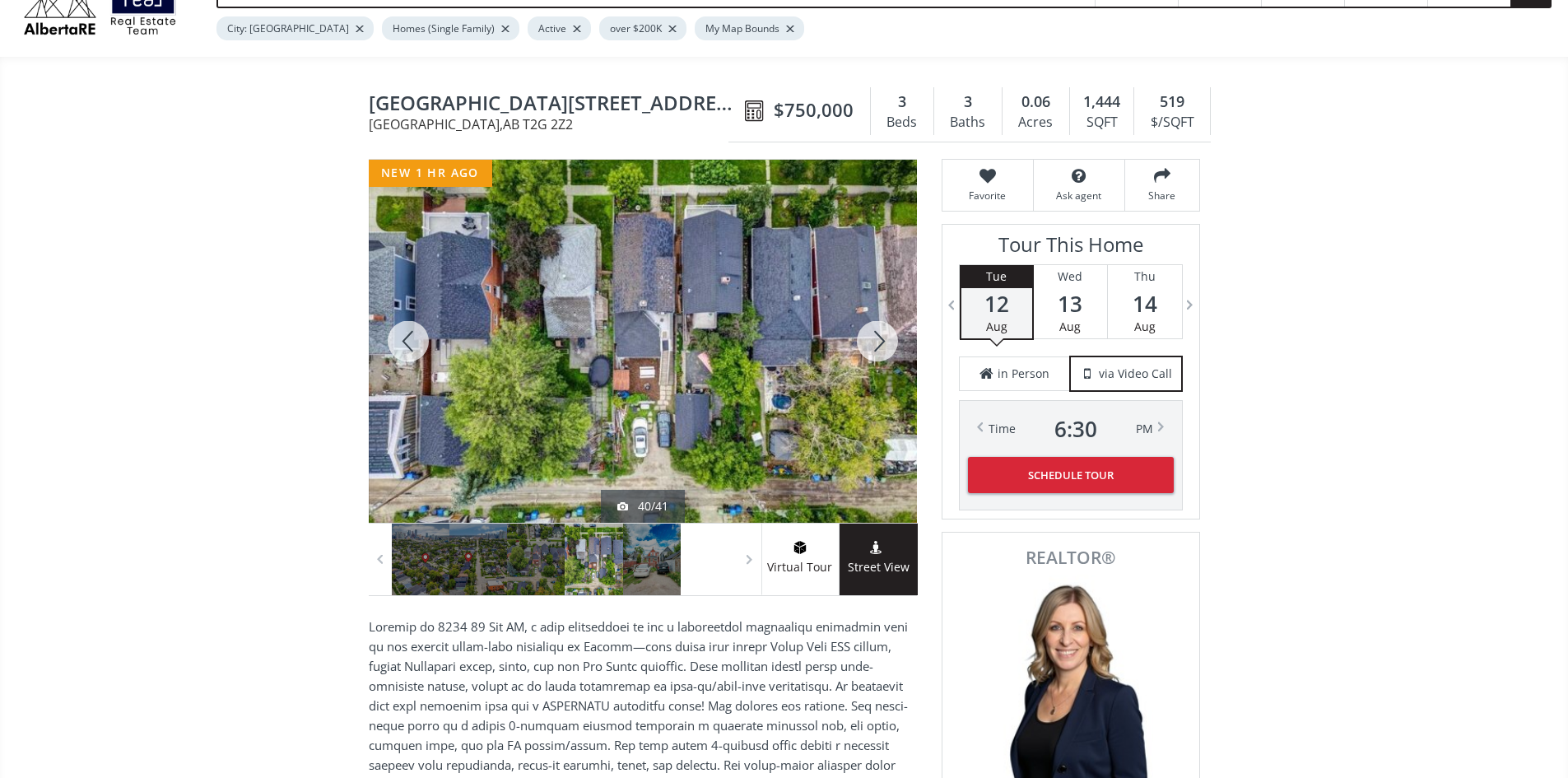
click at [877, 339] on div at bounding box center [878, 341] width 79 height 363
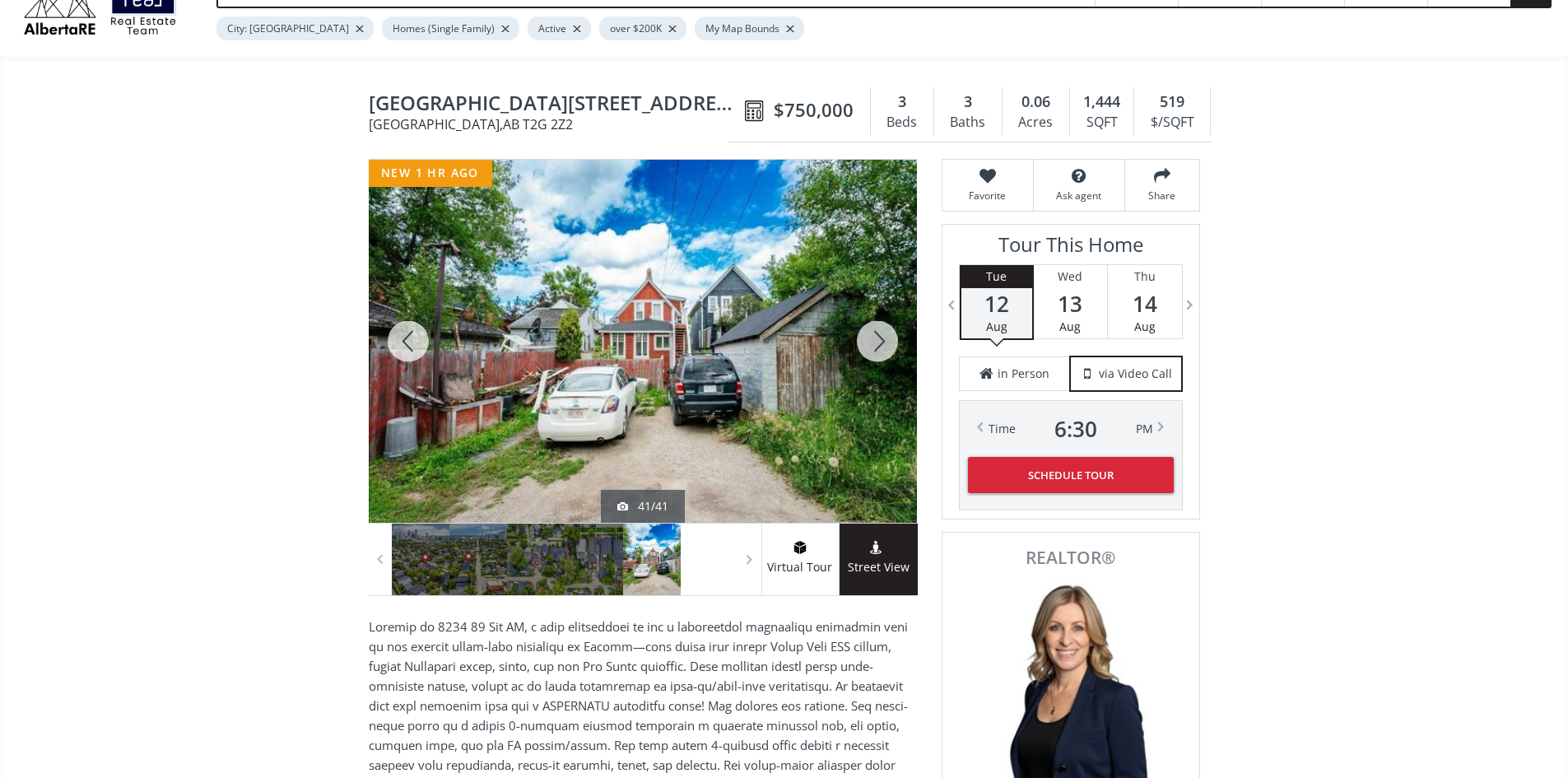
click at [877, 339] on div at bounding box center [878, 341] width 79 height 363
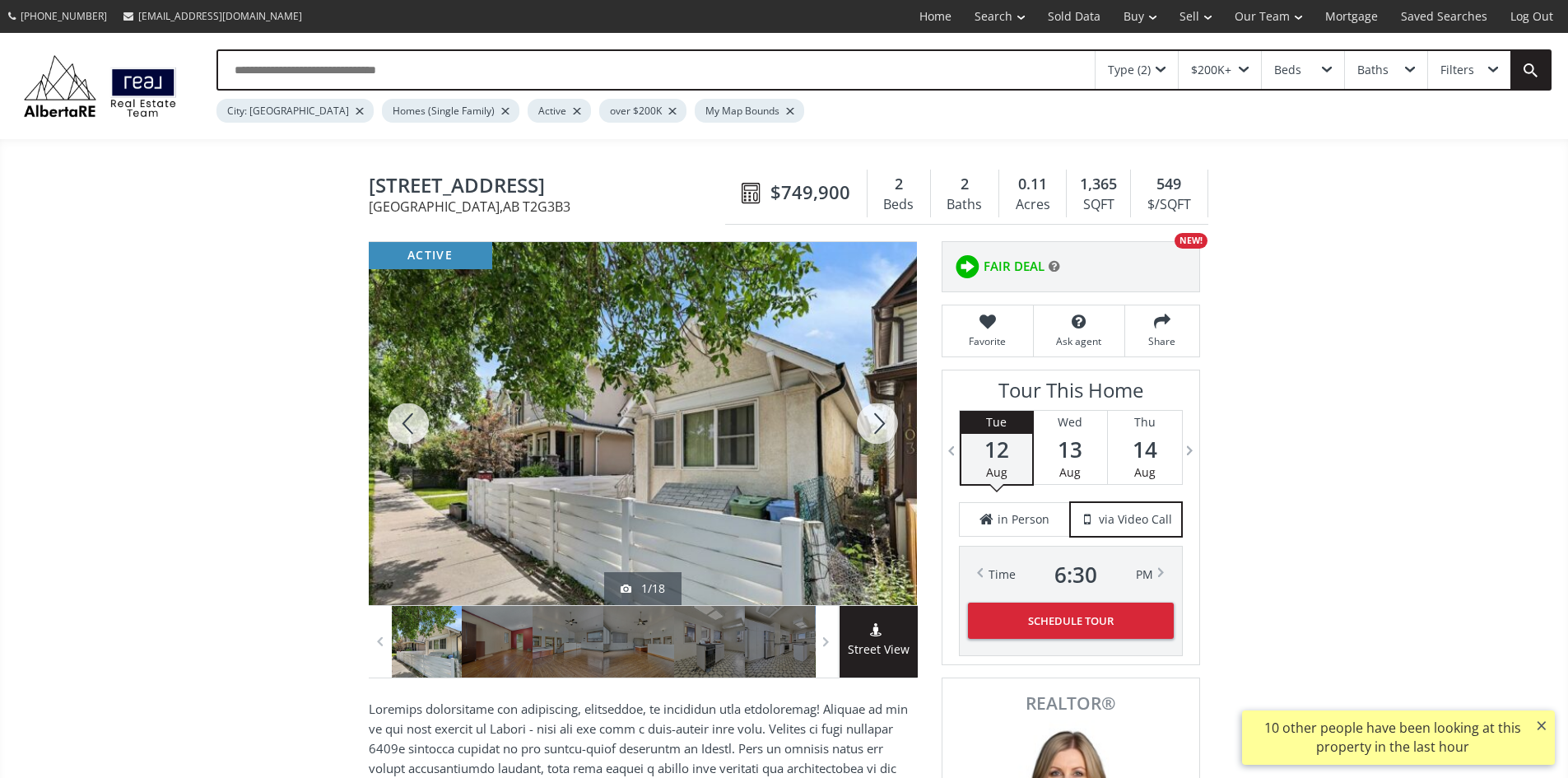
click at [871, 434] on div at bounding box center [878, 423] width 79 height 363
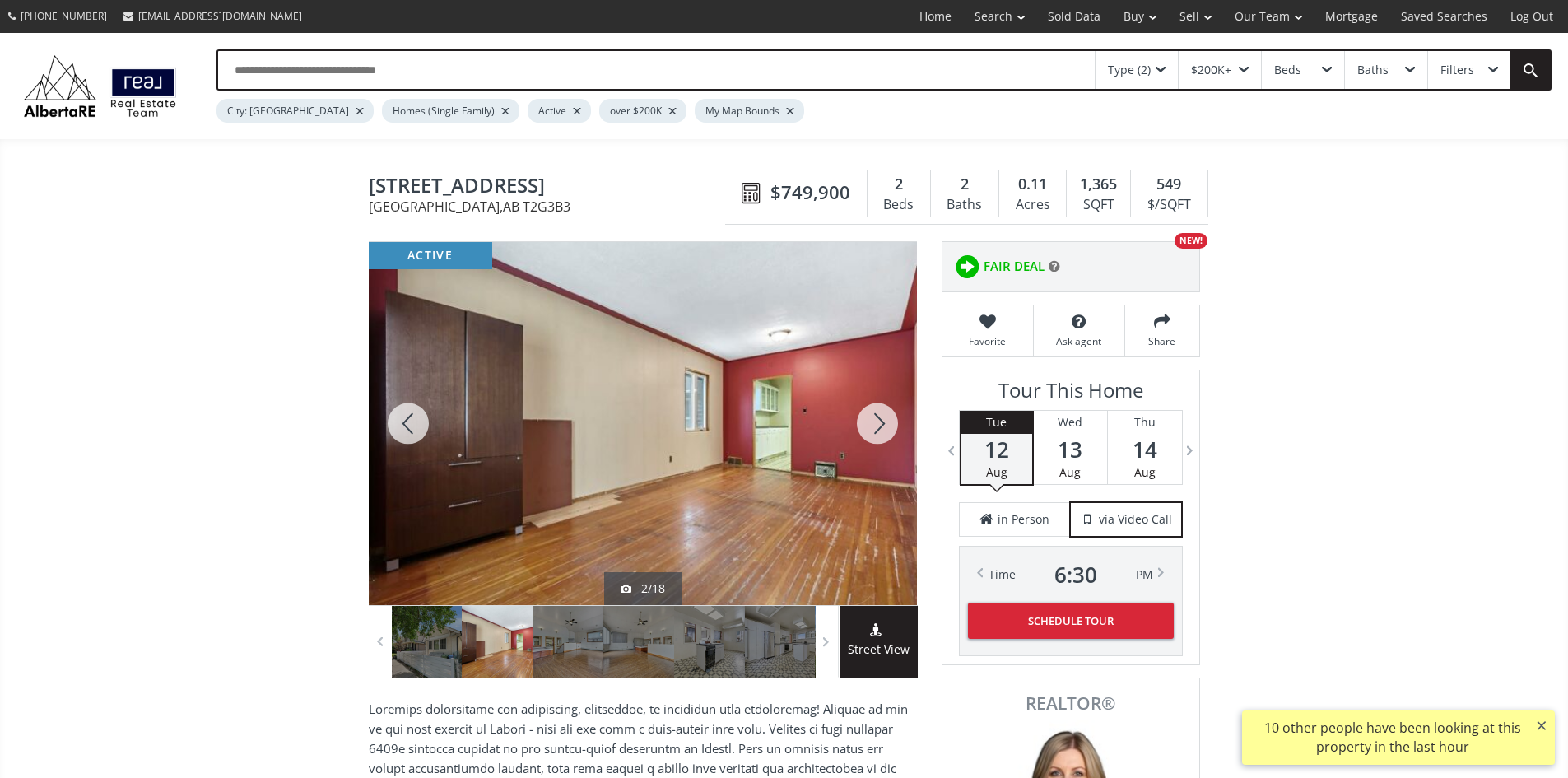
click at [872, 432] on div at bounding box center [878, 423] width 79 height 363
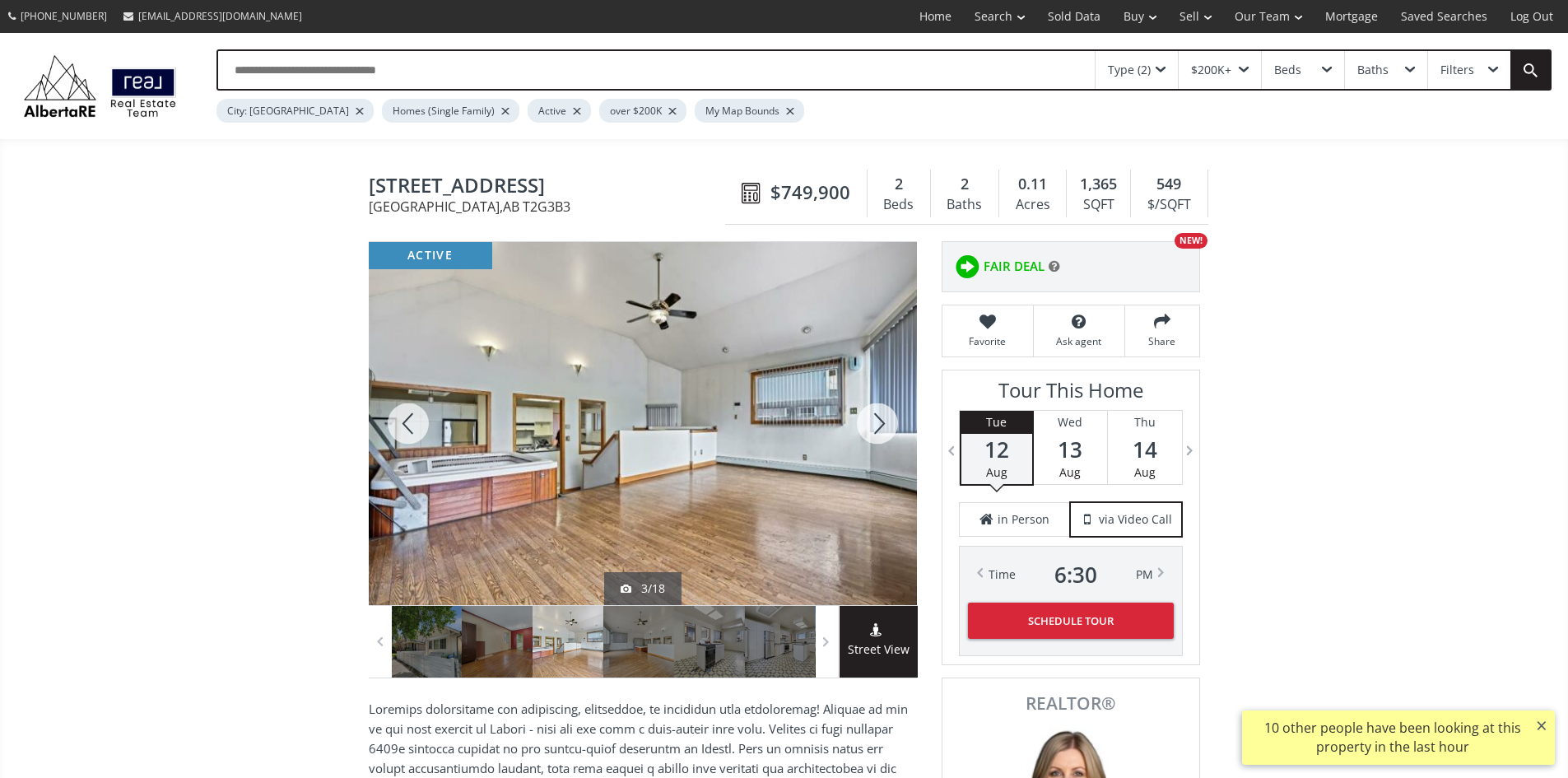
click at [874, 430] on div at bounding box center [878, 423] width 79 height 363
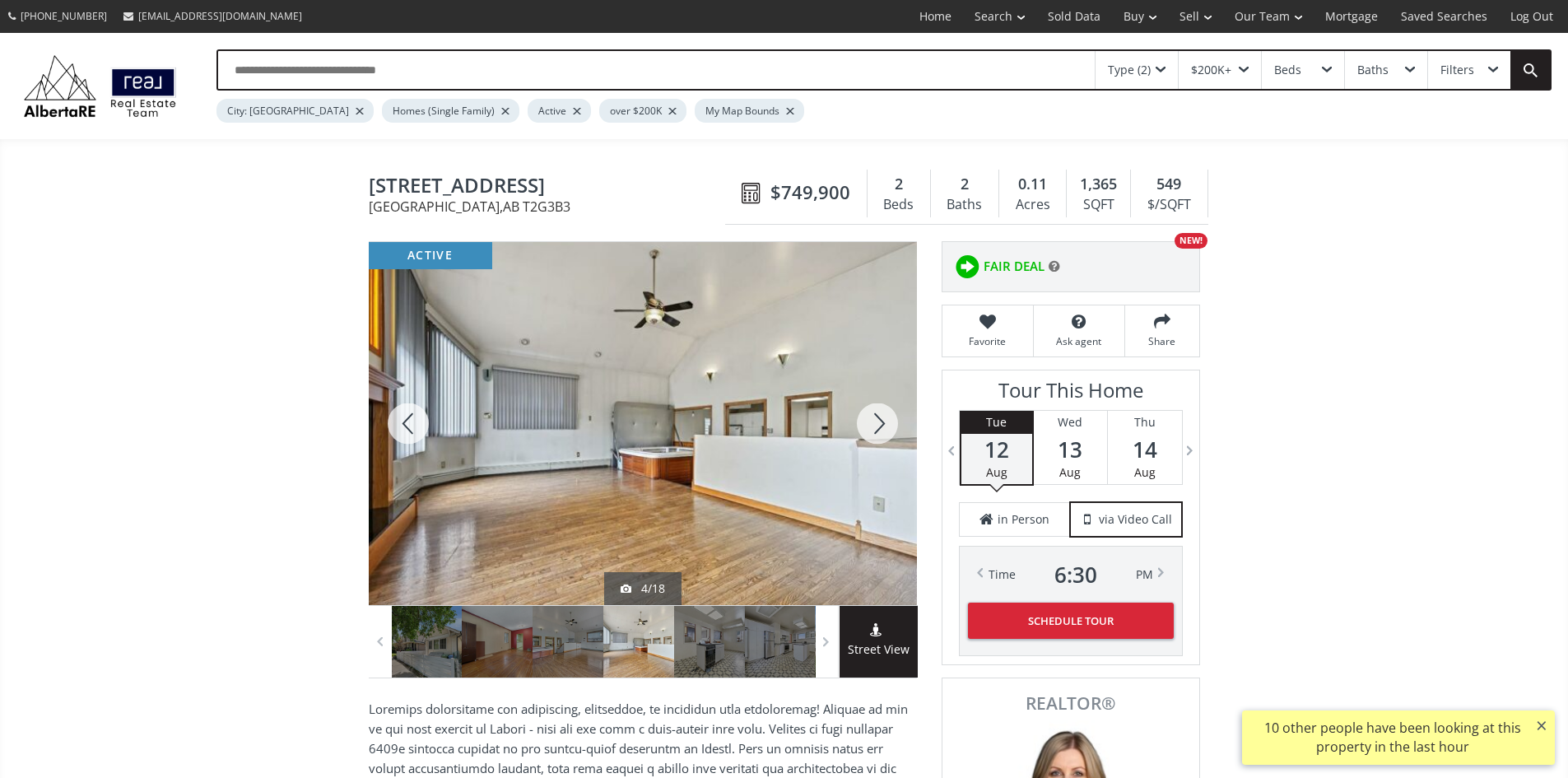
click at [875, 429] on div at bounding box center [878, 423] width 79 height 363
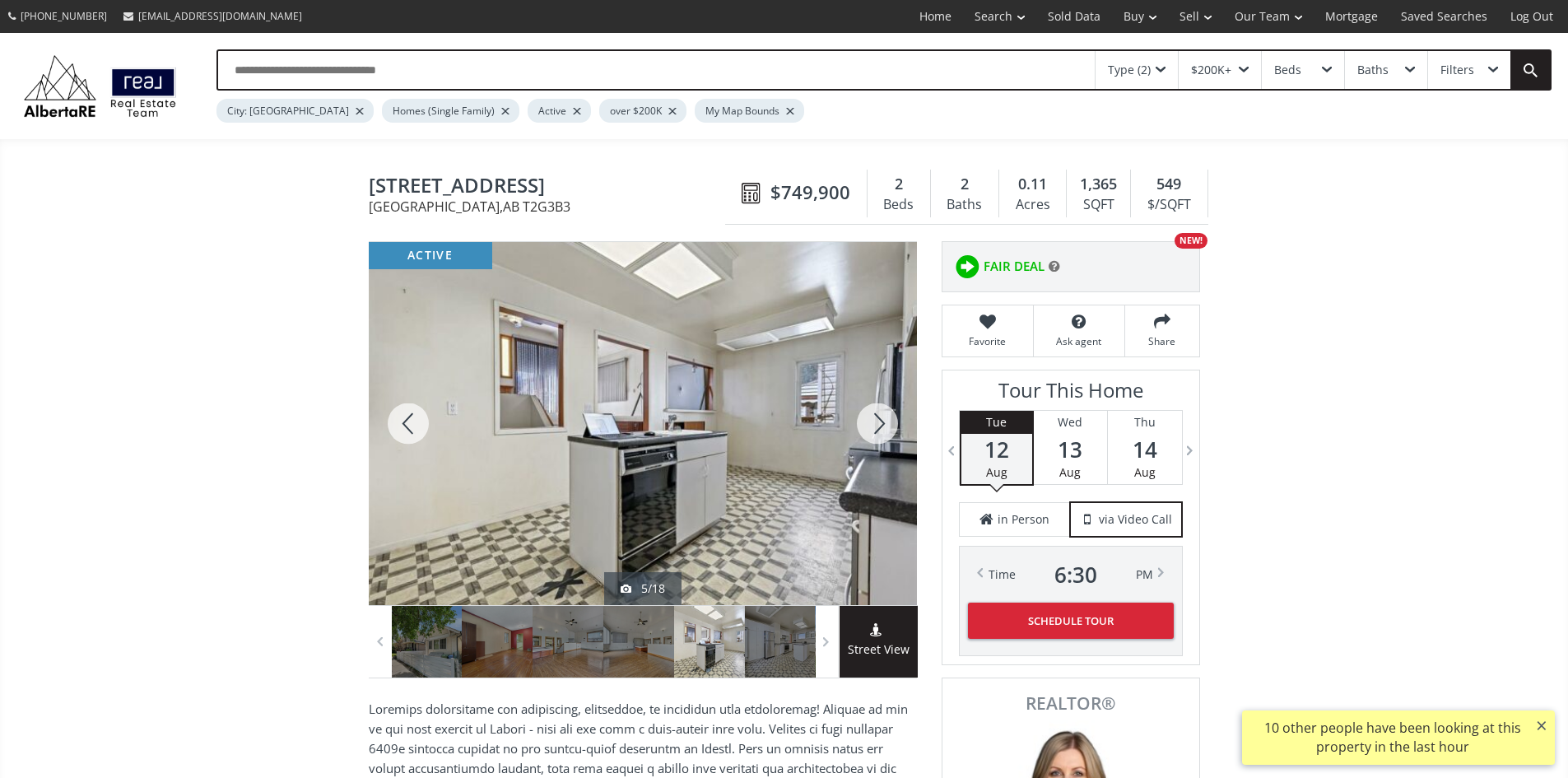
click at [875, 429] on div at bounding box center [878, 423] width 79 height 363
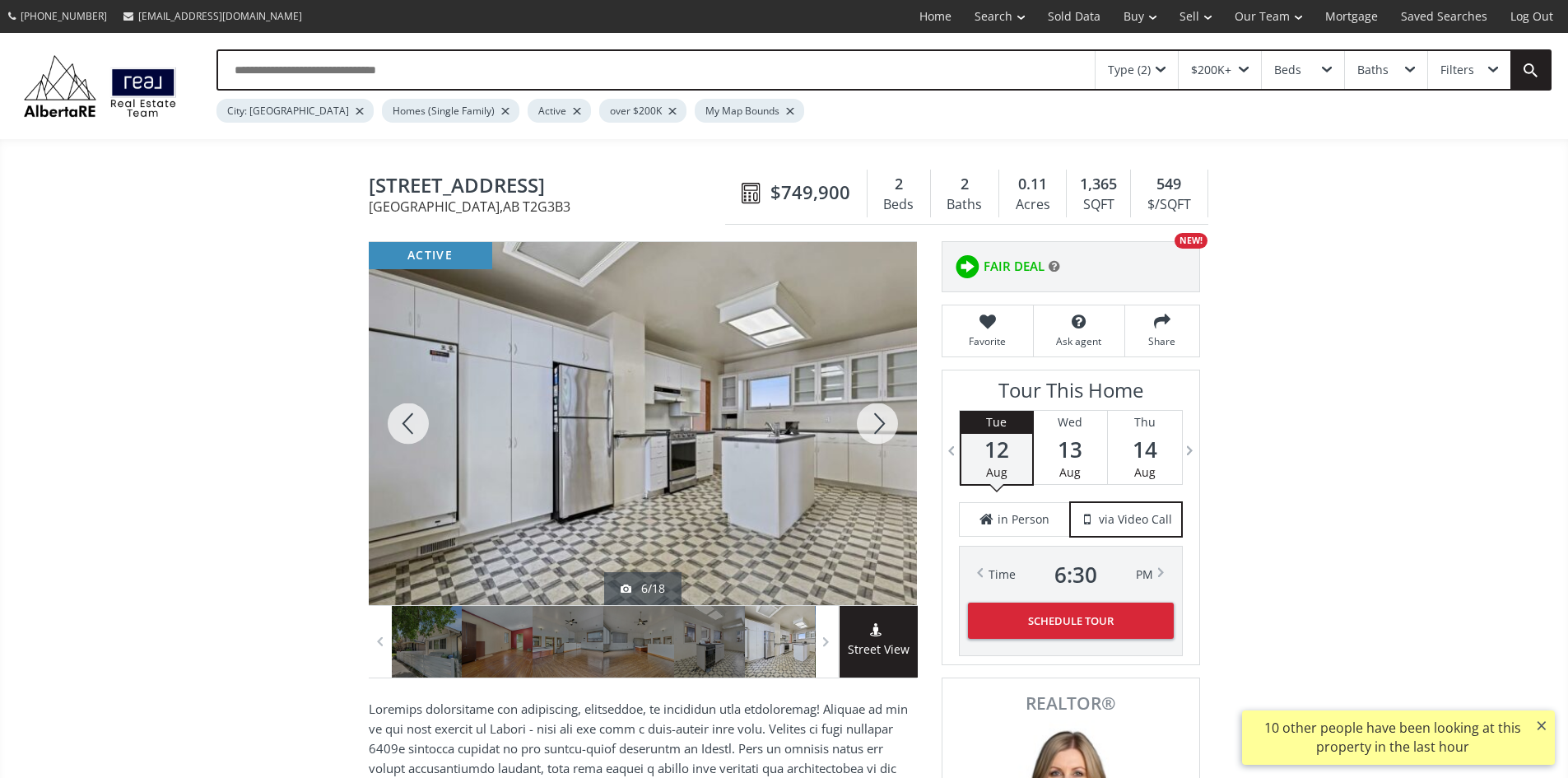
click at [875, 429] on div at bounding box center [878, 423] width 79 height 363
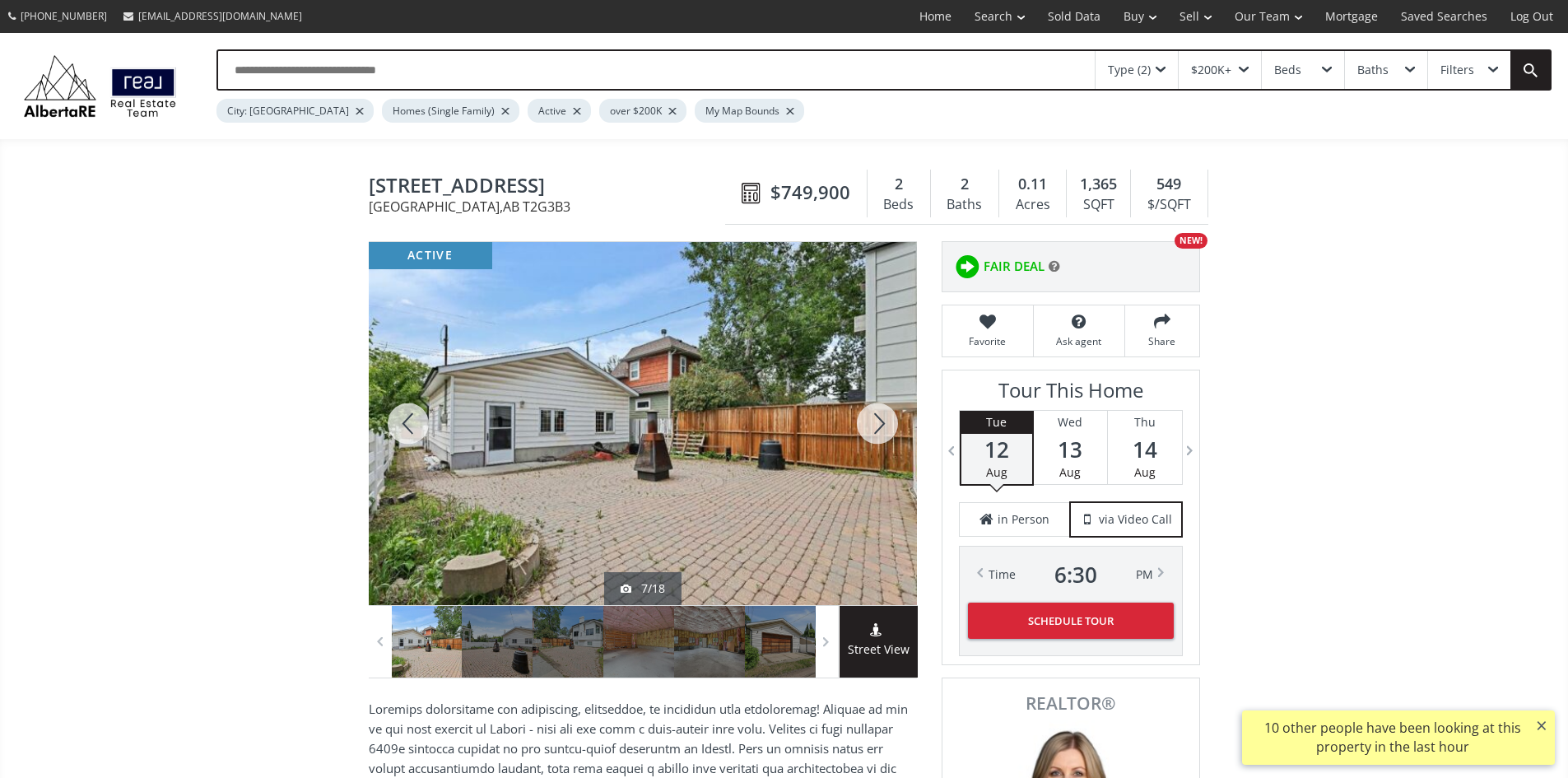
click at [875, 428] on div at bounding box center [878, 423] width 79 height 363
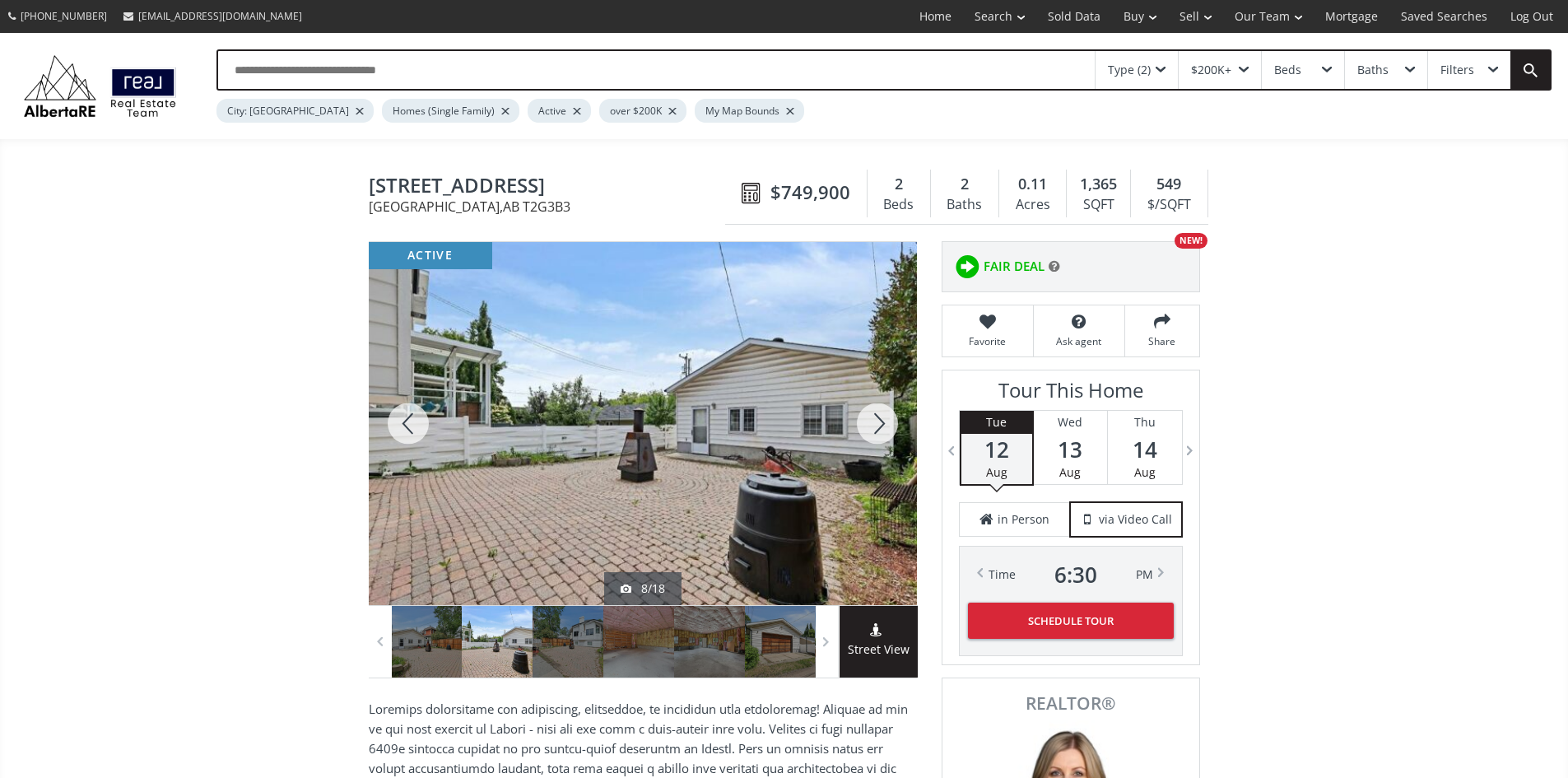
click at [875, 428] on div at bounding box center [878, 423] width 79 height 363
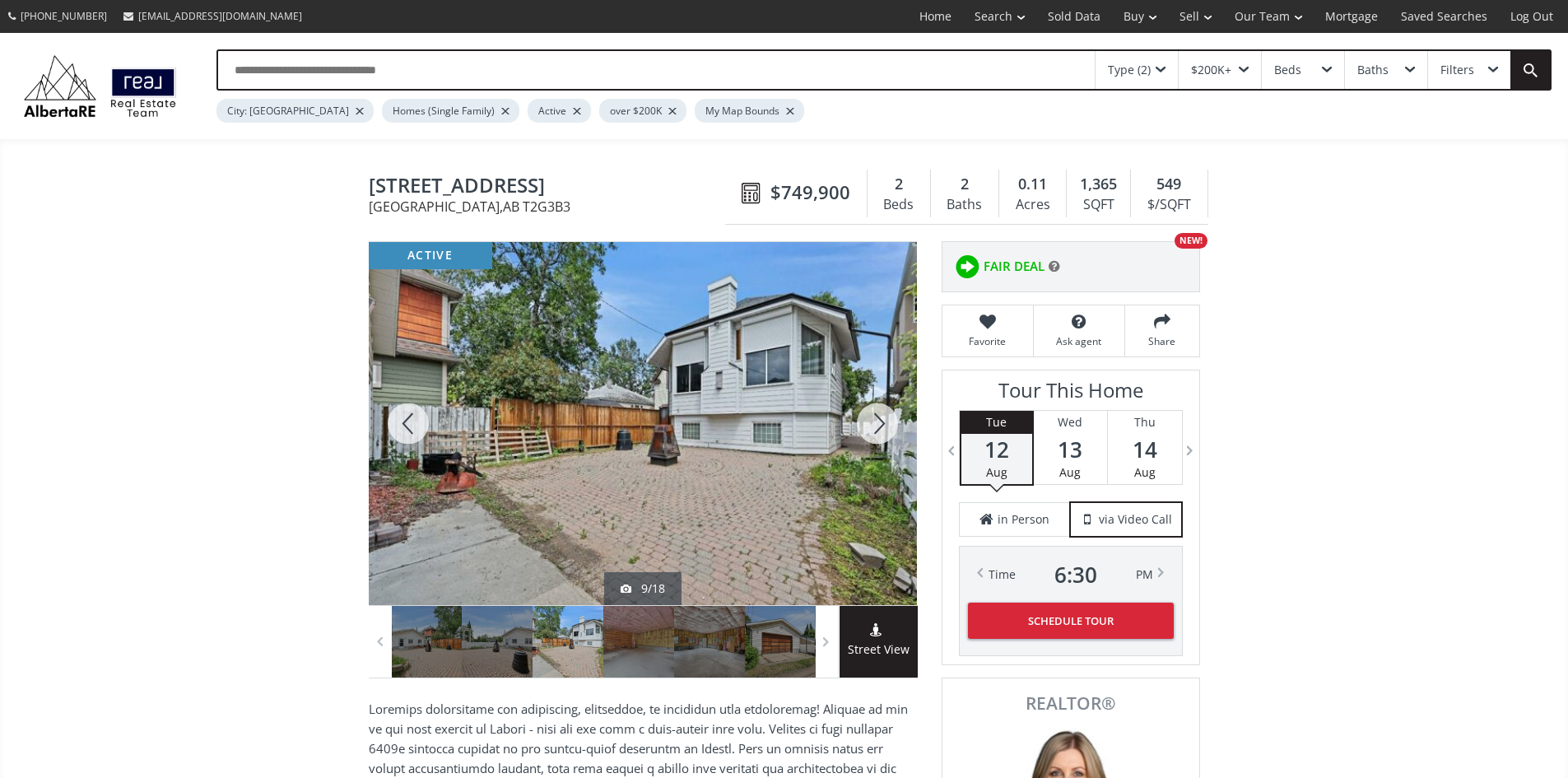
click at [875, 428] on div at bounding box center [878, 423] width 79 height 363
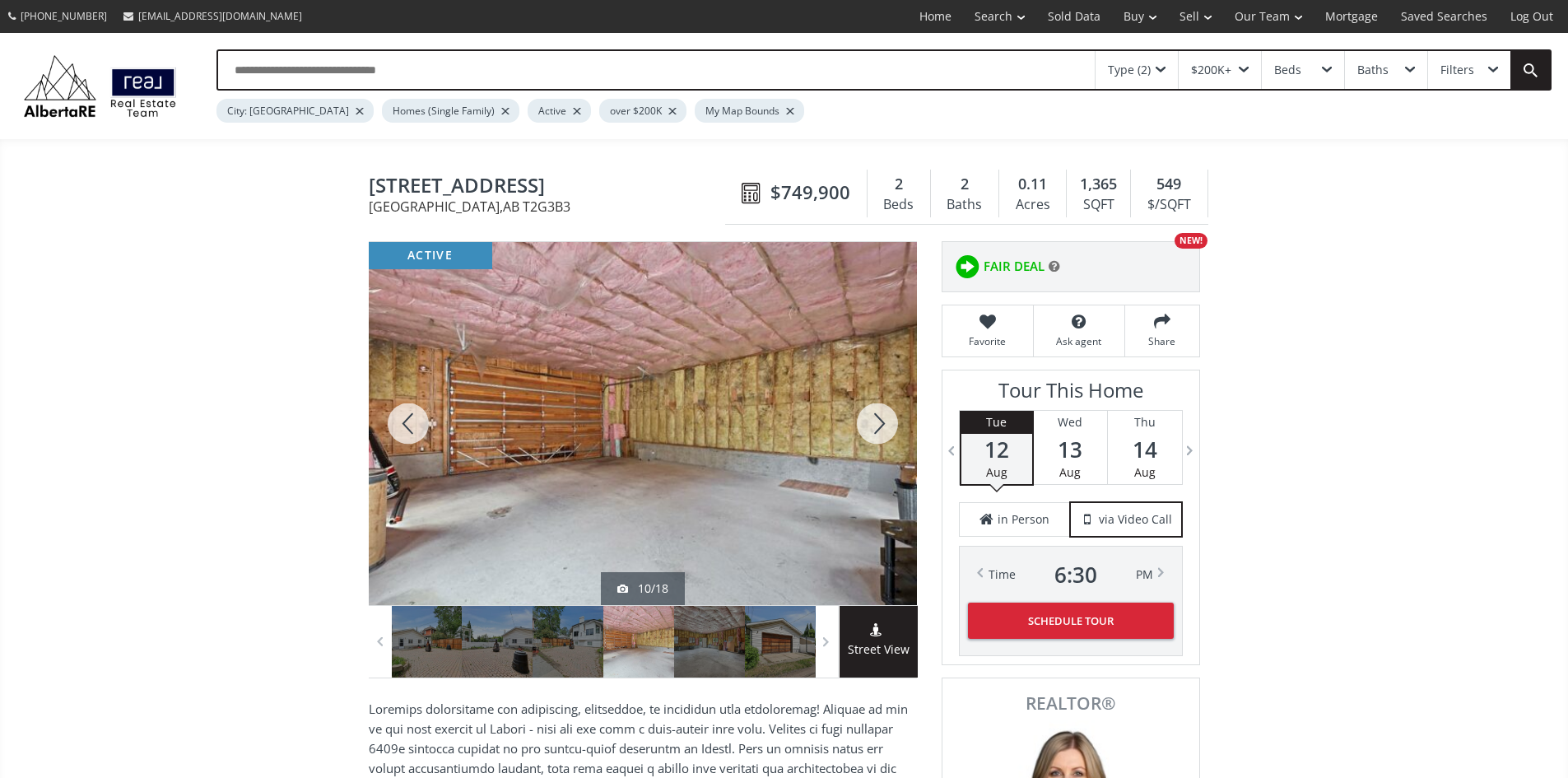
click at [875, 428] on div at bounding box center [878, 423] width 79 height 363
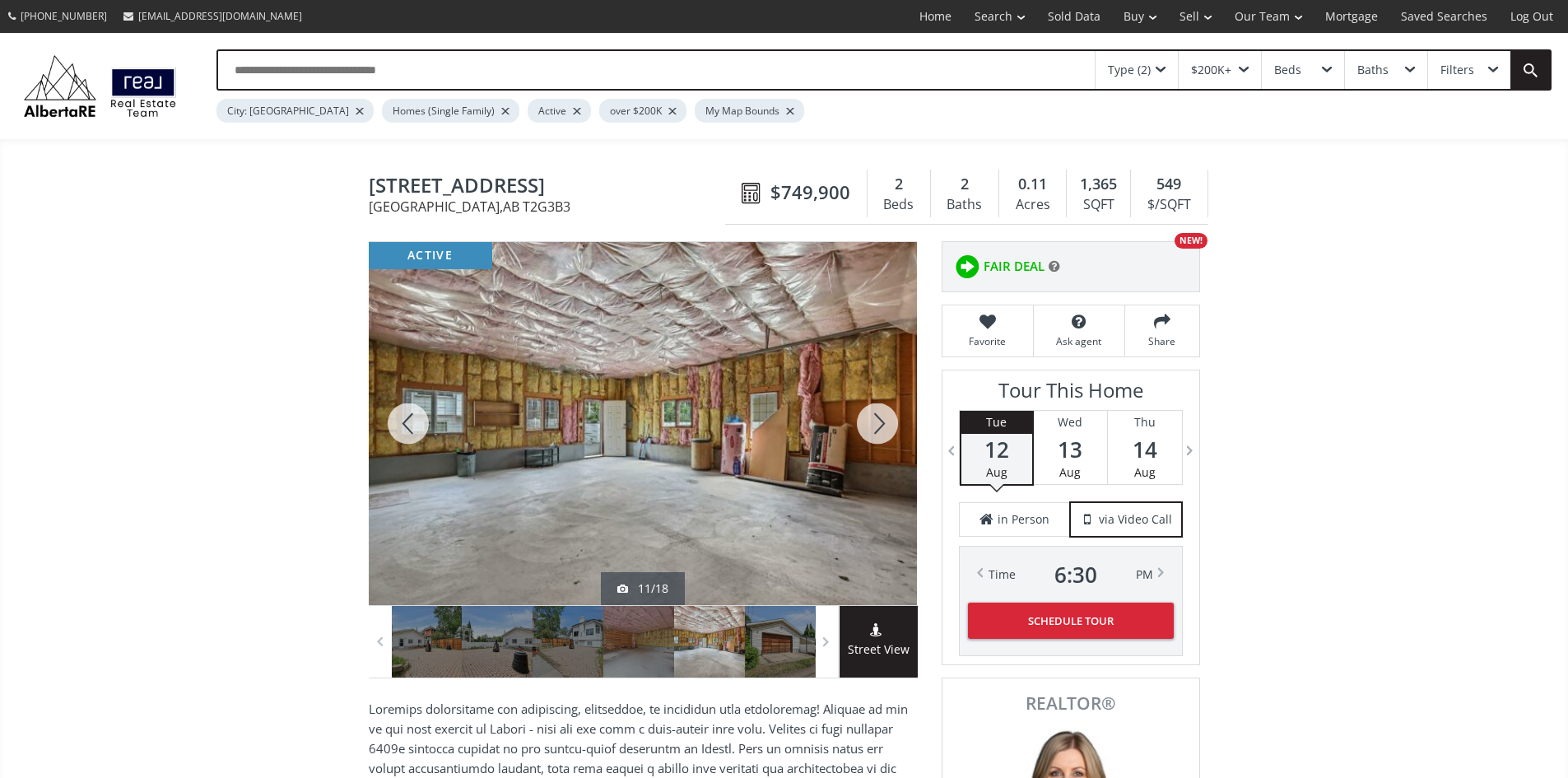
click at [875, 428] on div at bounding box center [878, 423] width 79 height 363
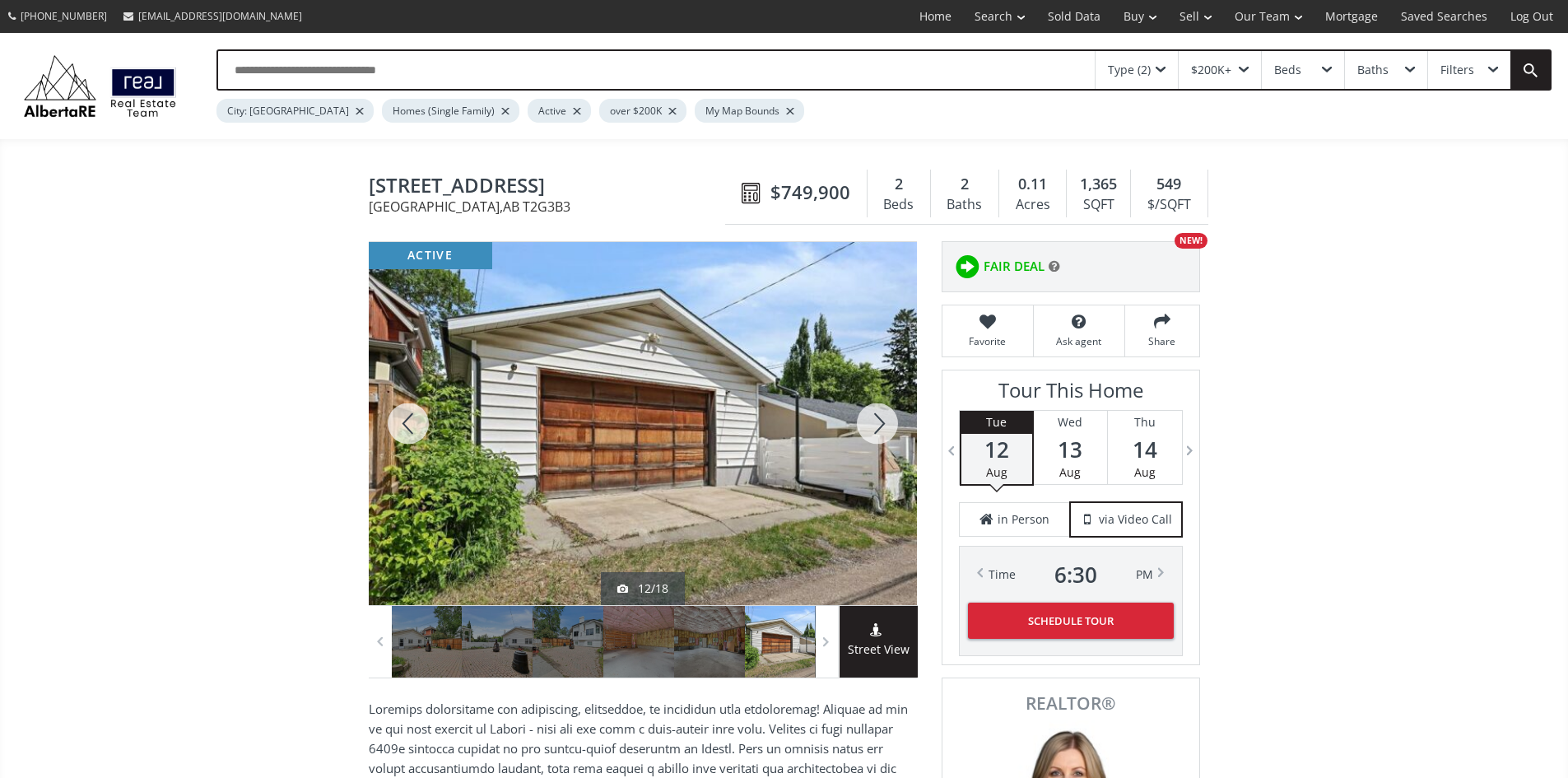
click at [875, 428] on div at bounding box center [878, 423] width 79 height 363
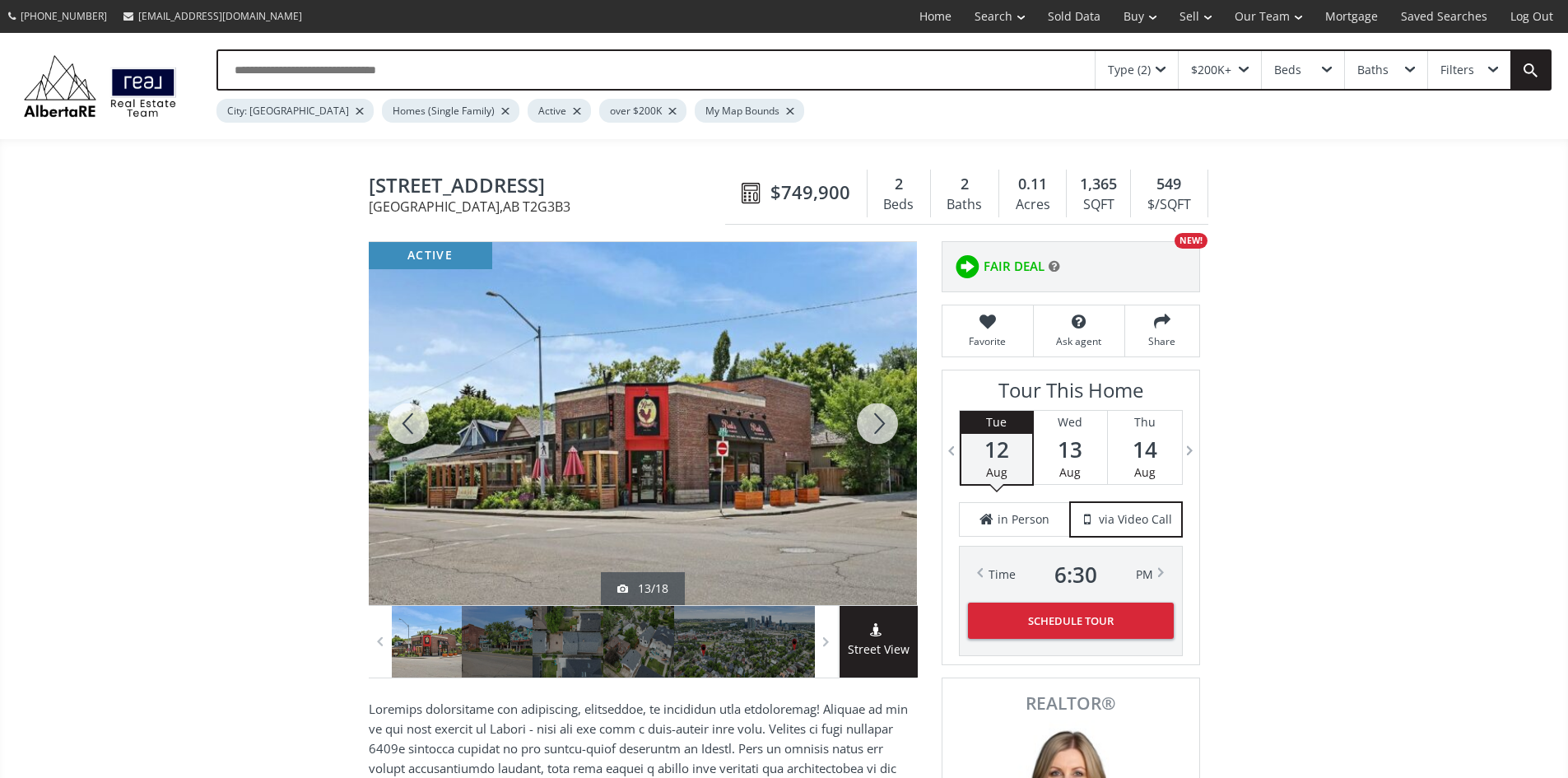
click at [869, 426] on div at bounding box center [878, 423] width 79 height 363
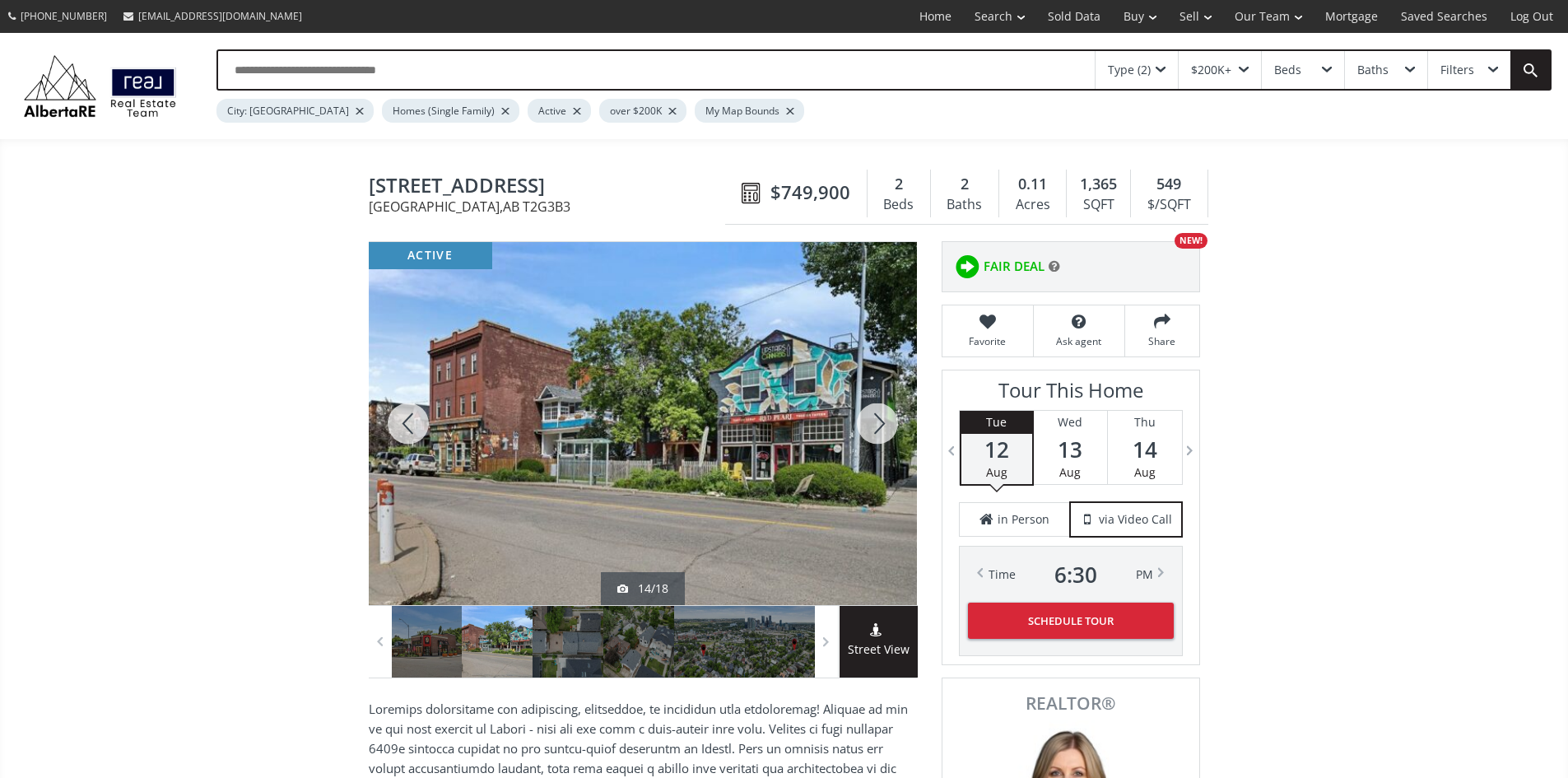
click at [892, 426] on div at bounding box center [878, 423] width 79 height 363
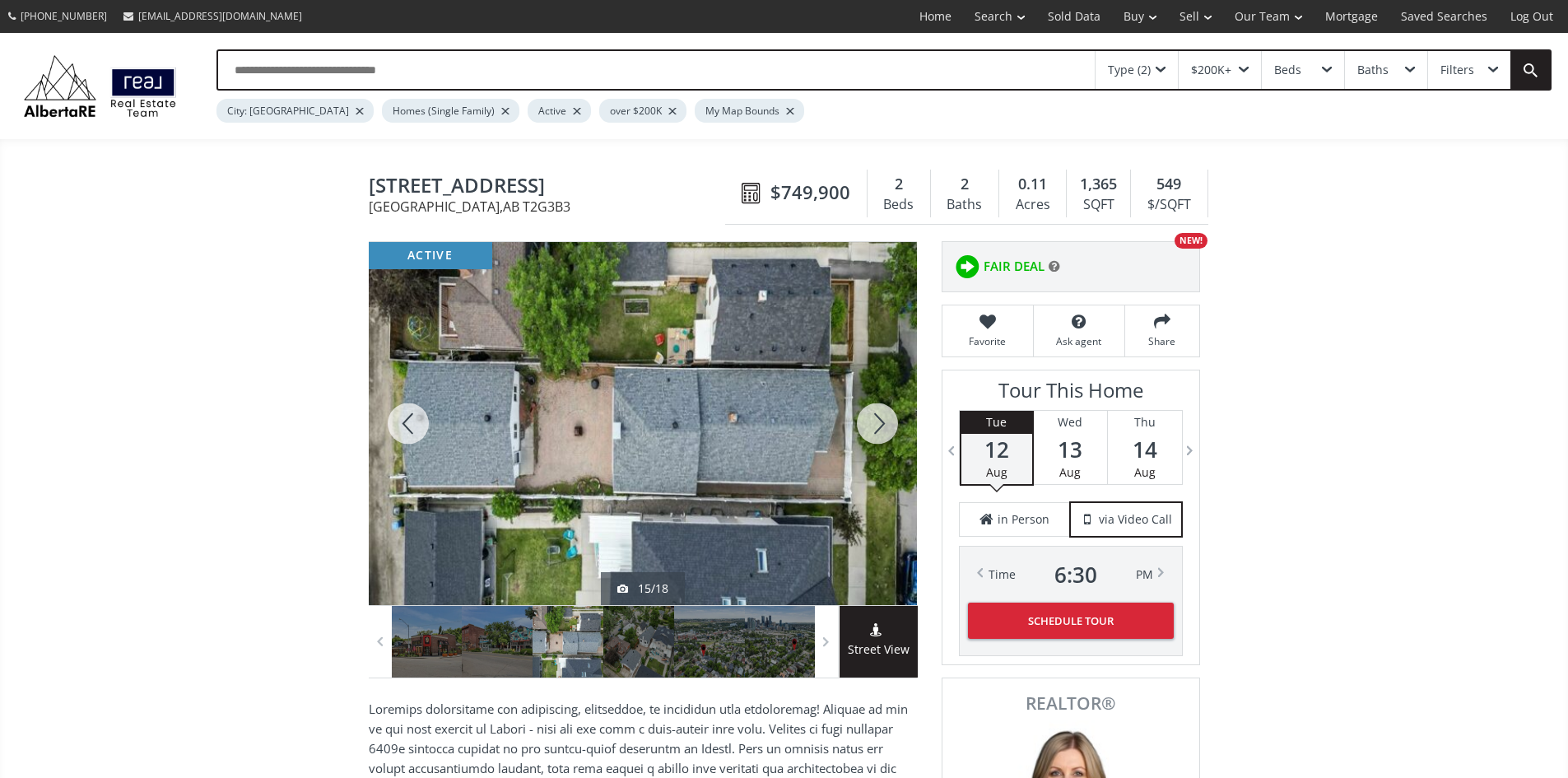
click at [892, 426] on div at bounding box center [878, 423] width 79 height 363
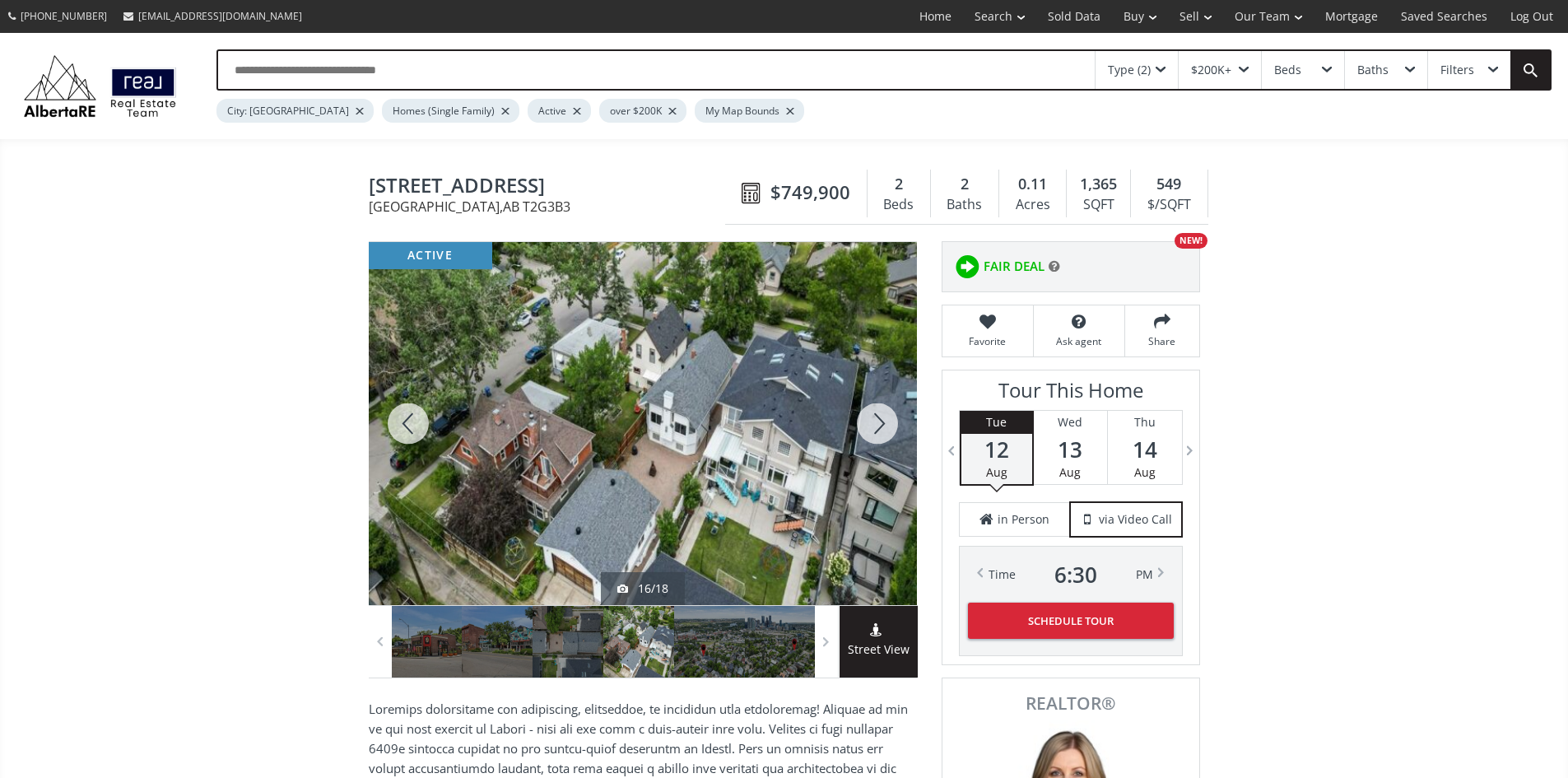
click at [869, 427] on div at bounding box center [878, 423] width 79 height 363
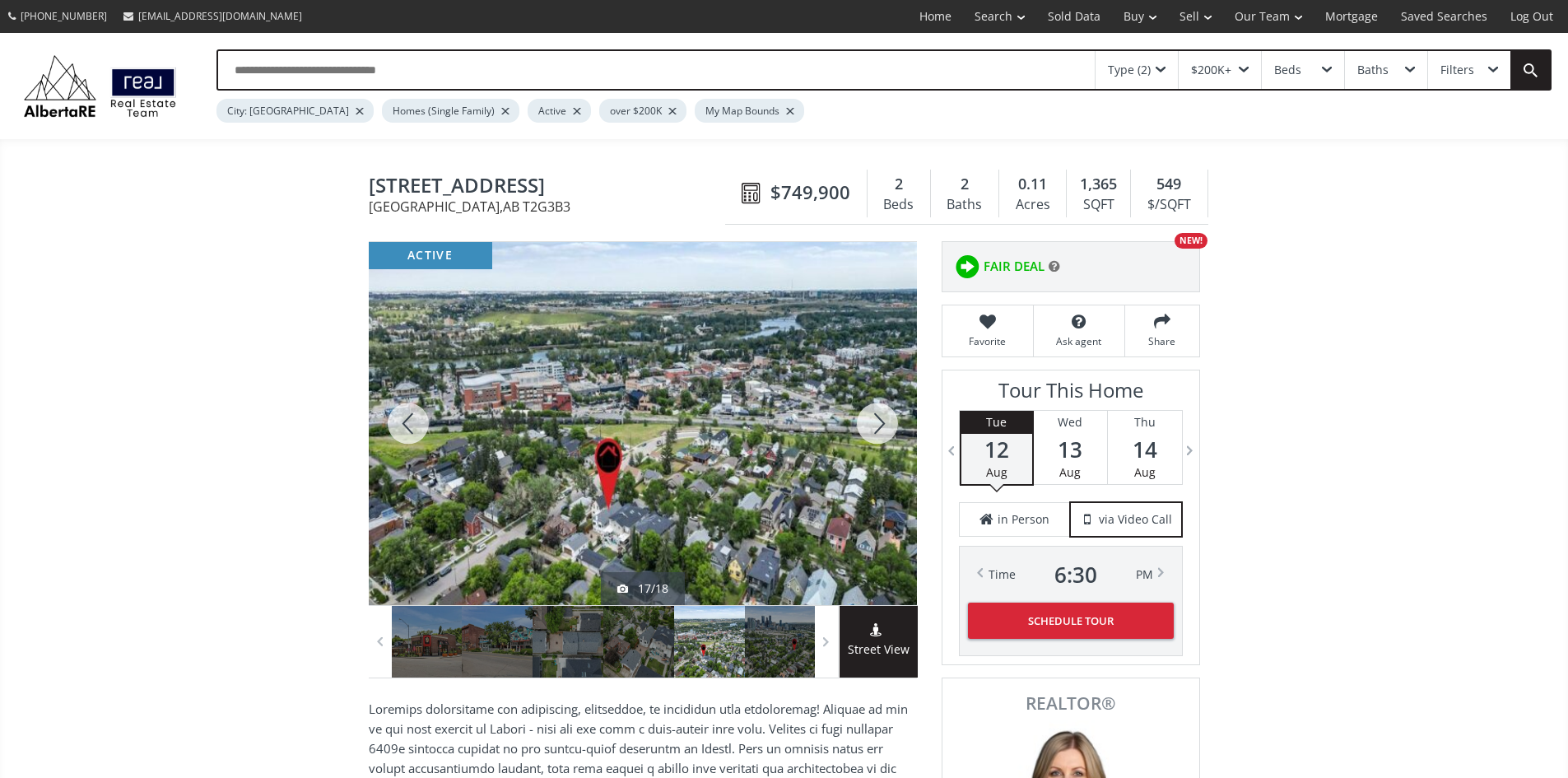
click at [869, 427] on div at bounding box center [878, 423] width 79 height 363
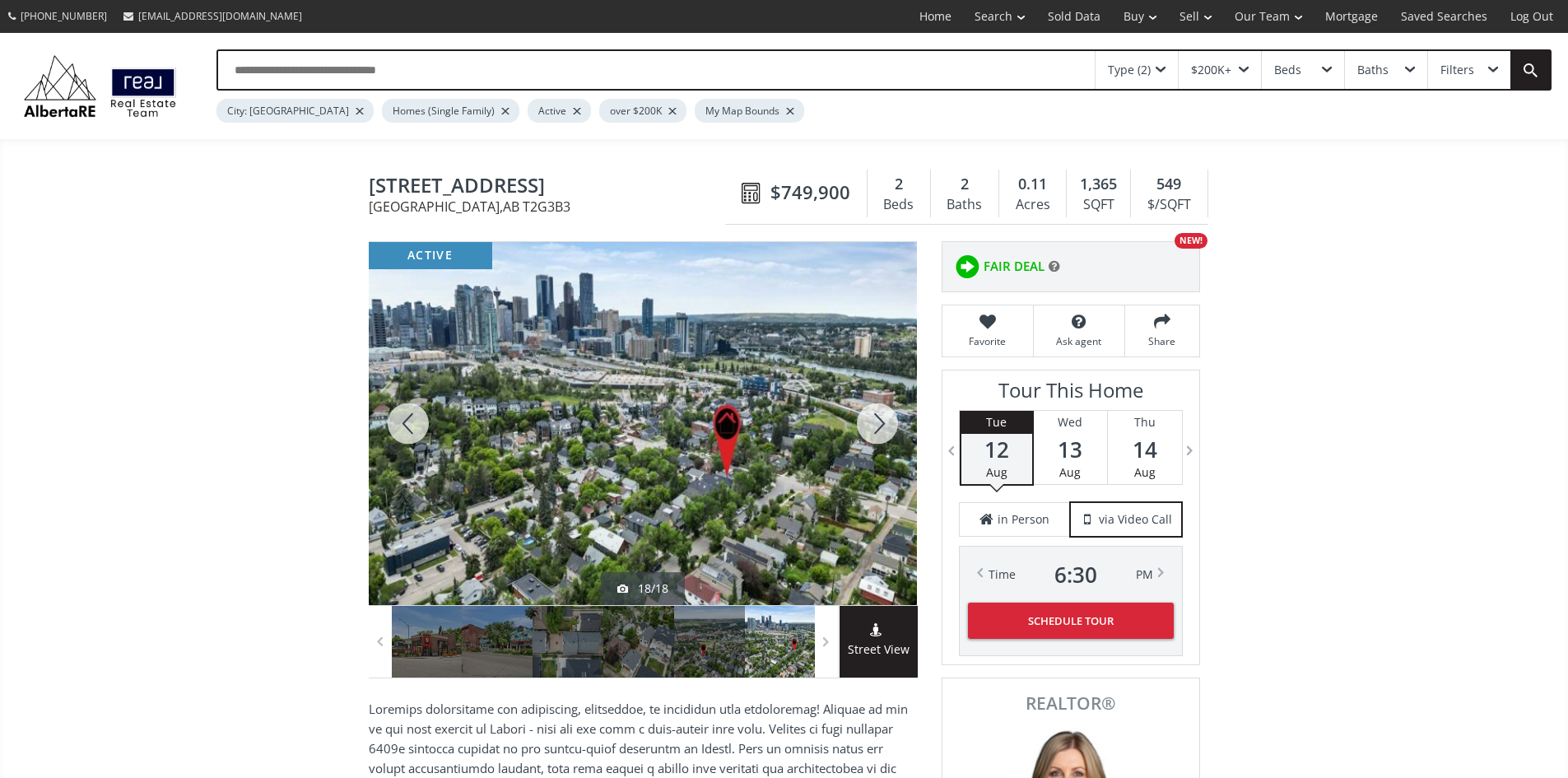
click at [869, 427] on div at bounding box center [878, 423] width 79 height 363
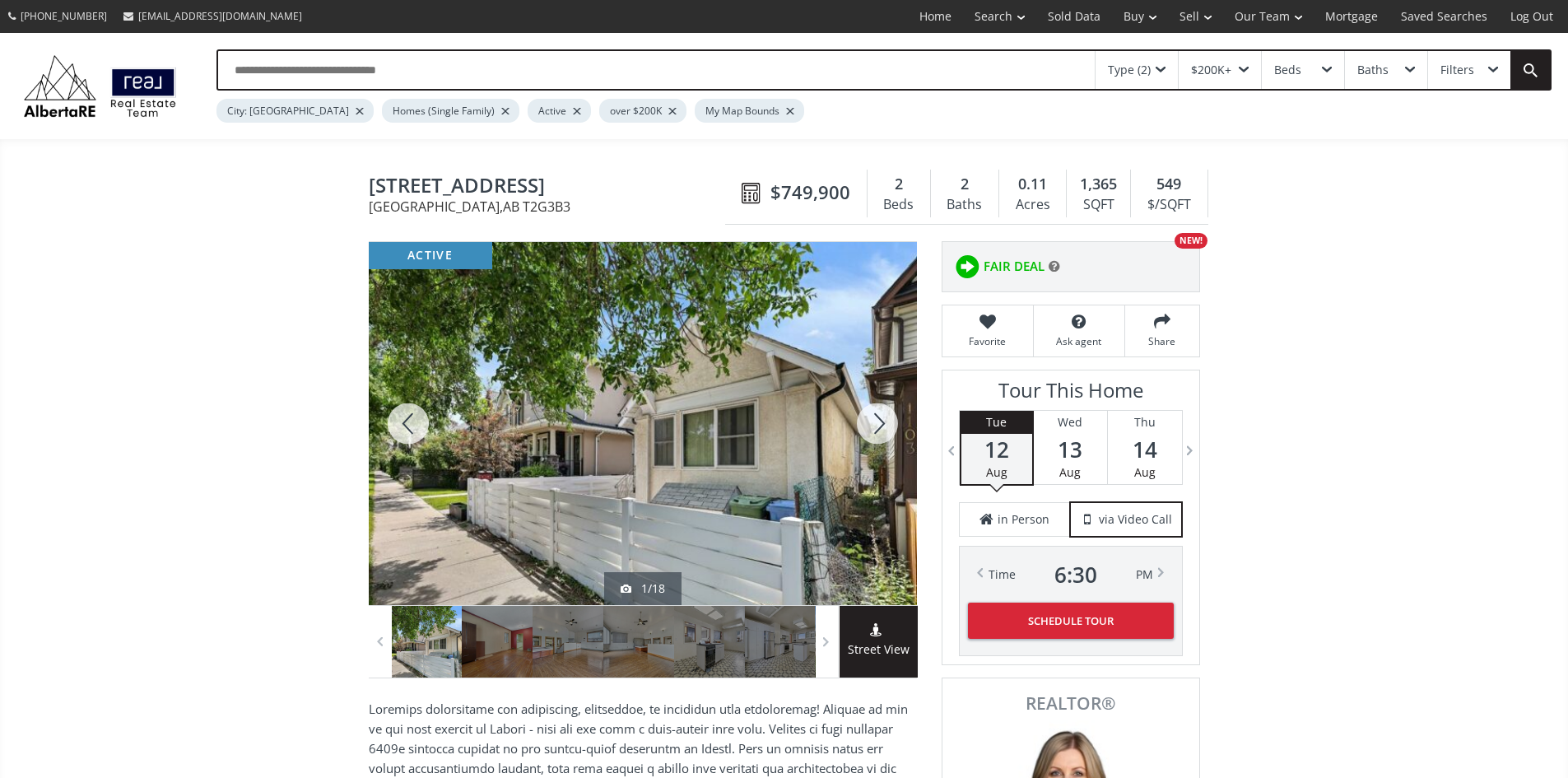
click at [869, 428] on div at bounding box center [878, 423] width 79 height 363
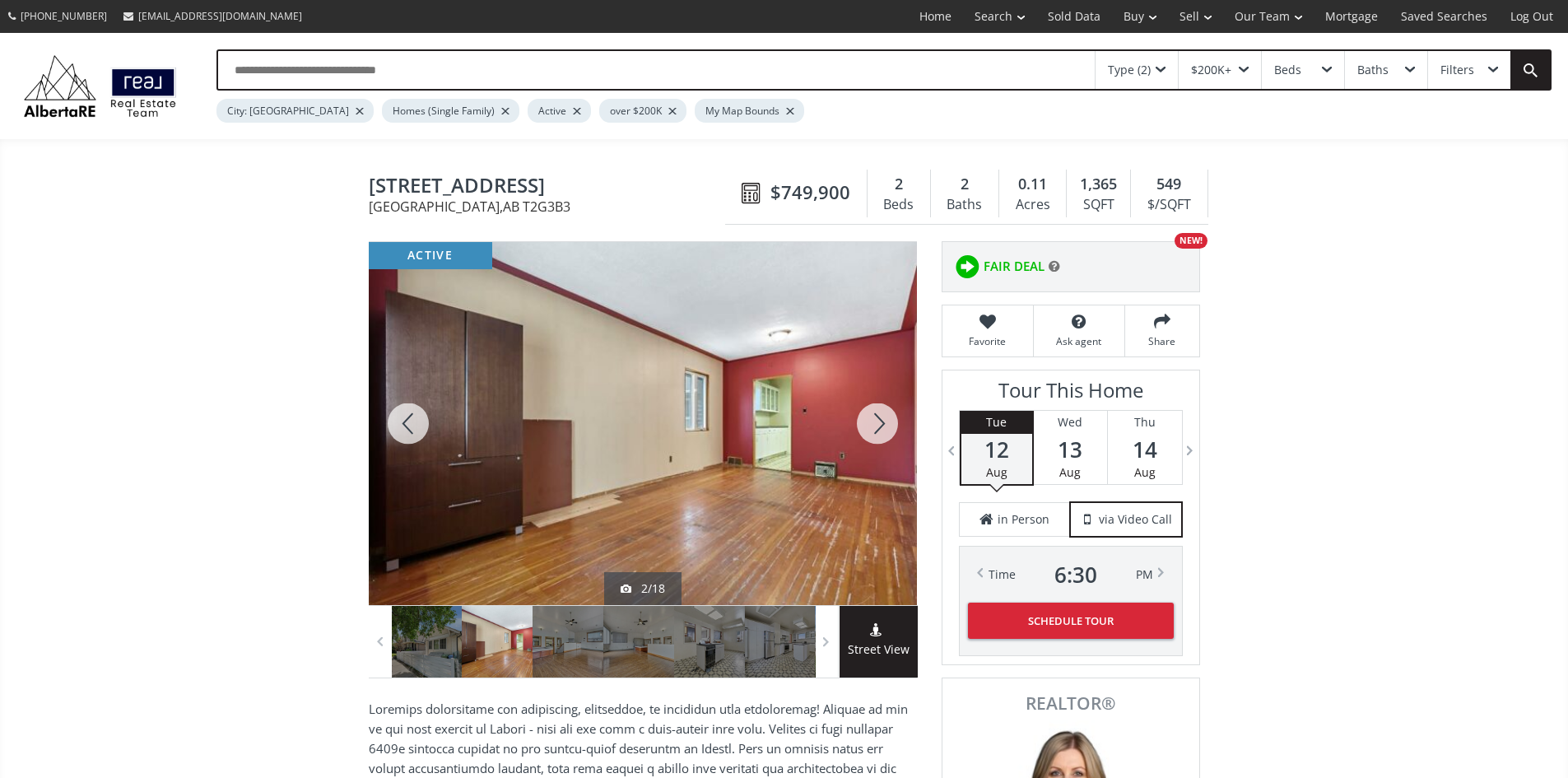
click at [859, 641] on span at bounding box center [878, 632] width 78 height 17
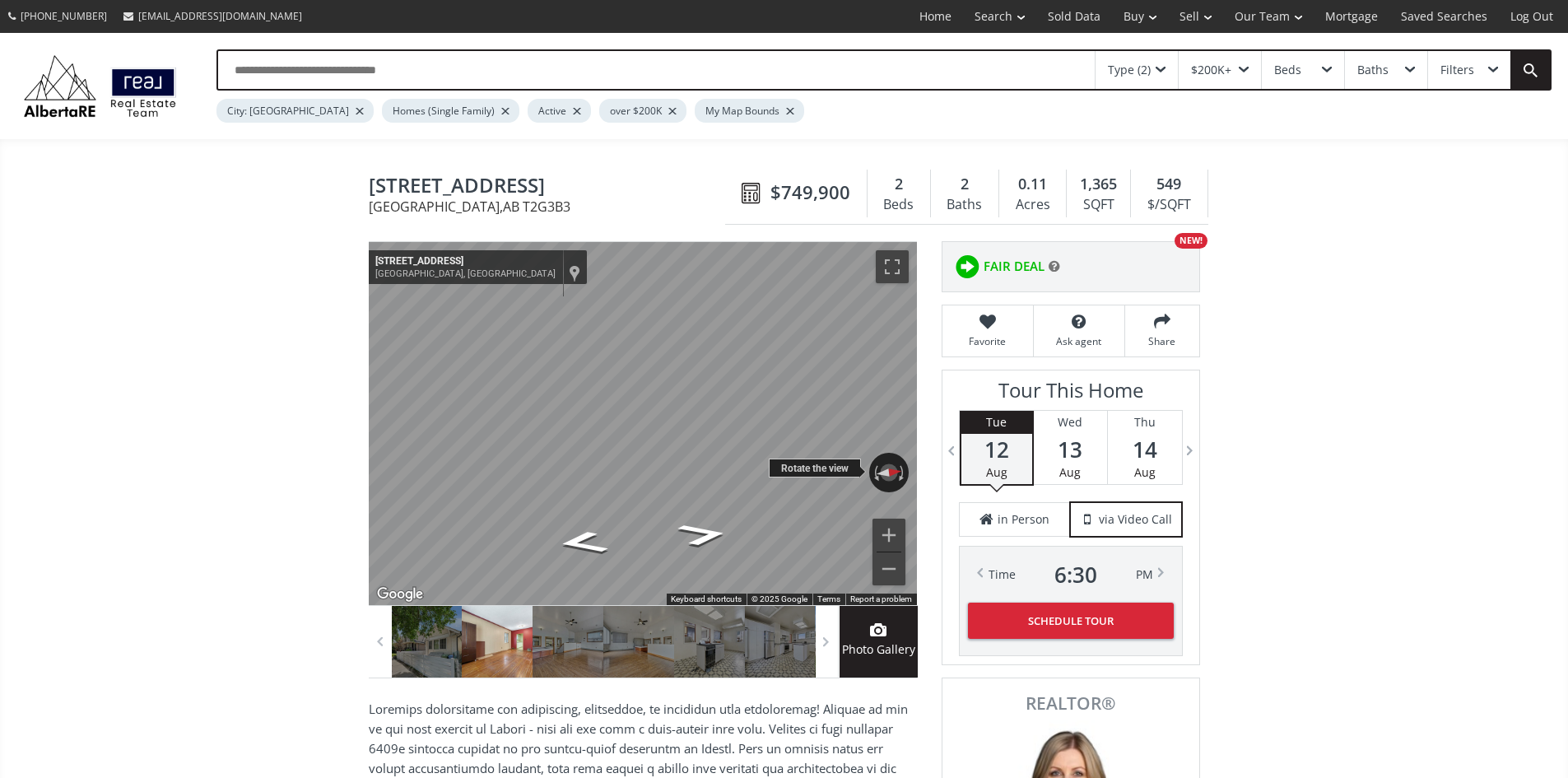
click at [420, 439] on div "← Move left → Move right ↑ Move up ↓ Move down + Zoom in - Zoom out 1105 9 St S…" at bounding box center [642, 423] width 548 height 363
click at [720, 496] on icon "Go North, 9 St SE" at bounding box center [700, 488] width 103 height 41
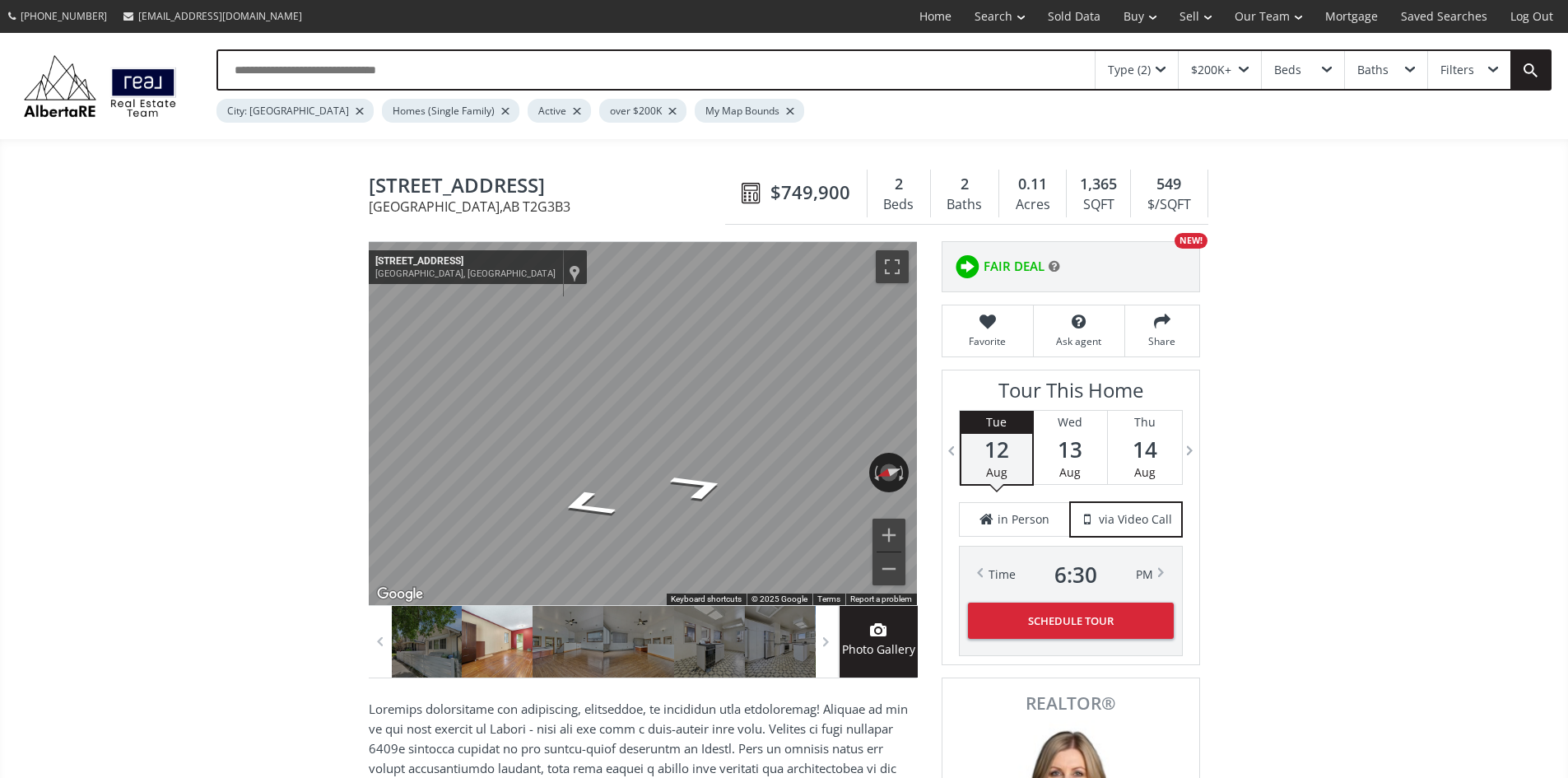
click at [639, 469] on icon "Go South, 9 St SE" at bounding box center [636, 463] width 106 height 30
click at [646, 478] on icon "Go South, 9 St SE" at bounding box center [636, 463] width 106 height 30
